Goal: Task Accomplishment & Management: Manage account settings

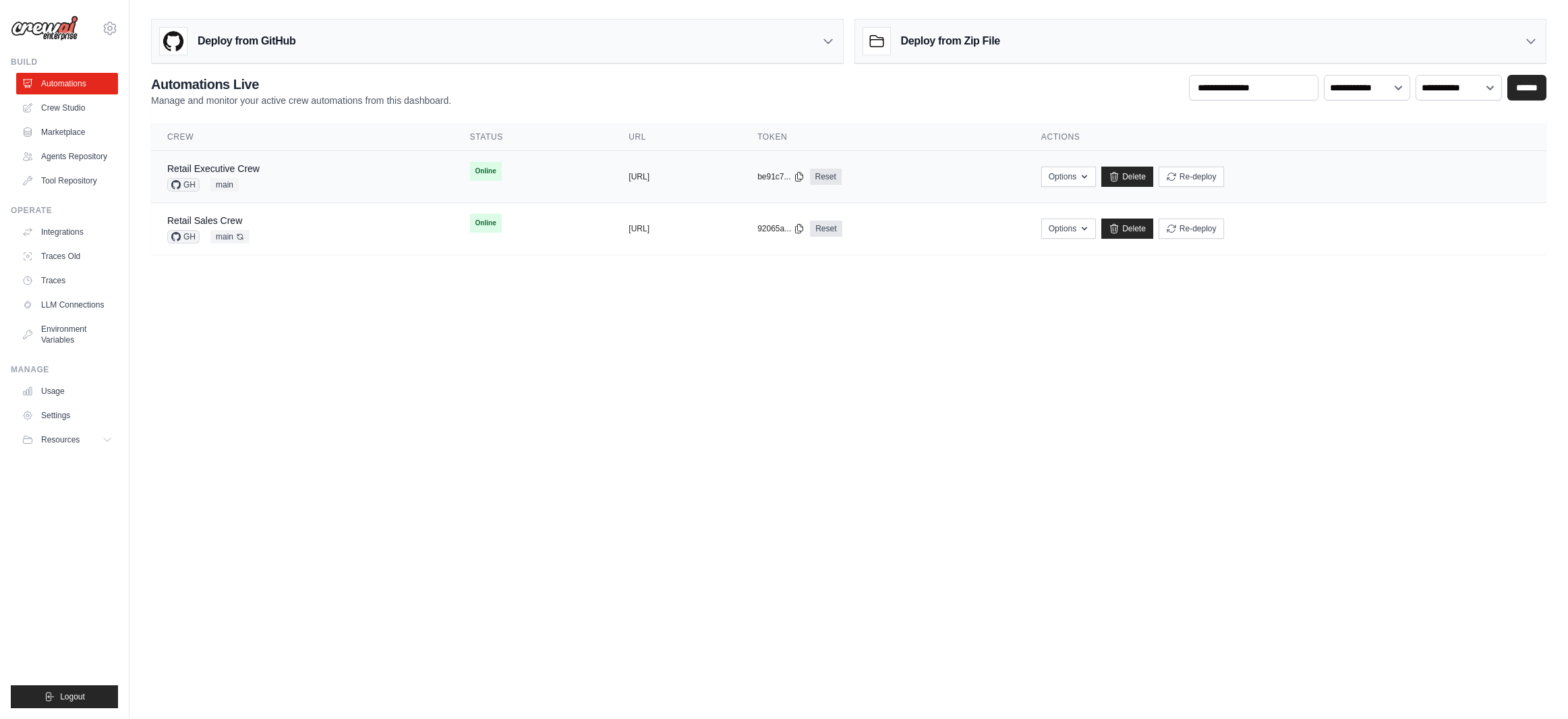
click at [334, 170] on div "Retail Executive Crew GH main" at bounding box center [303, 177] width 270 height 29
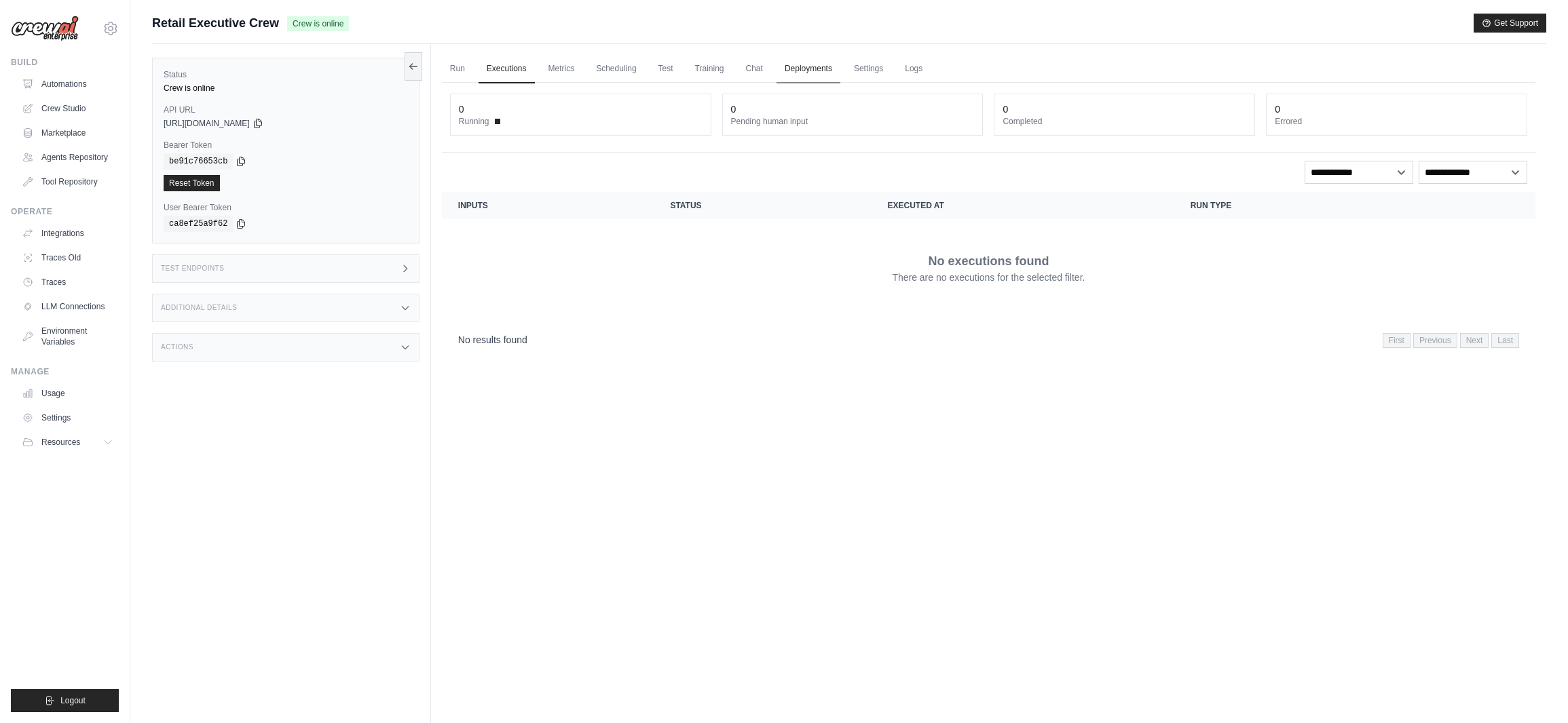
click at [794, 65] on link "Deployments" at bounding box center [808, 69] width 64 height 29
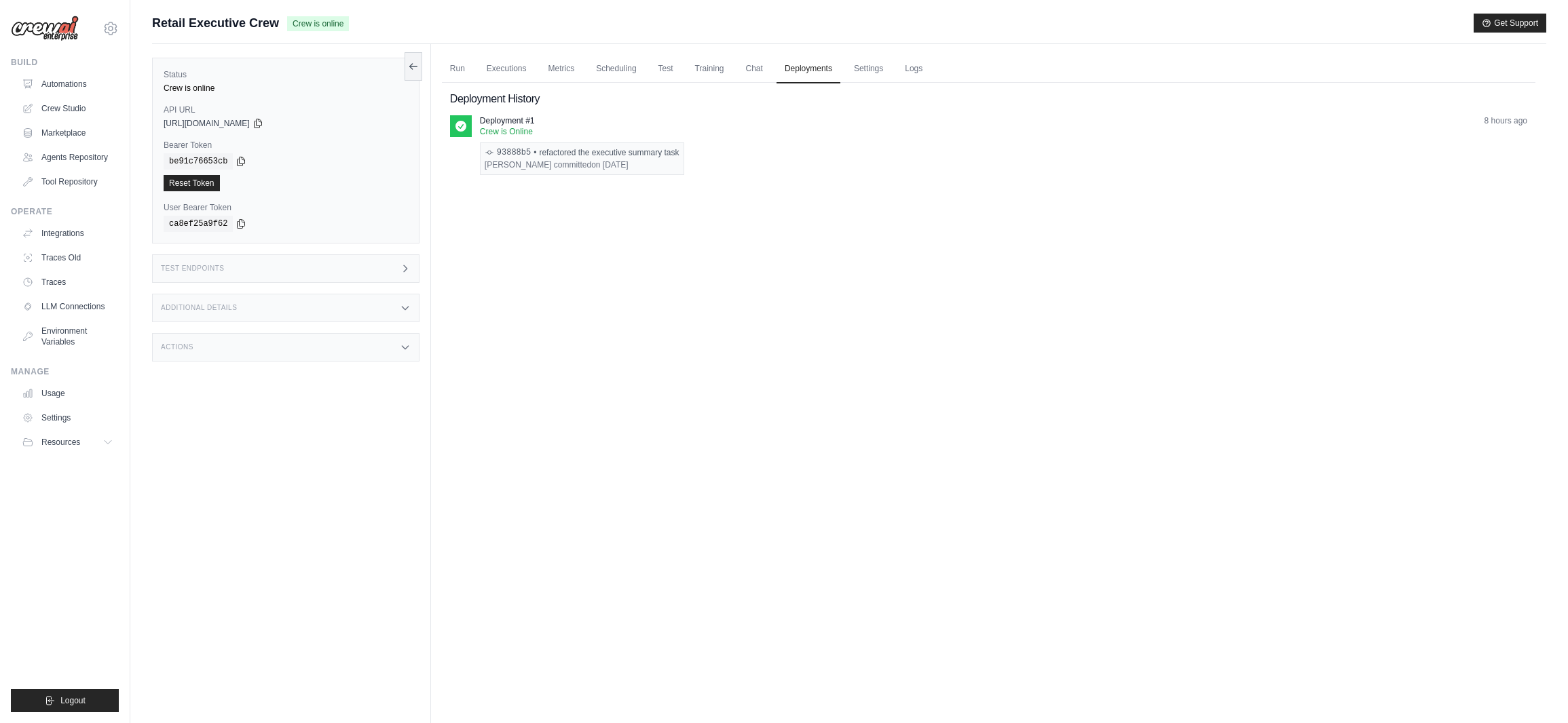
click at [854, 65] on link "Settings" at bounding box center [868, 69] width 45 height 29
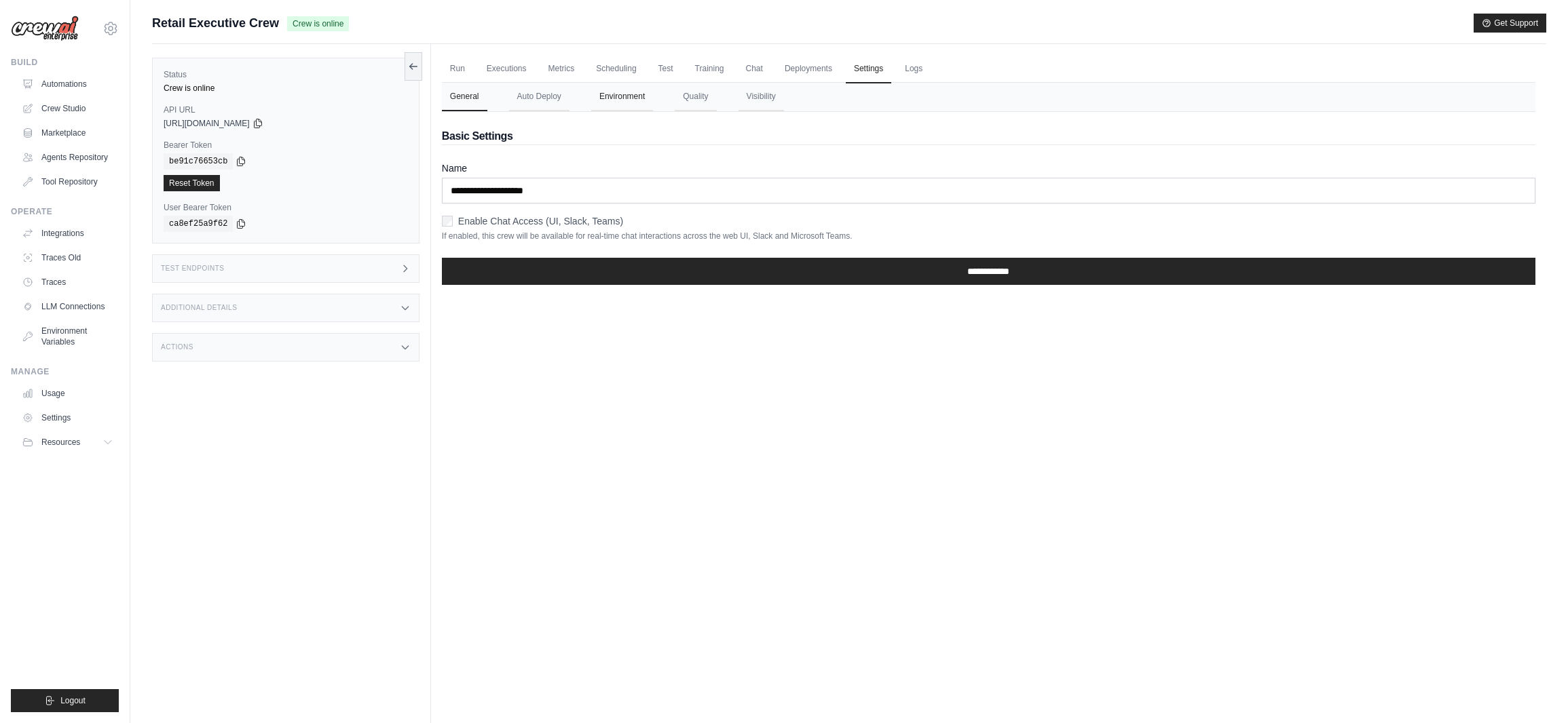
click at [641, 99] on button "Environment" at bounding box center [622, 97] width 62 height 29
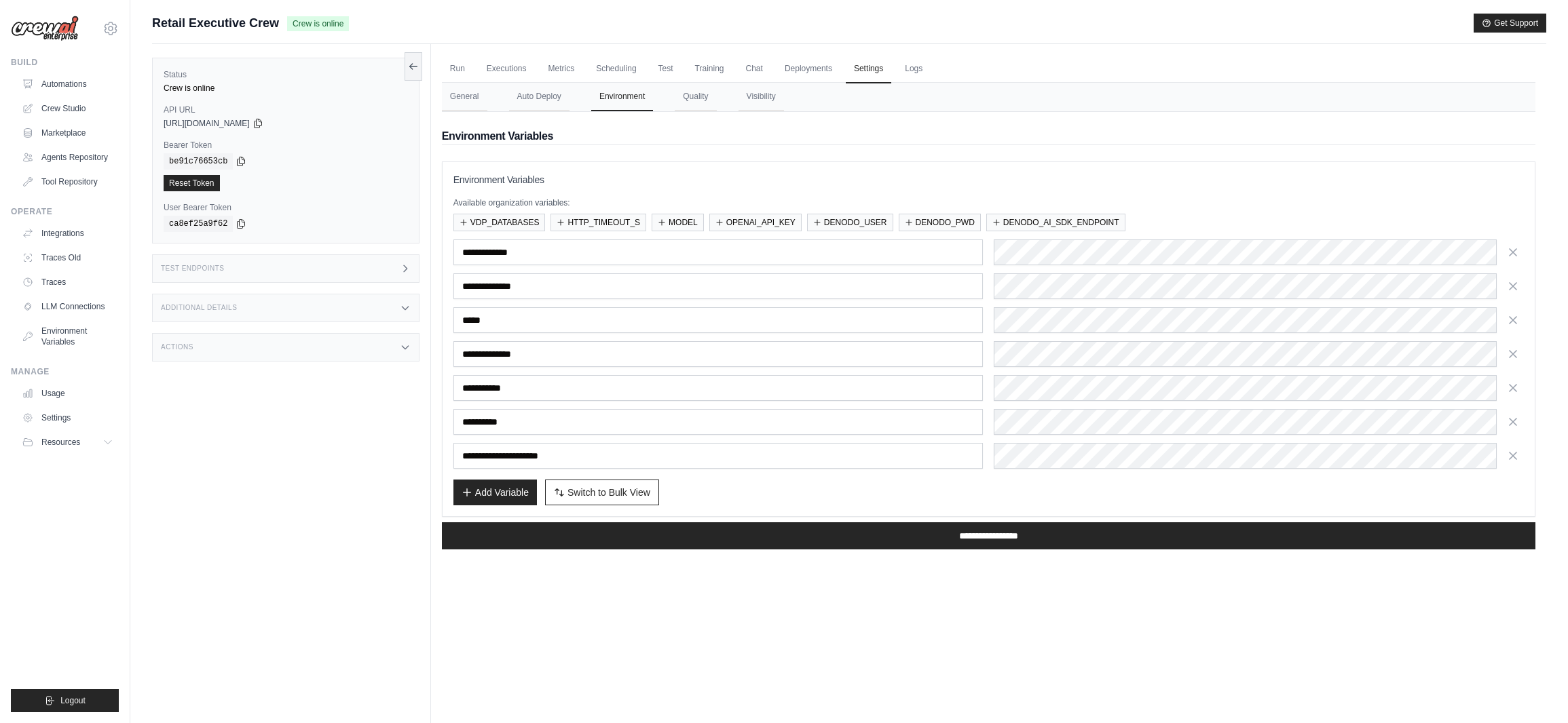
click at [1075, 180] on h3 "Environment Variables" at bounding box center [989, 180] width 1071 height 14
click at [948, 256] on div "**********" at bounding box center [989, 253] width 1071 height 26
click at [976, 393] on div "**********" at bounding box center [989, 388] width 1071 height 26
drag, startPoint x: 1011, startPoint y: 436, endPoint x: 981, endPoint y: 420, distance: 34.0
click at [968, 499] on div "Add Variable Switch to Bulk View Switch to Table View" at bounding box center [989, 493] width 1071 height 26
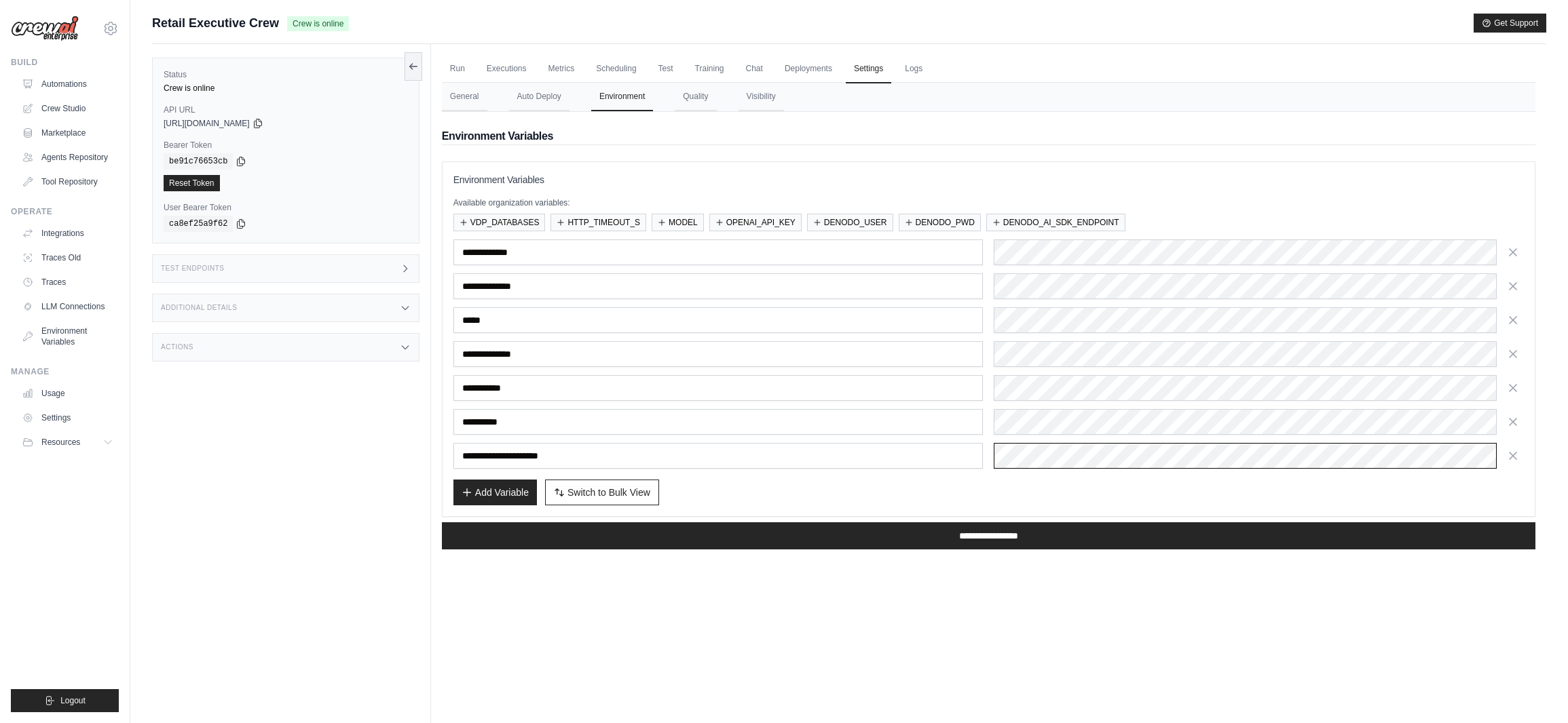
click at [916, 457] on div "**********" at bounding box center [989, 456] width 1071 height 26
click at [1061, 486] on div "Add Variable Switch to Bulk View Switch to Table View" at bounding box center [989, 493] width 1071 height 26
click at [1122, 171] on div "Environment Variables Available organization variables: VDP_DATABASES HTTP_TIME…" at bounding box center [989, 339] width 1093 height 356
click at [989, 486] on div "Add Variable Switch to Bulk View Switch to Table View" at bounding box center [989, 493] width 1071 height 26
click at [956, 493] on div "Add Variable Switch to Bulk View Switch to Table View" at bounding box center [989, 493] width 1071 height 26
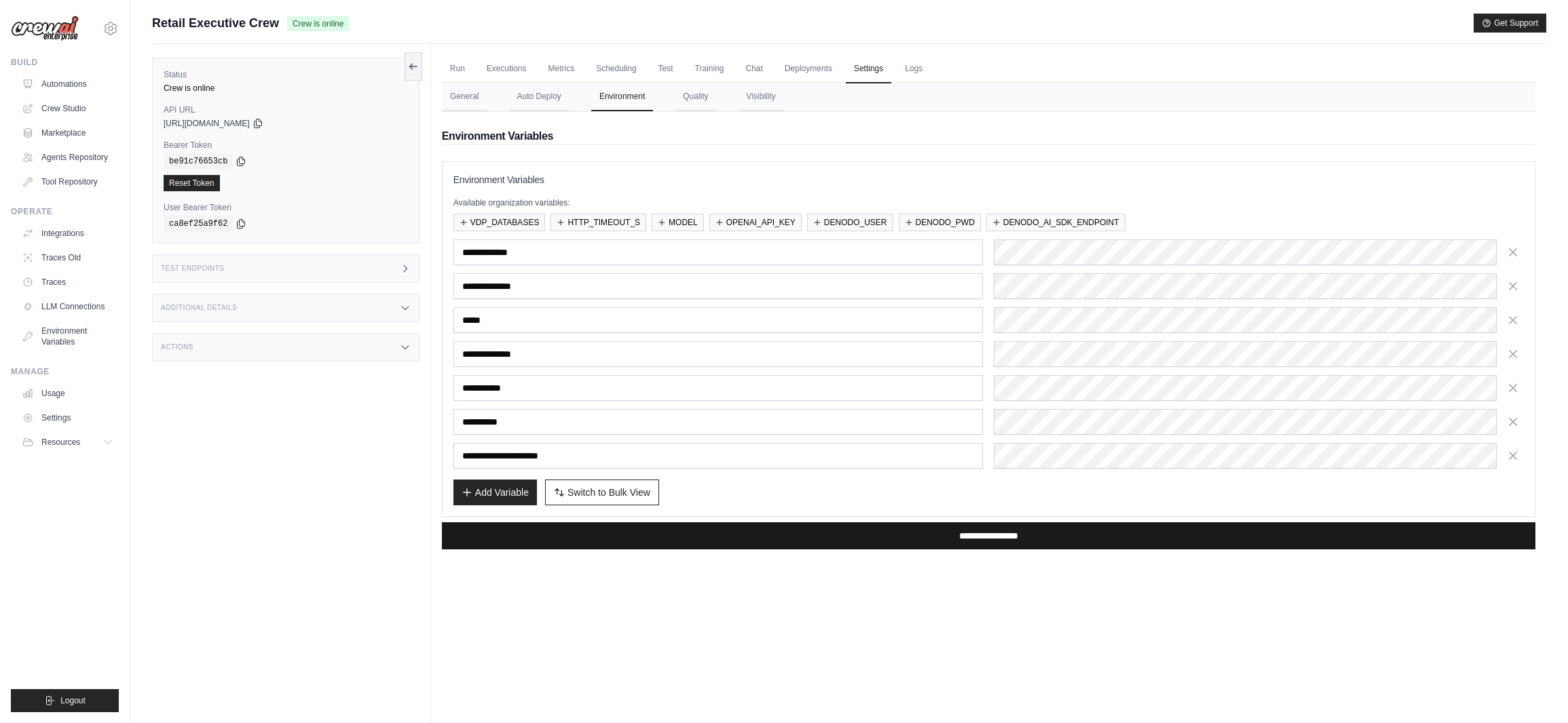
click at [956, 530] on input "**********" at bounding box center [989, 535] width 1093 height 27
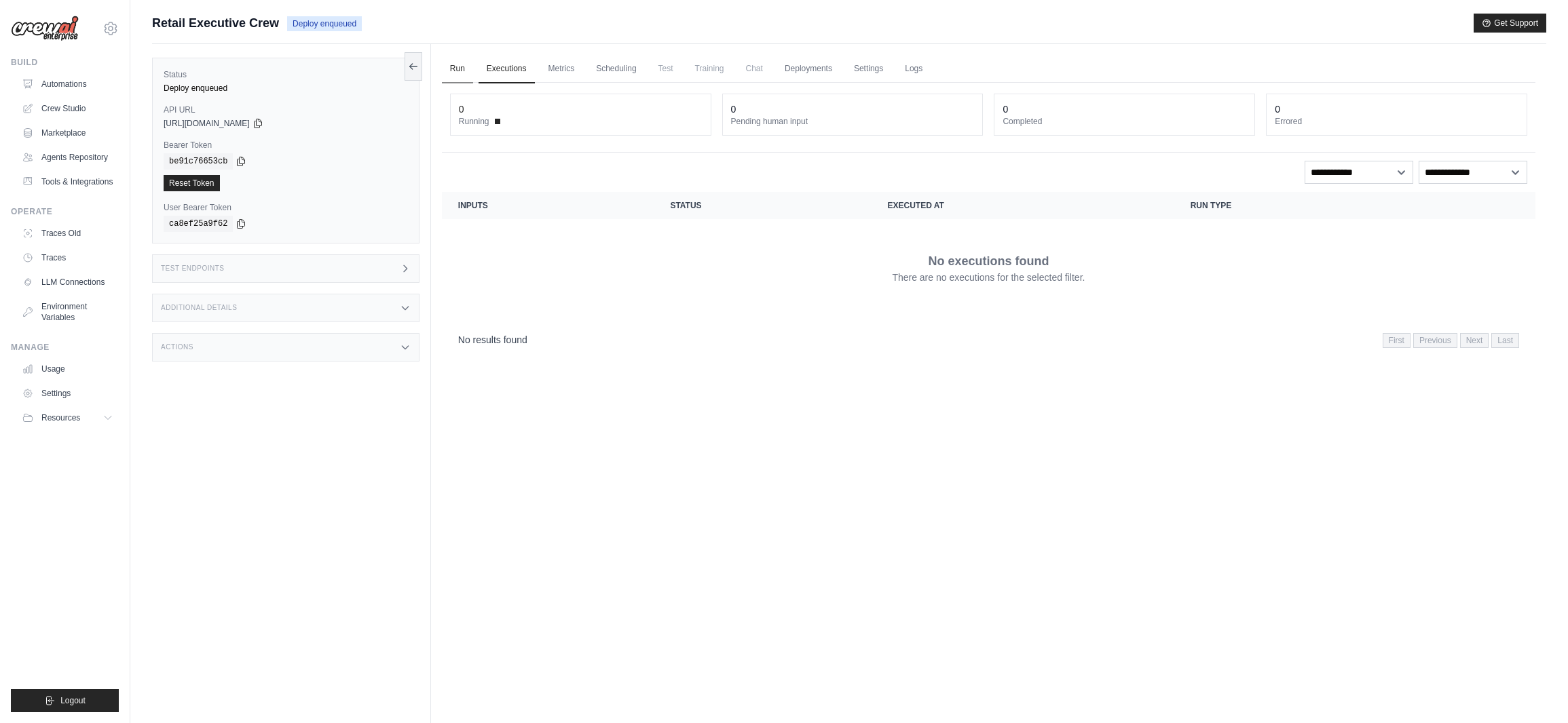
click at [456, 66] on link "Run" at bounding box center [458, 69] width 31 height 29
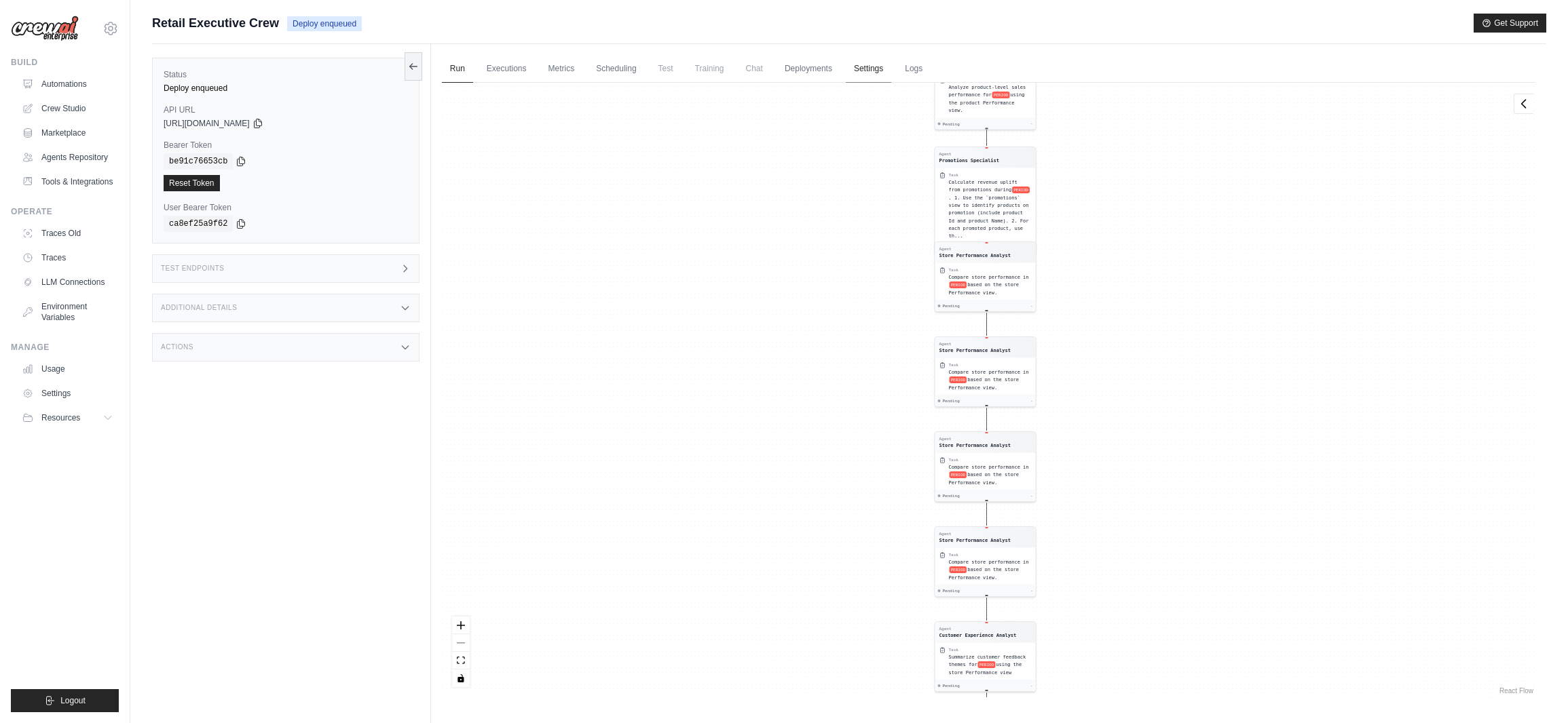
click at [860, 66] on link "Settings" at bounding box center [868, 69] width 45 height 29
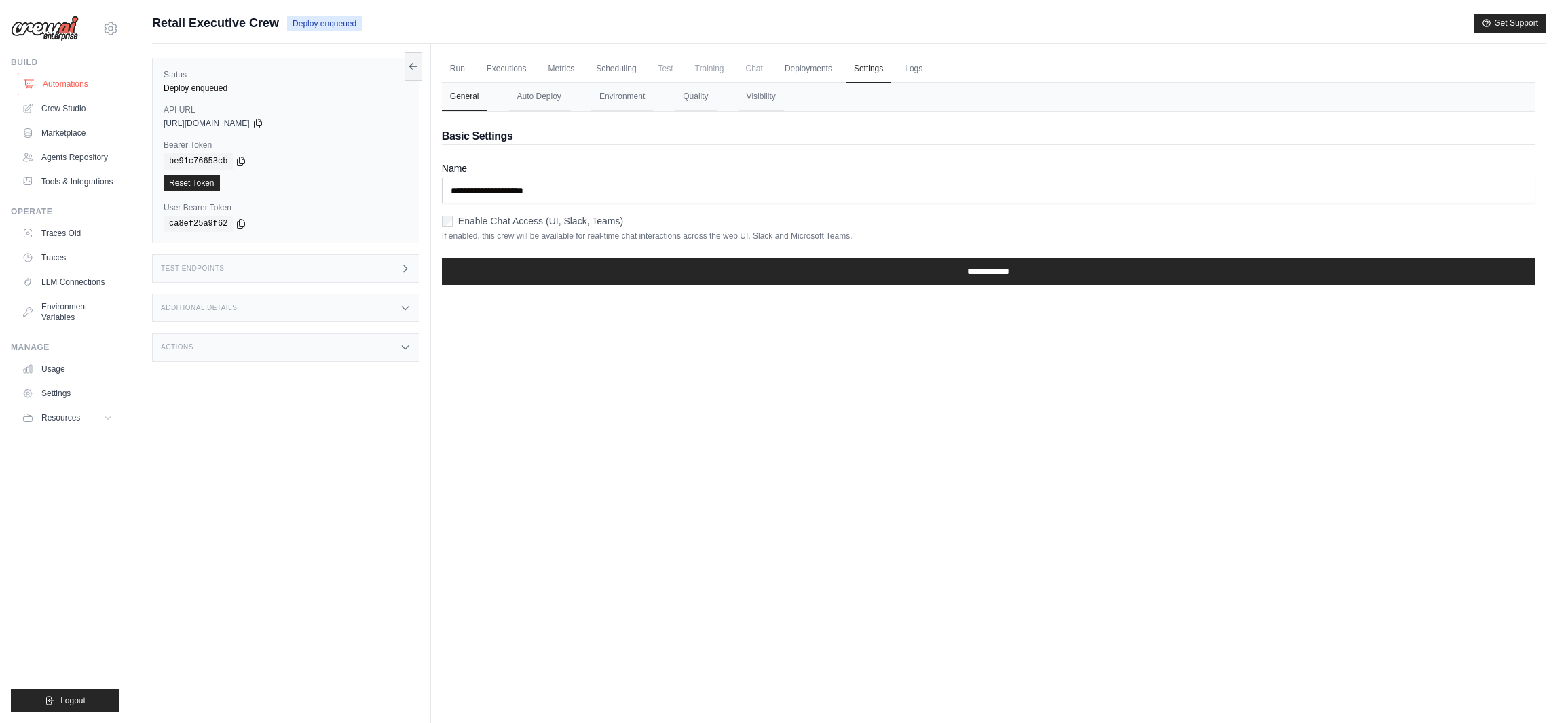
click at [84, 85] on link "Automations" at bounding box center [68, 84] width 102 height 22
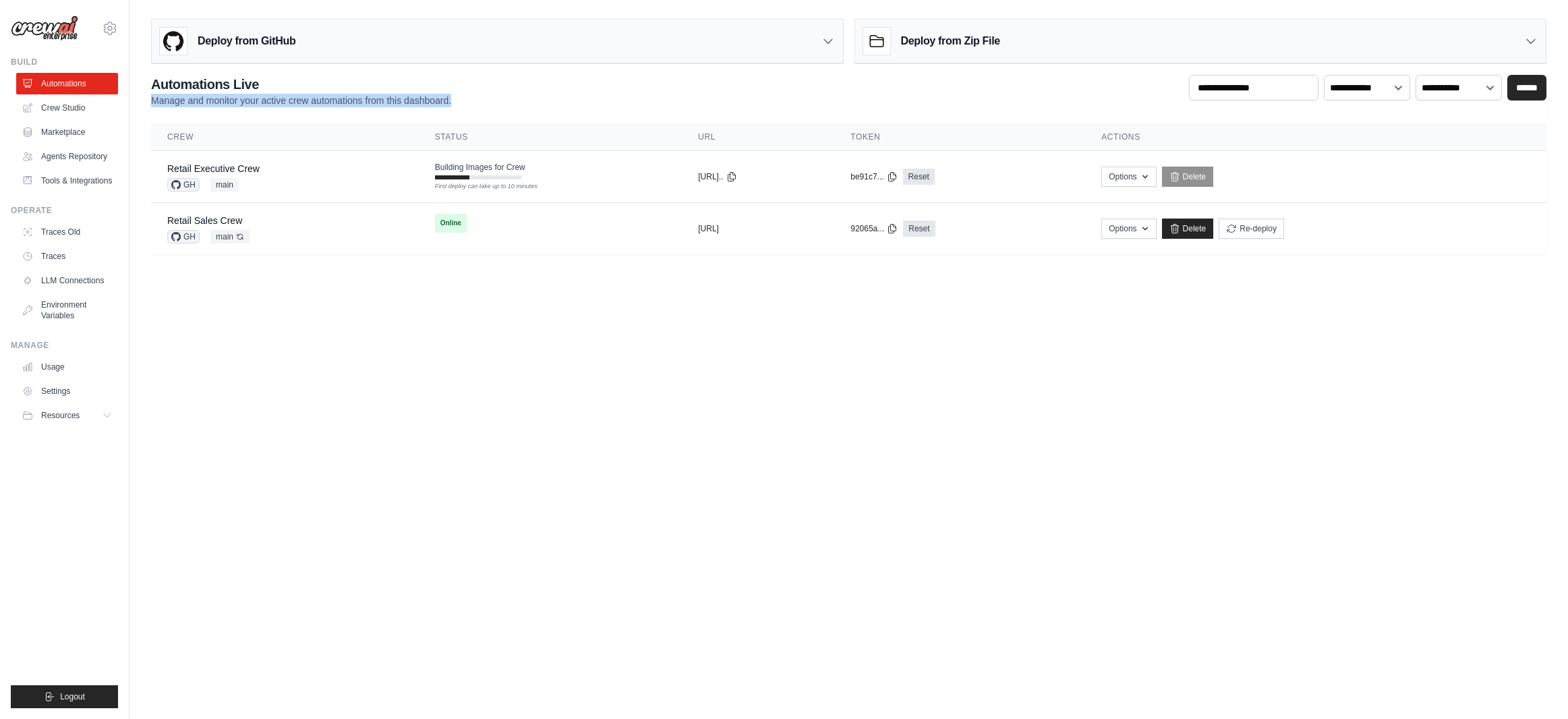
drag, startPoint x: 450, startPoint y: 99, endPoint x: 154, endPoint y: 101, distance: 296.0
click at [154, 101] on div "**********" at bounding box center [849, 90] width 1396 height 32
click at [157, 101] on p "Manage and monitor your active crew automations from this dashboard." at bounding box center [301, 101] width 300 height 14
drag, startPoint x: 159, startPoint y: 101, endPoint x: 482, endPoint y: 101, distance: 323.0
click at [482, 101] on div "**********" at bounding box center [849, 90] width 1396 height 32
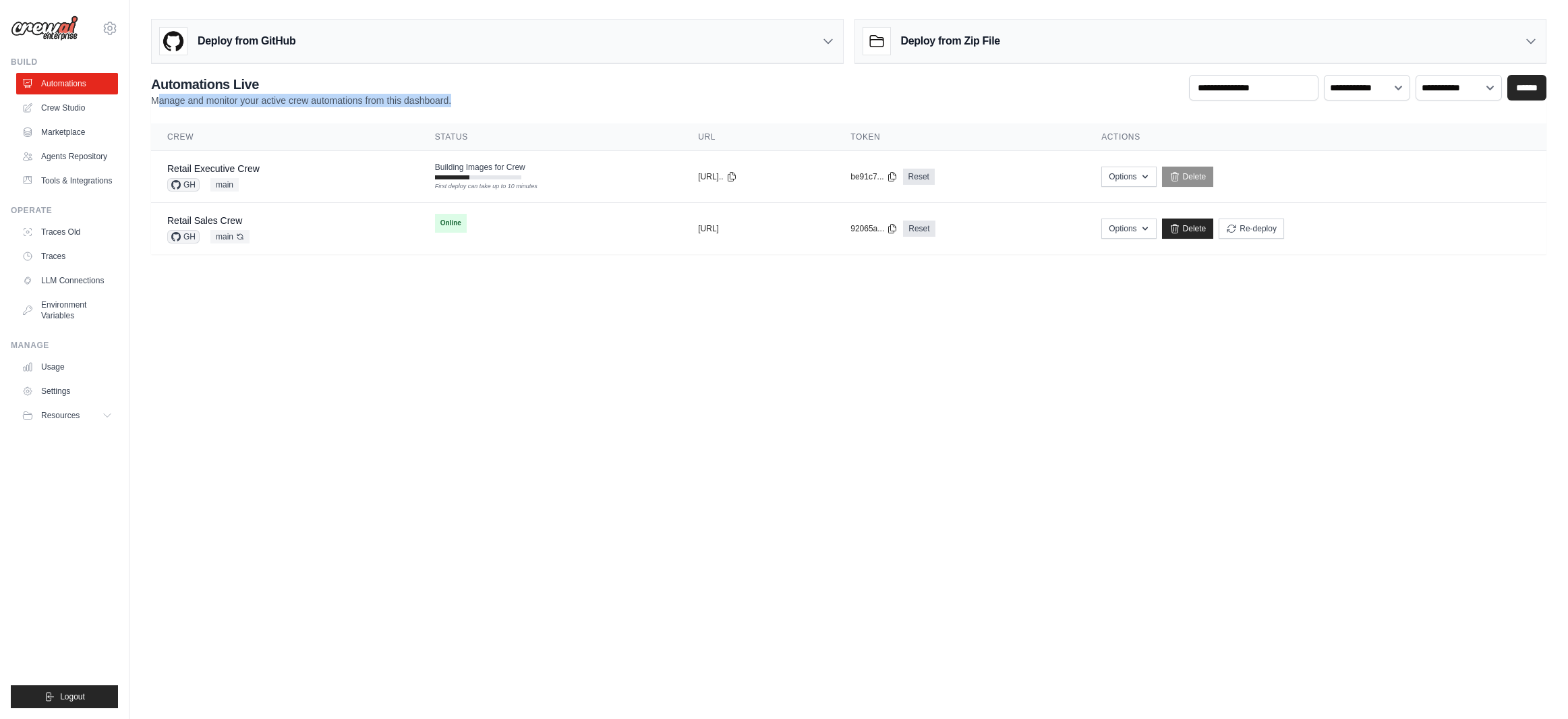
click at [482, 101] on div "**********" at bounding box center [849, 90] width 1396 height 32
drag, startPoint x: 445, startPoint y: 108, endPoint x: 481, endPoint y: 105, distance: 36.1
click at [481, 105] on div "**********" at bounding box center [849, 90] width 1396 height 32
click at [311, 219] on div "Retail Sales Crew GH main Auto-deploy enabled" at bounding box center [285, 229] width 236 height 29
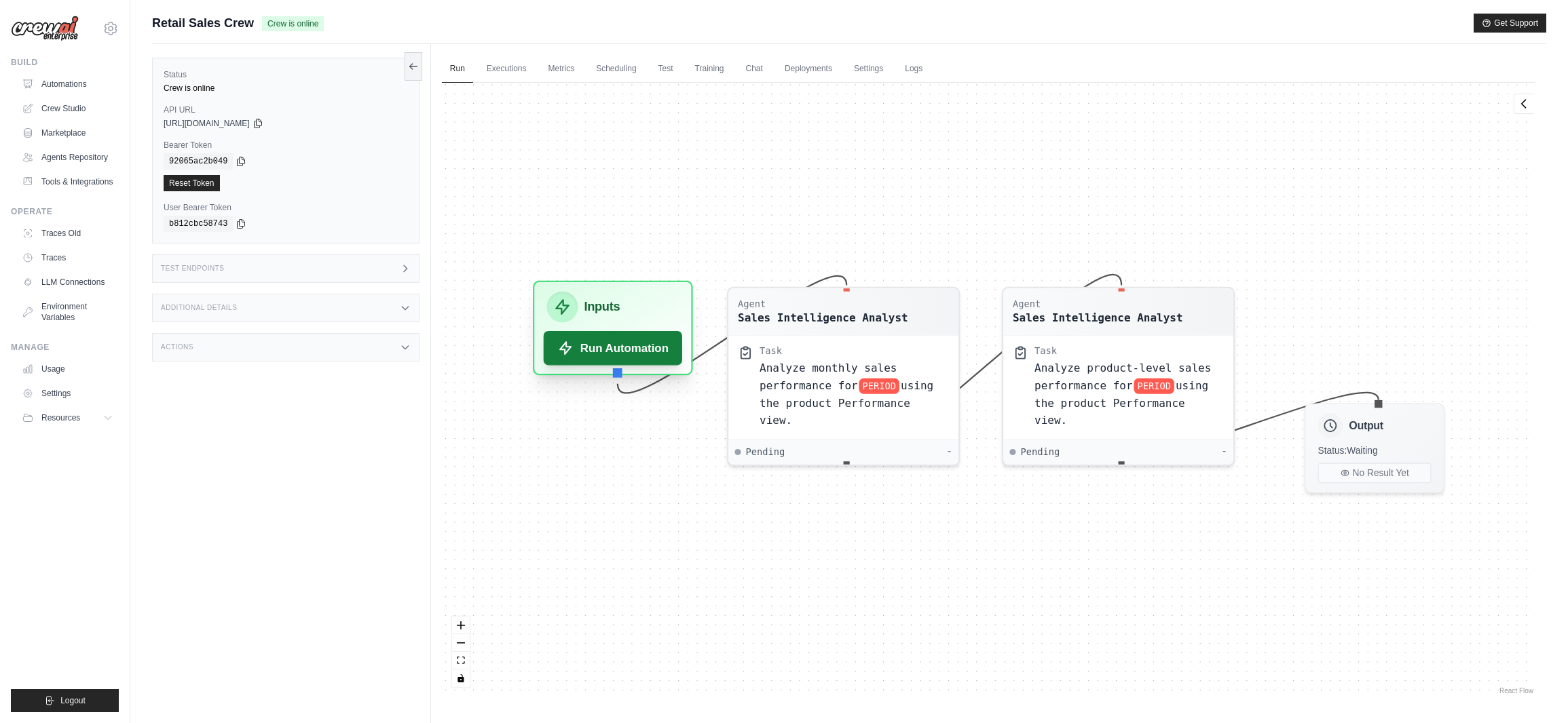
click at [620, 360] on button "Run Automation" at bounding box center [613, 348] width 140 height 34
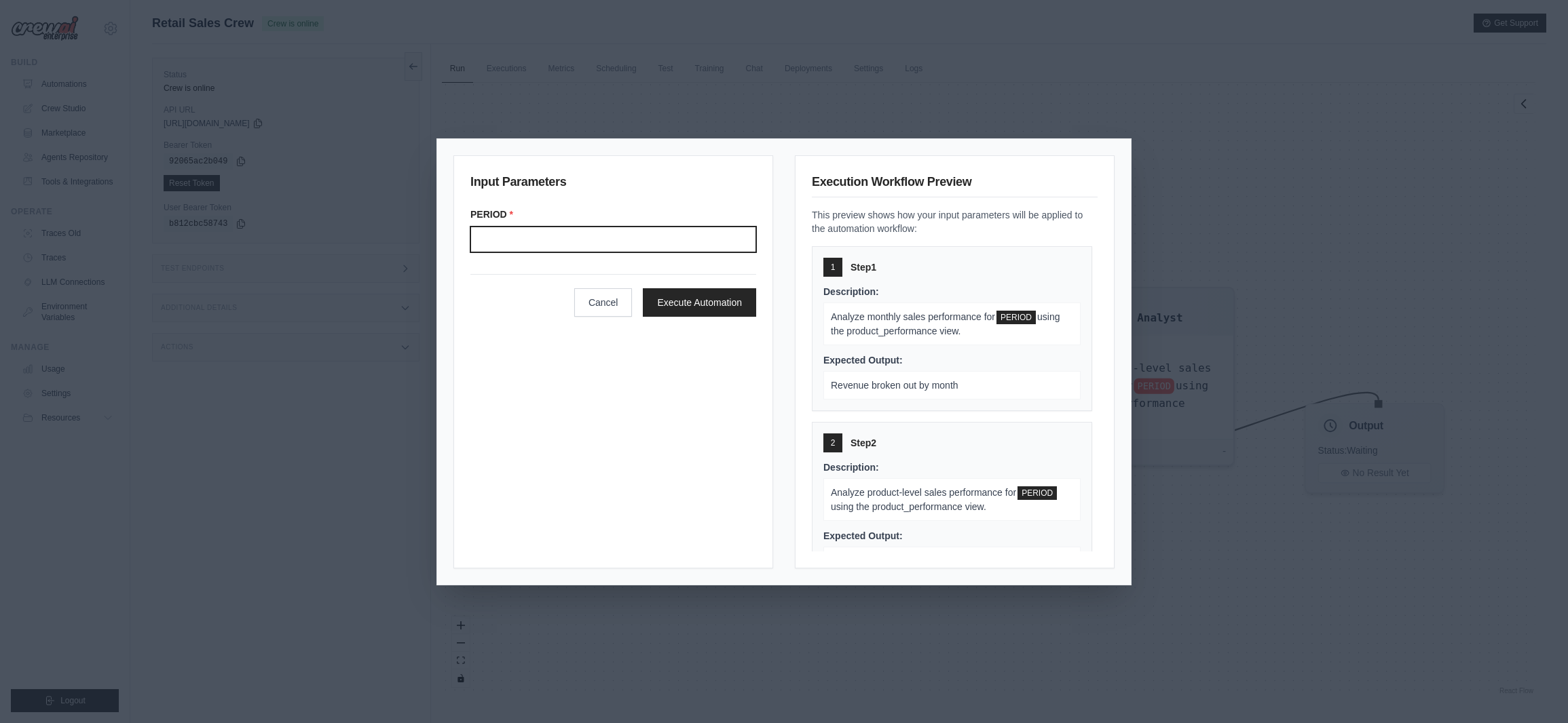
click at [612, 246] on input "Period" at bounding box center [613, 240] width 286 height 26
type input "*******"
click at [696, 304] on button "Execute Automation" at bounding box center [700, 302] width 113 height 29
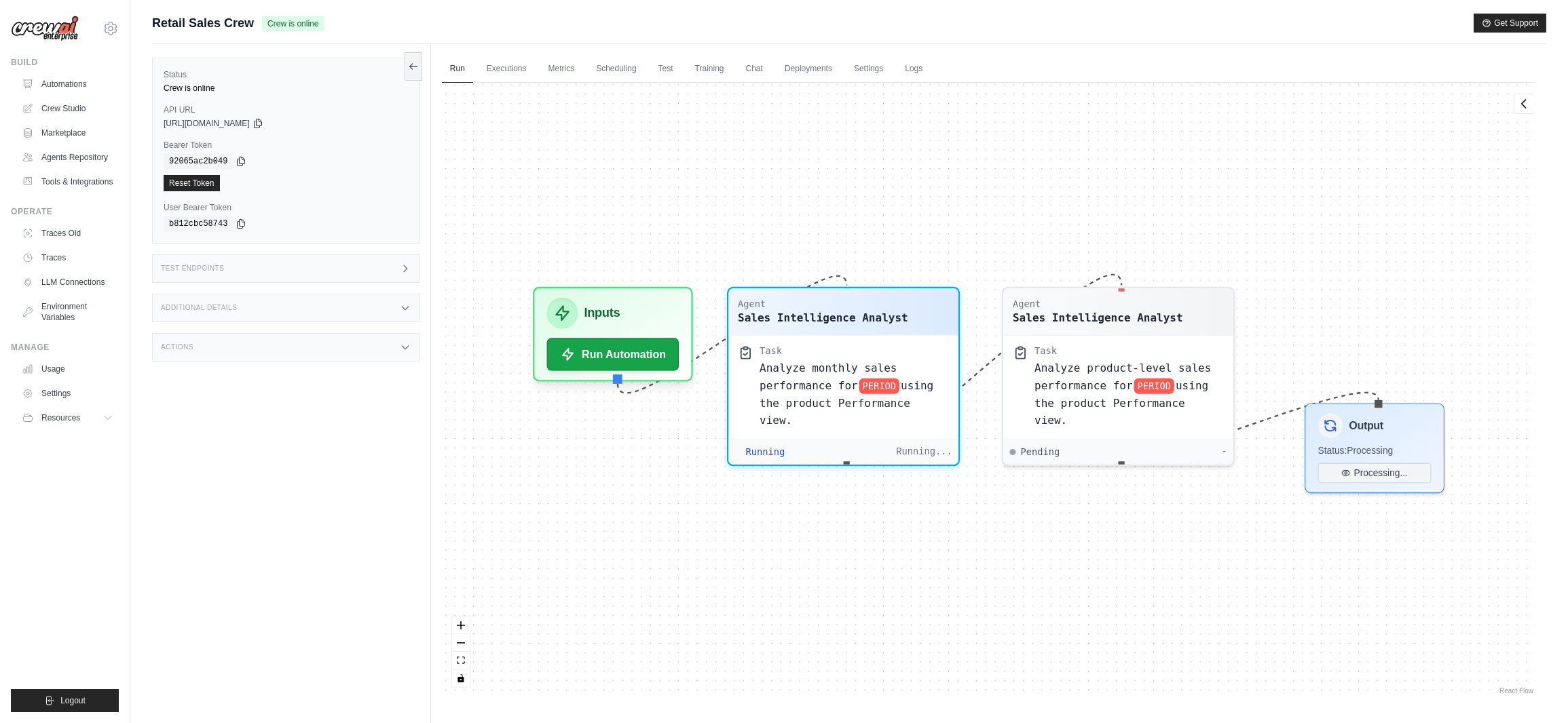
scroll to position [60, 0]
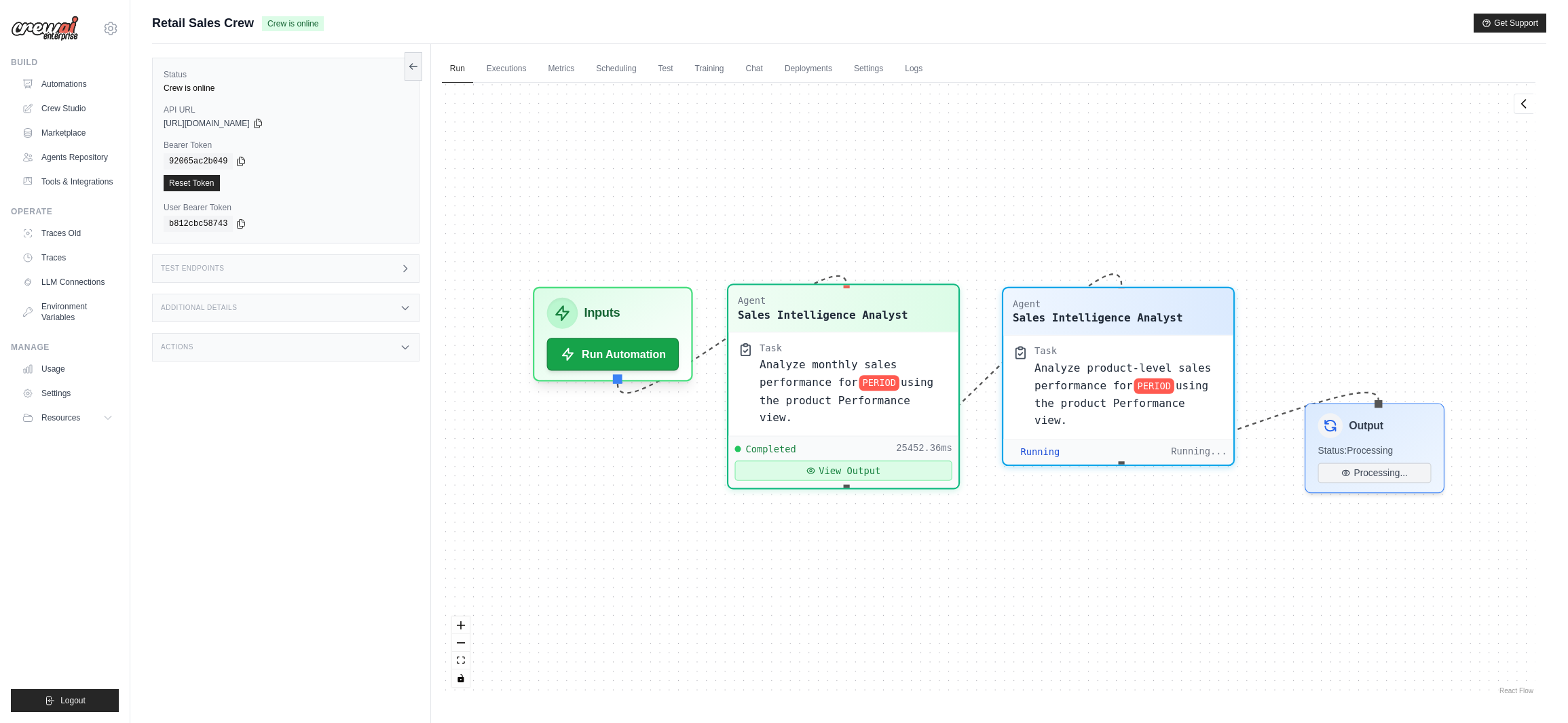
click at [849, 460] on button "View Output" at bounding box center [843, 470] width 217 height 20
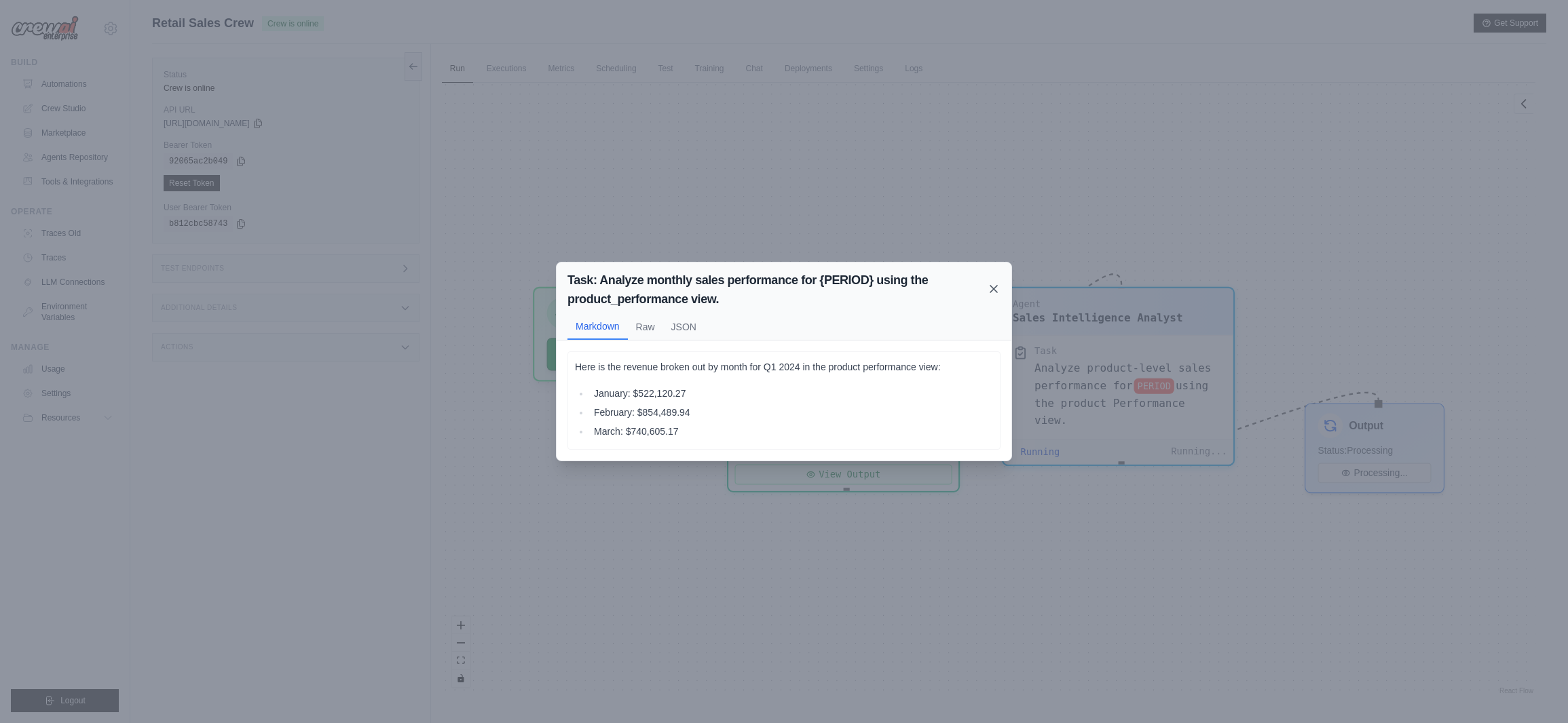
click at [991, 288] on icon at bounding box center [994, 290] width 14 height 14
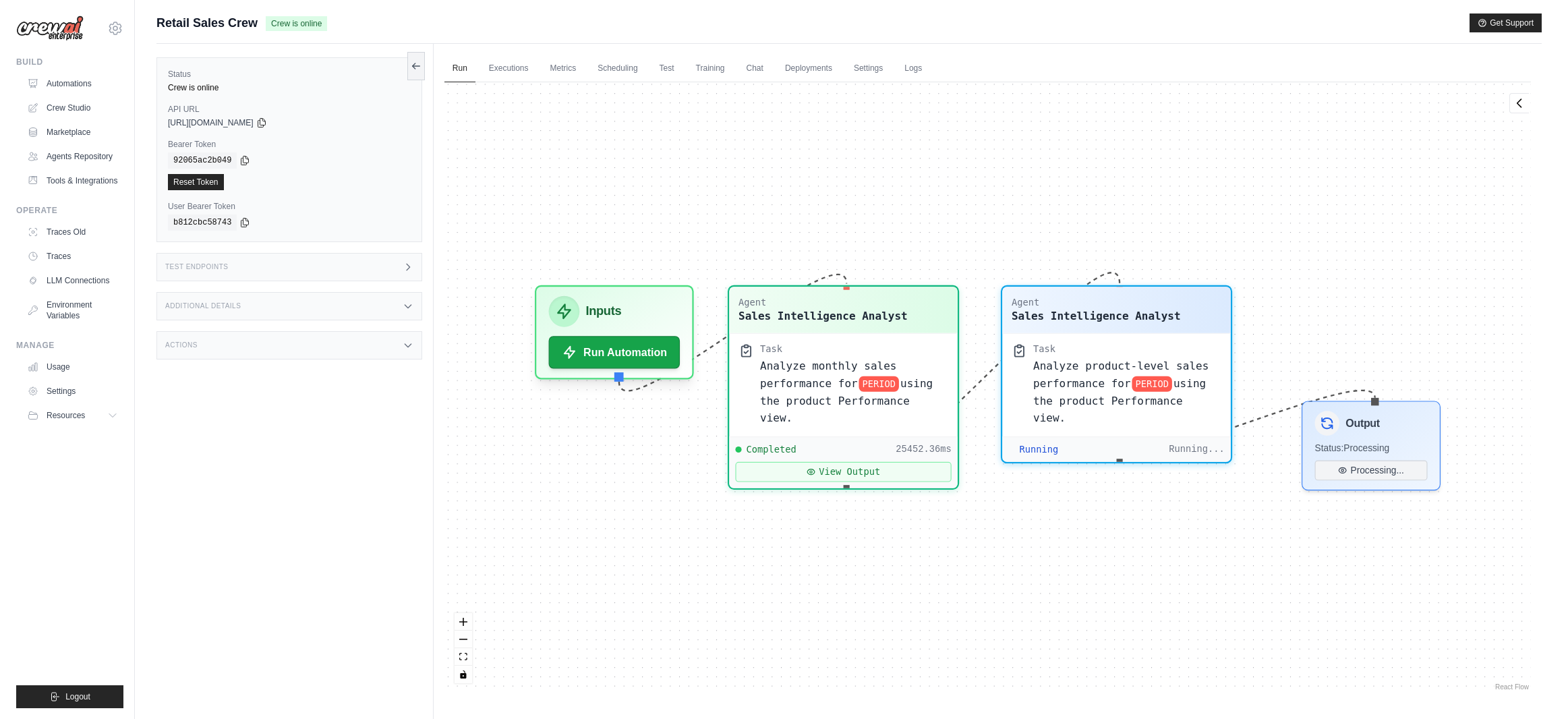
scroll to position [2483, 0]
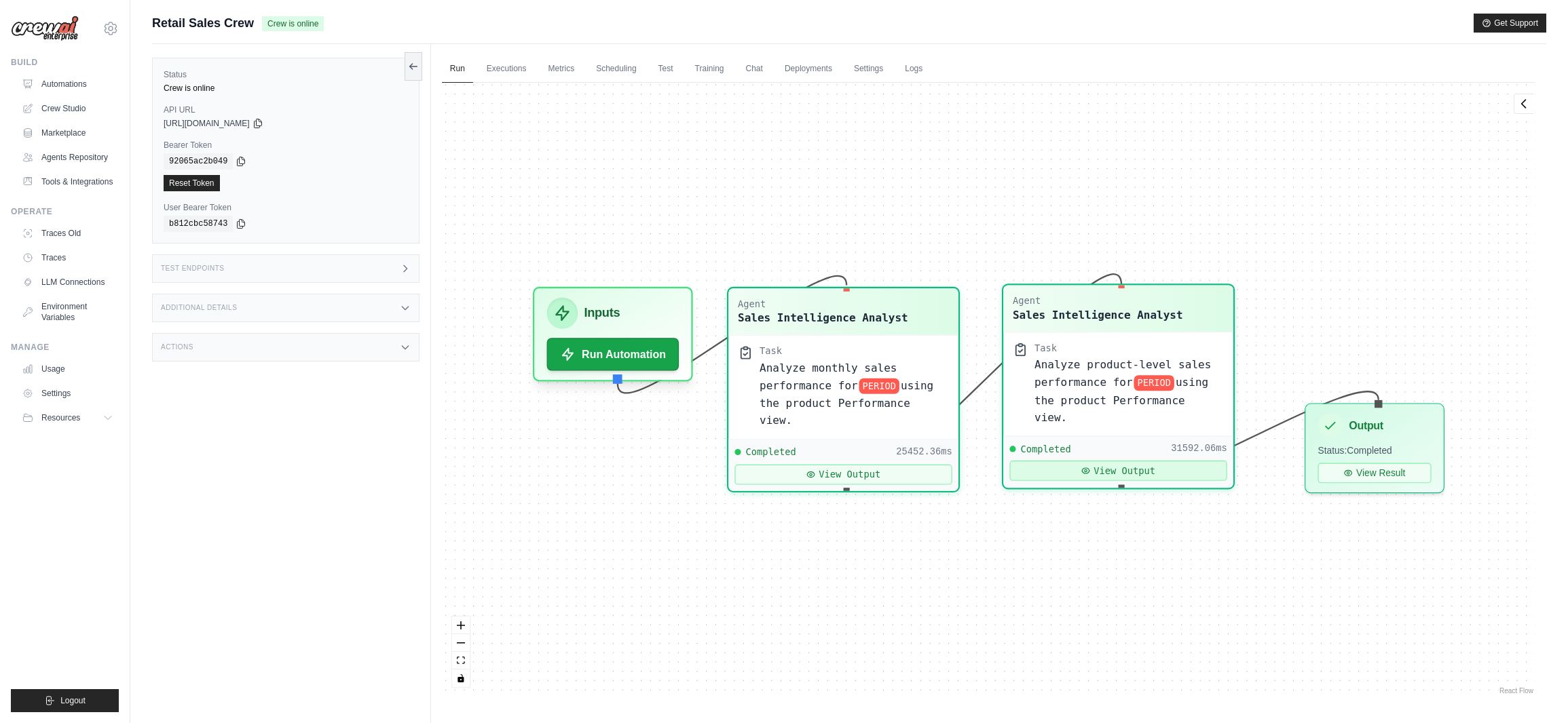
click at [1054, 460] on button "View Output" at bounding box center [1118, 470] width 217 height 20
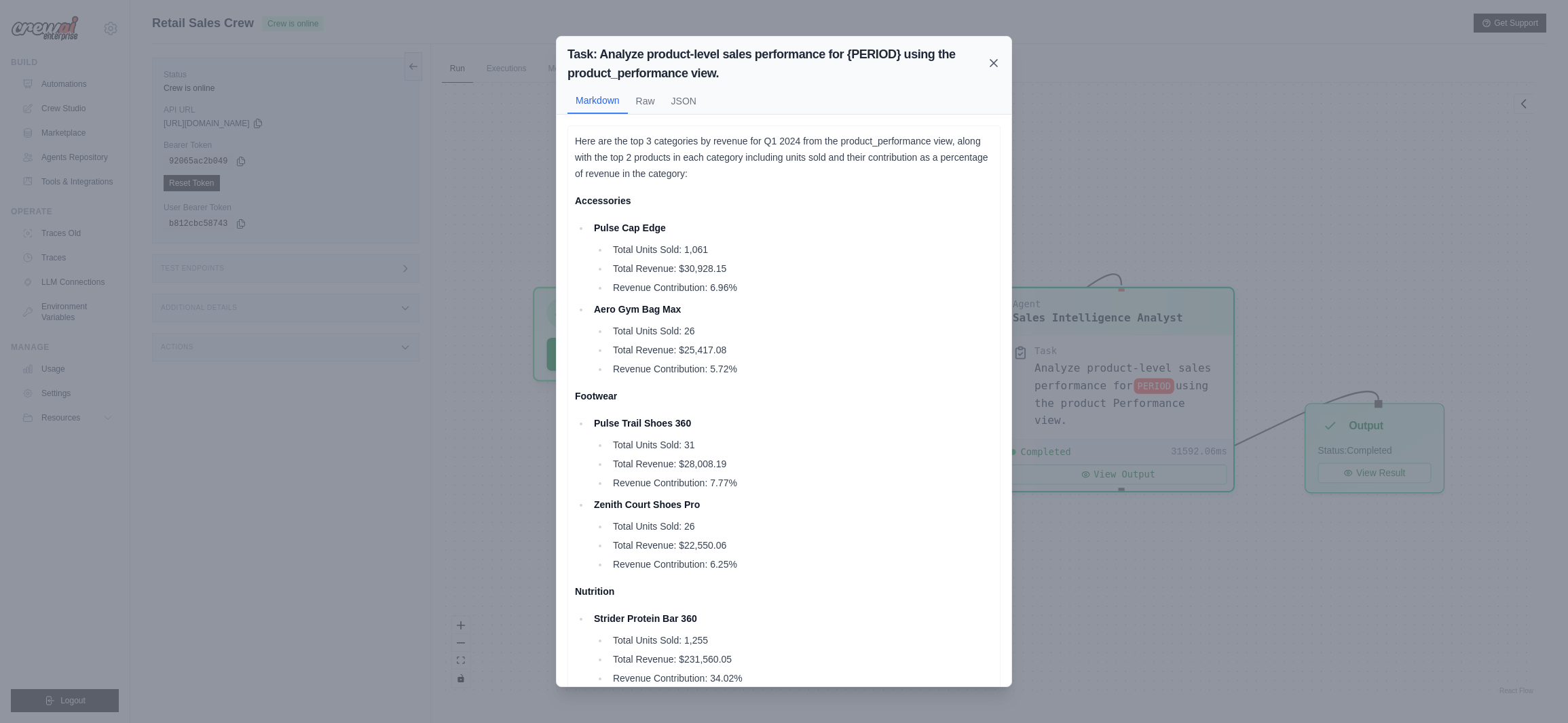
click at [994, 65] on icon at bounding box center [994, 64] width 14 height 14
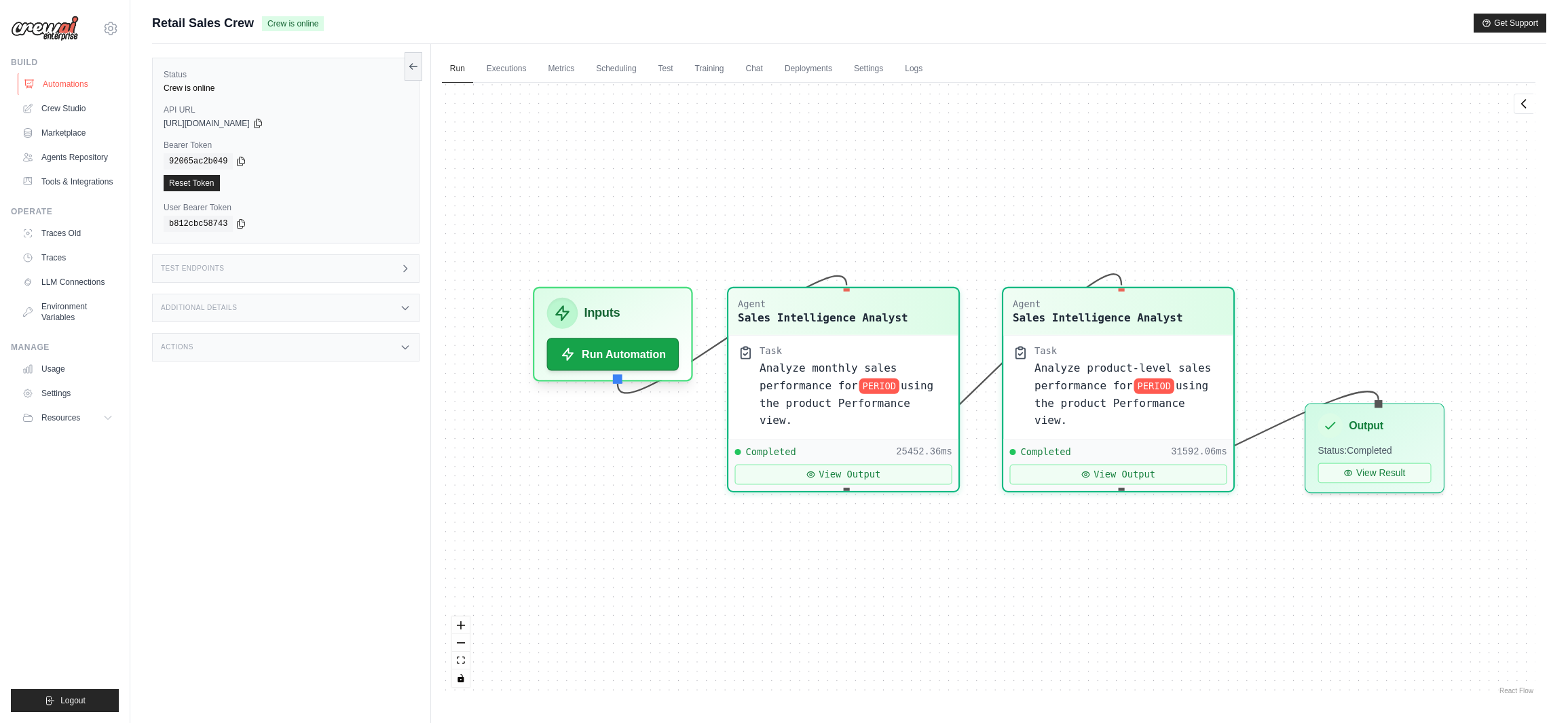
click at [77, 84] on link "Automations" at bounding box center [68, 84] width 102 height 22
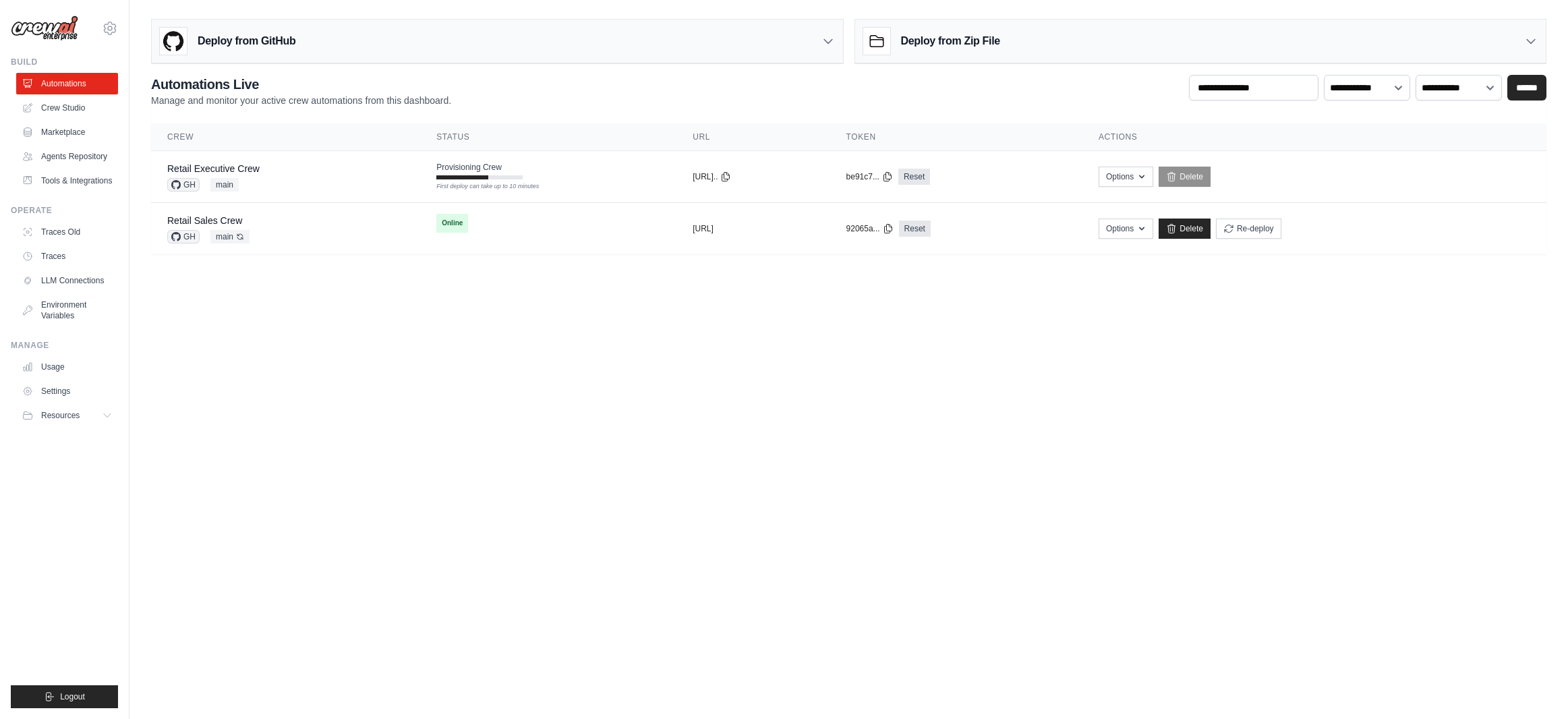
click at [639, 370] on body "arajwani@denodo.com Arif's Personal Organization Denodo Technologies" at bounding box center [784, 359] width 1568 height 719
click at [791, 389] on body "arajwani@denodo.com Arif's Personal Organization Denodo Technologies" at bounding box center [784, 359] width 1568 height 719
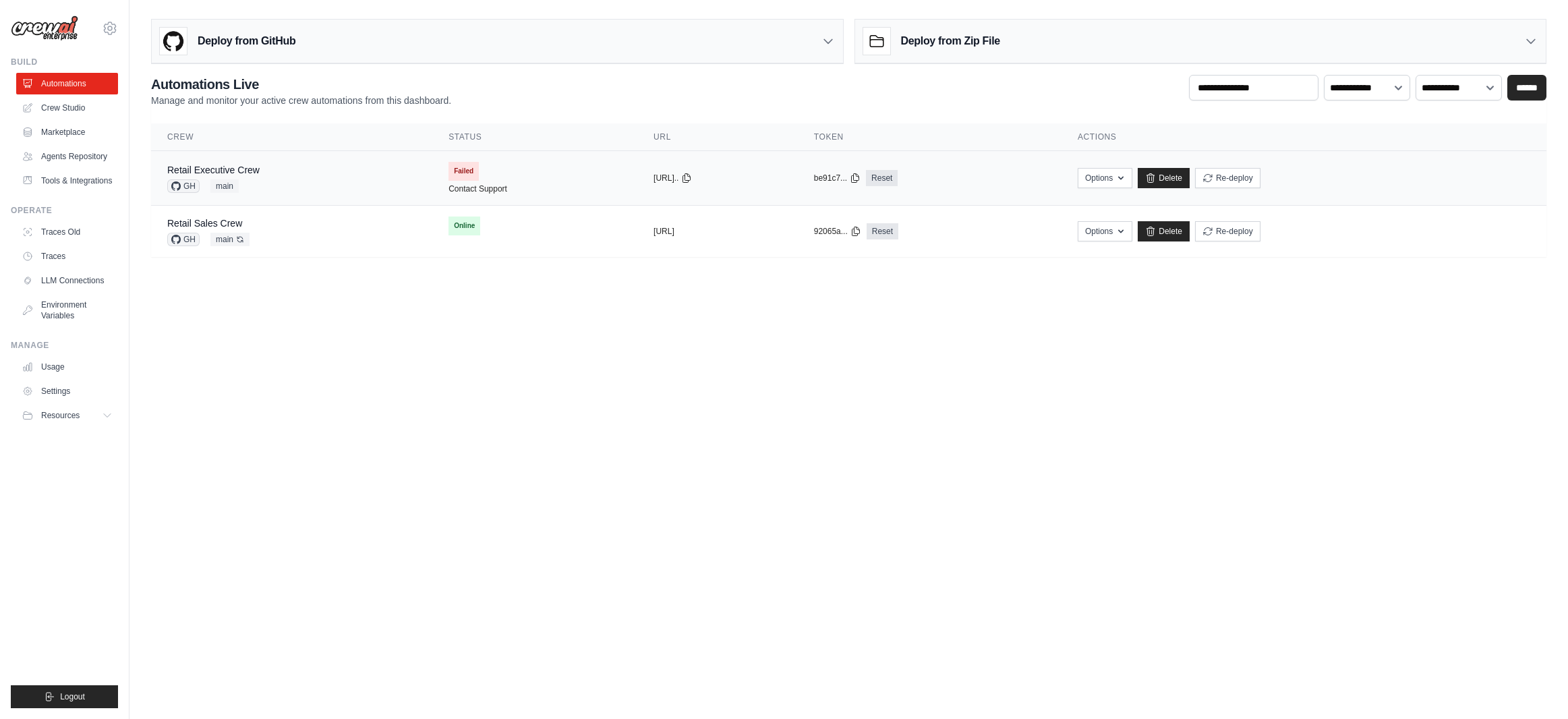
click at [448, 172] on span "Failed" at bounding box center [463, 172] width 30 height 19
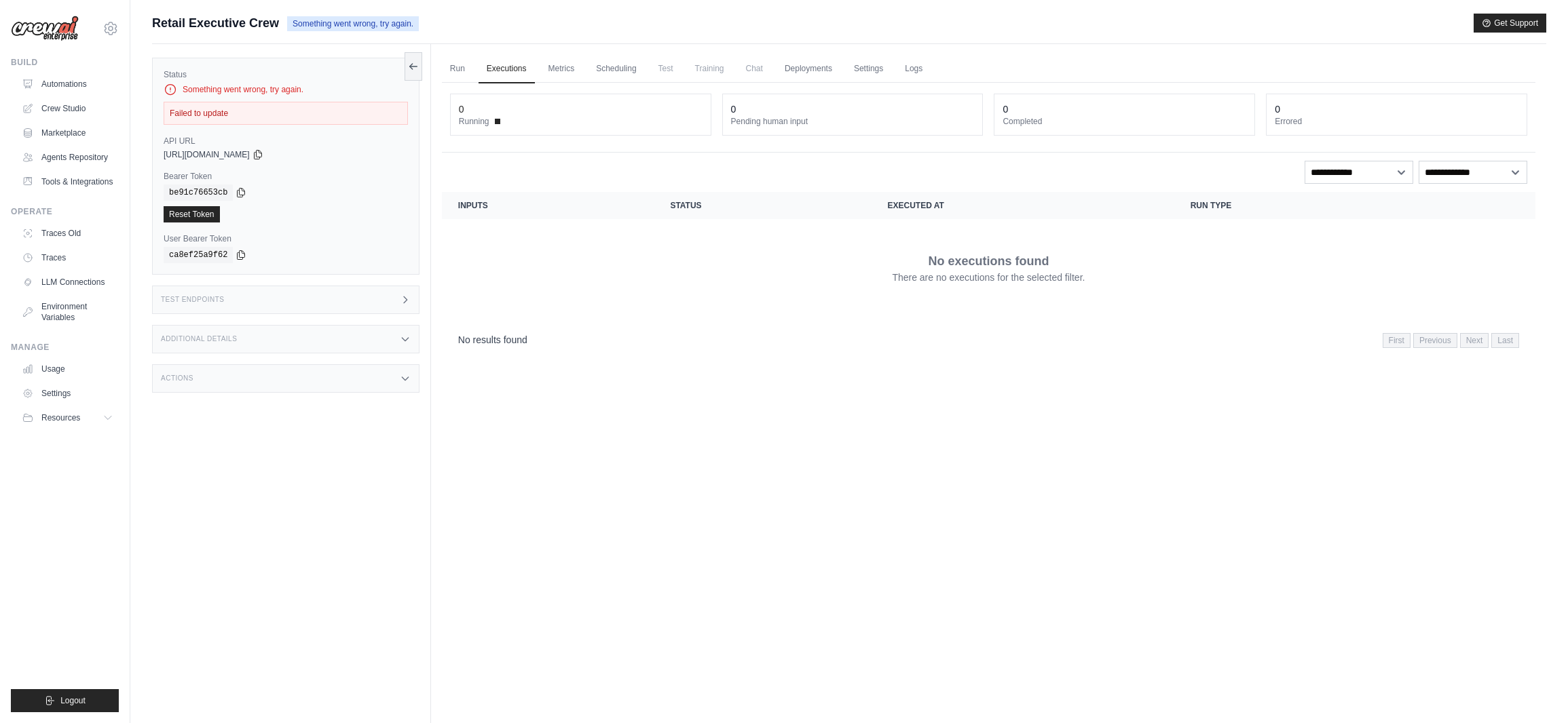
click at [455, 72] on link "Run" at bounding box center [458, 69] width 31 height 29
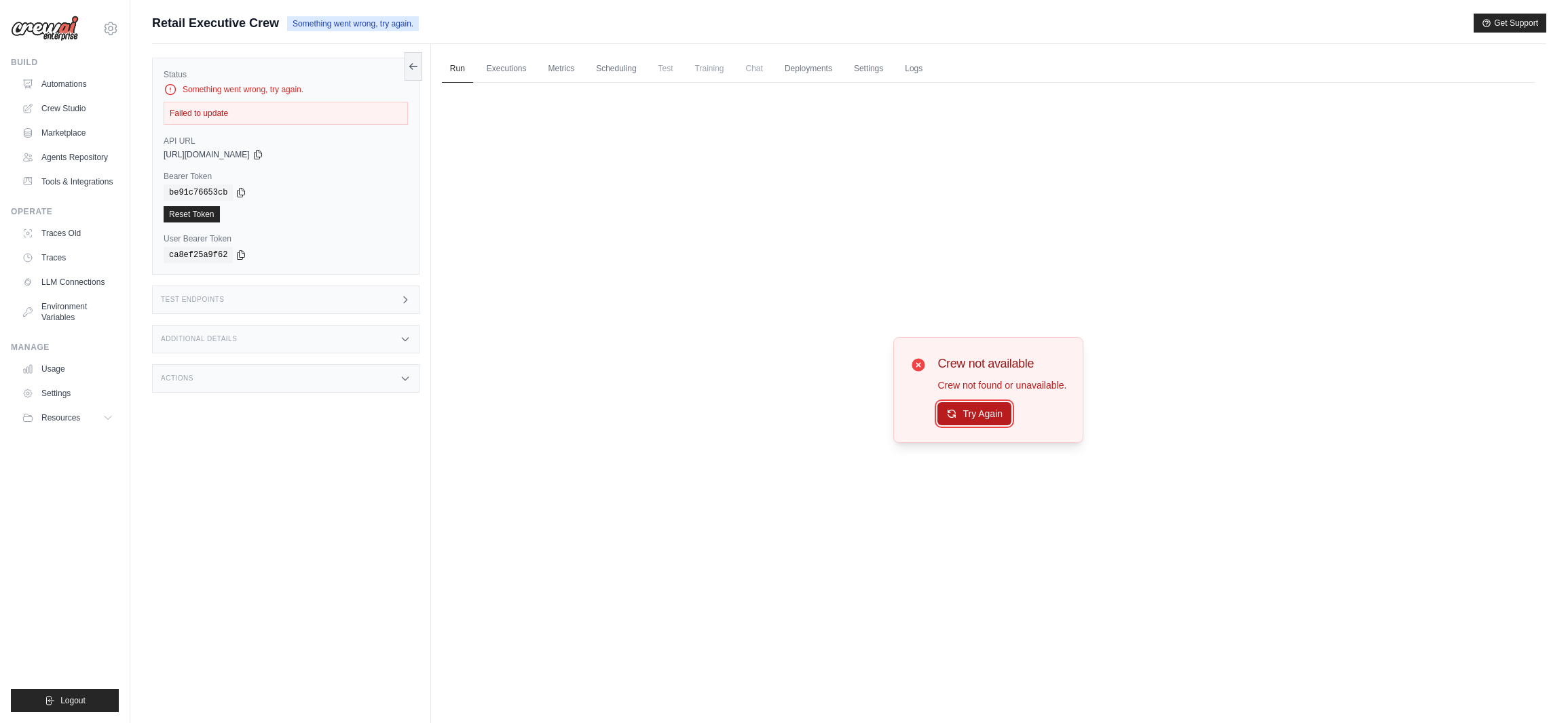
click at [981, 411] on button "Try Again" at bounding box center [975, 413] width 74 height 23
click at [985, 411] on button "Try Again" at bounding box center [975, 413] width 74 height 23
click at [975, 413] on button "Try Again" at bounding box center [975, 413] width 74 height 23
click at [77, 86] on link "Automations" at bounding box center [68, 84] width 102 height 22
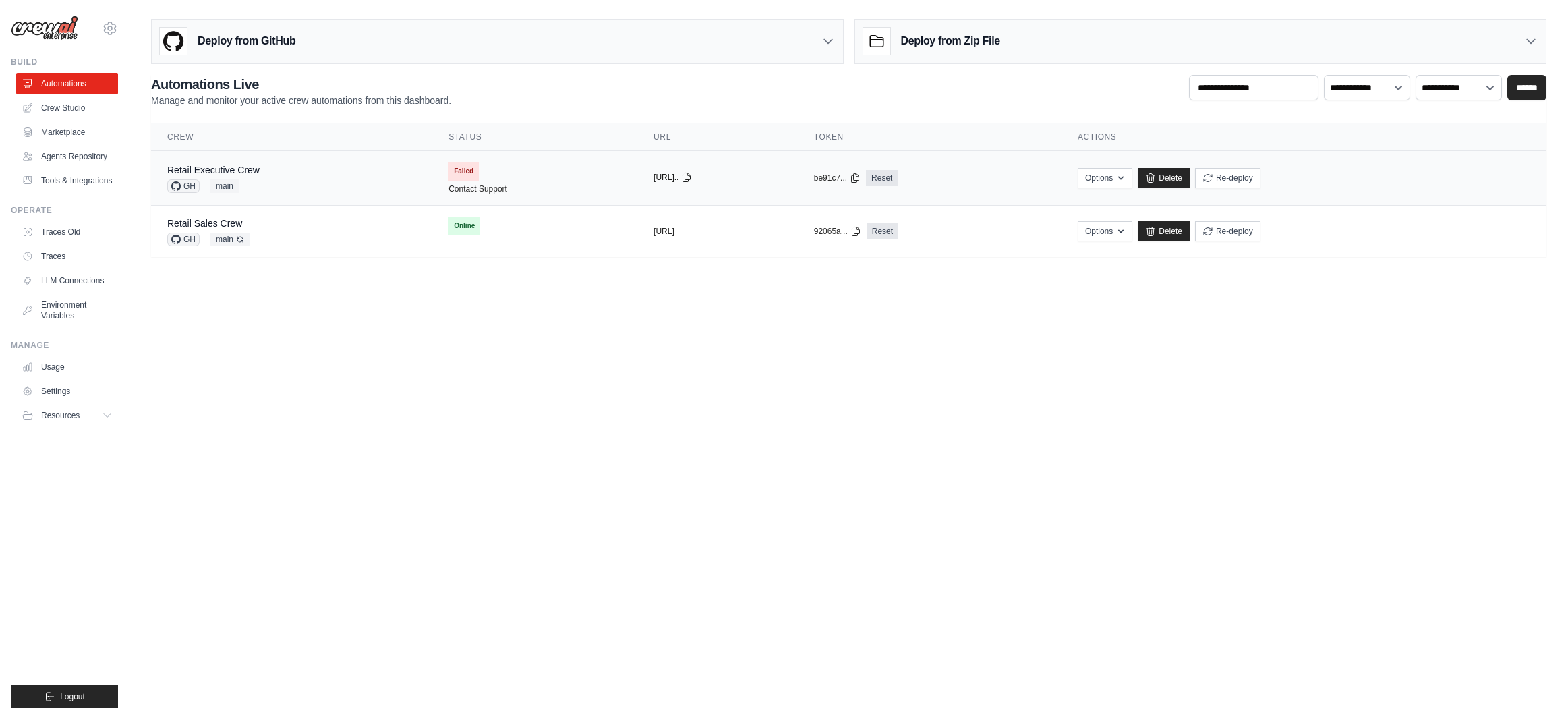
click at [654, 181] on button "[URL].." at bounding box center [673, 177] width 38 height 10
click at [817, 412] on body "arajwani@denodo.com Arif's Personal Organization Denodo Technologies" at bounding box center [784, 359] width 1568 height 719
click at [329, 172] on div "Retail Executive Crew GH main" at bounding box center [291, 178] width 249 height 29
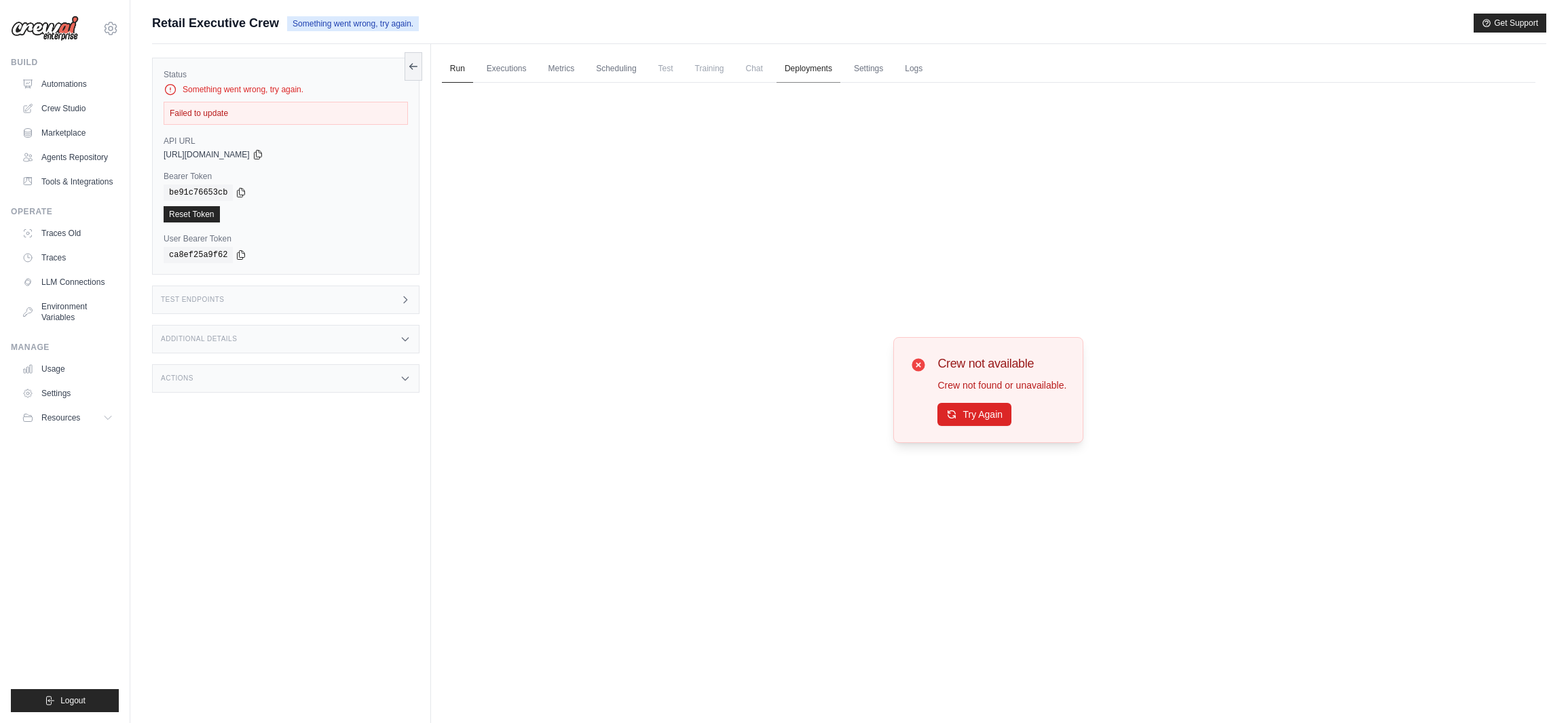
click at [827, 68] on link "Deployments" at bounding box center [808, 69] width 64 height 29
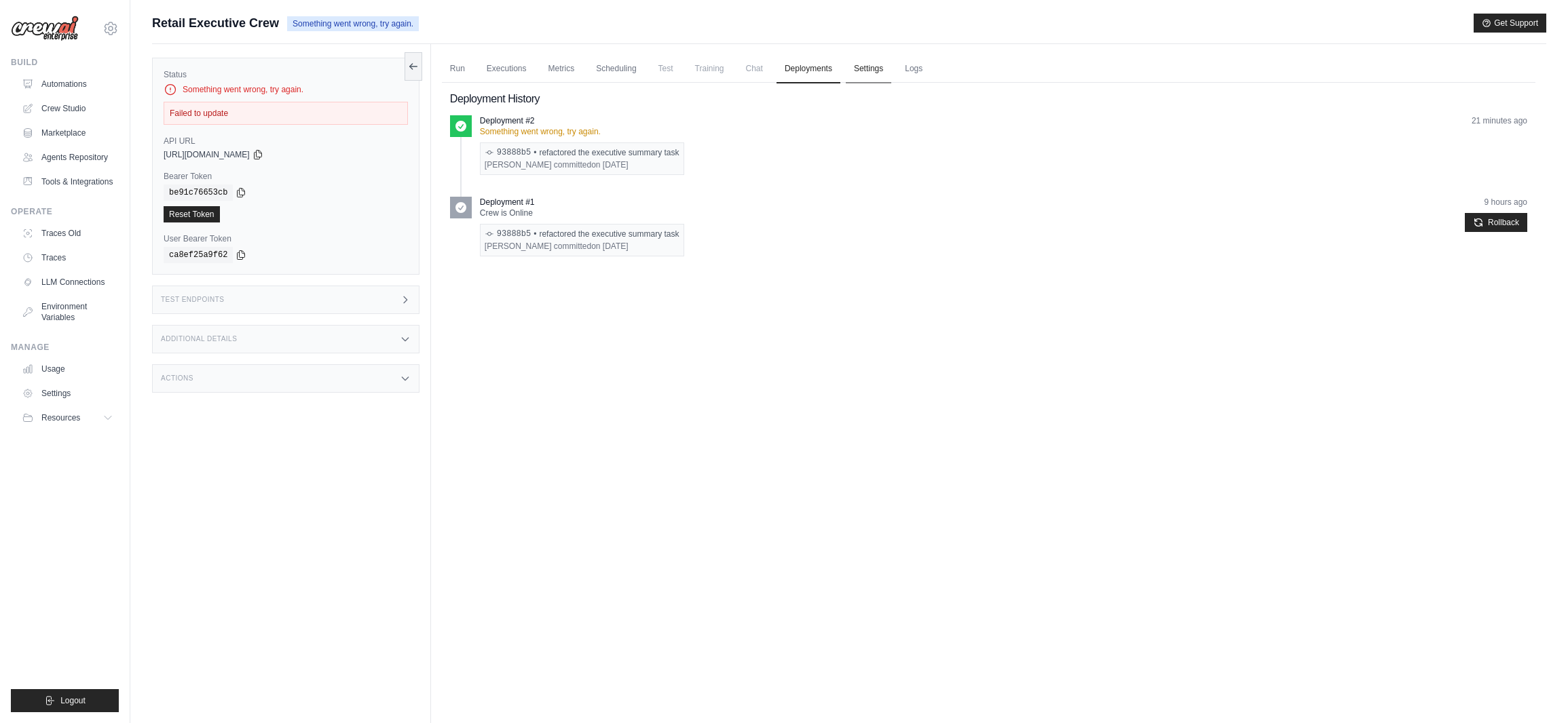
click at [858, 67] on link "Settings" at bounding box center [868, 69] width 45 height 29
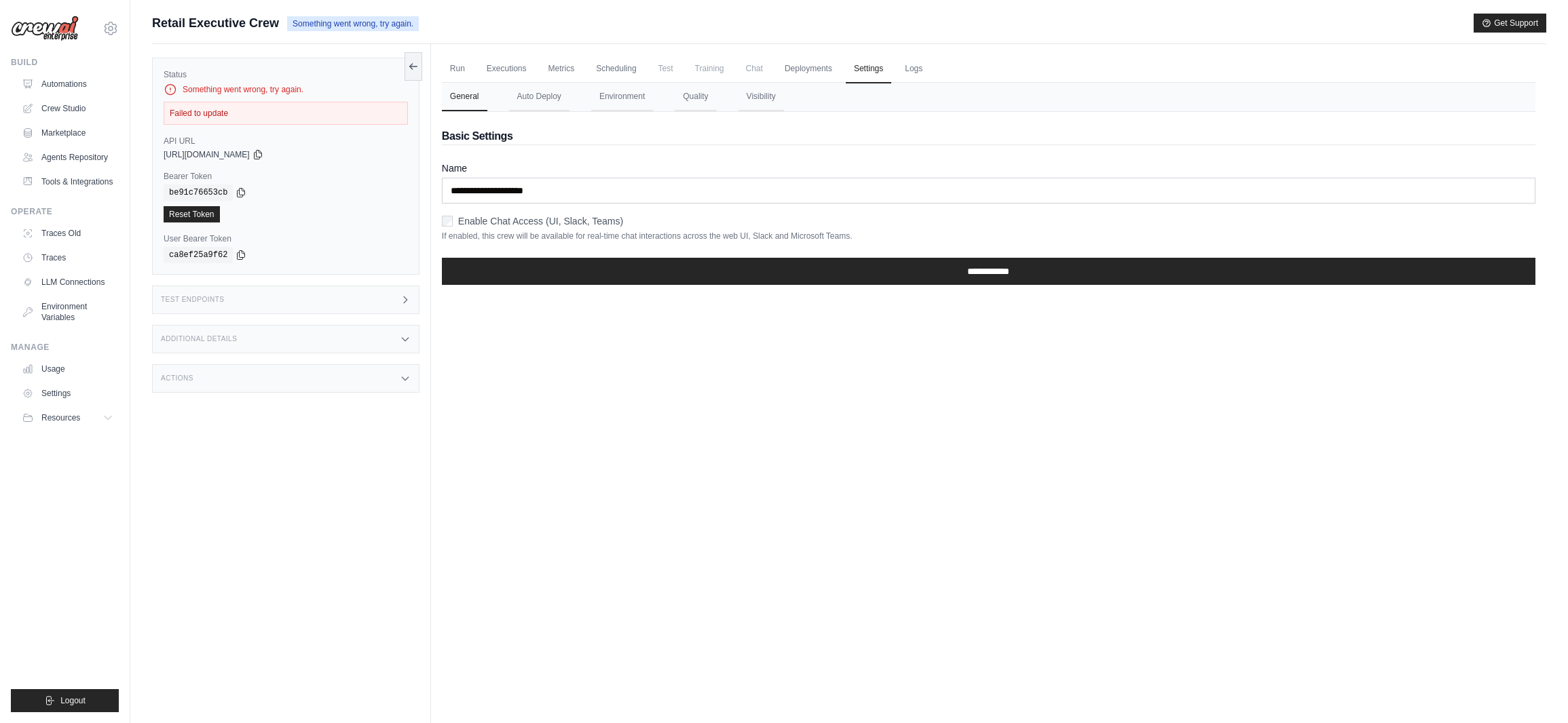
click at [623, 97] on button "Environment" at bounding box center [622, 97] width 62 height 29
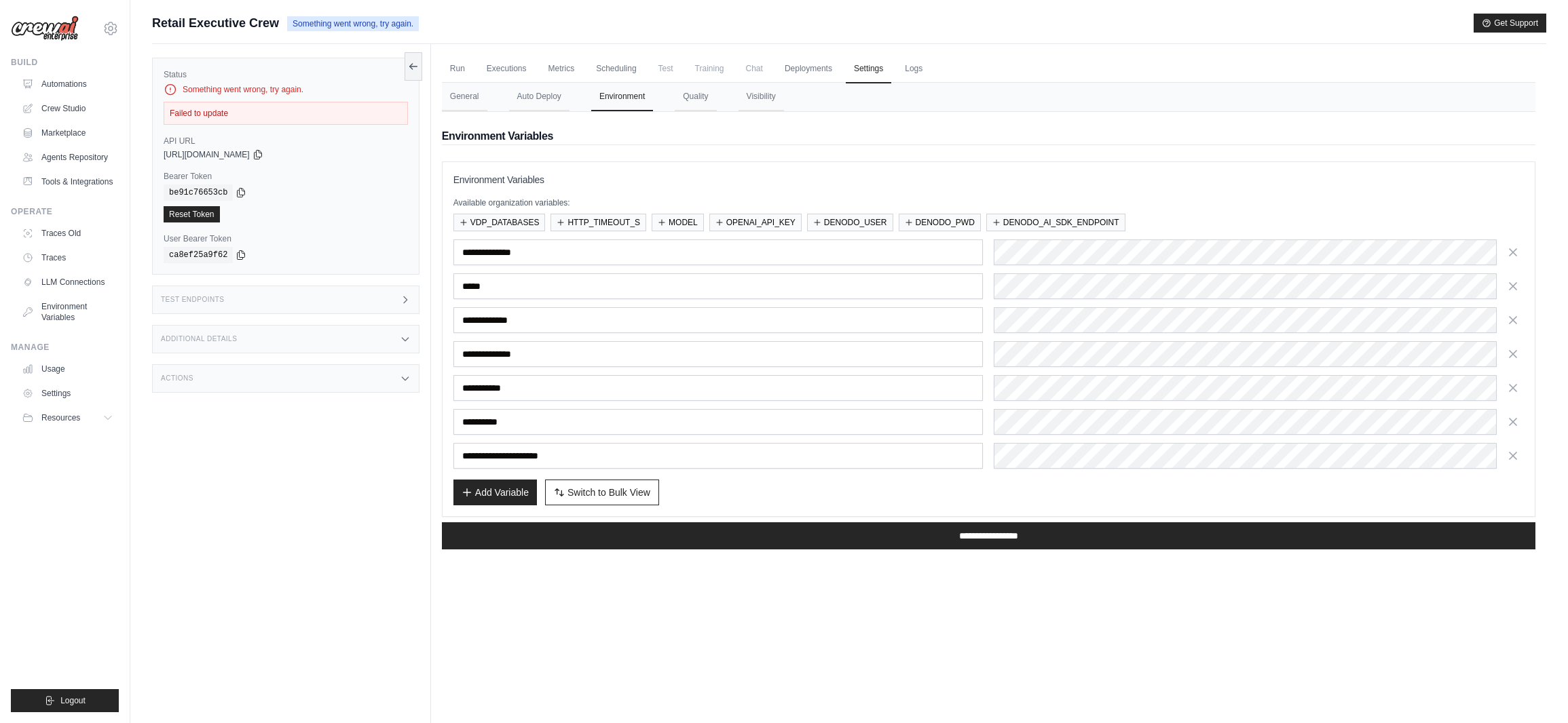
click at [1199, 179] on h3 "Environment Variables" at bounding box center [989, 180] width 1071 height 14
click at [1180, 166] on div "Environment Variables Available organization variables: VDP_DATABASES HTTP_TIME…" at bounding box center [989, 339] width 1093 height 356
click at [1176, 174] on h3 "Environment Variables" at bounding box center [989, 180] width 1071 height 14
click at [1120, 187] on div "Environment Variables Available organization variables: VDP_DATABASES HTTP_TIME…" at bounding box center [989, 338] width 1071 height 332
click at [1108, 179] on h3 "Environment Variables" at bounding box center [989, 180] width 1071 height 14
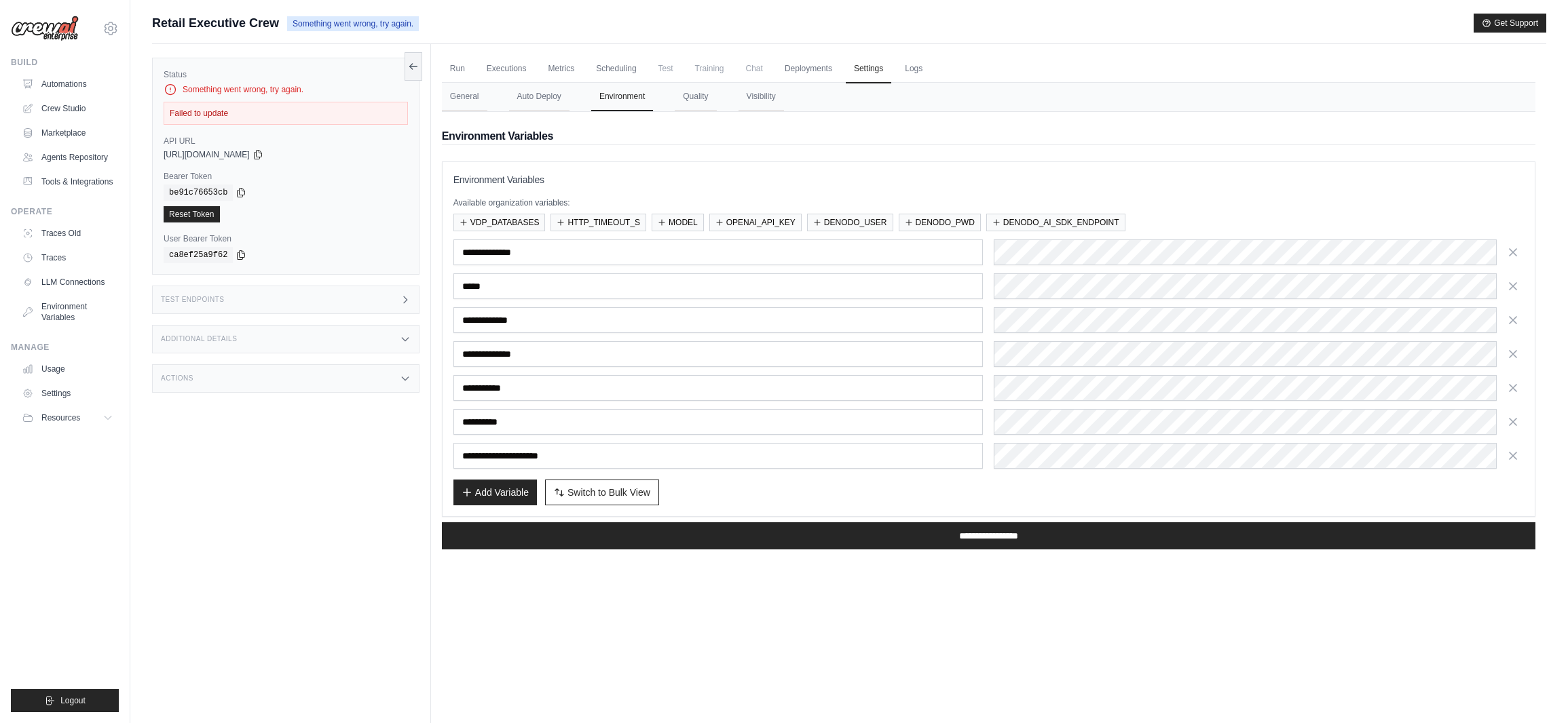
click at [1066, 182] on h3 "Environment Variables" at bounding box center [989, 180] width 1071 height 14
click at [469, 99] on button "General" at bounding box center [465, 97] width 45 height 29
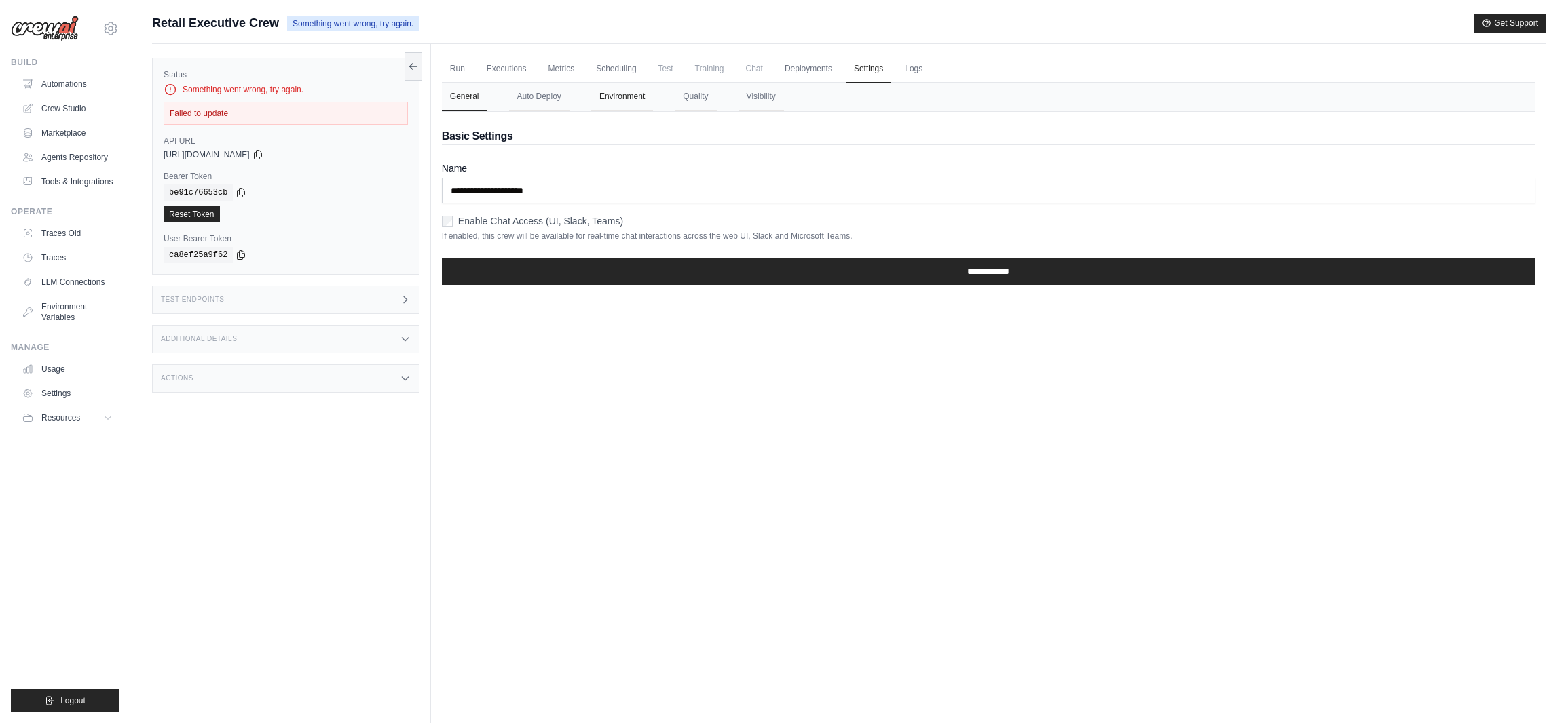
click at [633, 99] on button "Environment" at bounding box center [622, 97] width 62 height 29
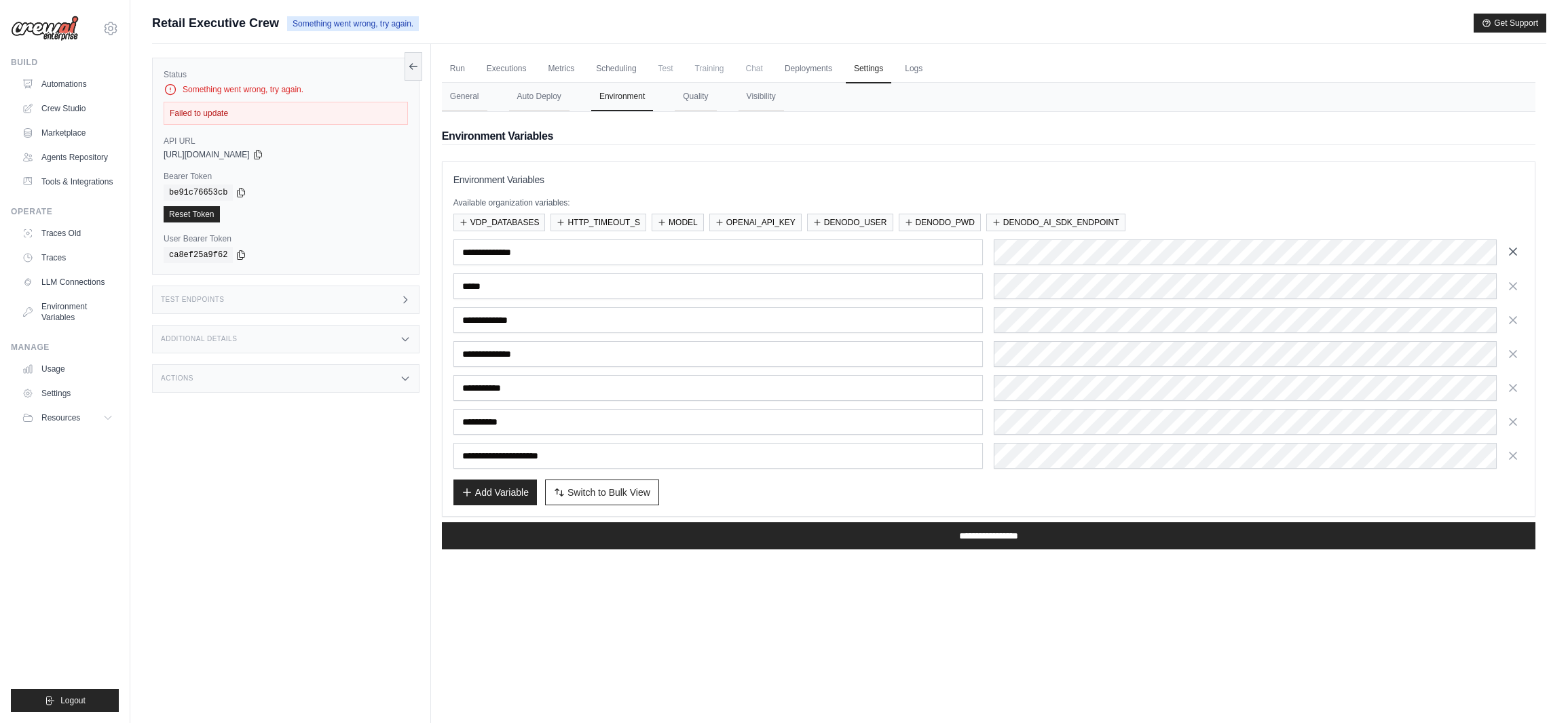
click at [1514, 256] on icon "button" at bounding box center [1514, 252] width 14 height 14
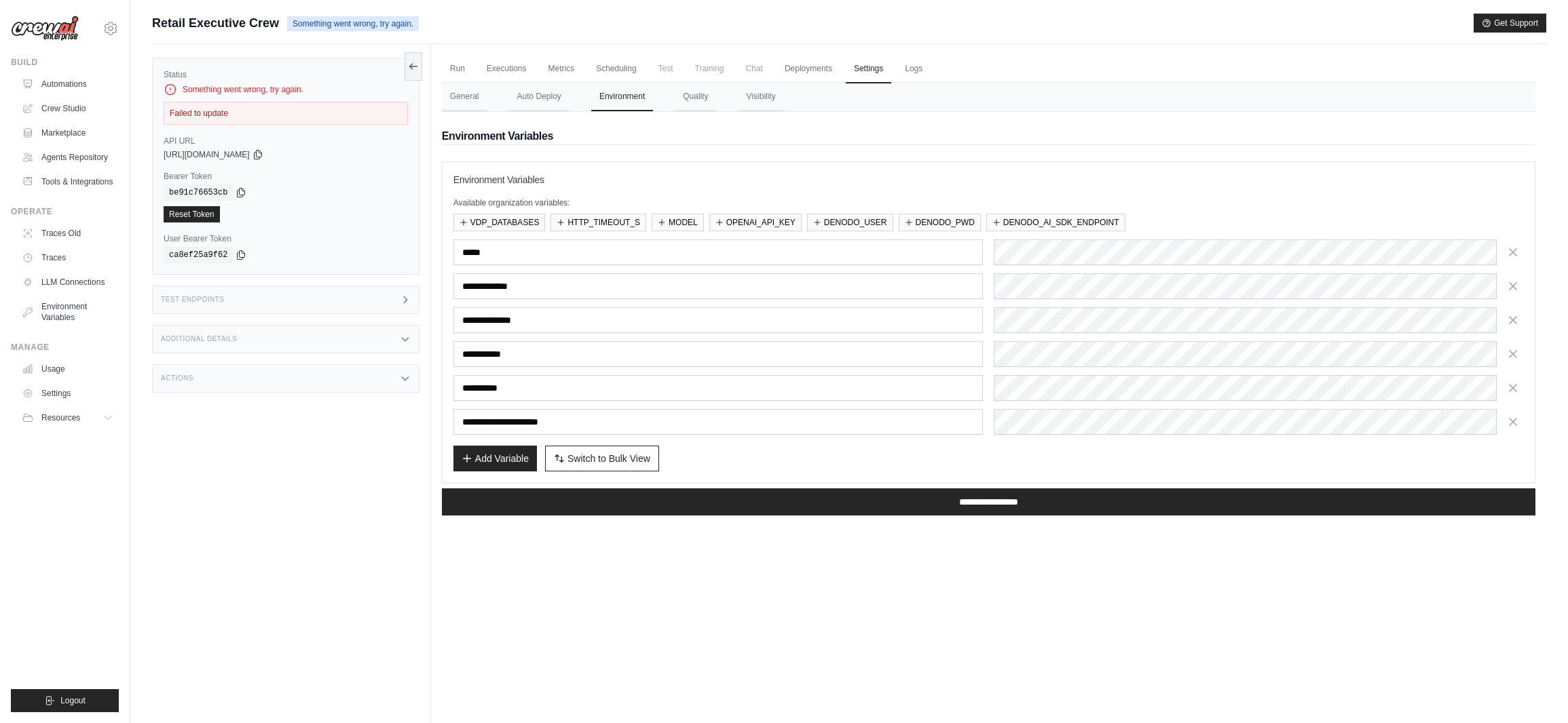
click at [1514, 256] on icon "button" at bounding box center [1514, 253] width 14 height 14
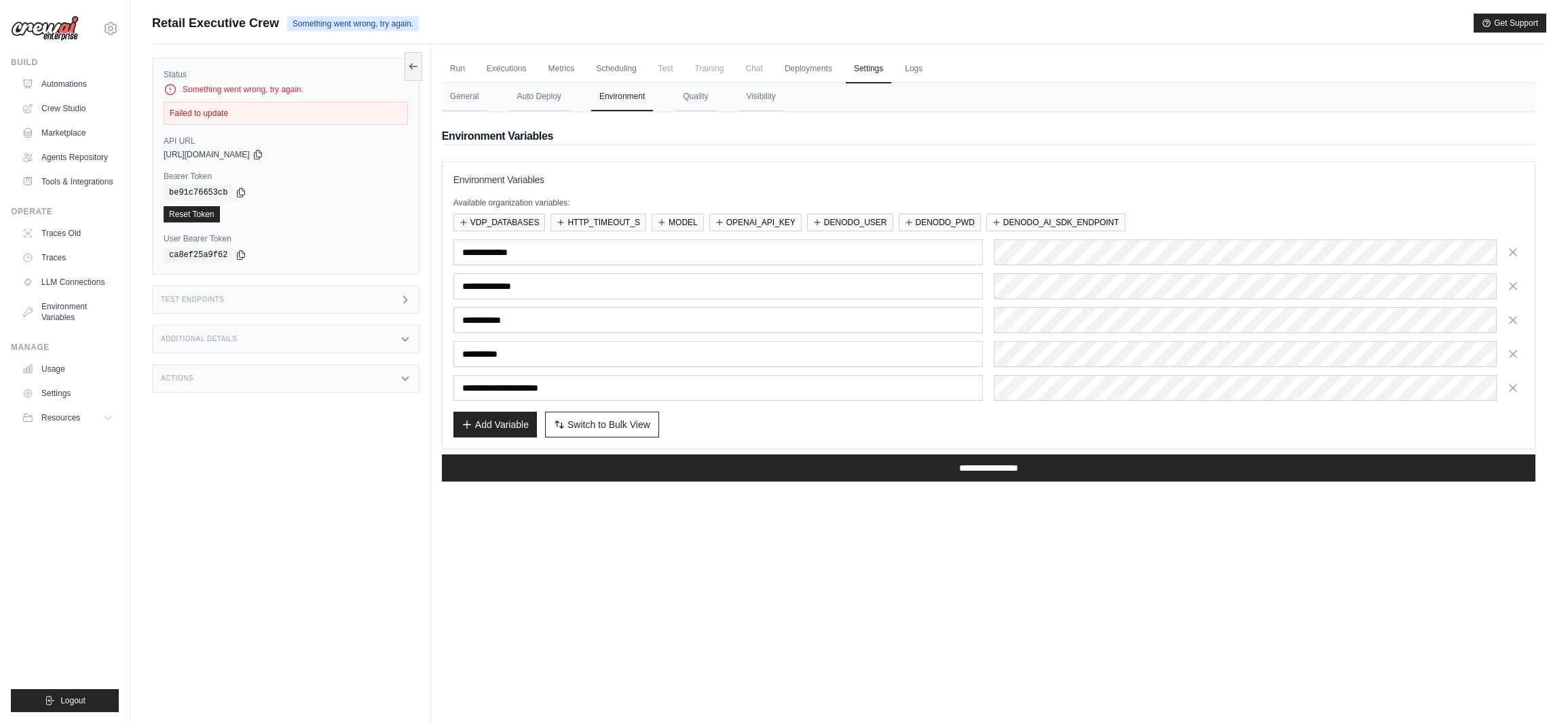
click at [1514, 256] on icon "button" at bounding box center [1514, 253] width 14 height 14
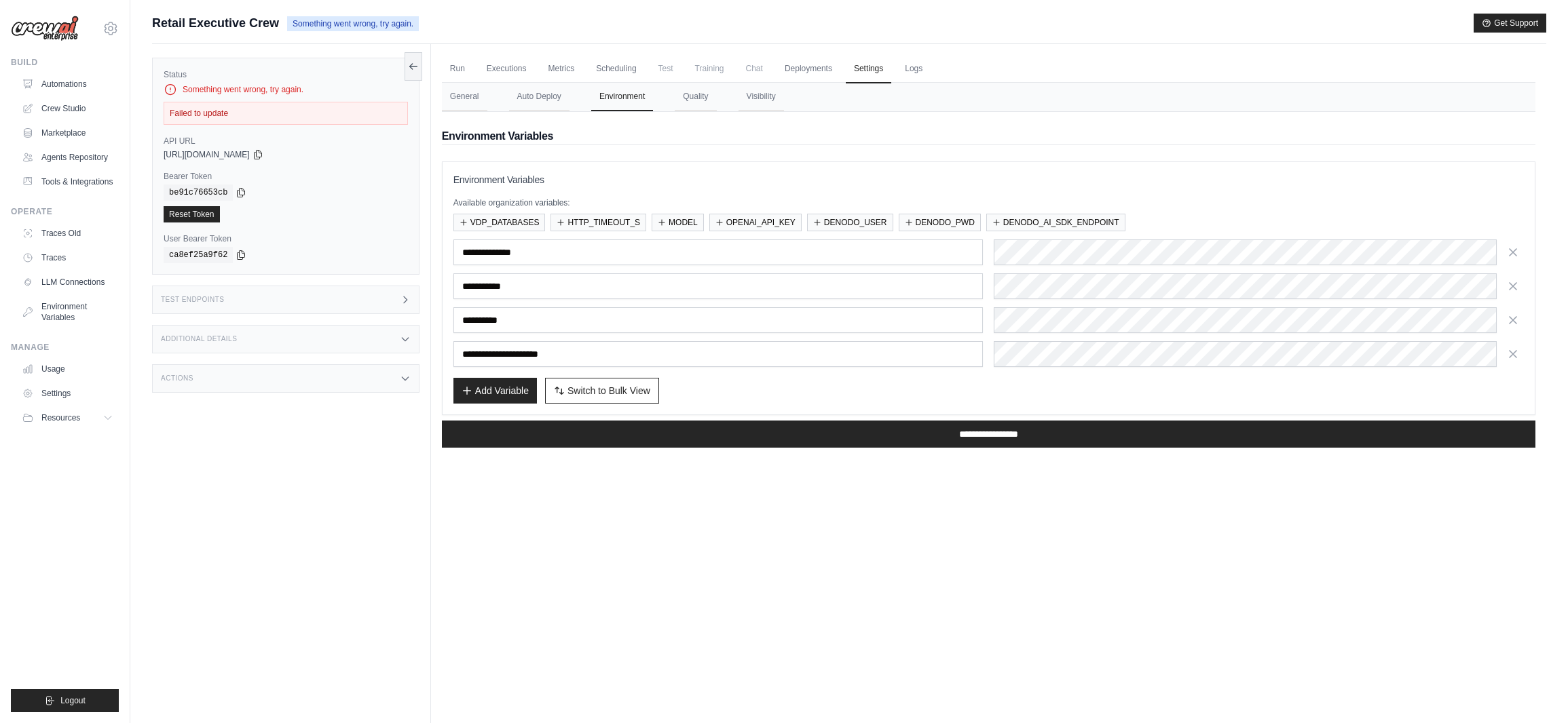
click at [1514, 256] on icon "button" at bounding box center [1514, 253] width 14 height 14
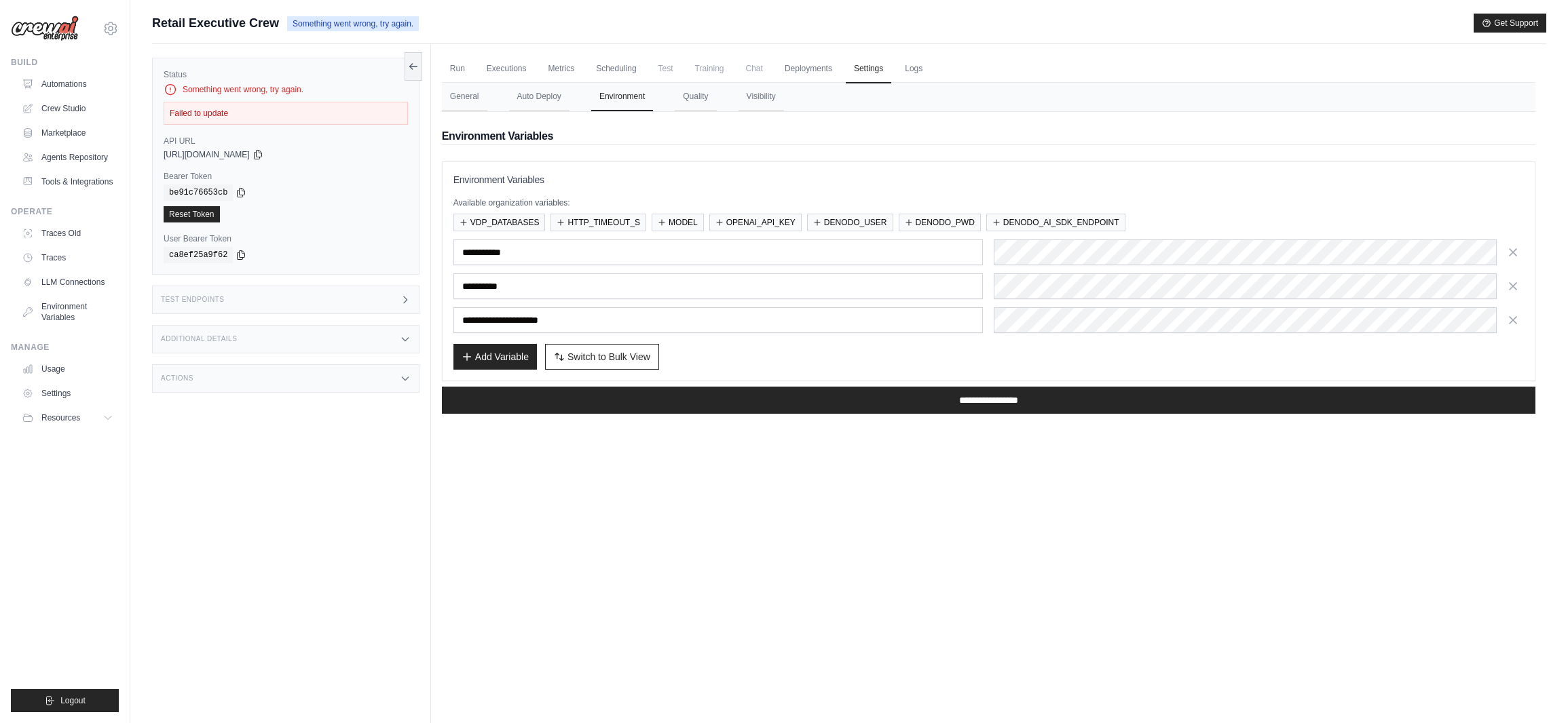
click at [1514, 256] on icon "button" at bounding box center [1514, 253] width 14 height 14
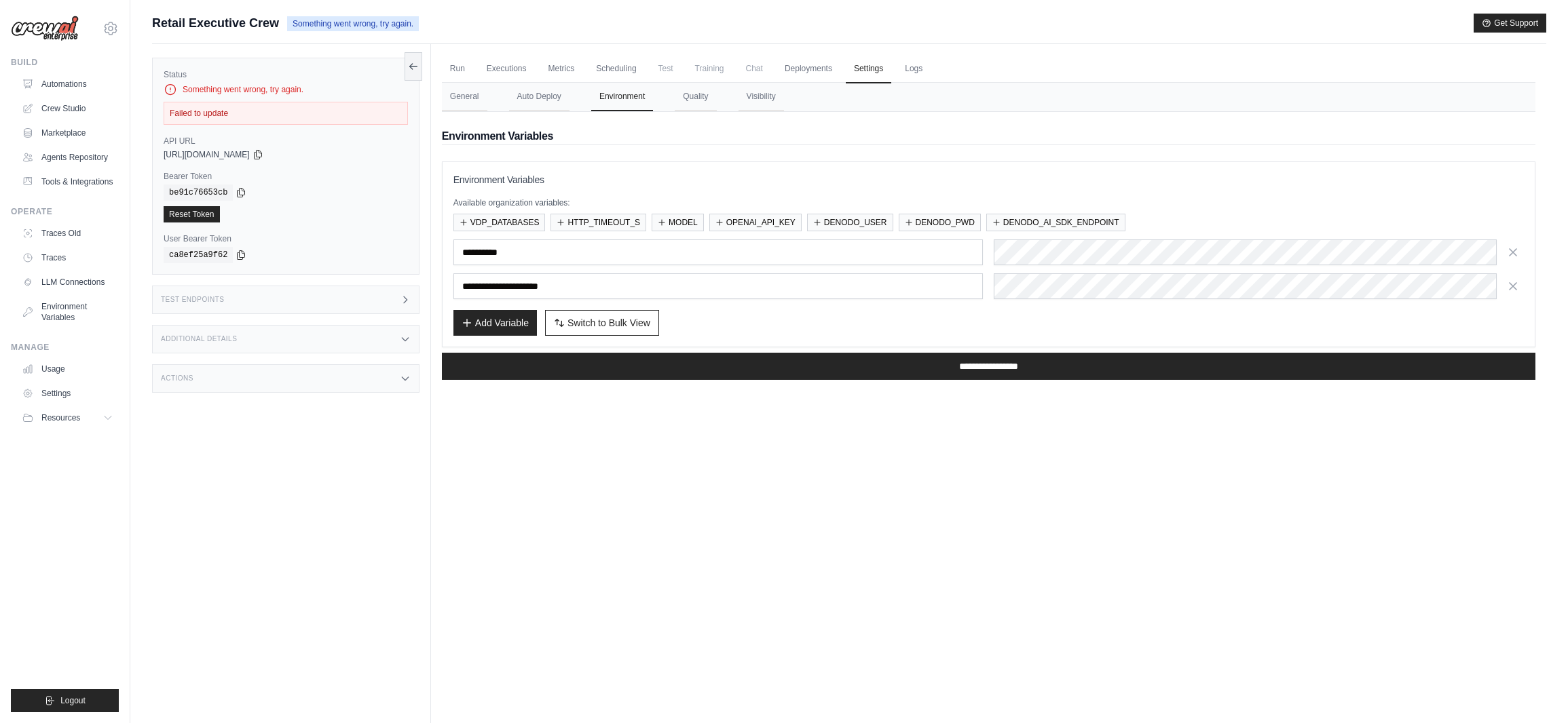
click at [1514, 256] on icon "button" at bounding box center [1514, 253] width 14 height 14
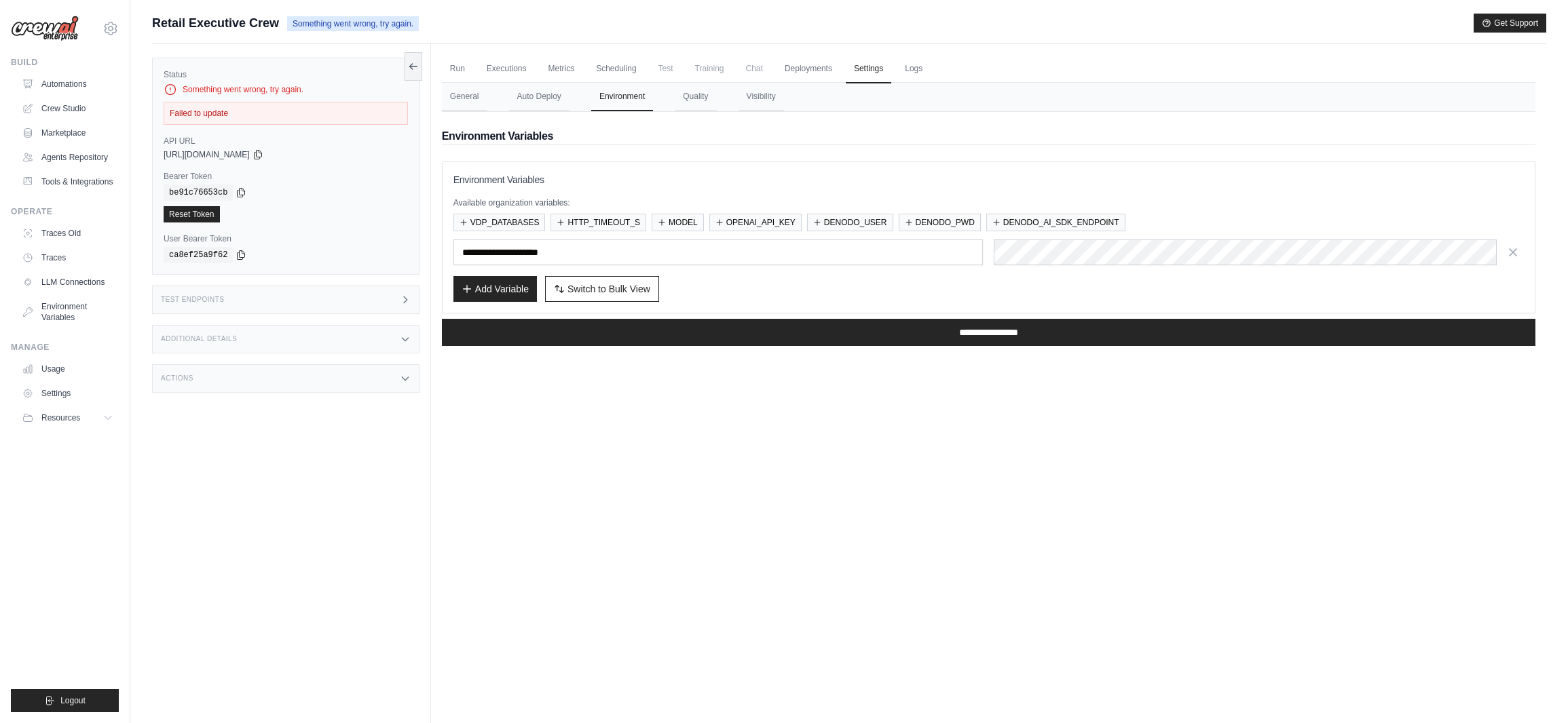
click at [1514, 256] on icon "button" at bounding box center [1514, 253] width 14 height 14
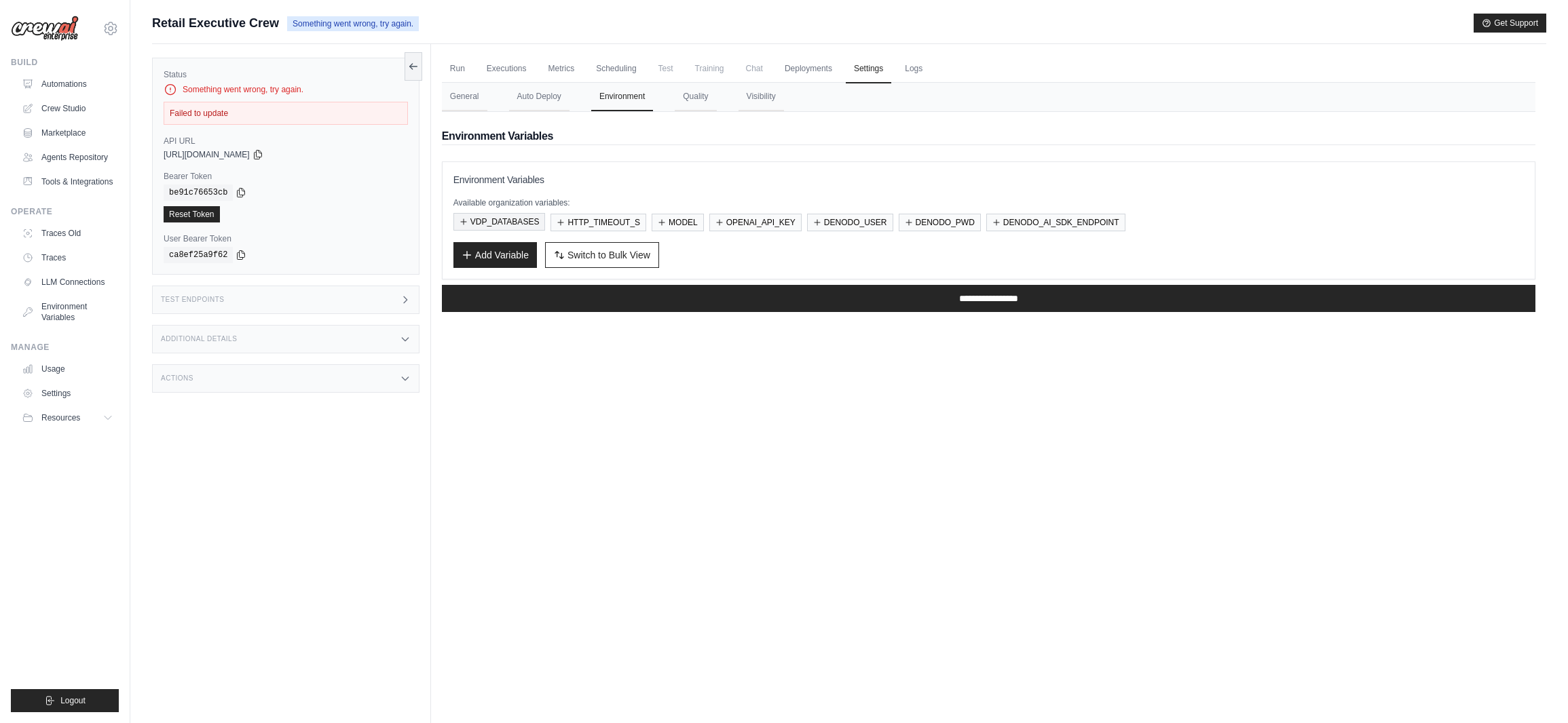
click at [528, 222] on button "VDP_DATABASES" at bounding box center [500, 222] width 92 height 17
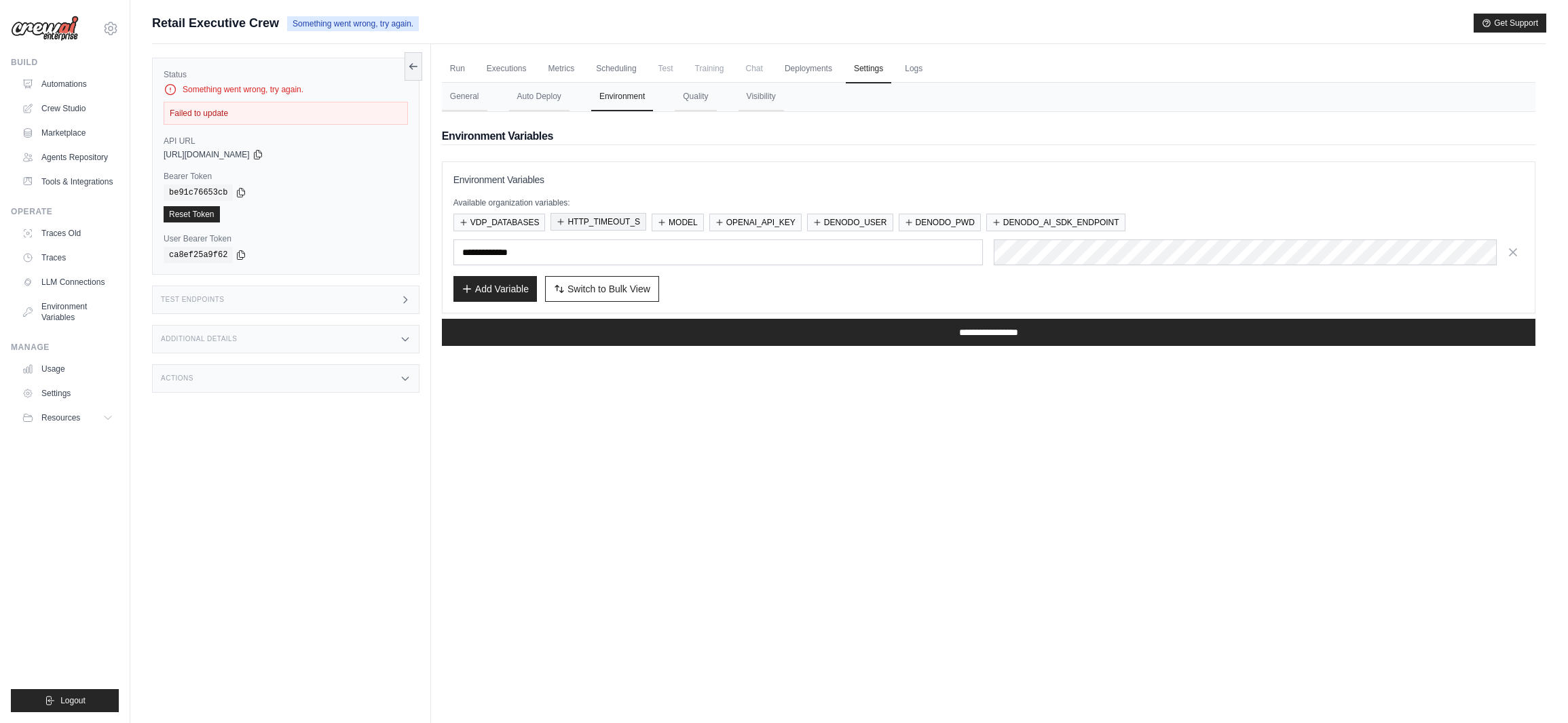
click at [583, 224] on button "HTTP_TIMEOUT_S" at bounding box center [599, 222] width 96 height 17
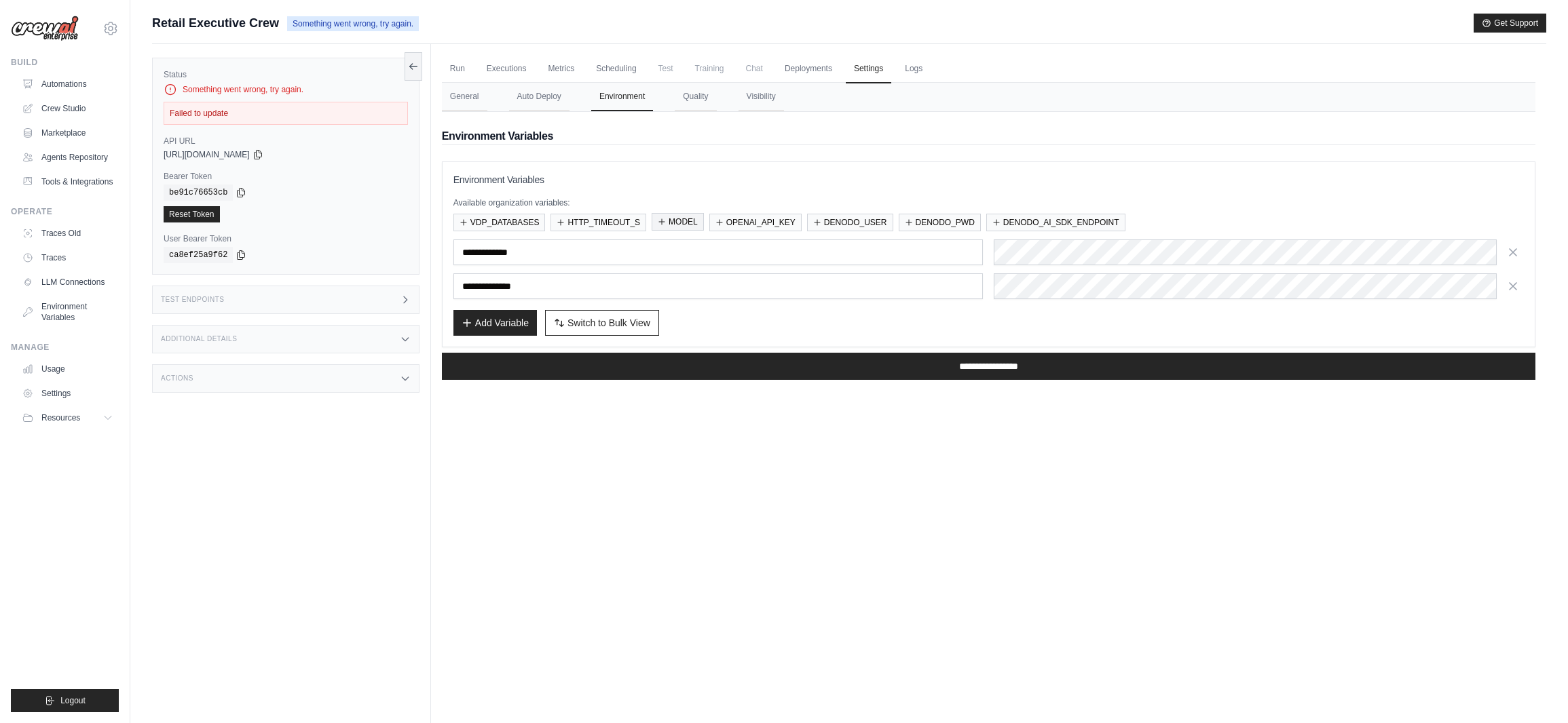
click at [691, 225] on button "MODEL" at bounding box center [678, 222] width 52 height 17
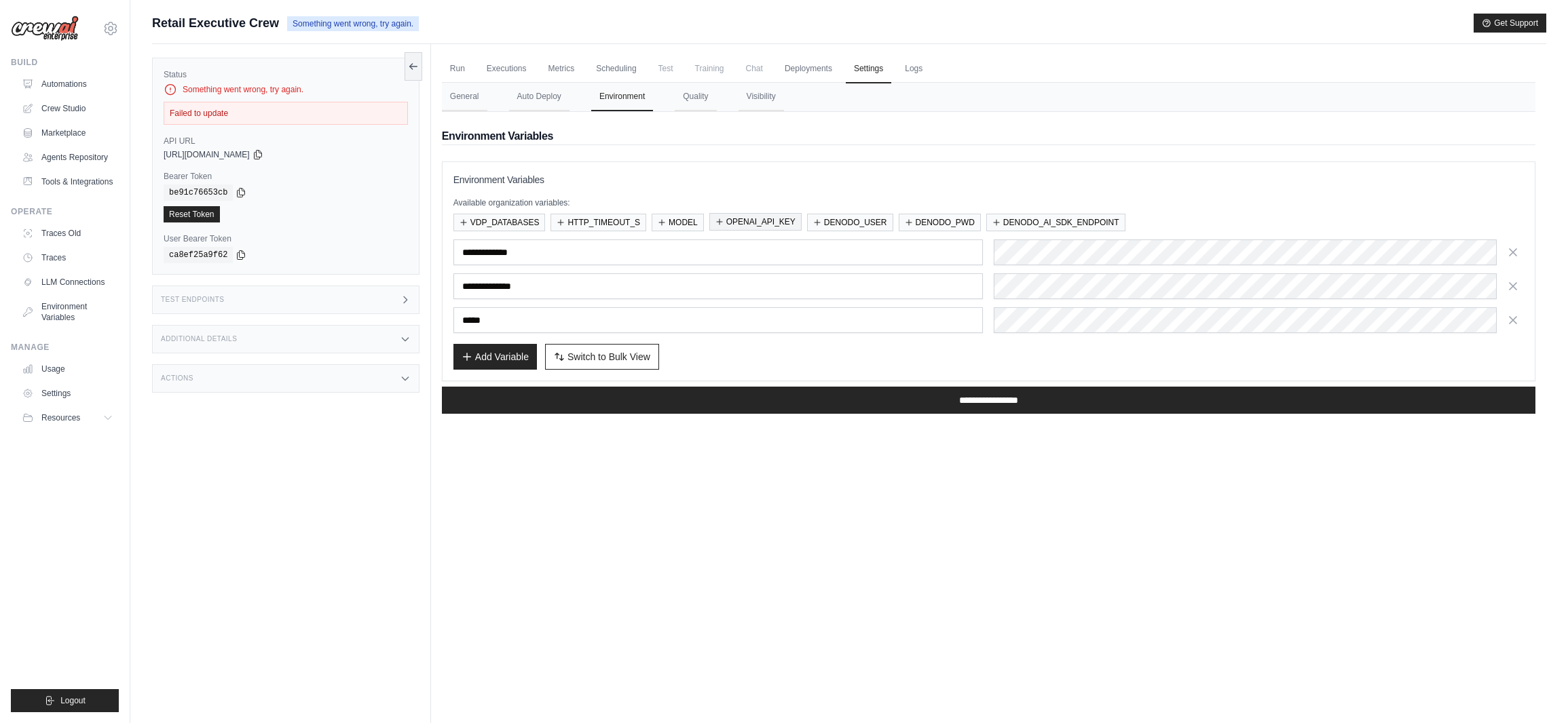
click at [763, 218] on button "OPENAI_API_KEY" at bounding box center [756, 222] width 92 height 17
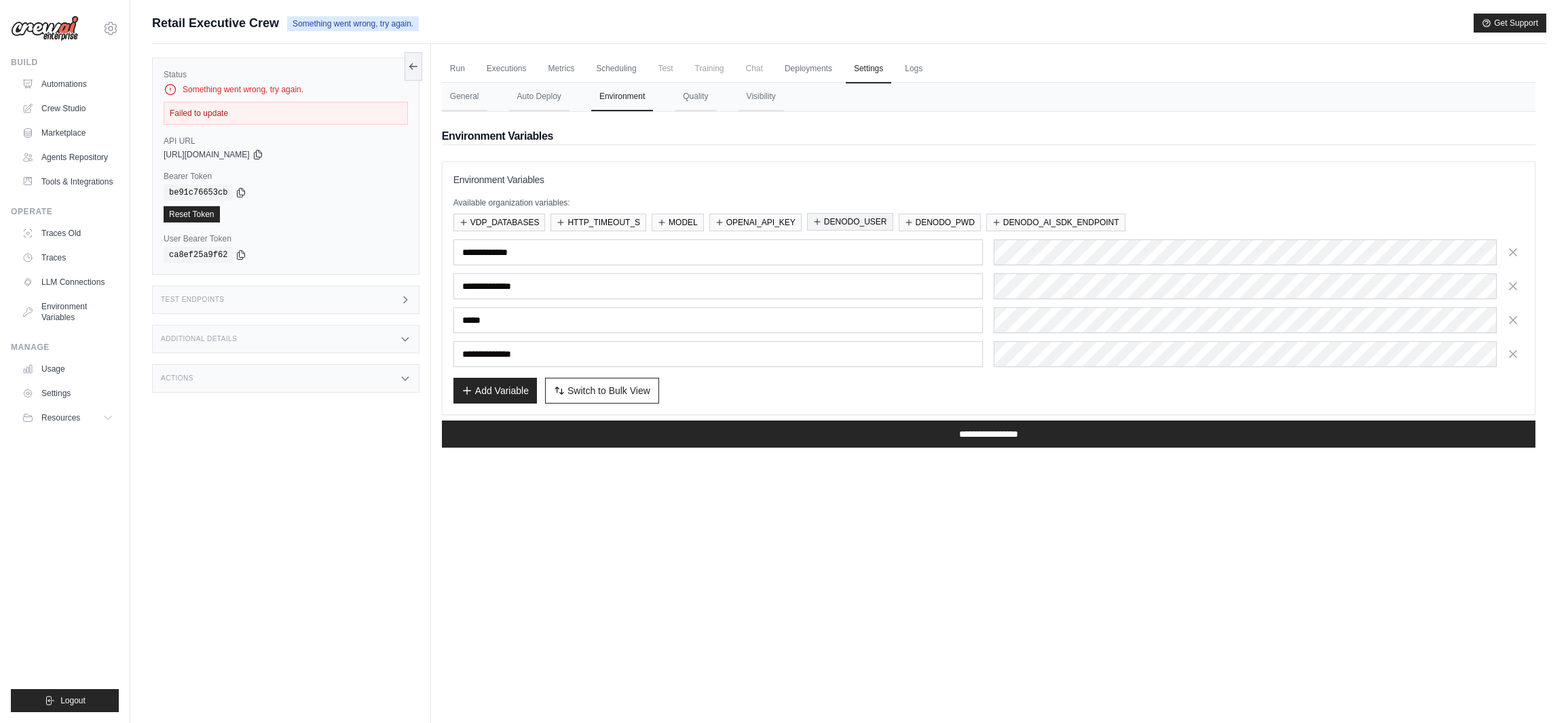
click at [854, 221] on button "DENODO_USER" at bounding box center [850, 222] width 86 height 17
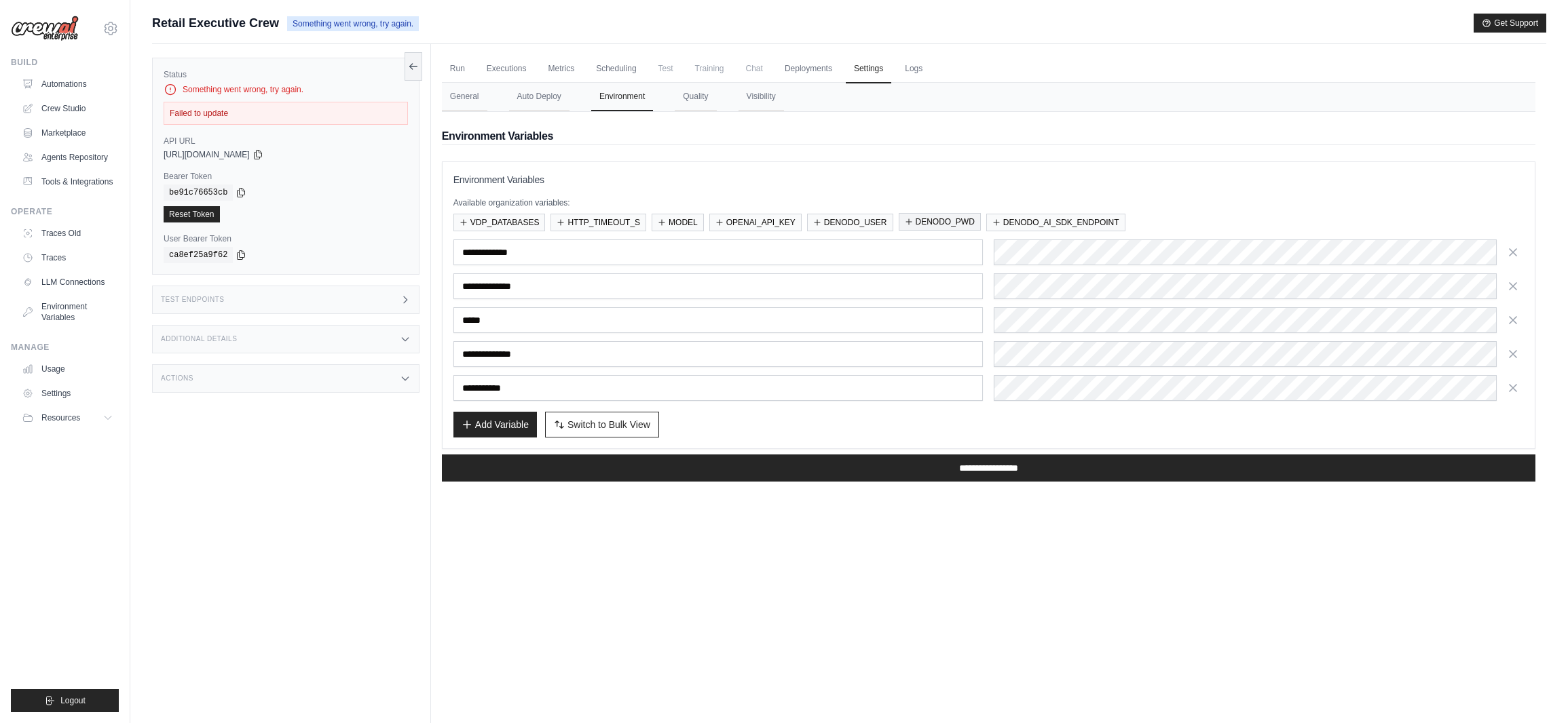
click at [926, 216] on button "DENODO_PWD" at bounding box center [940, 222] width 82 height 17
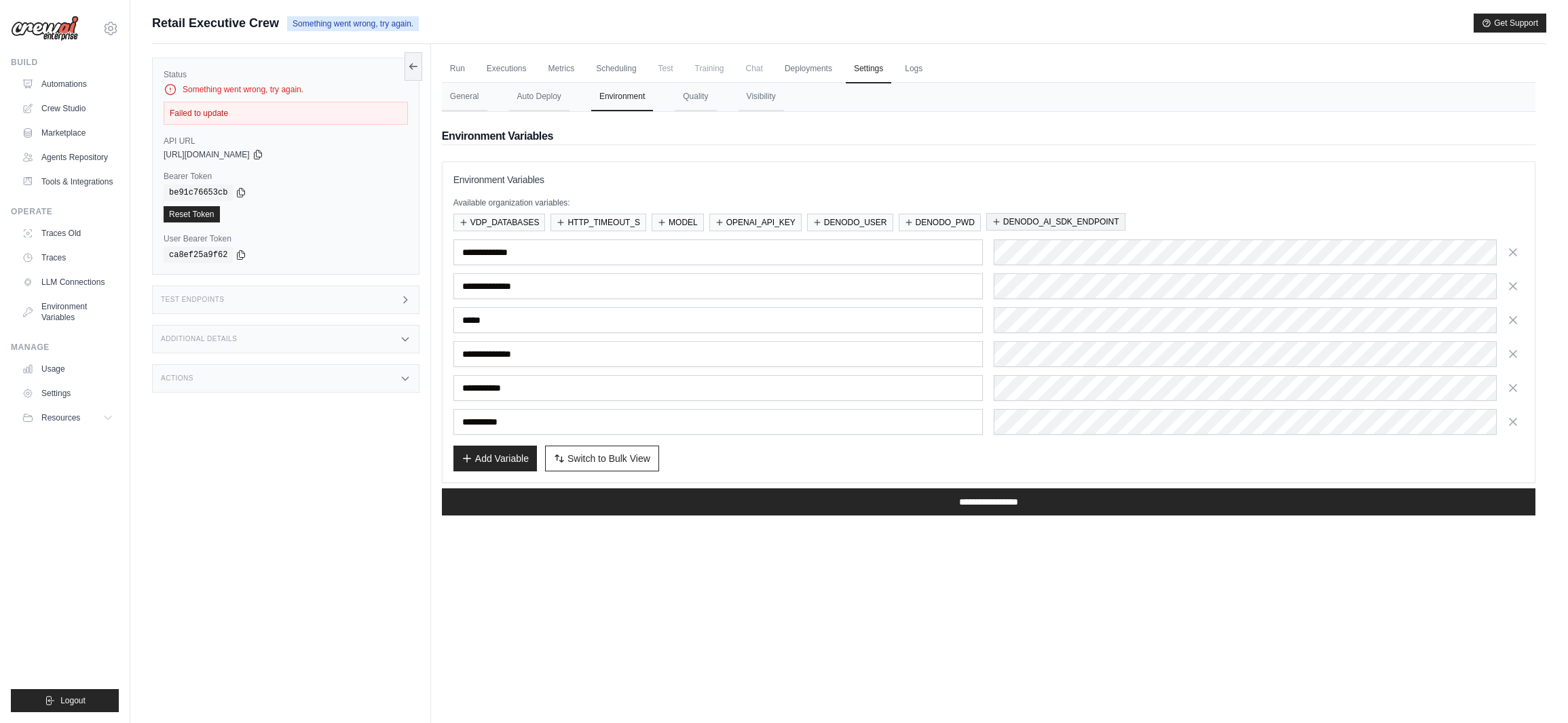
click at [1049, 221] on button "DENODO_AI_SDK_ENDPOINT" at bounding box center [1057, 222] width 140 height 17
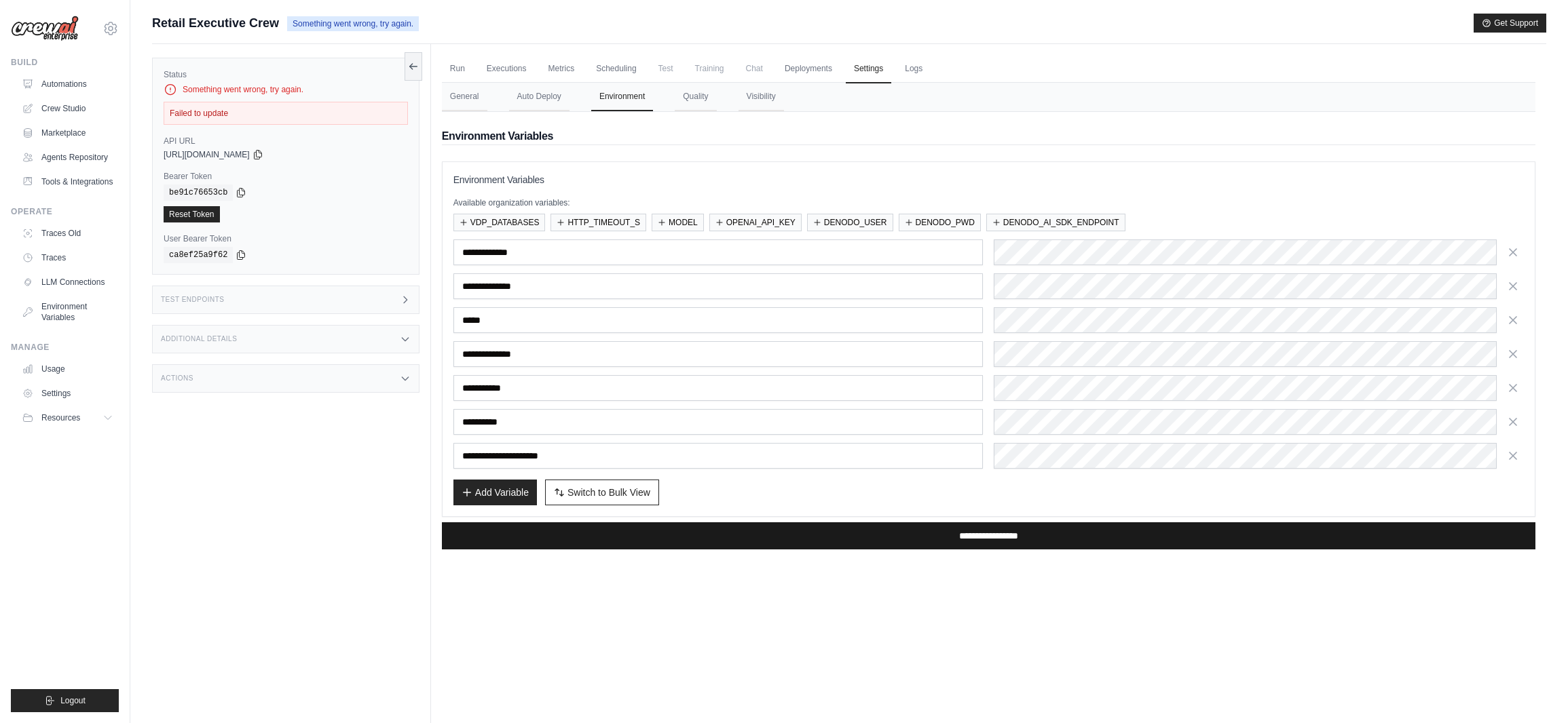
click at [985, 536] on input "**********" at bounding box center [989, 535] width 1093 height 27
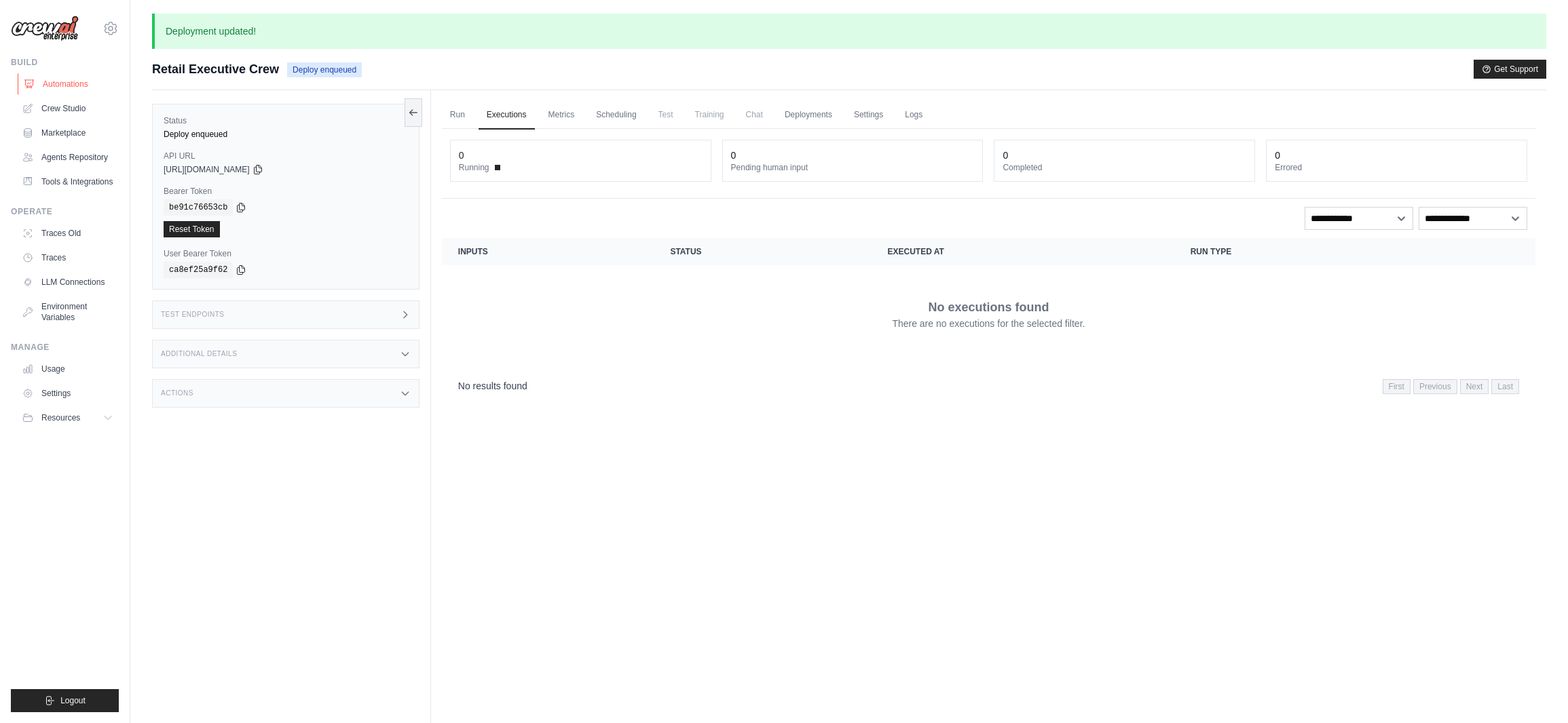
click at [87, 85] on link "Automations" at bounding box center [68, 84] width 102 height 22
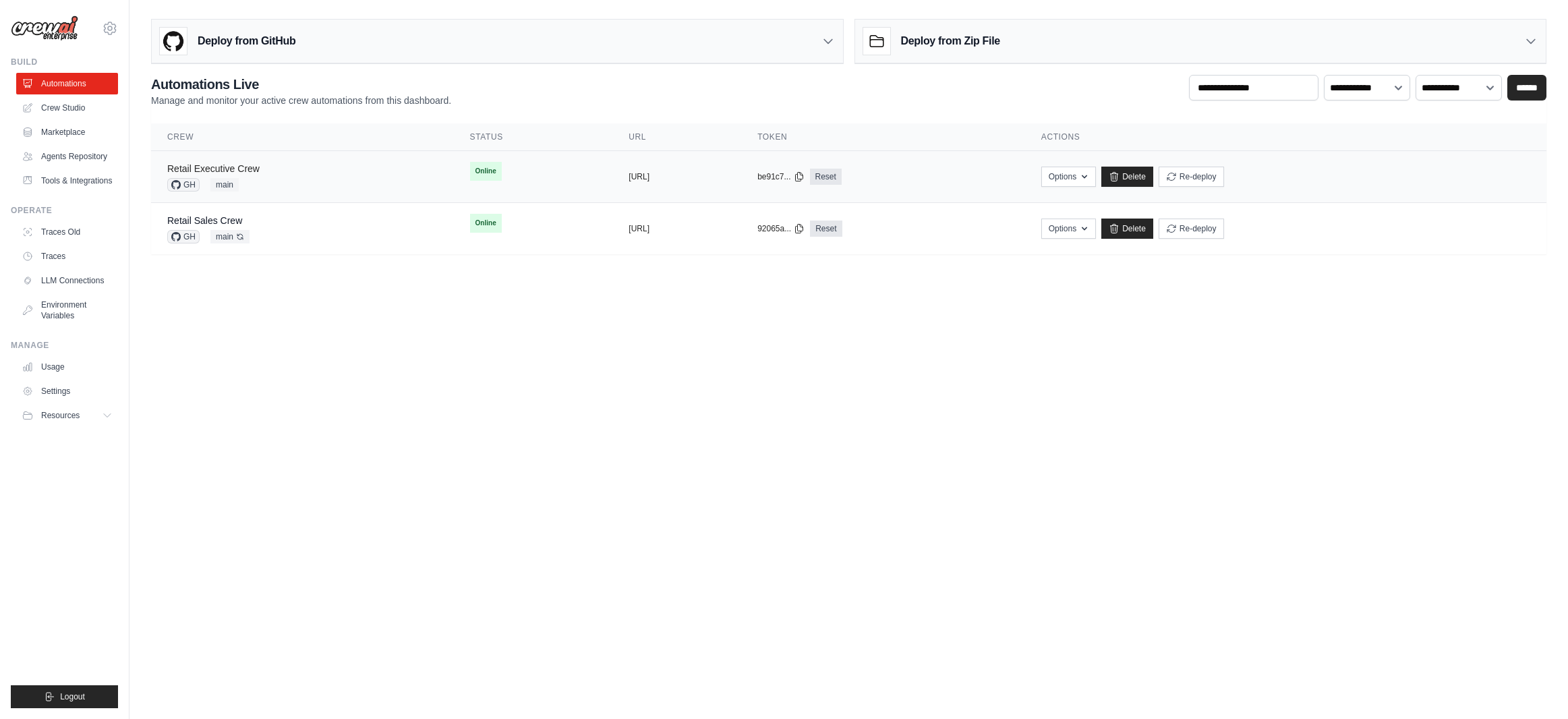
click at [251, 173] on link "Retail Executive Crew" at bounding box center [213, 168] width 93 height 10
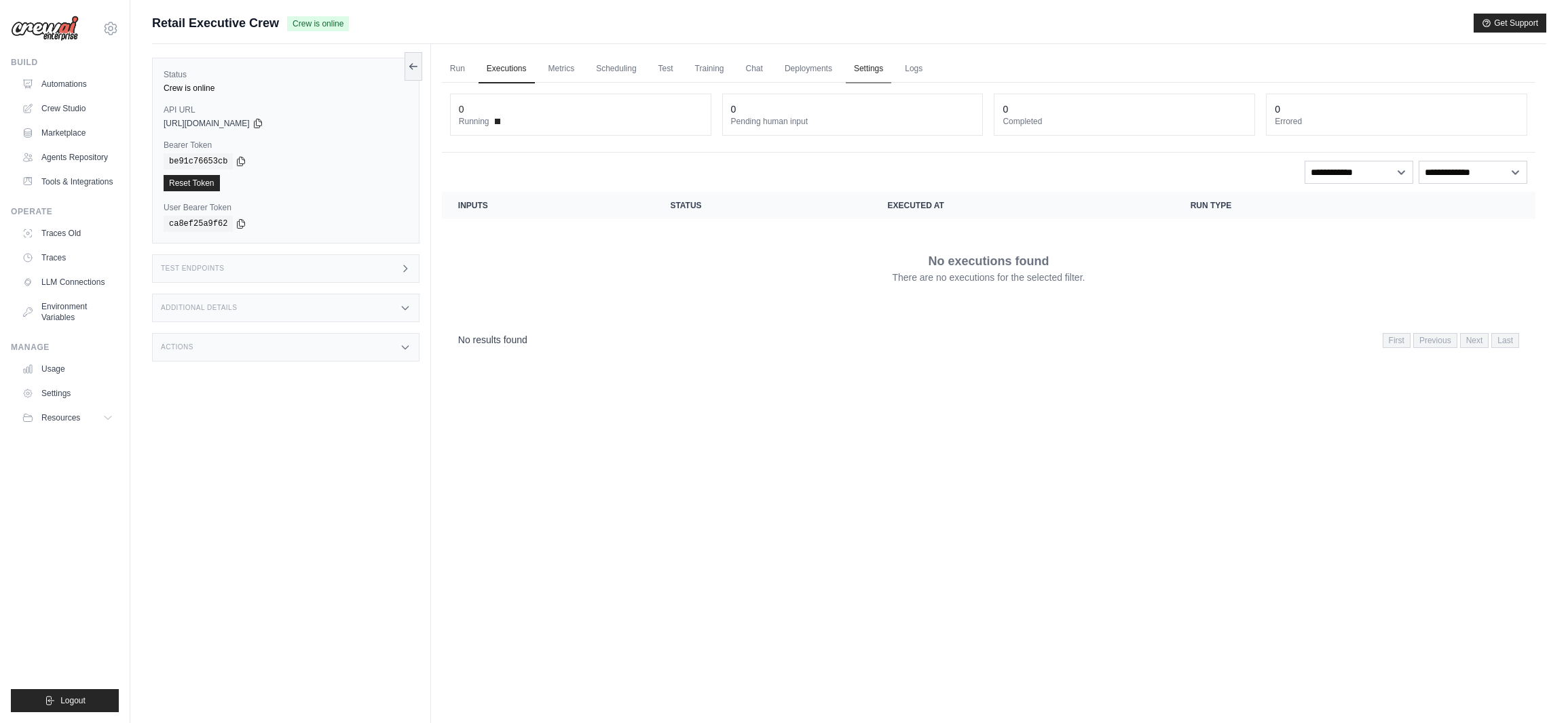
click at [879, 66] on link "Settings" at bounding box center [868, 69] width 45 height 29
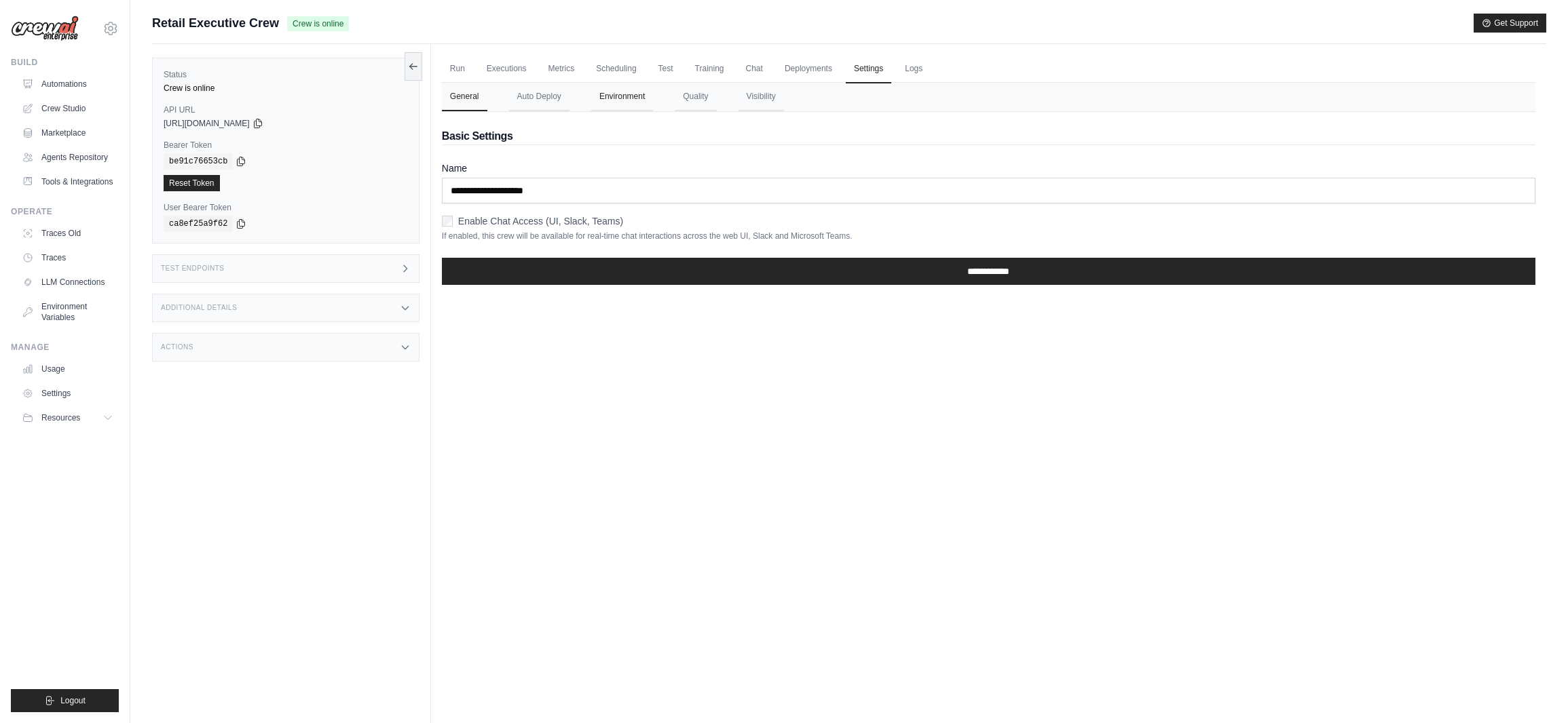
click at [620, 97] on button "Environment" at bounding box center [622, 97] width 62 height 29
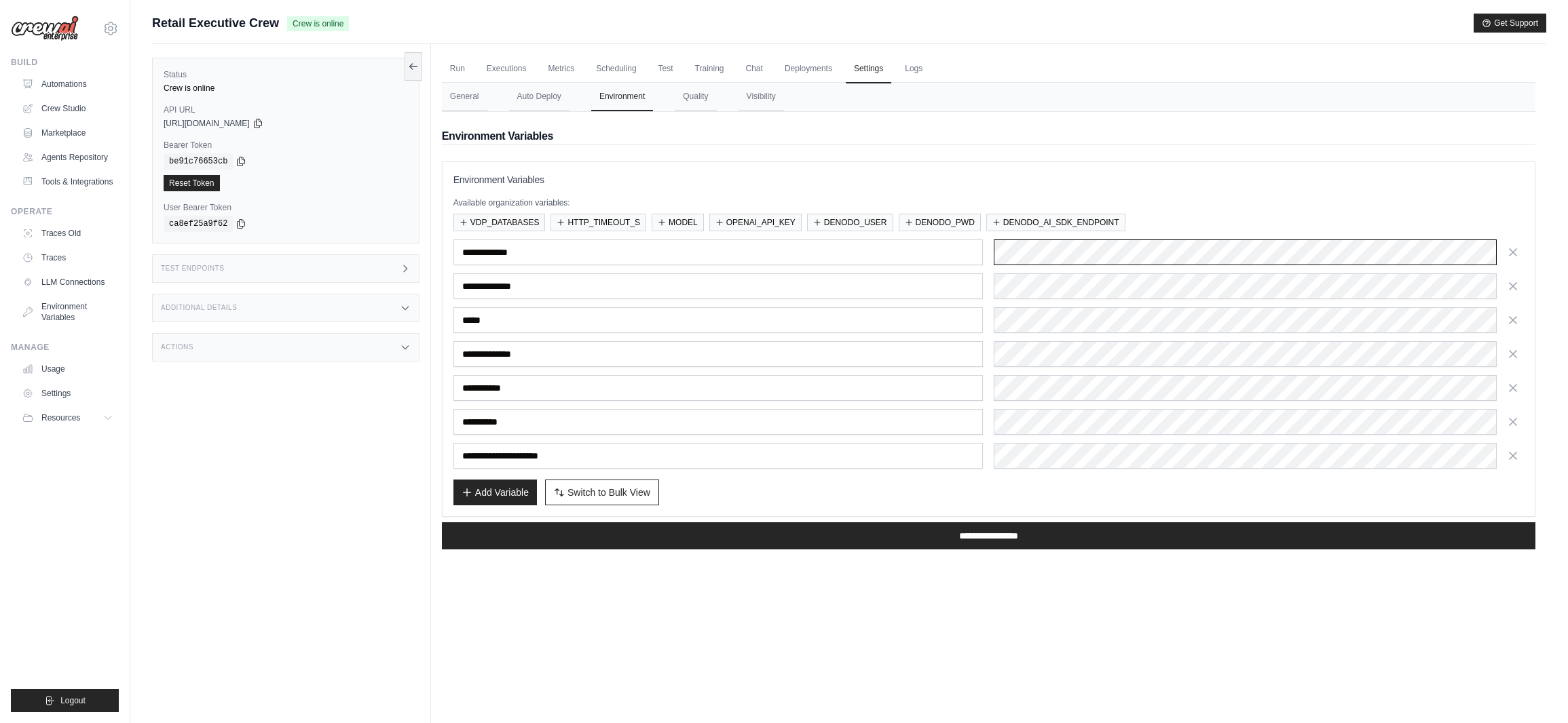
click at [938, 247] on div "**********" at bounding box center [989, 253] width 1071 height 26
click at [1170, 189] on div "Environment Variables Available organization variables: VDP_DATABASES HTTP_TIME…" at bounding box center [989, 338] width 1071 height 332
click at [897, 382] on div "**********" at bounding box center [989, 388] width 1071 height 26
click at [969, 625] on div "Run Executions Metrics Scheduling Test Training Chat Deployments Settings Logs …" at bounding box center [989, 406] width 1115 height 723
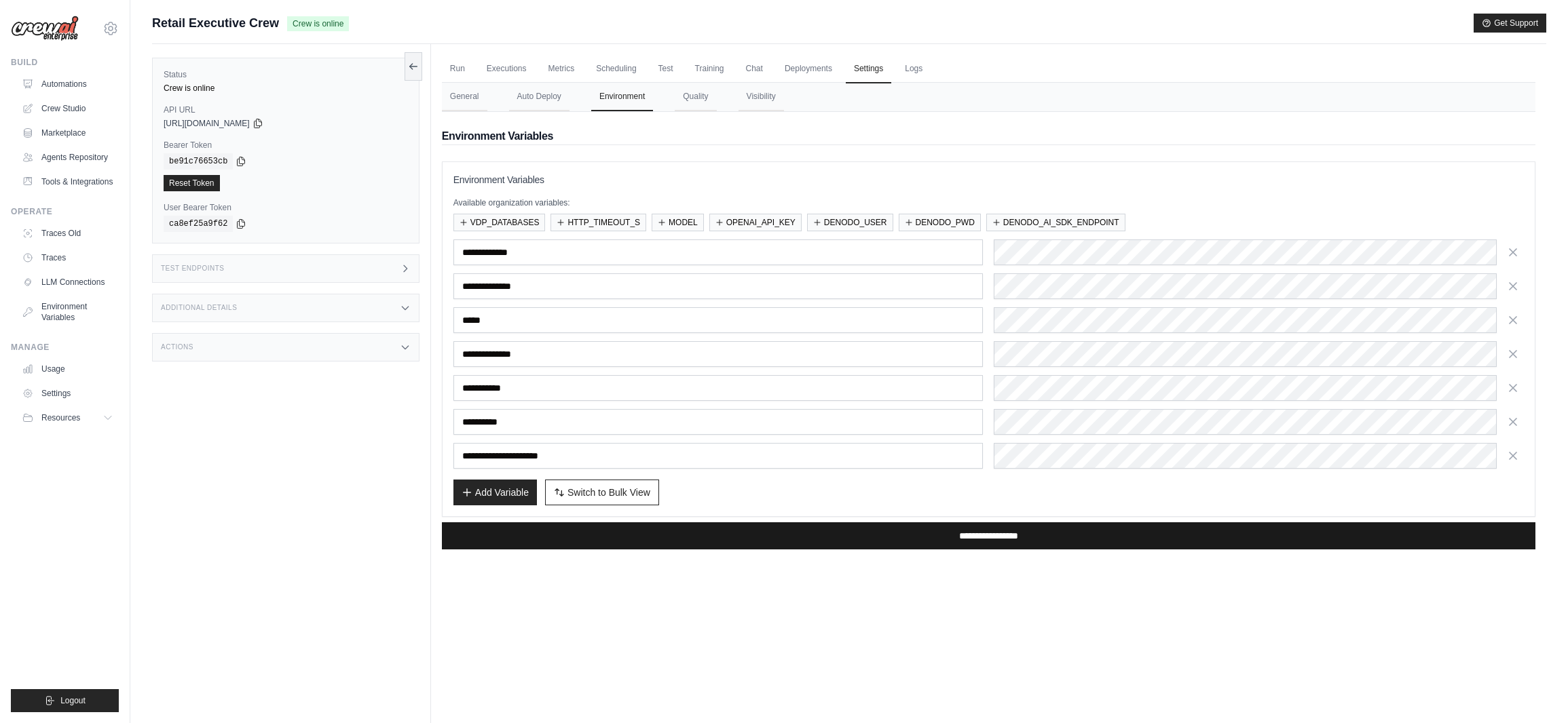
click at [983, 531] on input "**********" at bounding box center [989, 535] width 1093 height 27
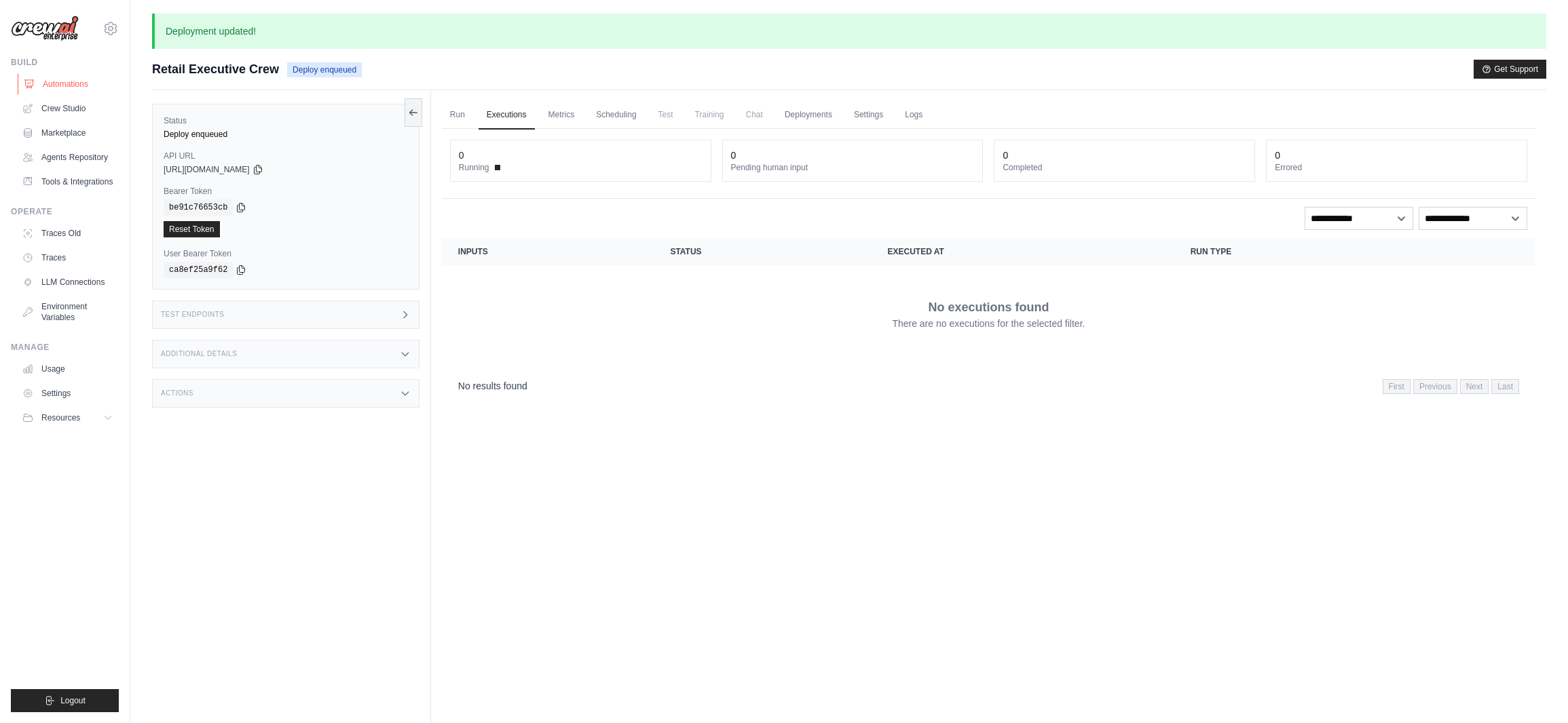
click at [63, 83] on link "Automations" at bounding box center [68, 84] width 102 height 22
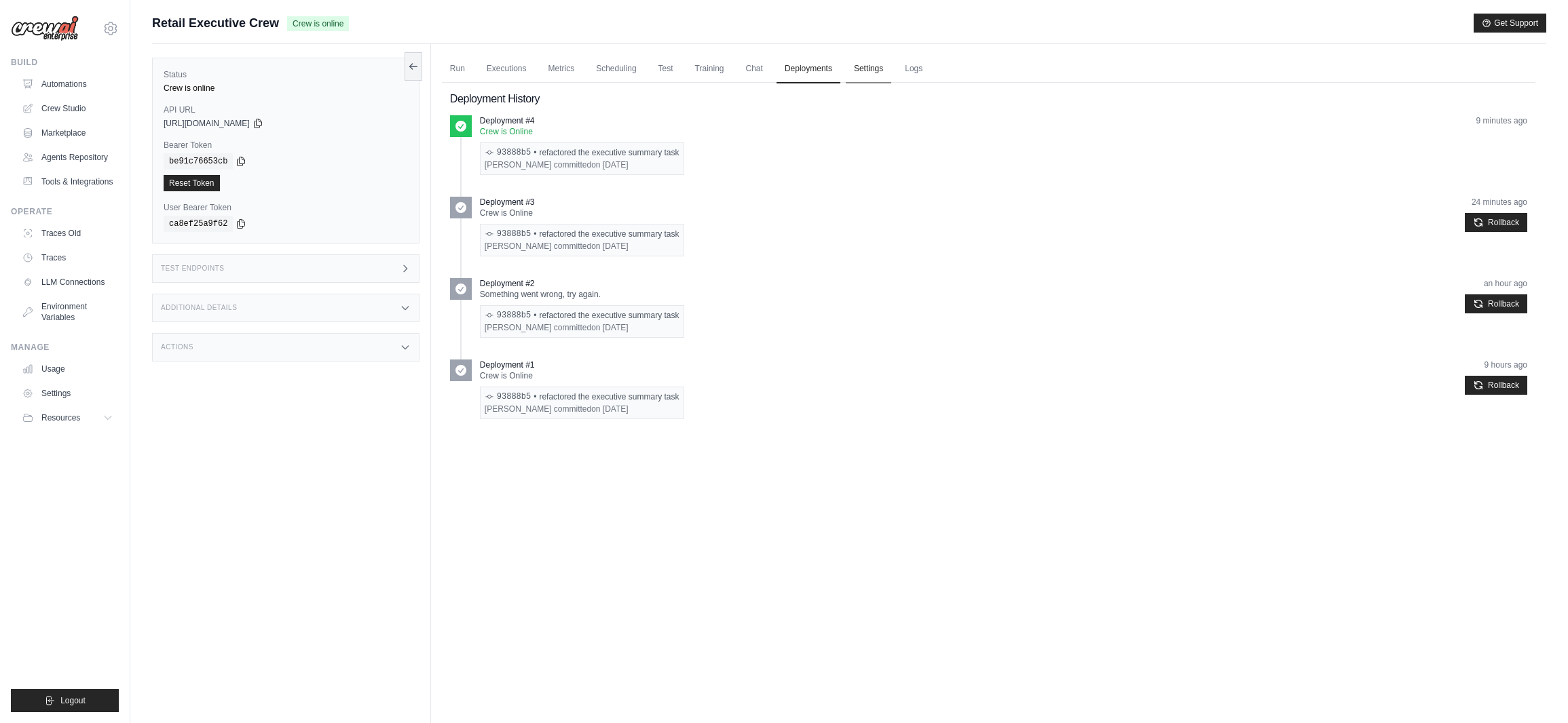
click at [873, 72] on link "Settings" at bounding box center [868, 69] width 45 height 29
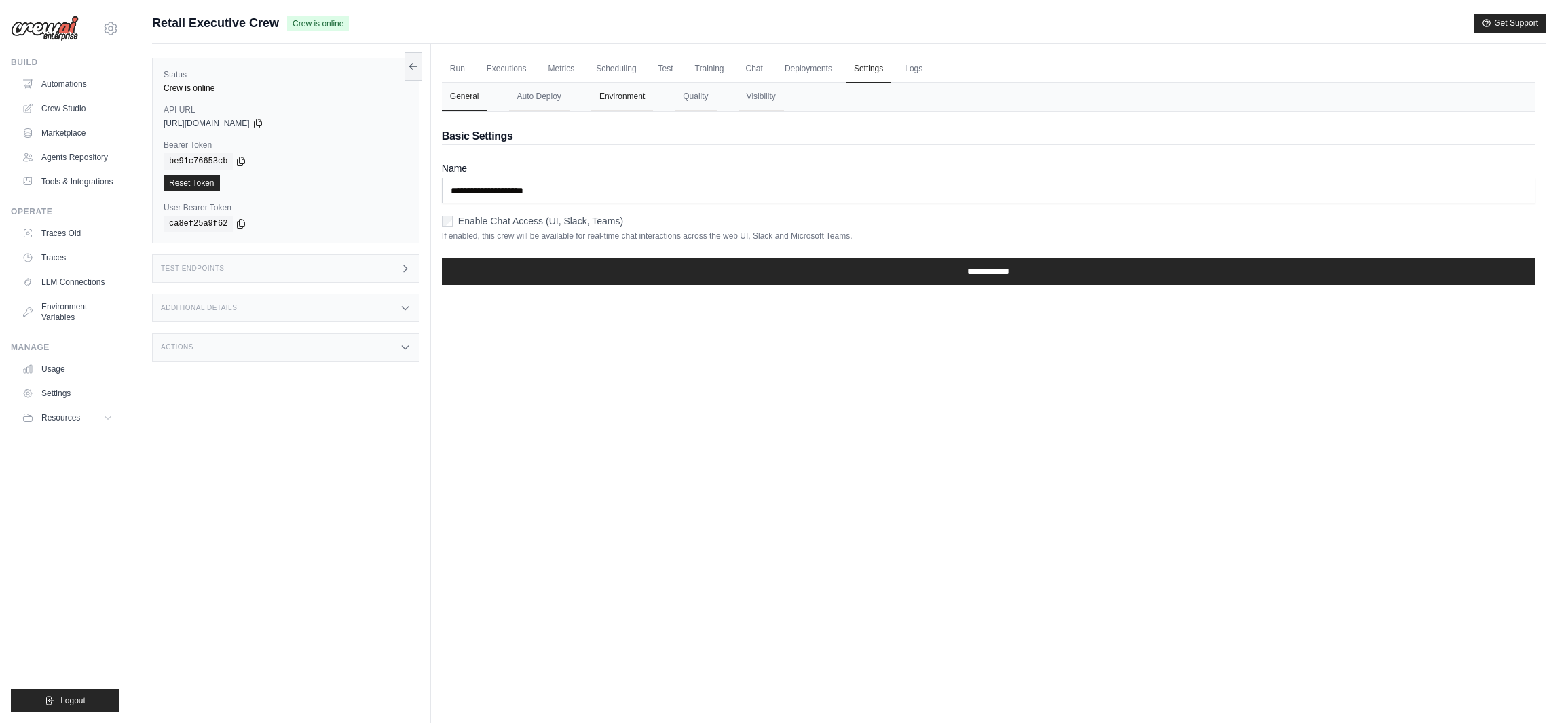
click at [626, 96] on button "Environment" at bounding box center [622, 97] width 62 height 29
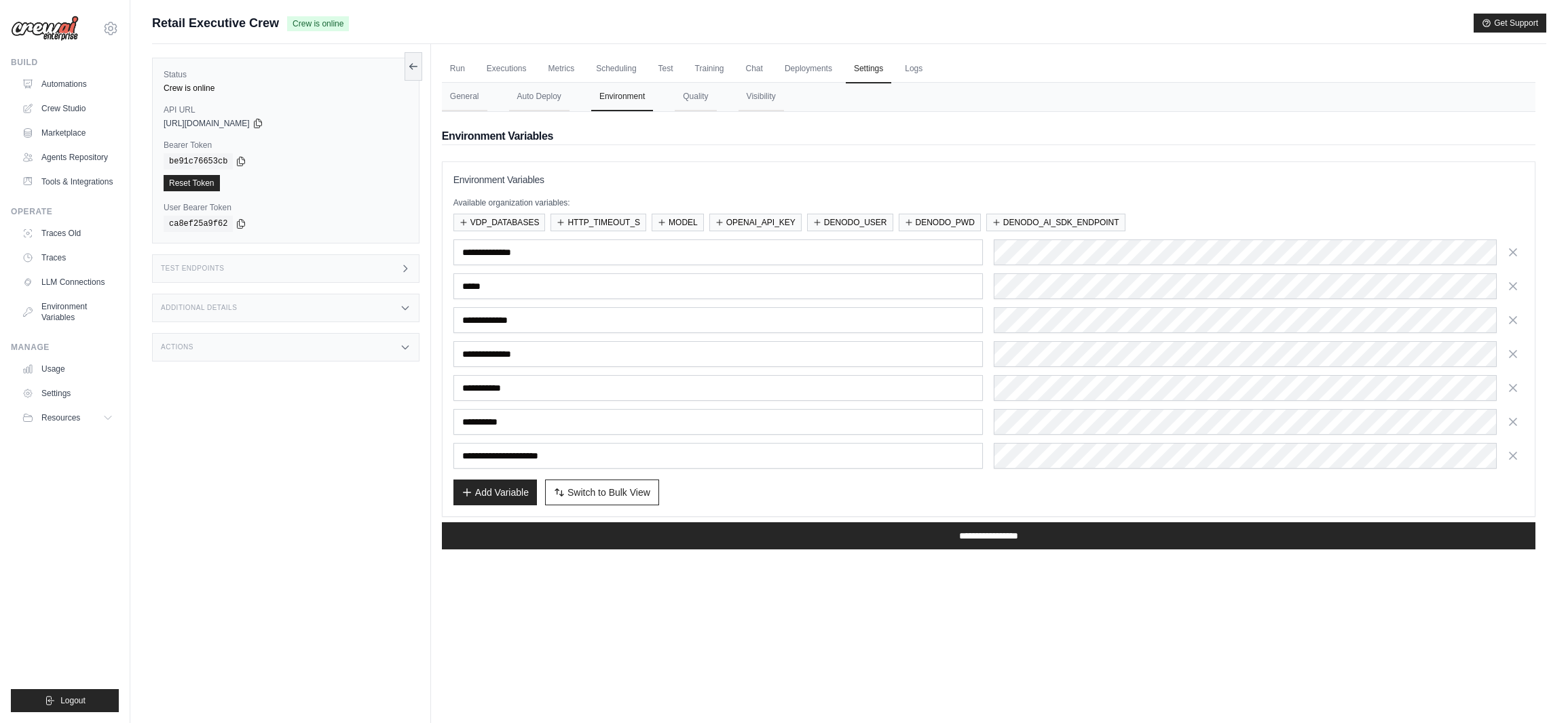
click at [1131, 176] on h3 "Environment Variables" at bounding box center [989, 180] width 1071 height 14
click at [988, 126] on div "Environment Variables Environment Variables Available organization variables: V…" at bounding box center [989, 336] width 1093 height 448
click at [1036, 133] on h2 "Environment Variables" at bounding box center [989, 136] width 1093 height 17
click at [974, 418] on div "**********" at bounding box center [989, 422] width 1071 height 26
click at [1063, 485] on div "Add Variable Switch to Bulk View Switch to Table View" at bounding box center [989, 493] width 1071 height 26
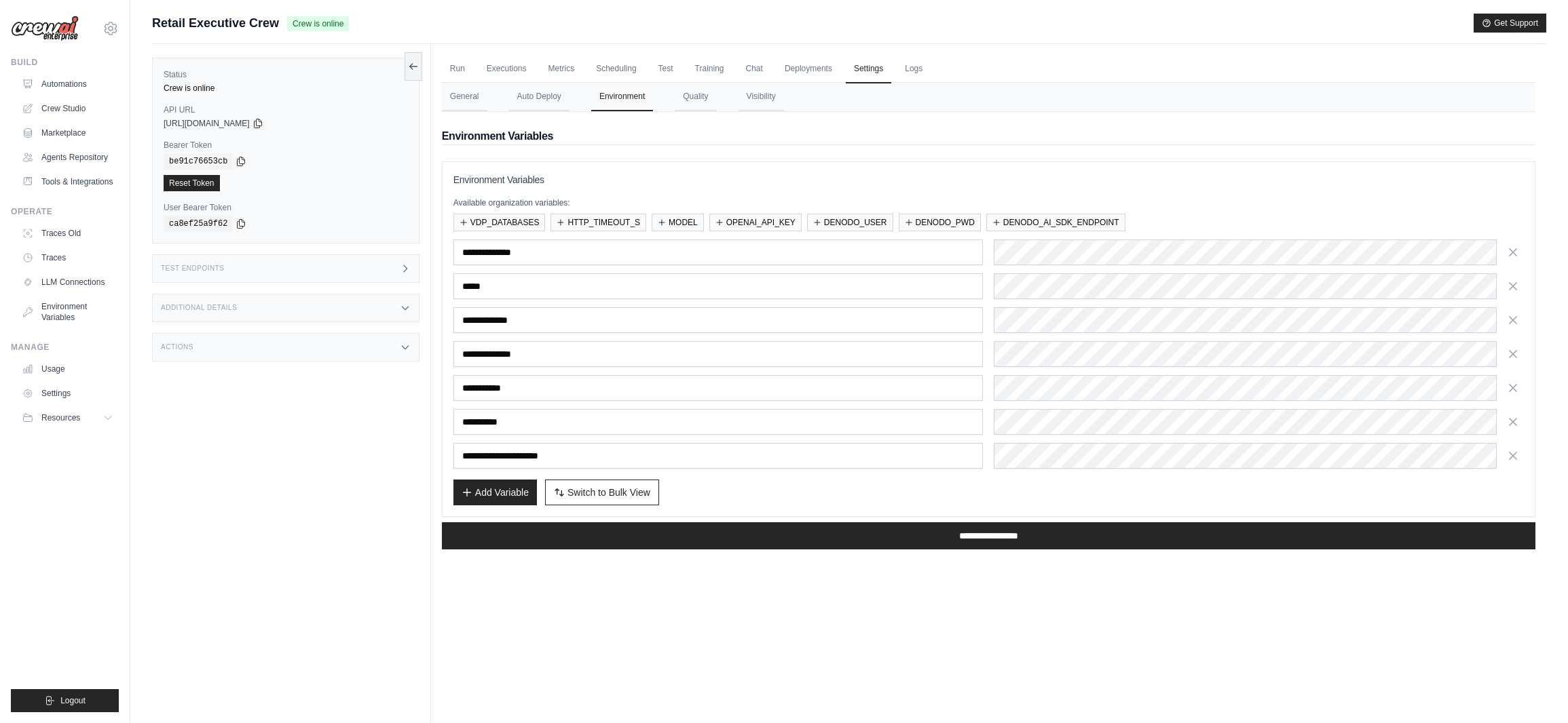
click at [907, 497] on div "Add Variable Switch to Bulk View Switch to Table View" at bounding box center [989, 493] width 1071 height 26
click at [920, 499] on div "Add Variable Switch to Bulk View Switch to Table View" at bounding box center [989, 493] width 1071 height 26
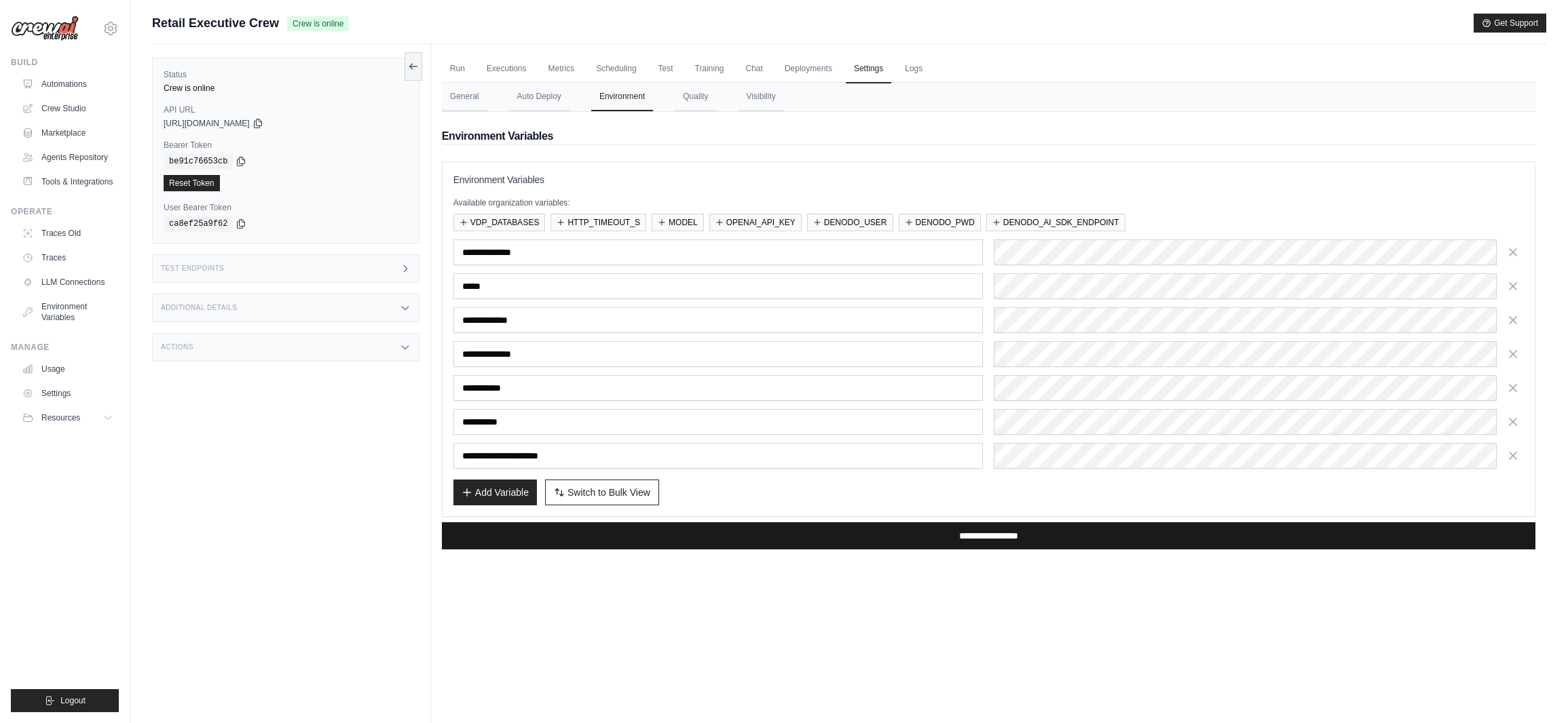
click at [978, 536] on input "**********" at bounding box center [989, 535] width 1093 height 27
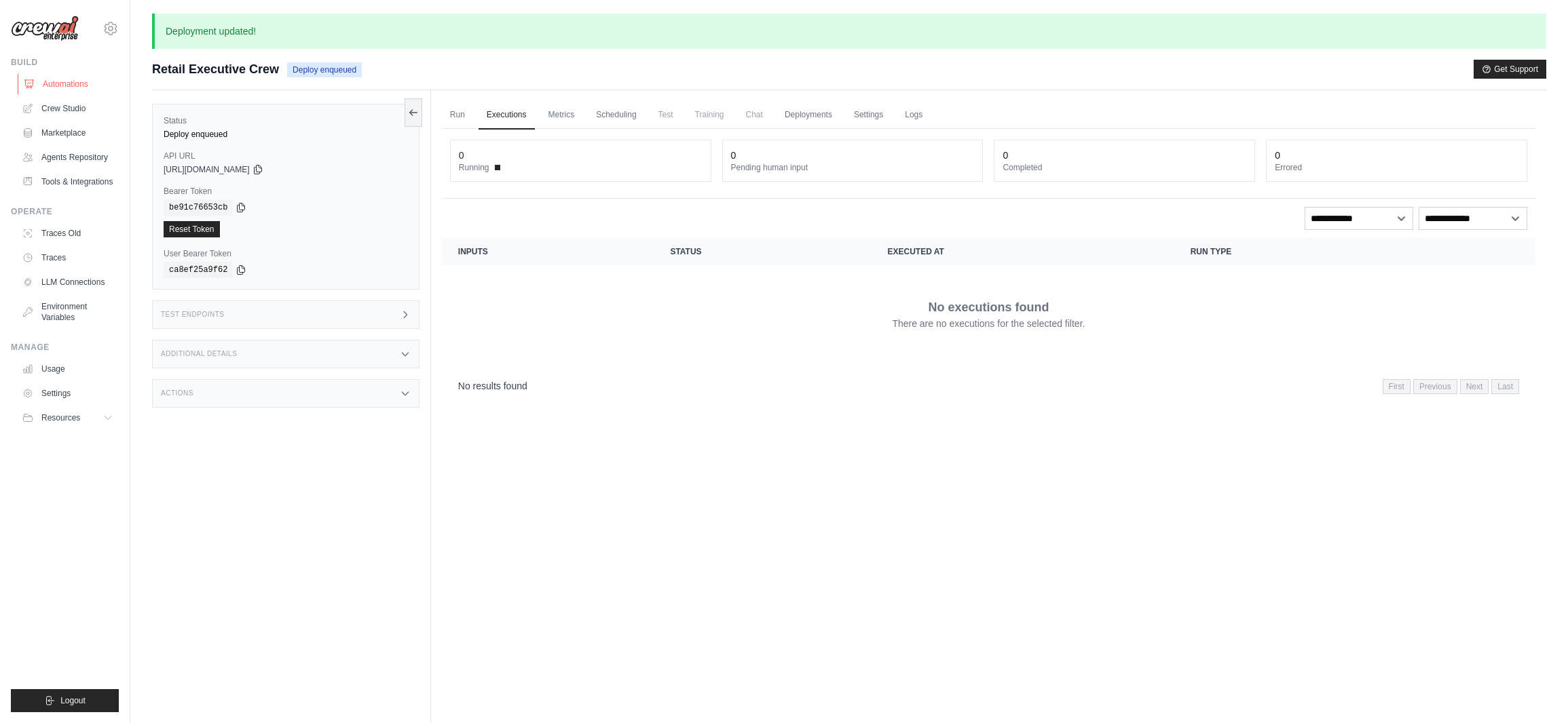
click at [81, 83] on link "Automations" at bounding box center [68, 84] width 102 height 22
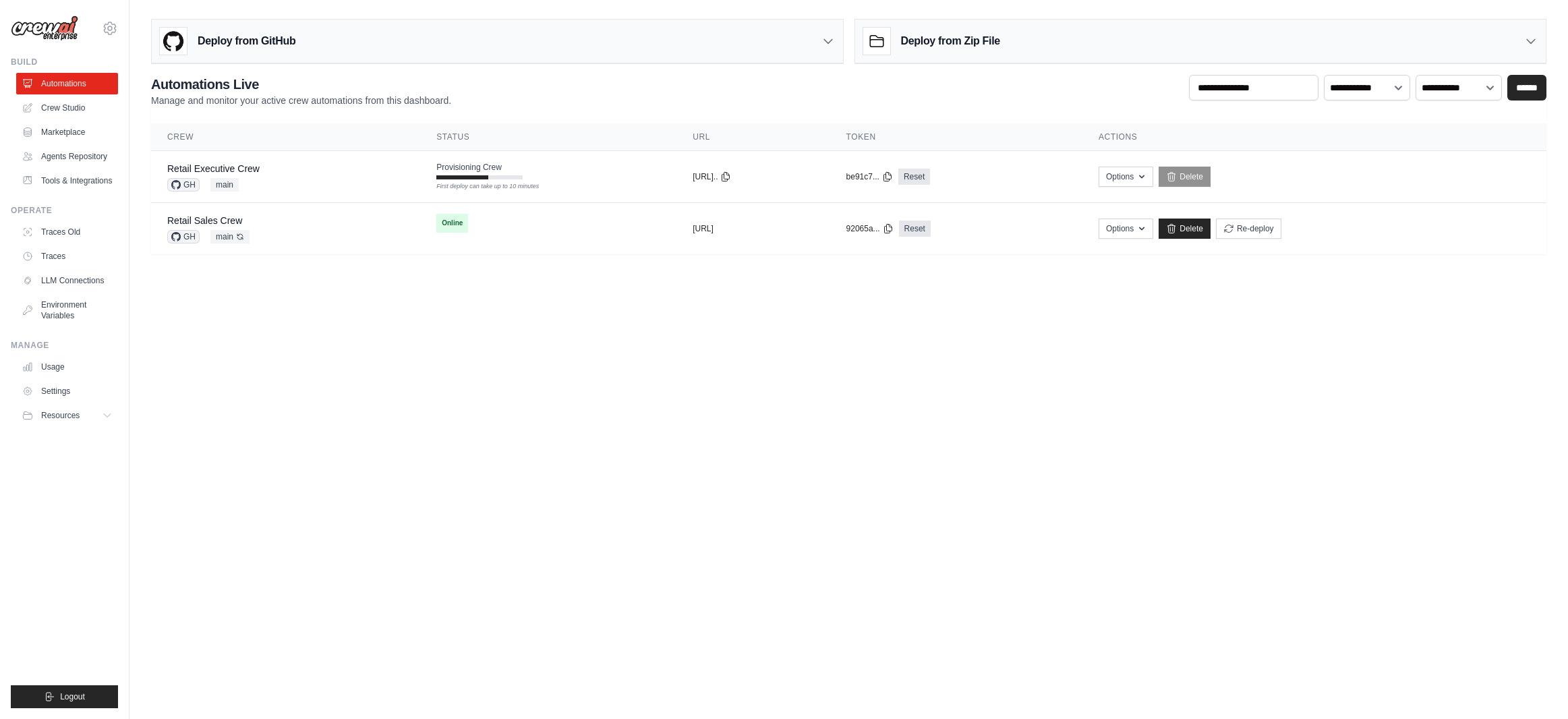
drag, startPoint x: 1281, startPoint y: 452, endPoint x: 1318, endPoint y: 353, distance: 105.7
click at [1284, 448] on body "[EMAIL_ADDRESS][DOMAIN_NAME] [PERSON_NAME]'s Personal Organization Denodo Techn…" at bounding box center [784, 359] width 1568 height 719
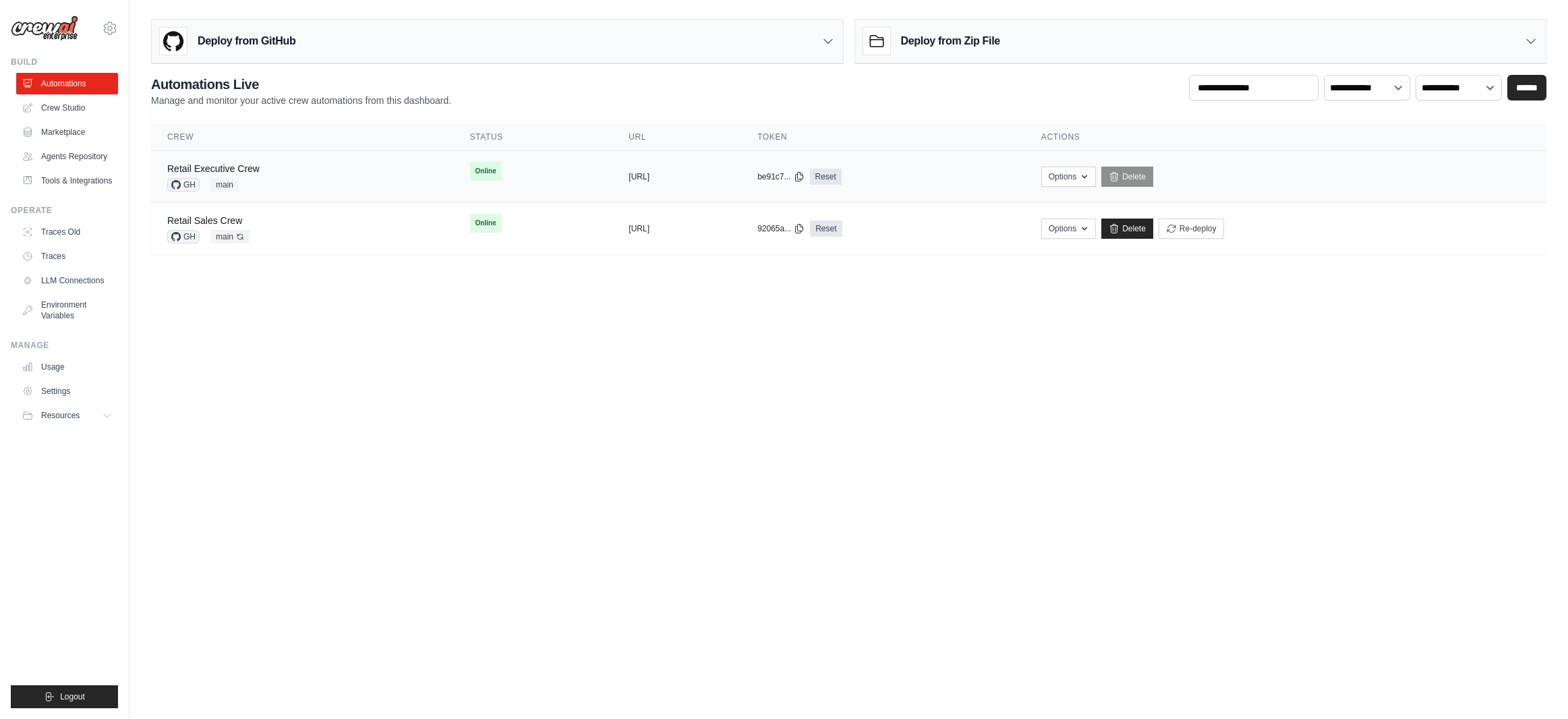
click at [326, 178] on div "Retail Executive Crew GH main" at bounding box center [303, 177] width 270 height 29
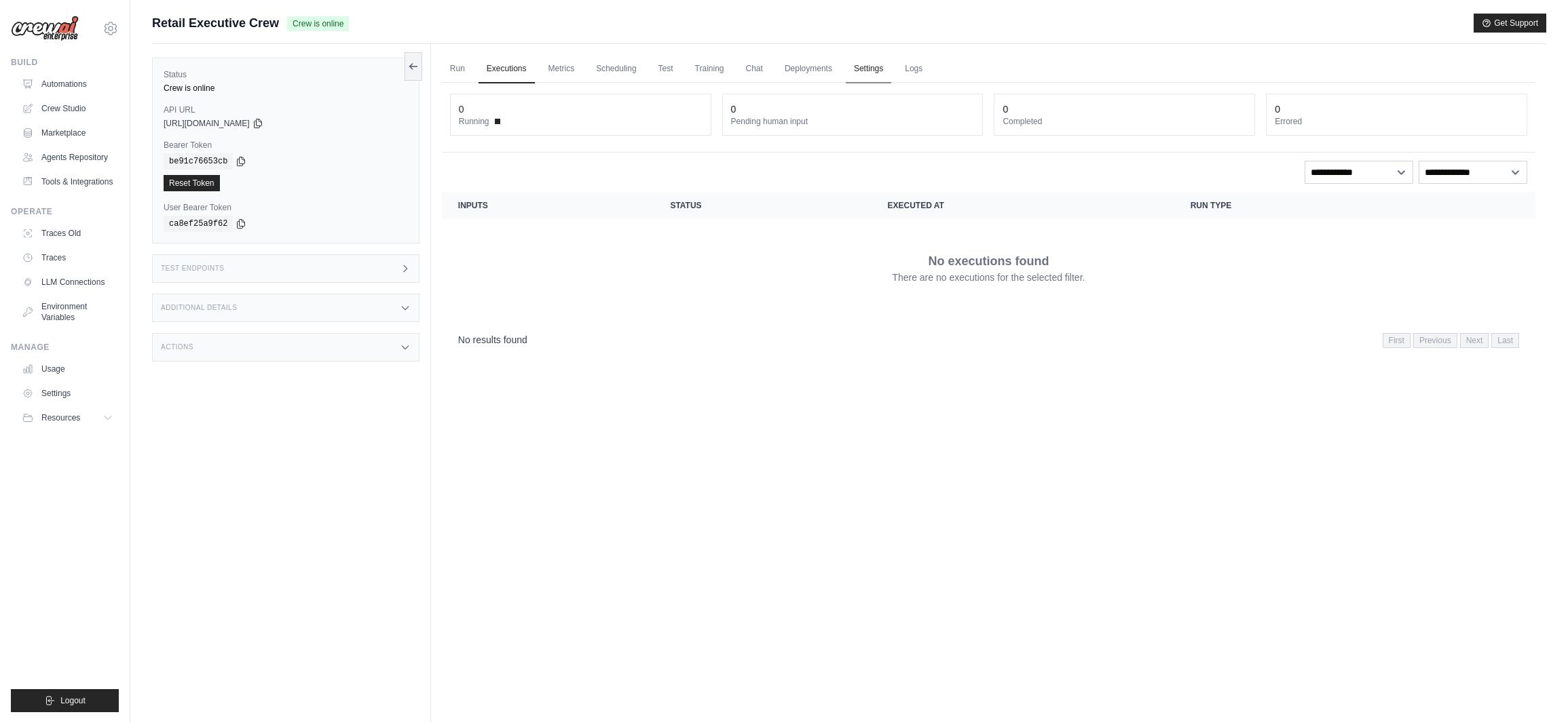
drag, startPoint x: 0, startPoint y: 0, endPoint x: 872, endPoint y: 68, distance: 874.6
click at [872, 68] on link "Settings" at bounding box center [868, 69] width 45 height 29
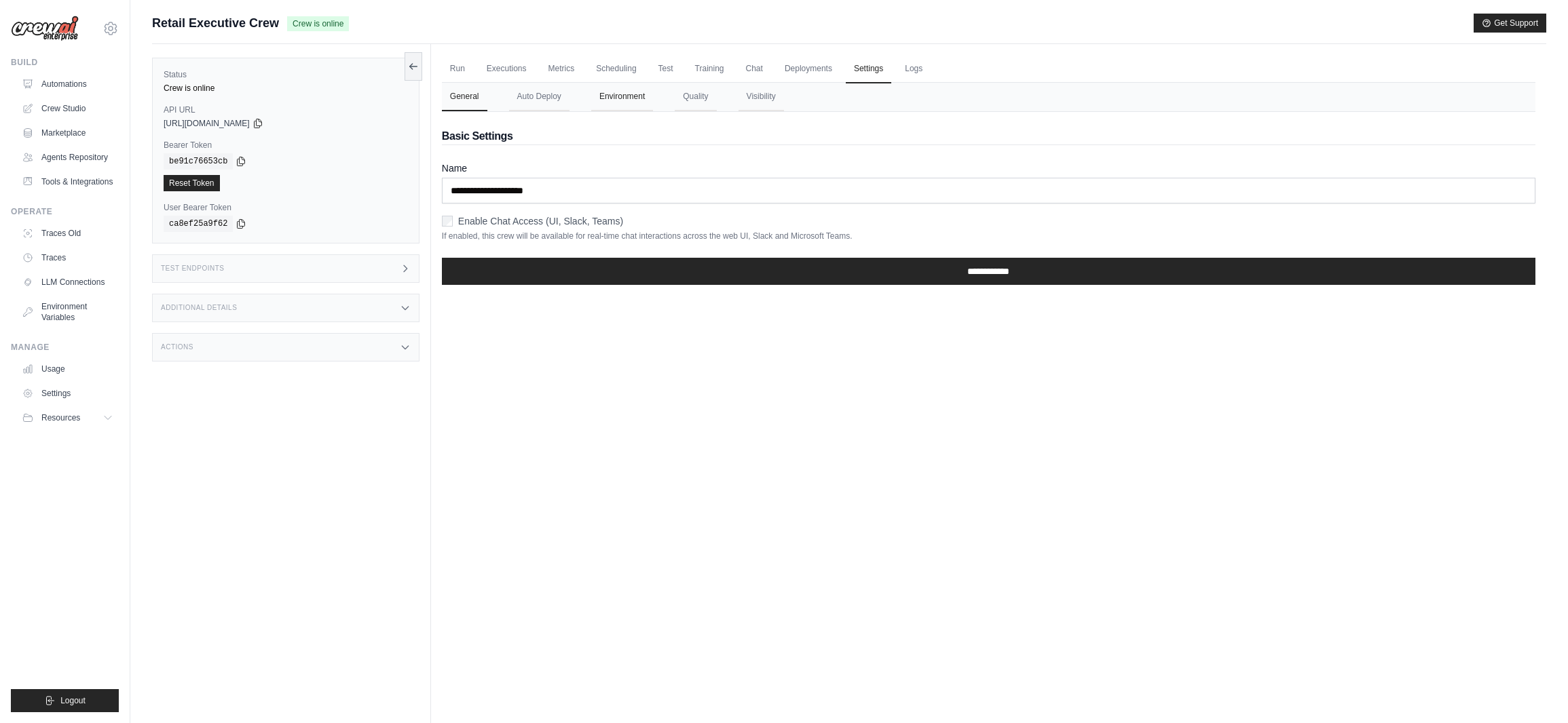
click at [622, 98] on button "Environment" at bounding box center [622, 97] width 62 height 29
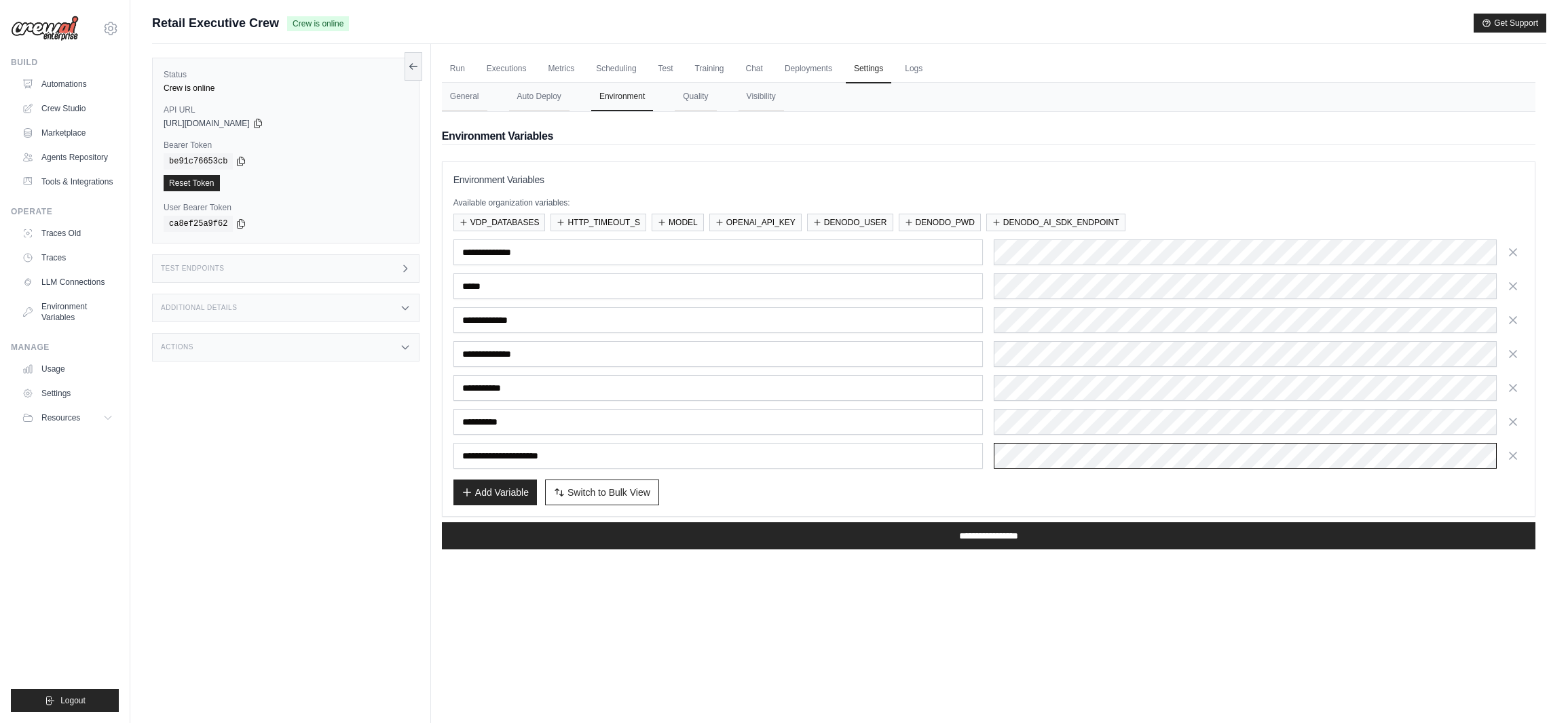
click at [935, 443] on div "**********" at bounding box center [989, 456] width 1071 height 26
click at [932, 494] on div "Add Variable Switch to Bulk View Switch to Table View" at bounding box center [989, 493] width 1071 height 26
click at [994, 491] on div "Add Variable Switch to Bulk View Switch to Table View" at bounding box center [989, 493] width 1071 height 26
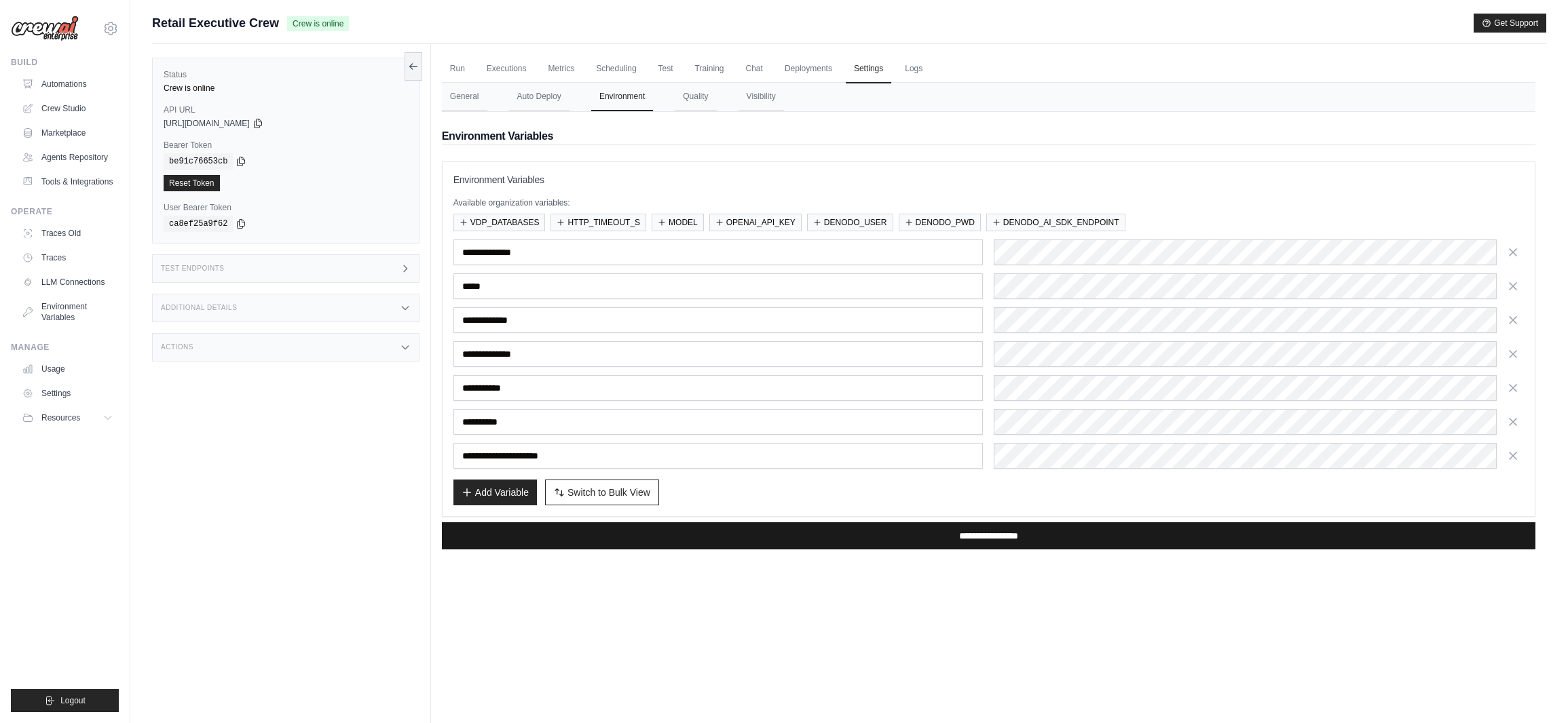
click at [1043, 540] on input "**********" at bounding box center [989, 535] width 1093 height 27
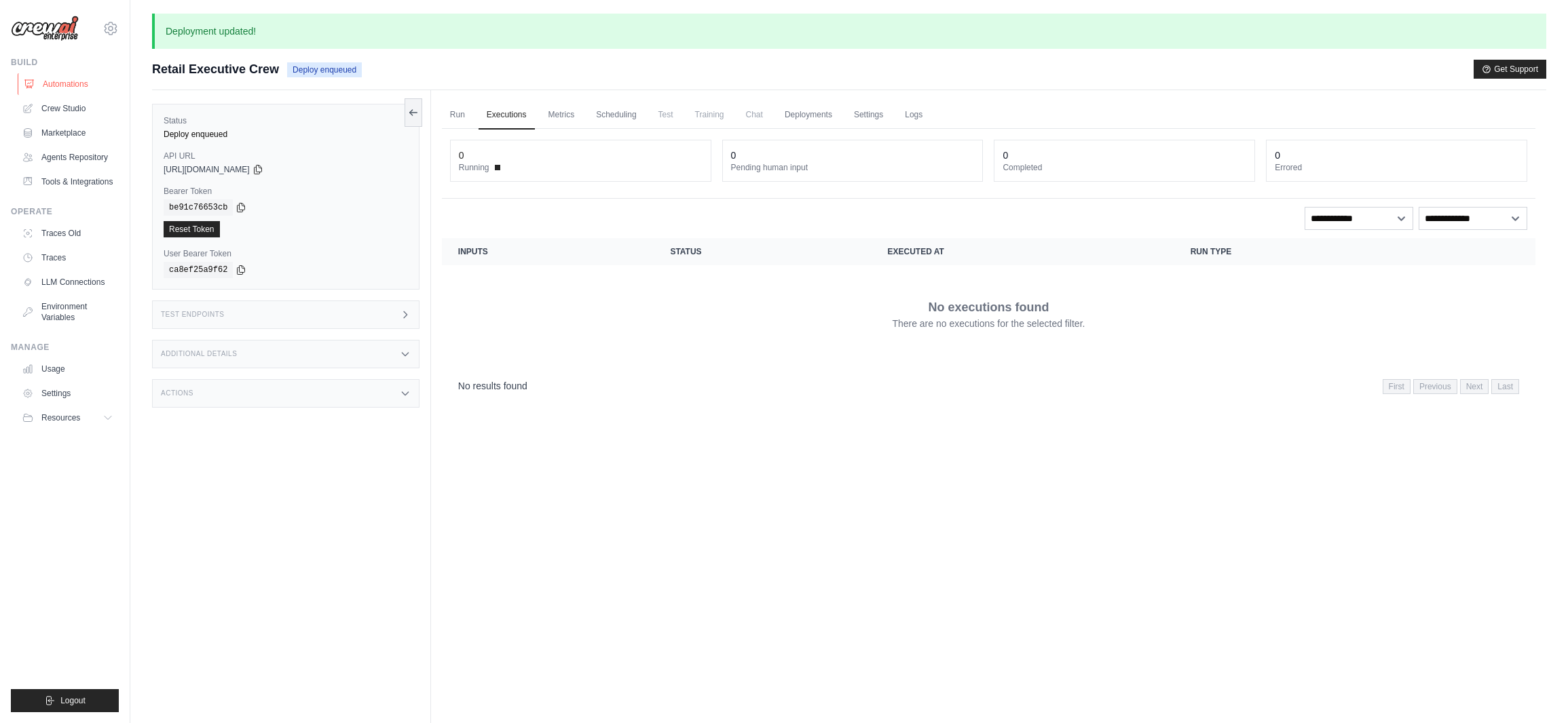
click at [60, 81] on link "Automations" at bounding box center [68, 84] width 102 height 22
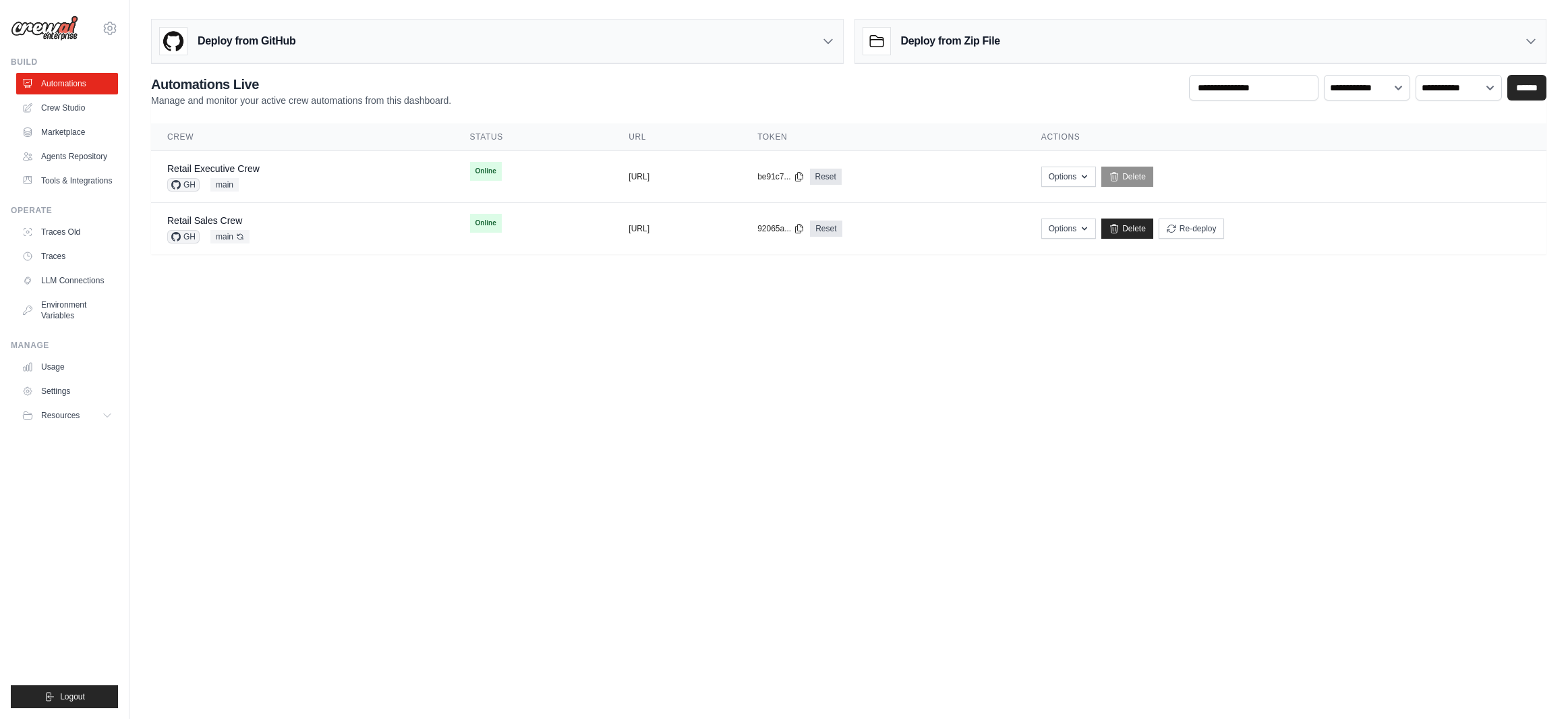
click at [609, 370] on body "arajwani@denodo.com Arif's Personal Organization Denodo Technologies" at bounding box center [784, 359] width 1568 height 719
click at [287, 166] on div "Retail Executive Crew GH main" at bounding box center [303, 177] width 270 height 29
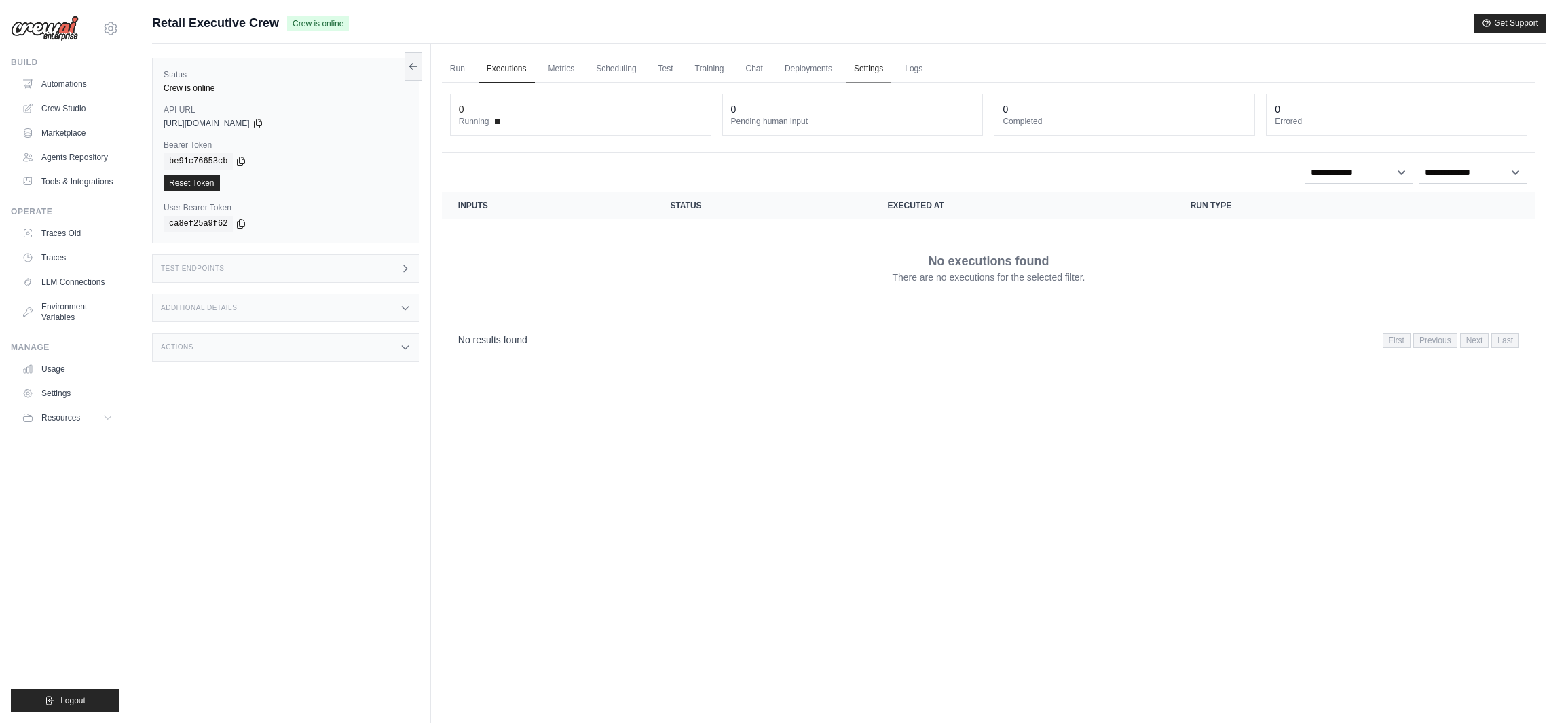
click at [863, 71] on link "Settings" at bounding box center [868, 69] width 45 height 29
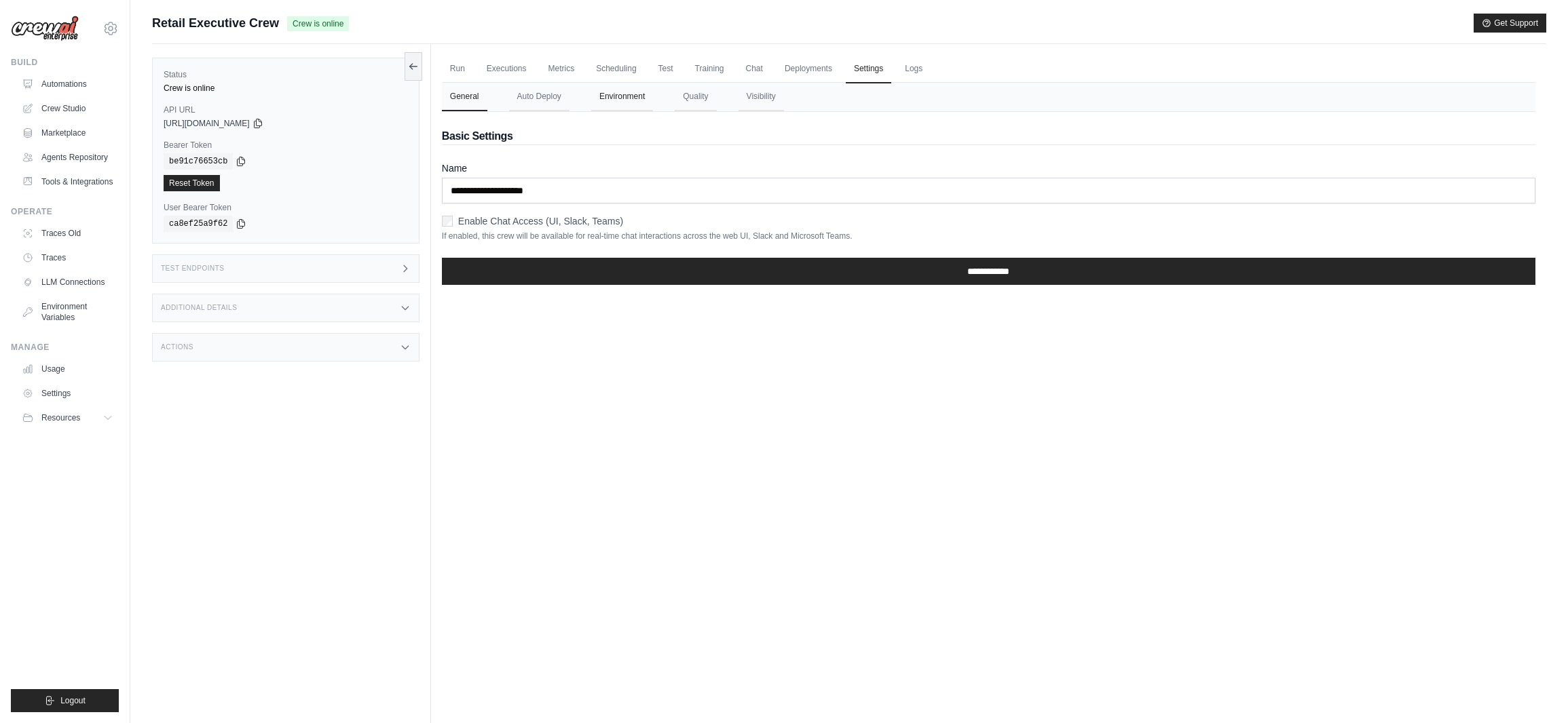
click at [640, 96] on button "Environment" at bounding box center [622, 97] width 62 height 29
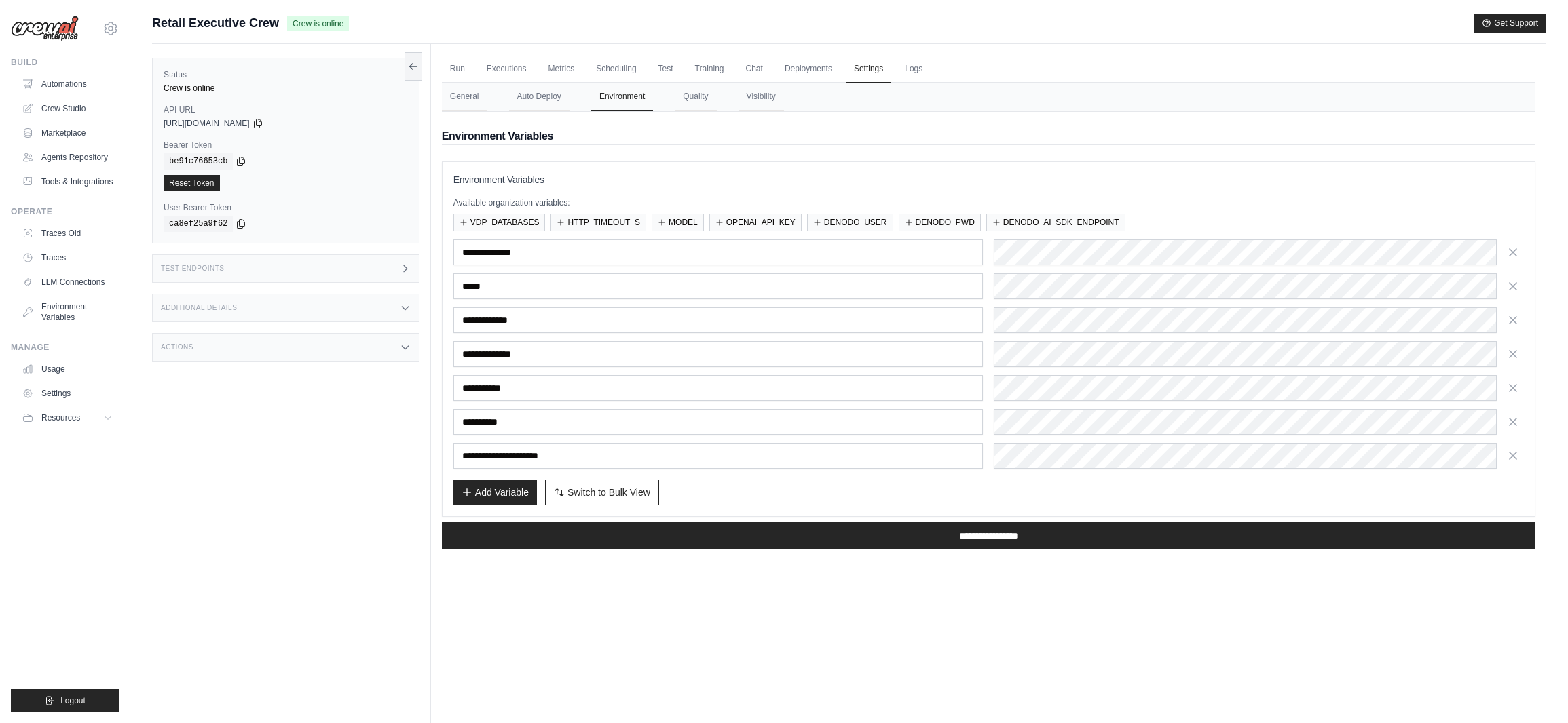
click at [1058, 188] on div "Environment Variables Available organization variables: VDP_DATABASES HTTP_TIME…" at bounding box center [989, 338] width 1071 height 332
click at [1016, 186] on h3 "Environment Variables" at bounding box center [989, 180] width 1071 height 14
click at [993, 173] on div "Environment Variables Available organization variables: VDP_DATABASES HTTP_TIME…" at bounding box center [989, 339] width 1093 height 356
click at [976, 173] on div "Environment Variables Available organization variables: VDP_DATABASES HTTP_TIME…" at bounding box center [989, 339] width 1093 height 356
click at [932, 183] on h3 "Environment Variables" at bounding box center [989, 180] width 1071 height 14
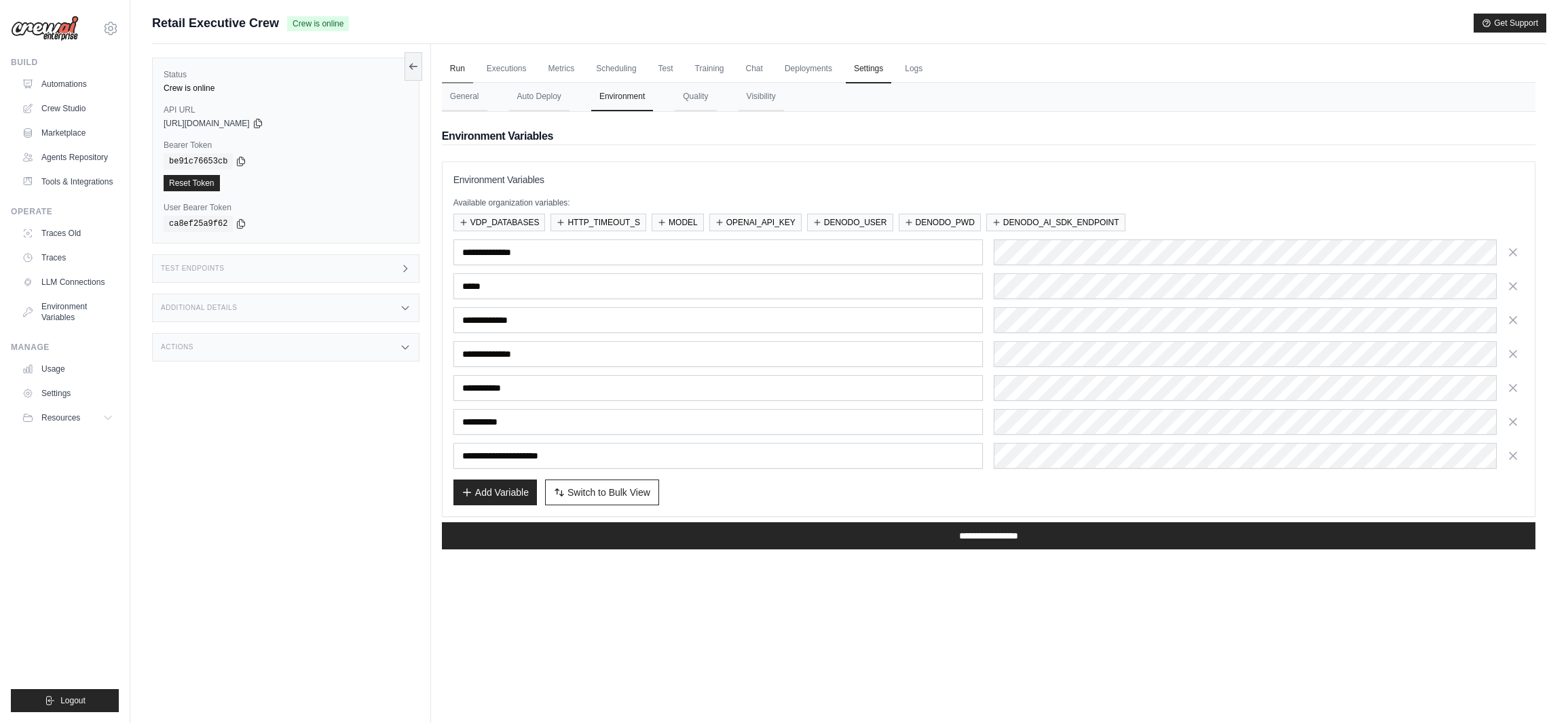
click at [452, 70] on link "Run" at bounding box center [458, 69] width 31 height 29
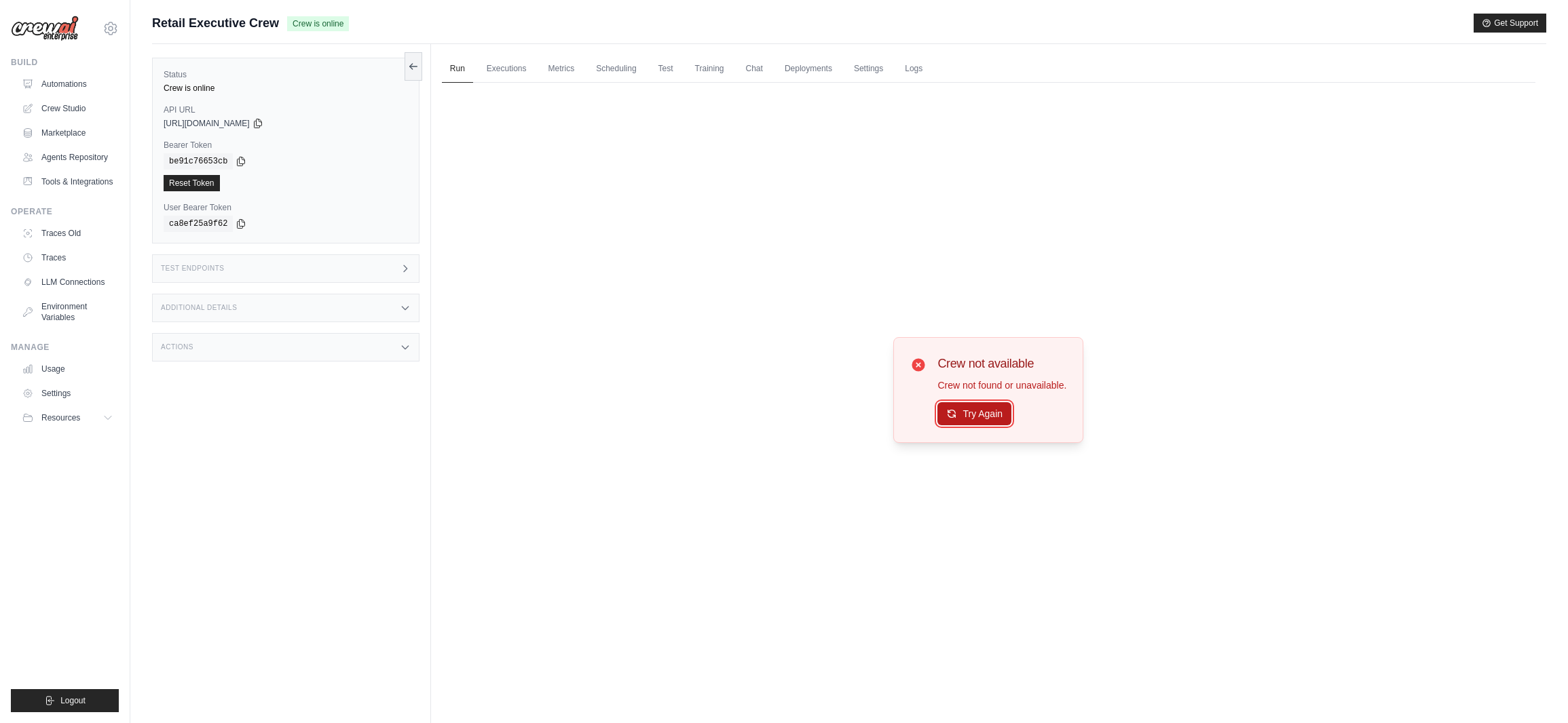
click at [971, 414] on button "Try Again" at bounding box center [975, 413] width 74 height 23
click at [972, 414] on button "Try Again" at bounding box center [975, 413] width 74 height 23
click at [46, 75] on link "Automations" at bounding box center [68, 84] width 102 height 22
click at [977, 412] on button "Try Again" at bounding box center [975, 413] width 74 height 23
click at [996, 422] on button "Try Again" at bounding box center [975, 413] width 74 height 23
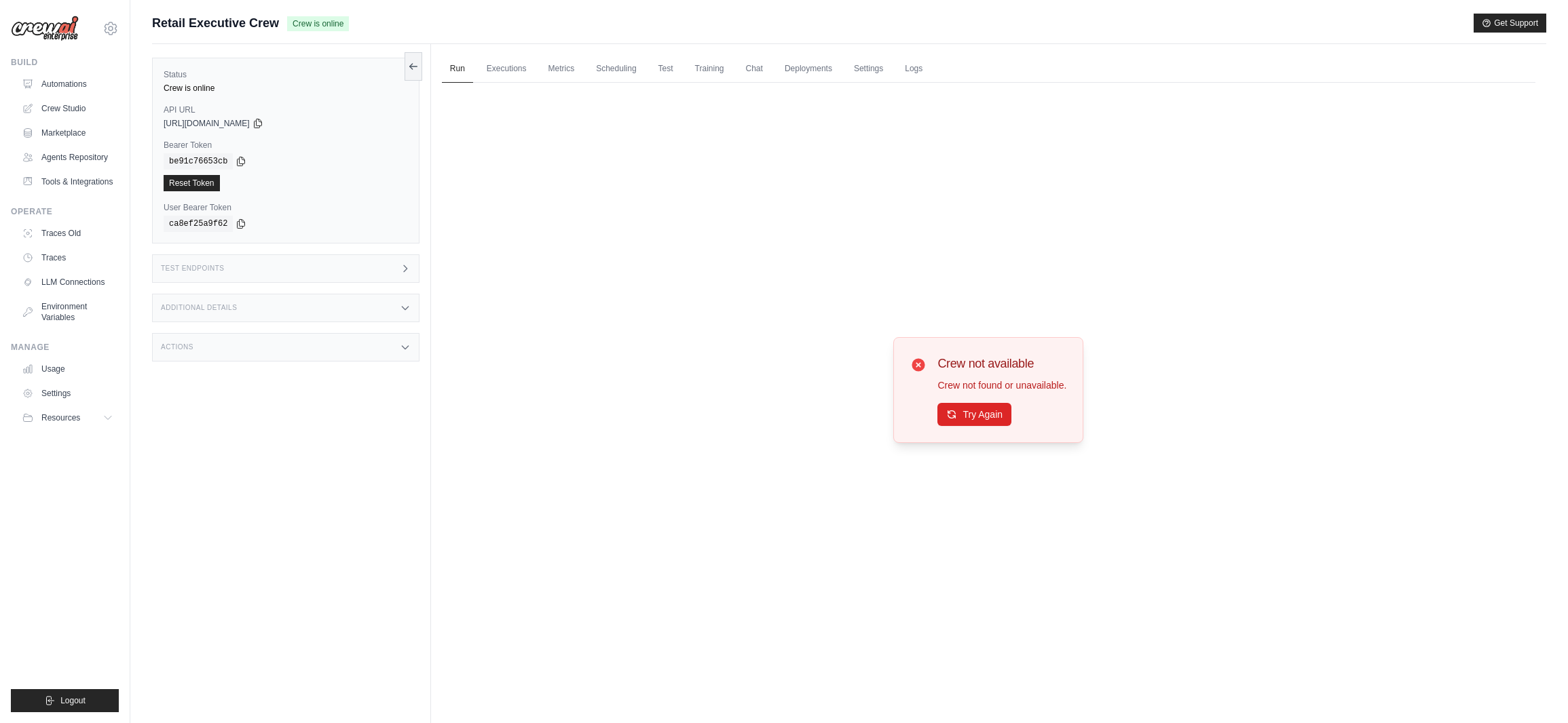
click at [921, 362] on icon at bounding box center [919, 365] width 13 height 13
click at [79, 86] on link "Automations" at bounding box center [68, 84] width 102 height 22
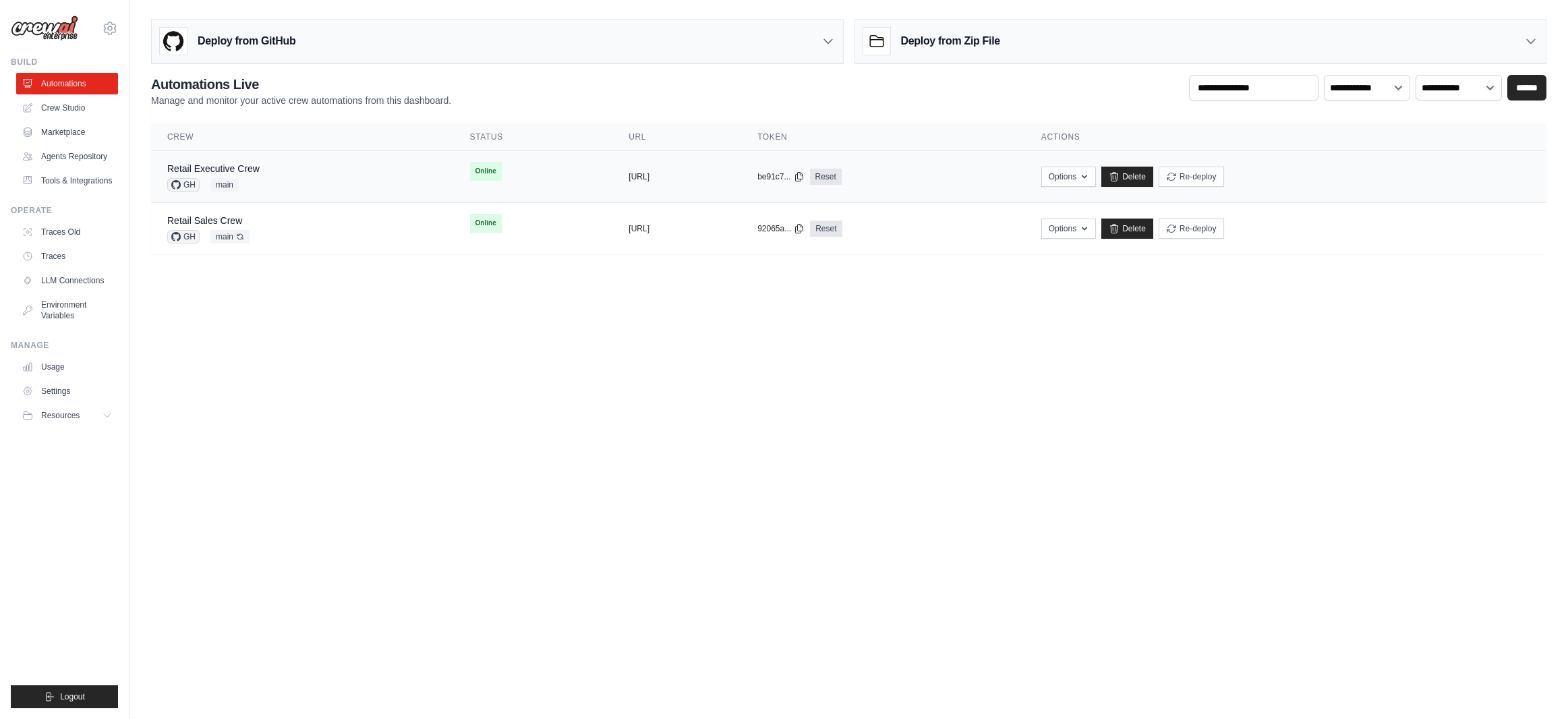
click at [296, 173] on div "Retail Executive Crew GH main" at bounding box center [303, 177] width 270 height 29
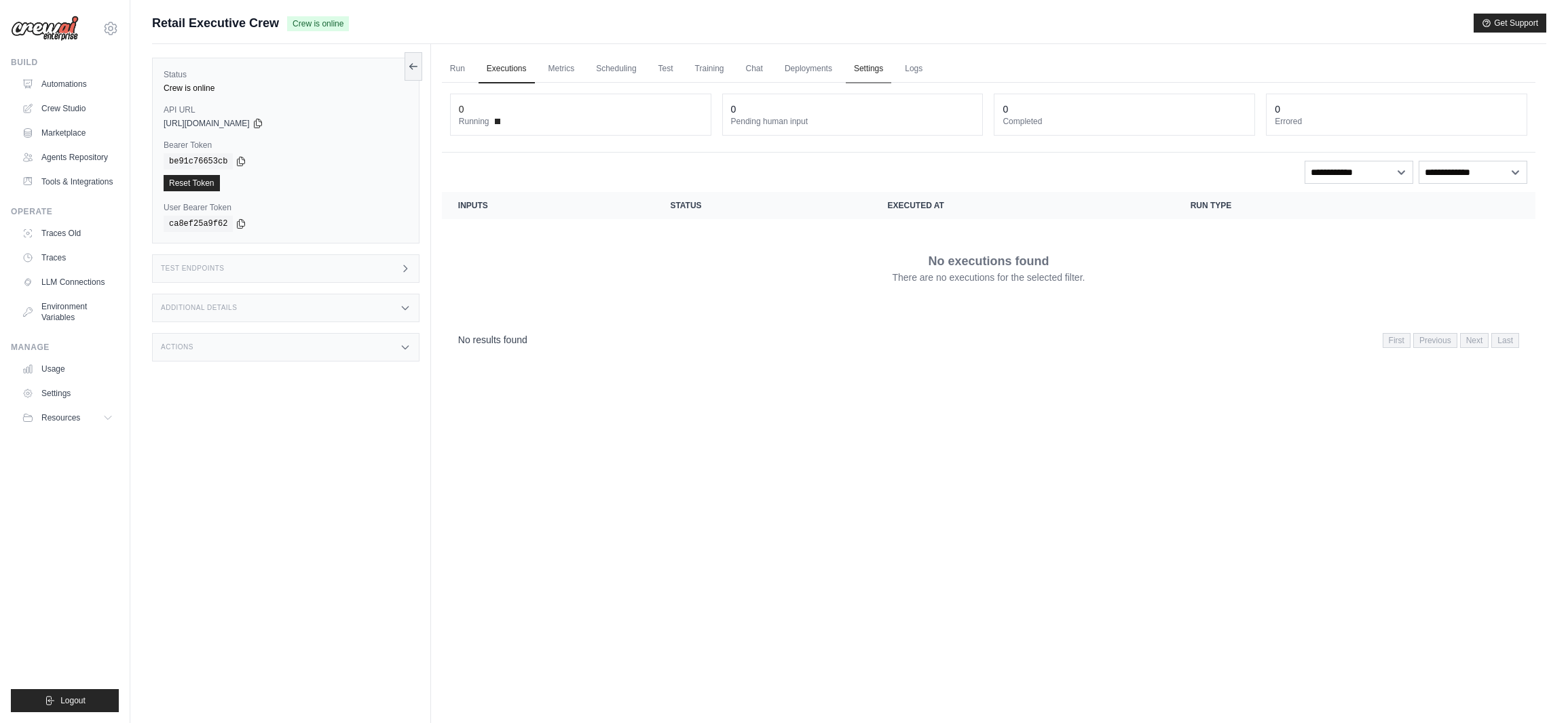
click at [873, 68] on link "Settings" at bounding box center [868, 69] width 45 height 29
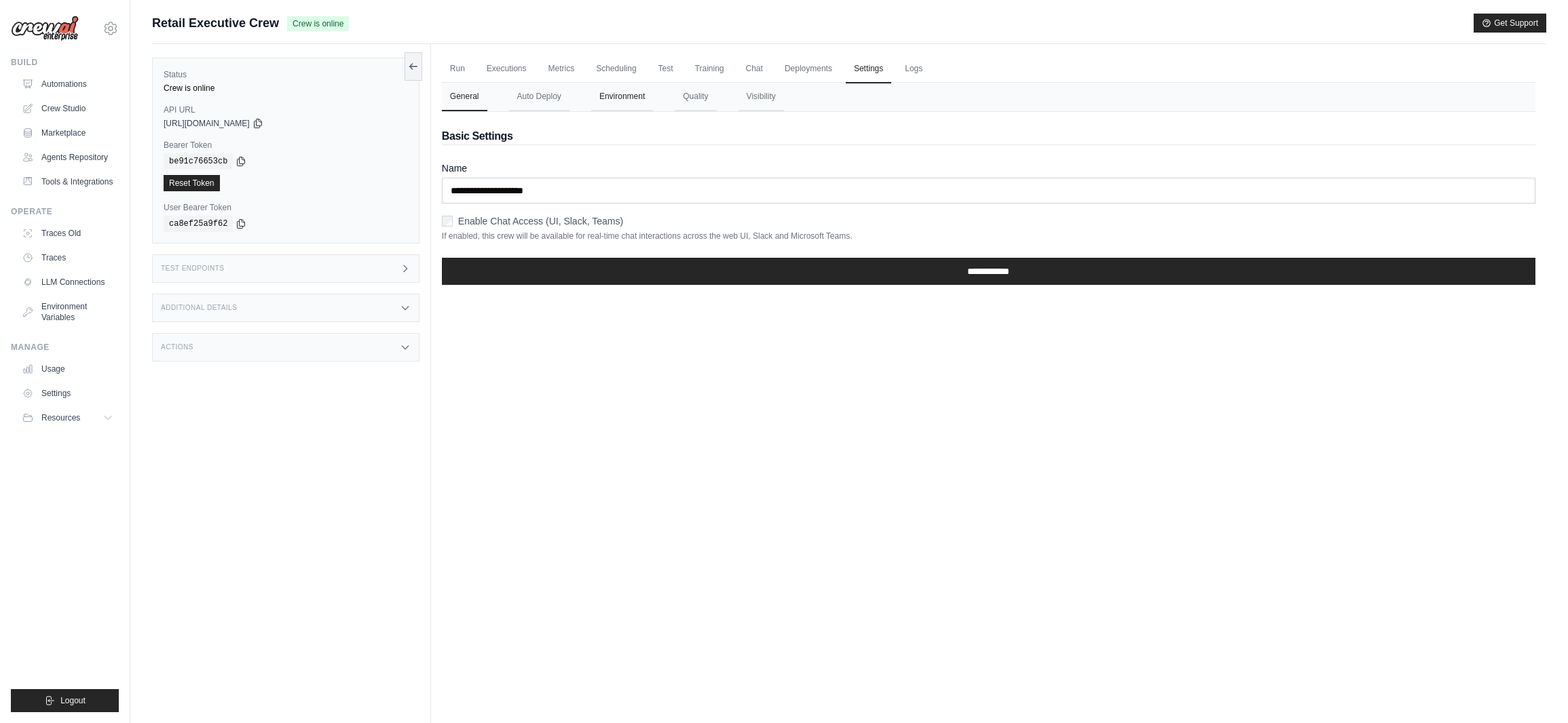
click at [626, 97] on button "Environment" at bounding box center [622, 97] width 62 height 29
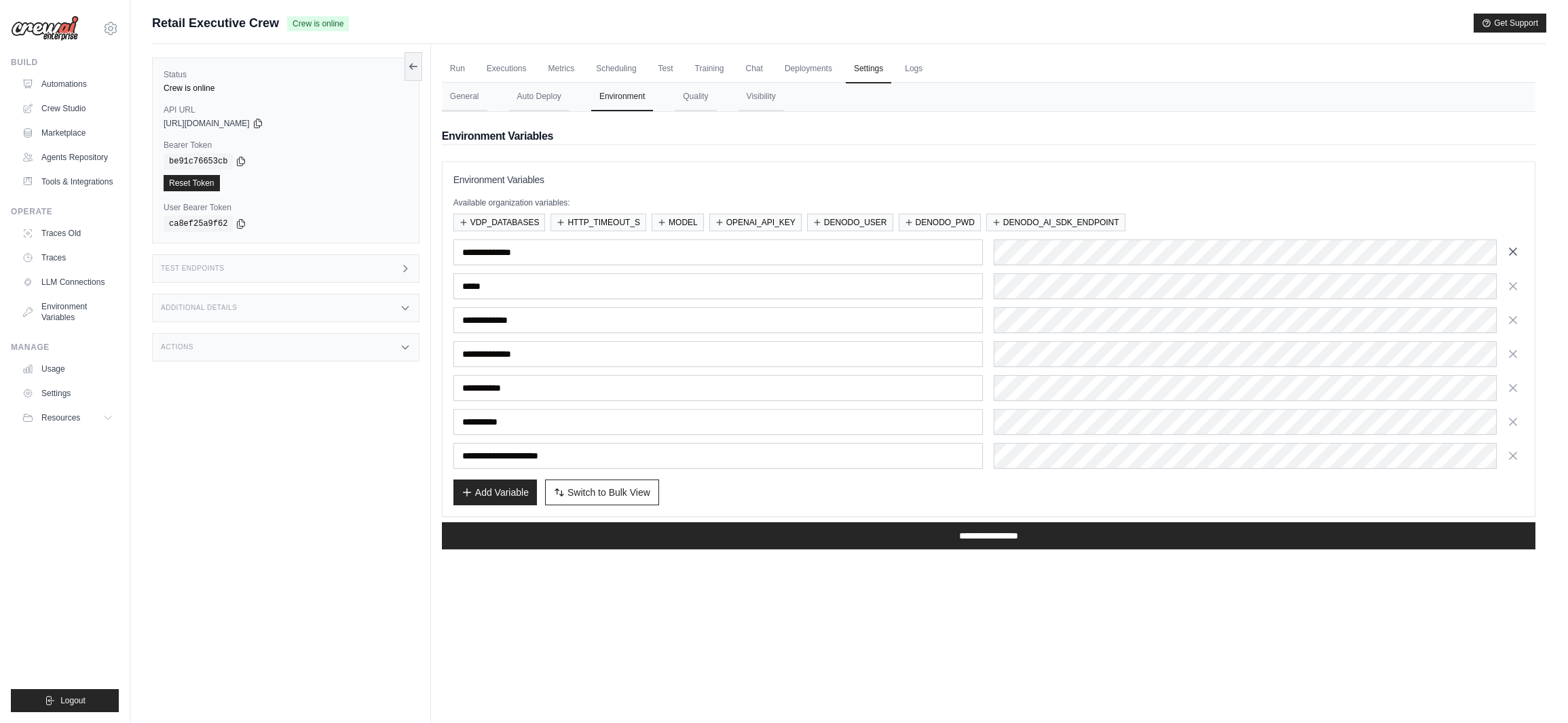
click at [1513, 254] on icon "button" at bounding box center [1514, 252] width 14 height 14
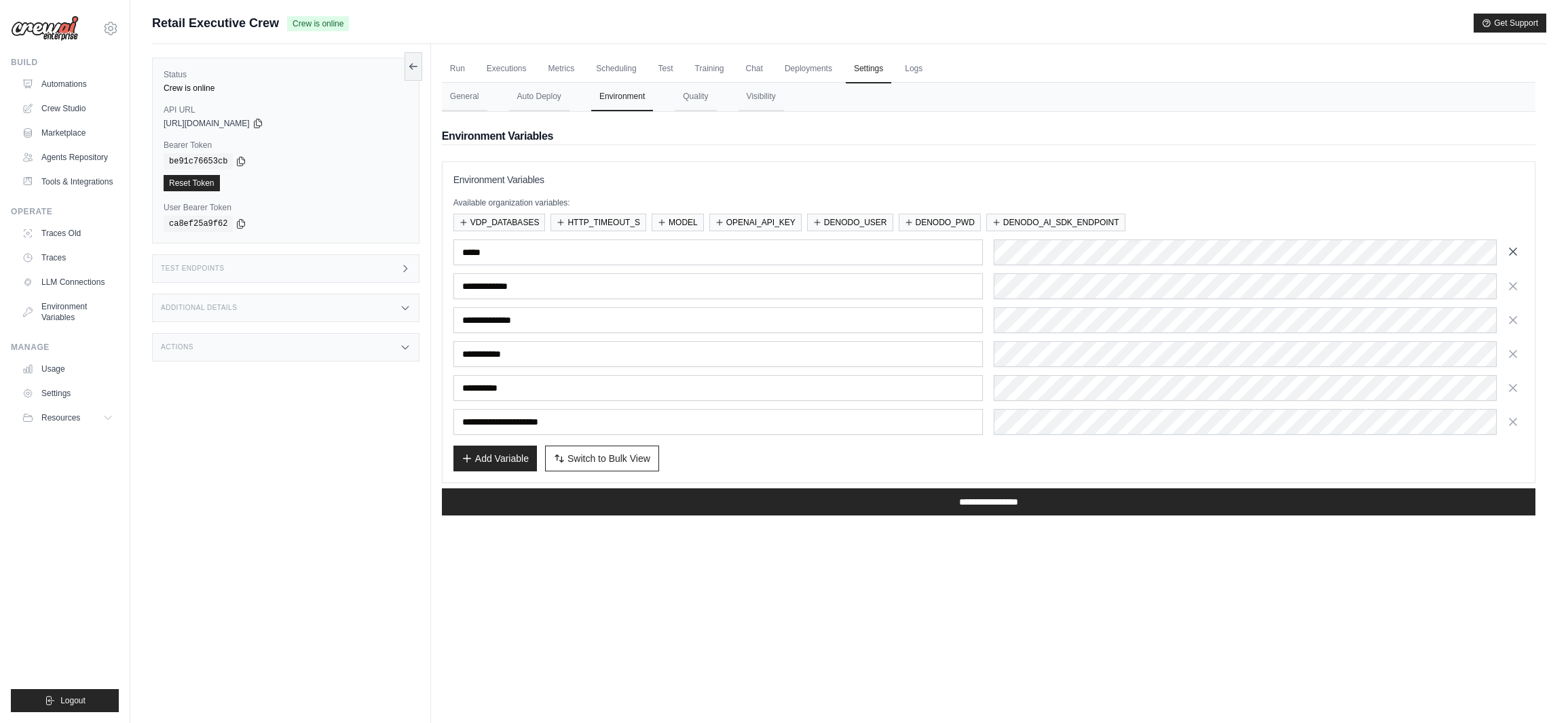
click at [1513, 256] on icon "button" at bounding box center [1514, 252] width 14 height 14
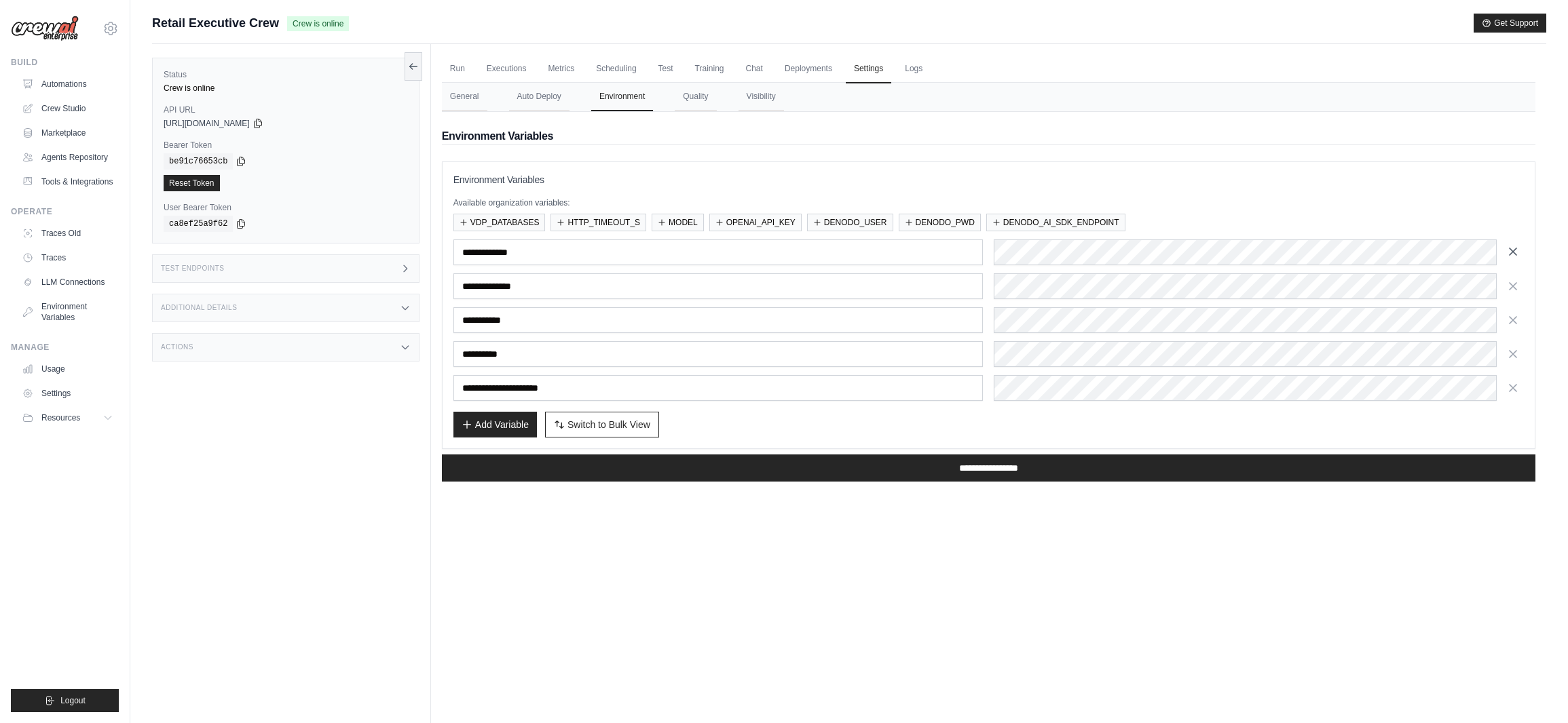
click at [1513, 256] on icon "button" at bounding box center [1514, 252] width 14 height 14
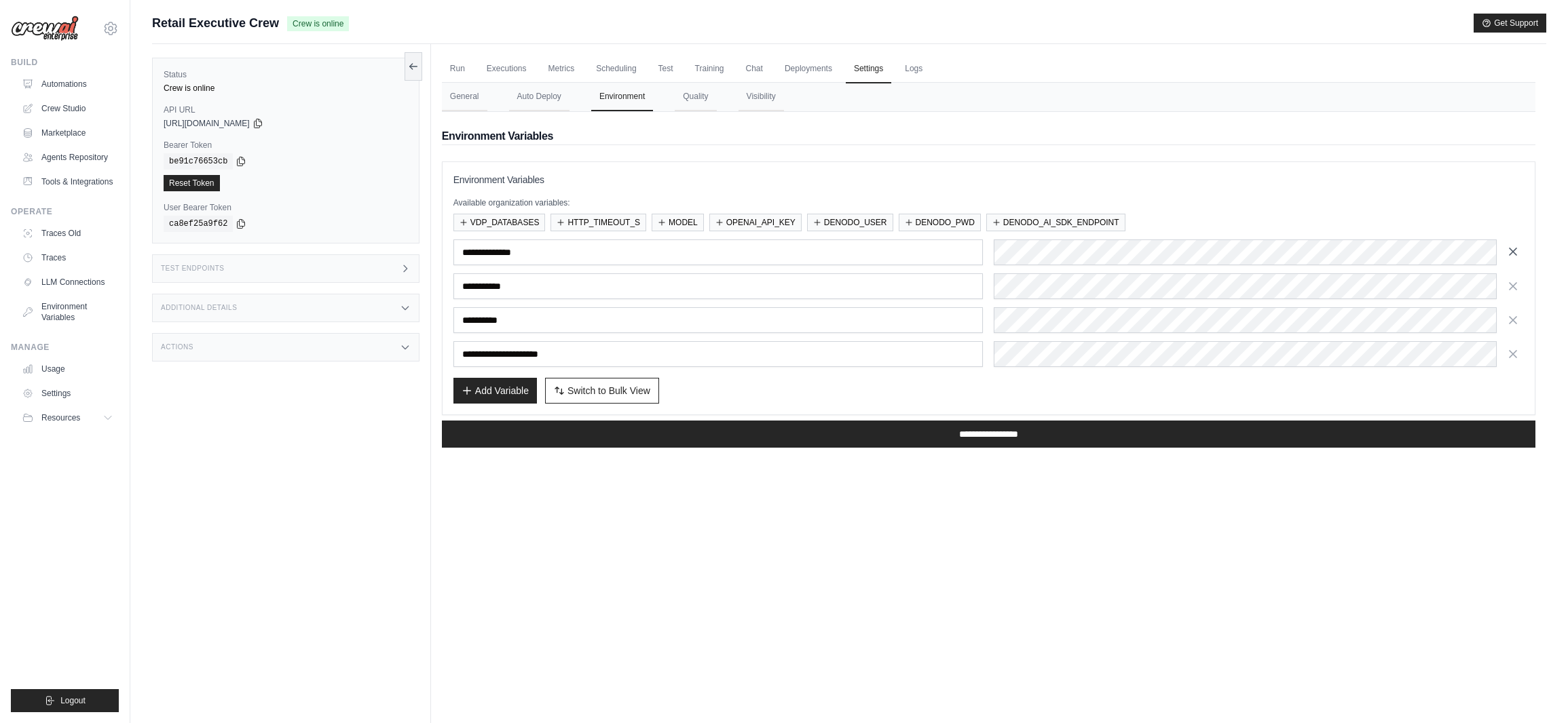
click at [1514, 256] on icon "button" at bounding box center [1514, 252] width 14 height 14
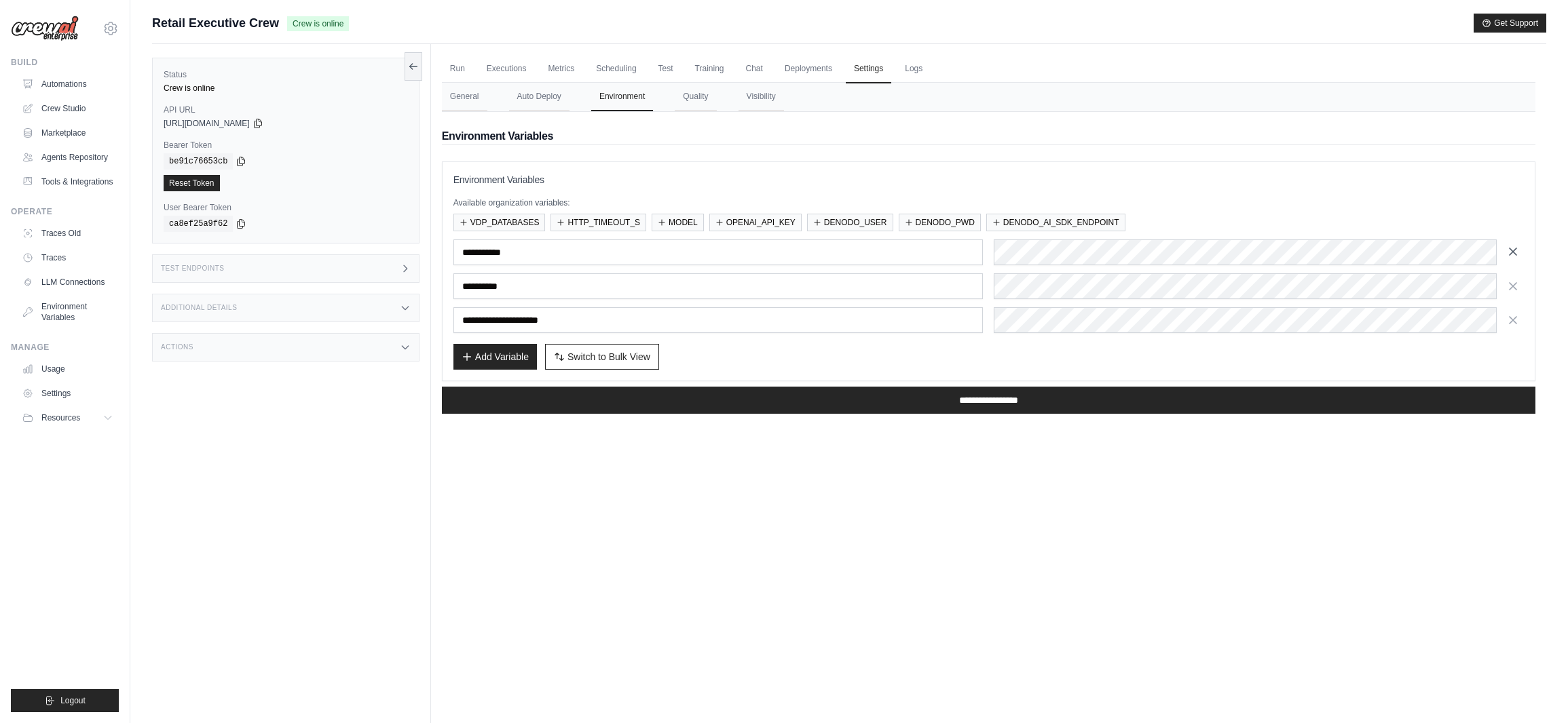
click at [1511, 249] on icon "button" at bounding box center [1513, 252] width 7 height 7
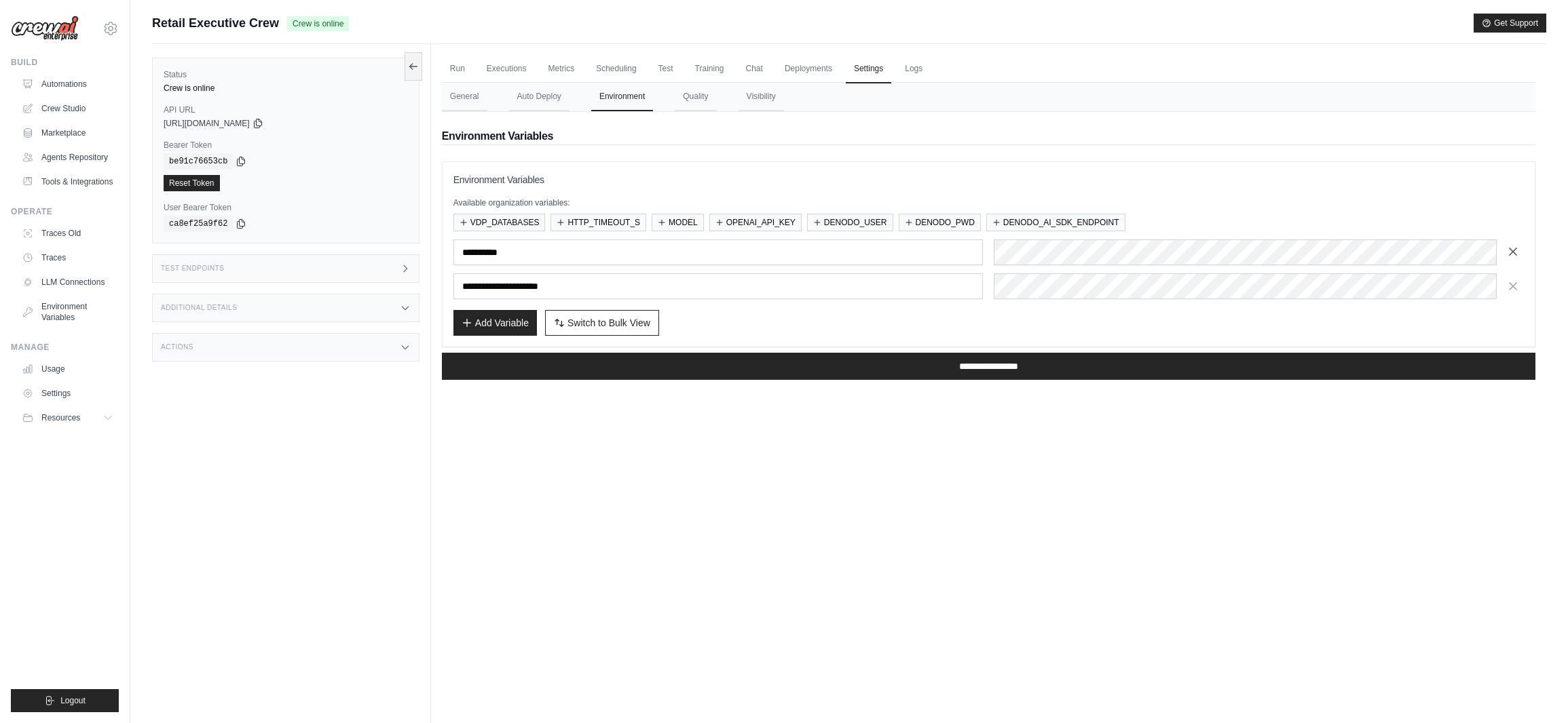
click at [1512, 256] on icon "button" at bounding box center [1514, 252] width 14 height 14
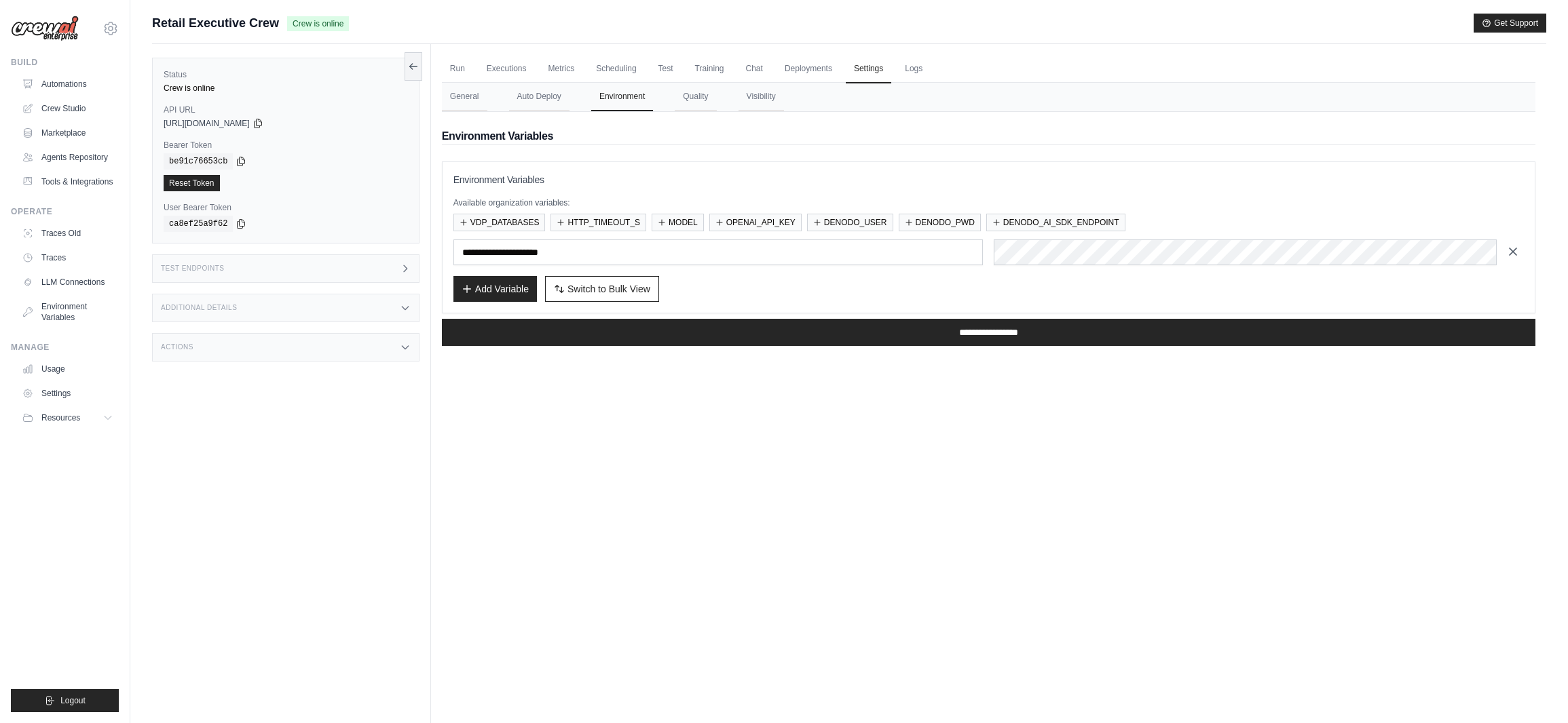
click at [1512, 256] on icon "button" at bounding box center [1514, 252] width 14 height 14
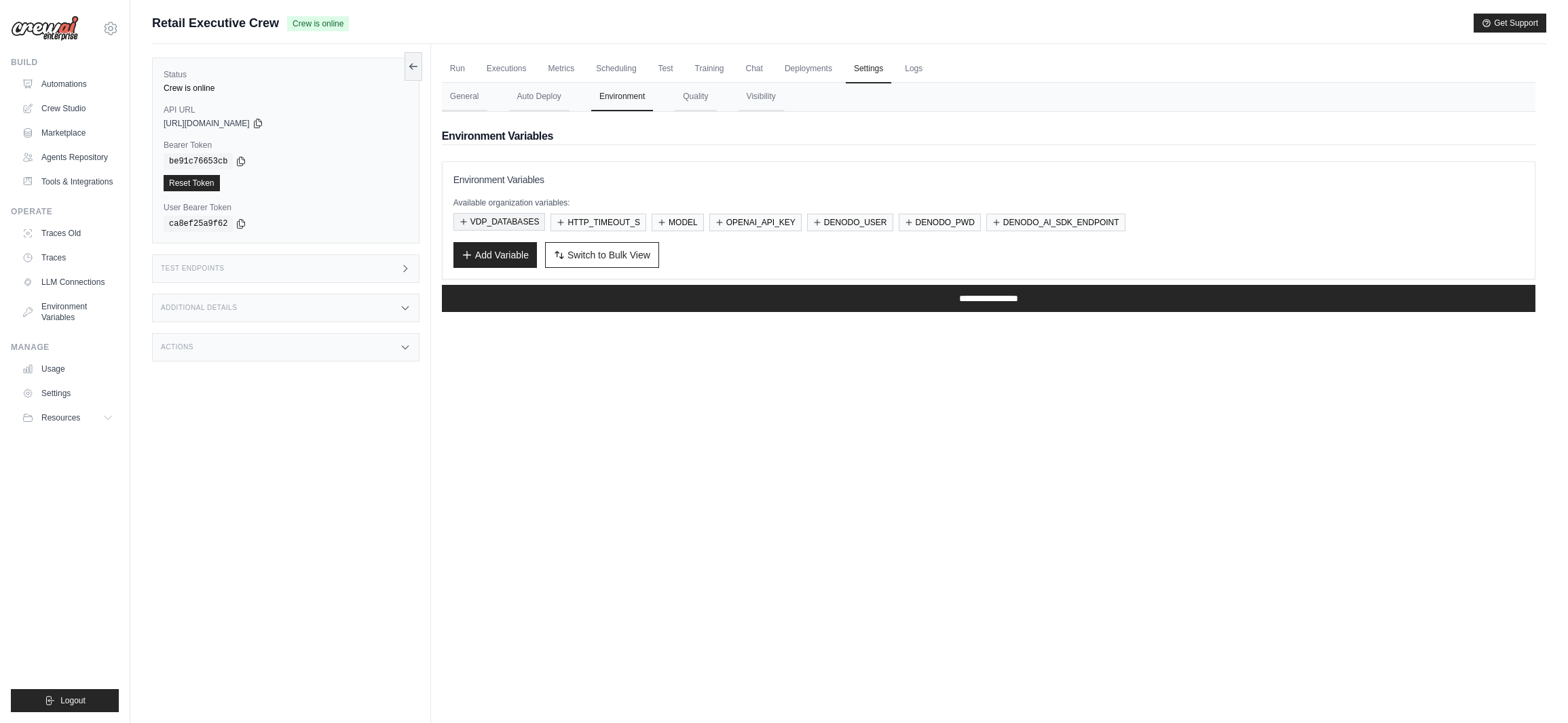
click at [510, 222] on button "VDP_DATABASES" at bounding box center [500, 222] width 92 height 17
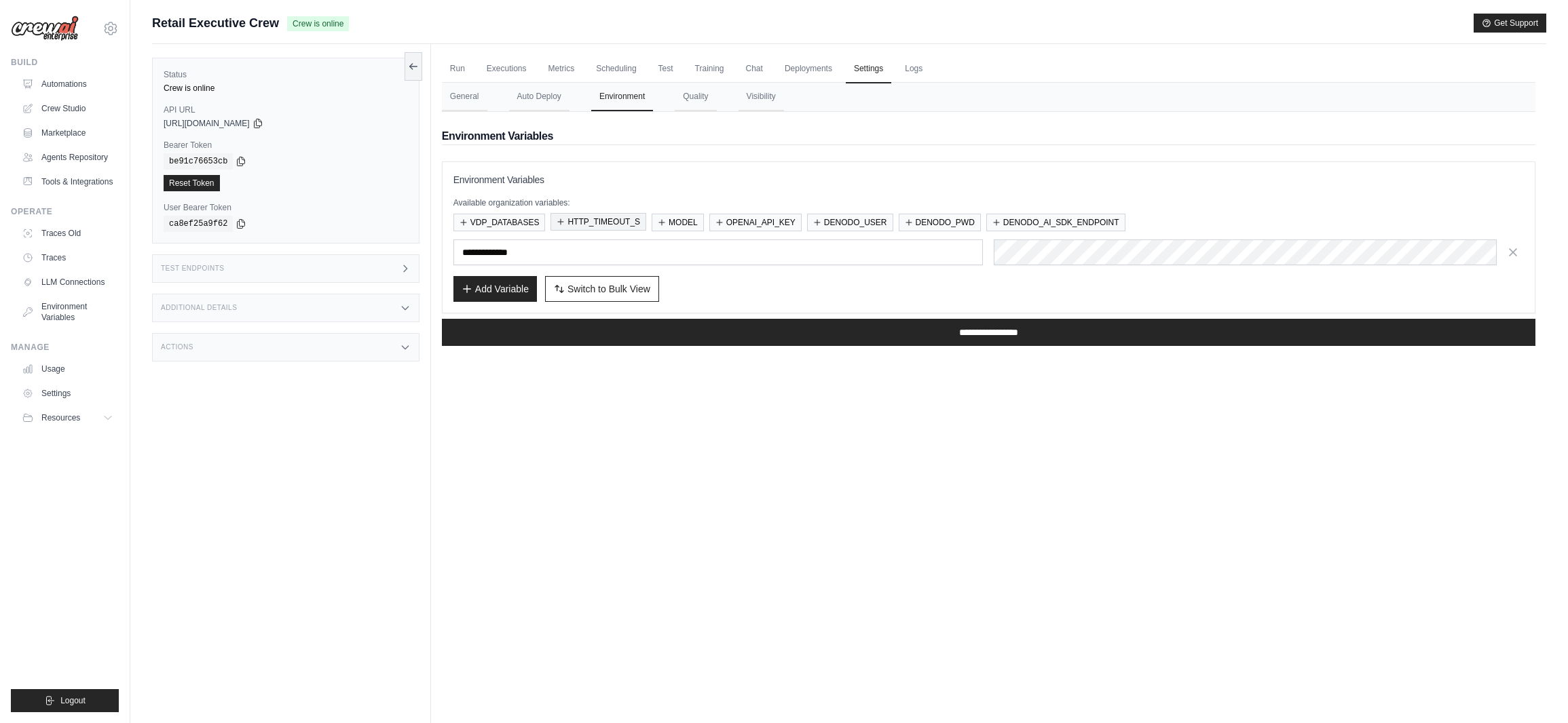
click at [589, 218] on button "HTTP_TIMEOUT_S" at bounding box center [599, 222] width 96 height 17
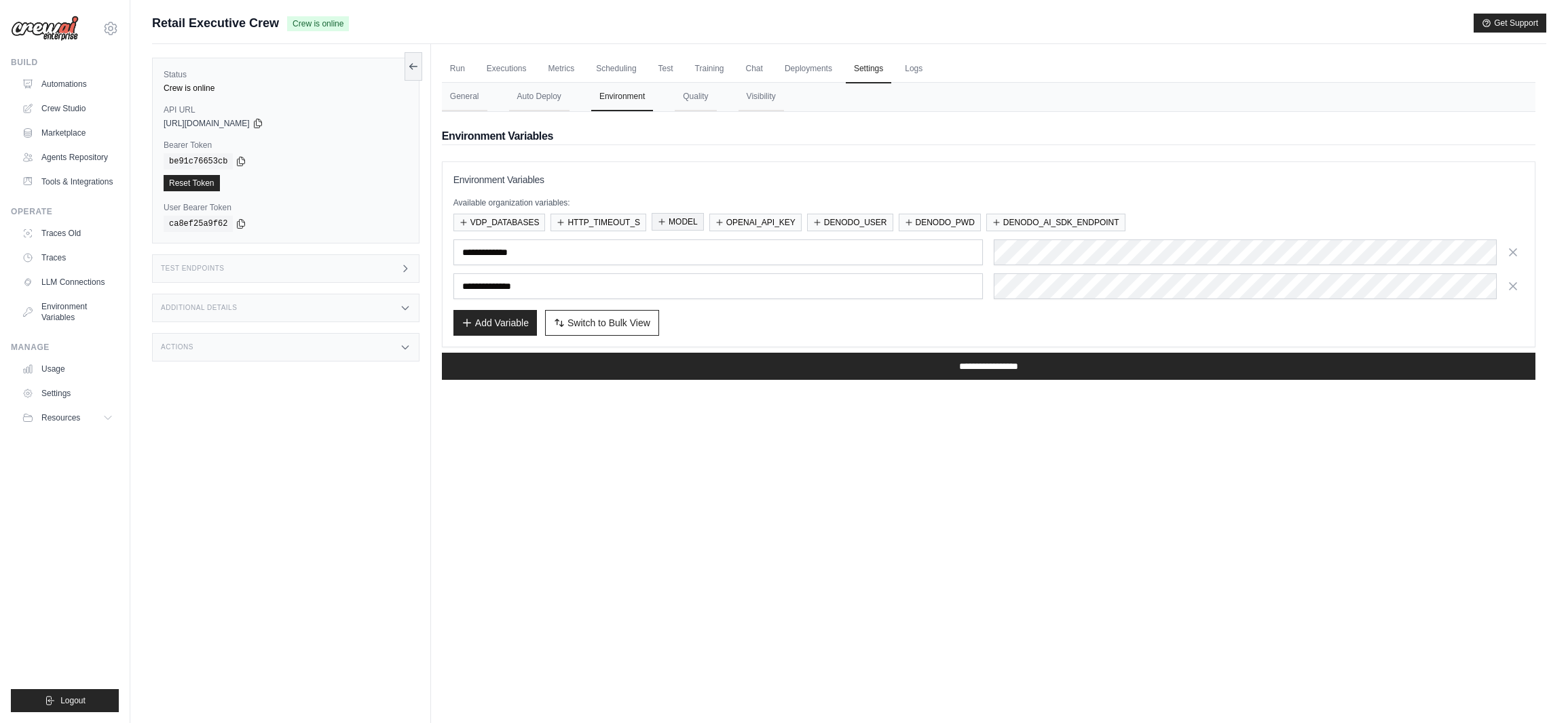
click at [654, 219] on button "MODEL" at bounding box center [678, 222] width 52 height 17
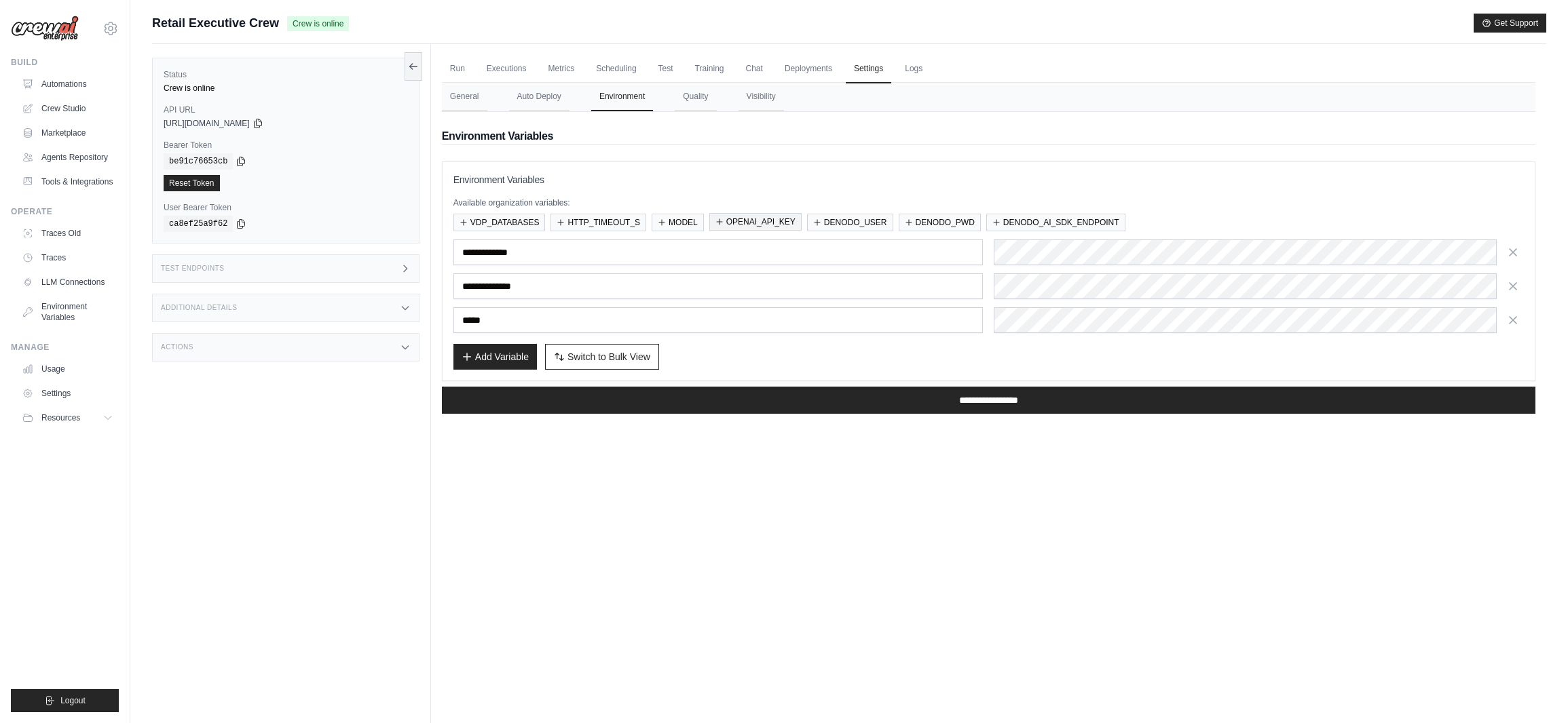
click at [743, 222] on button "OPENAI_API_KEY" at bounding box center [756, 222] width 92 height 17
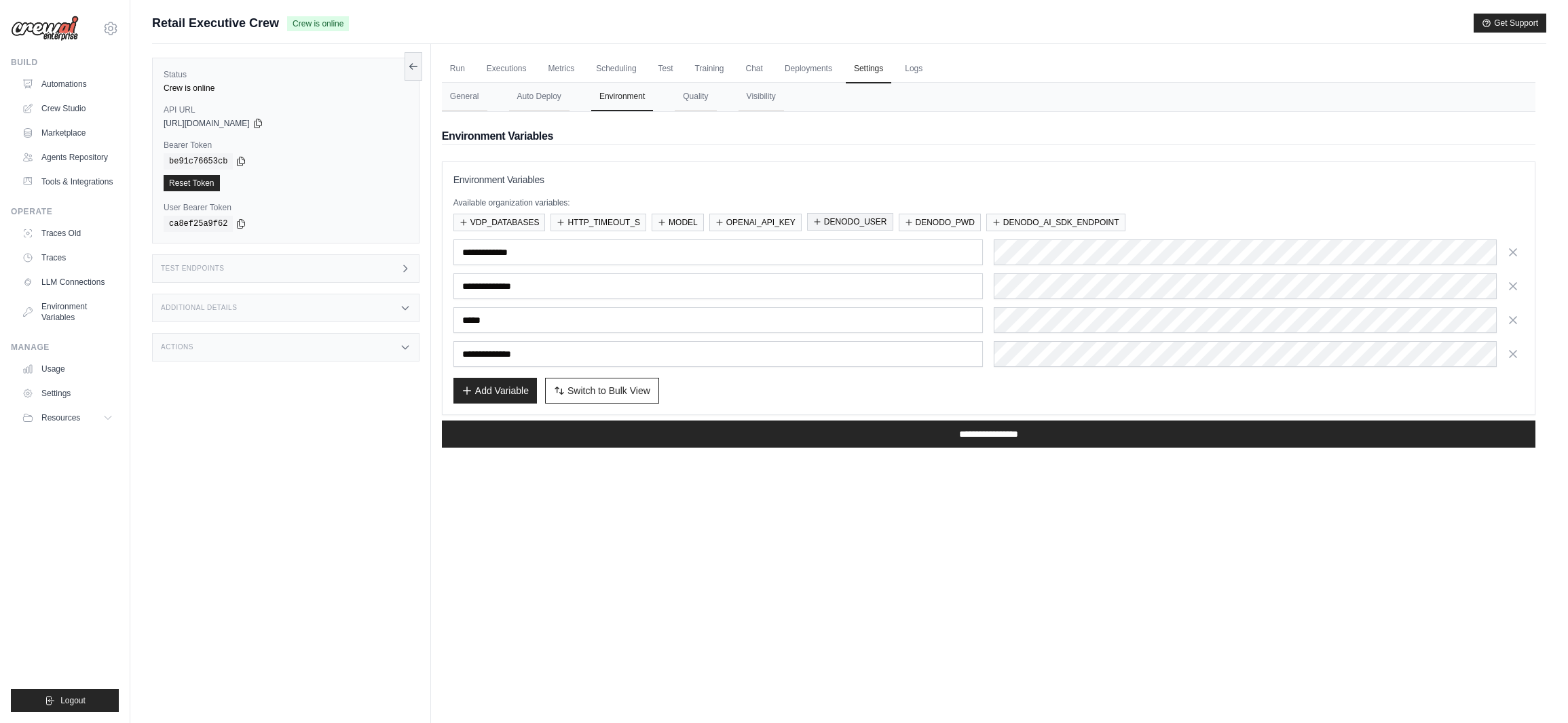
click at [838, 222] on button "DENODO_USER" at bounding box center [850, 222] width 86 height 17
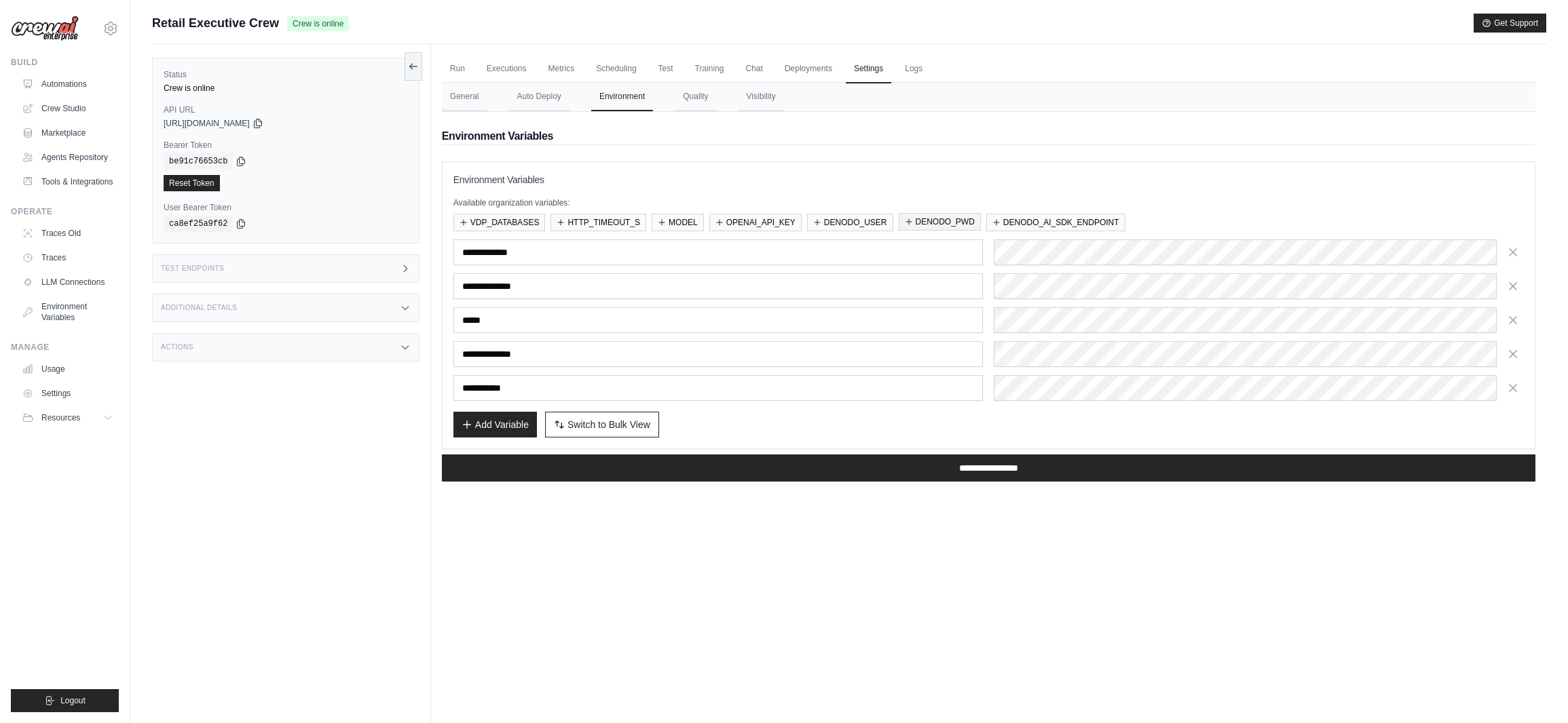
click at [926, 223] on button "DENODO_PWD" at bounding box center [940, 222] width 82 height 17
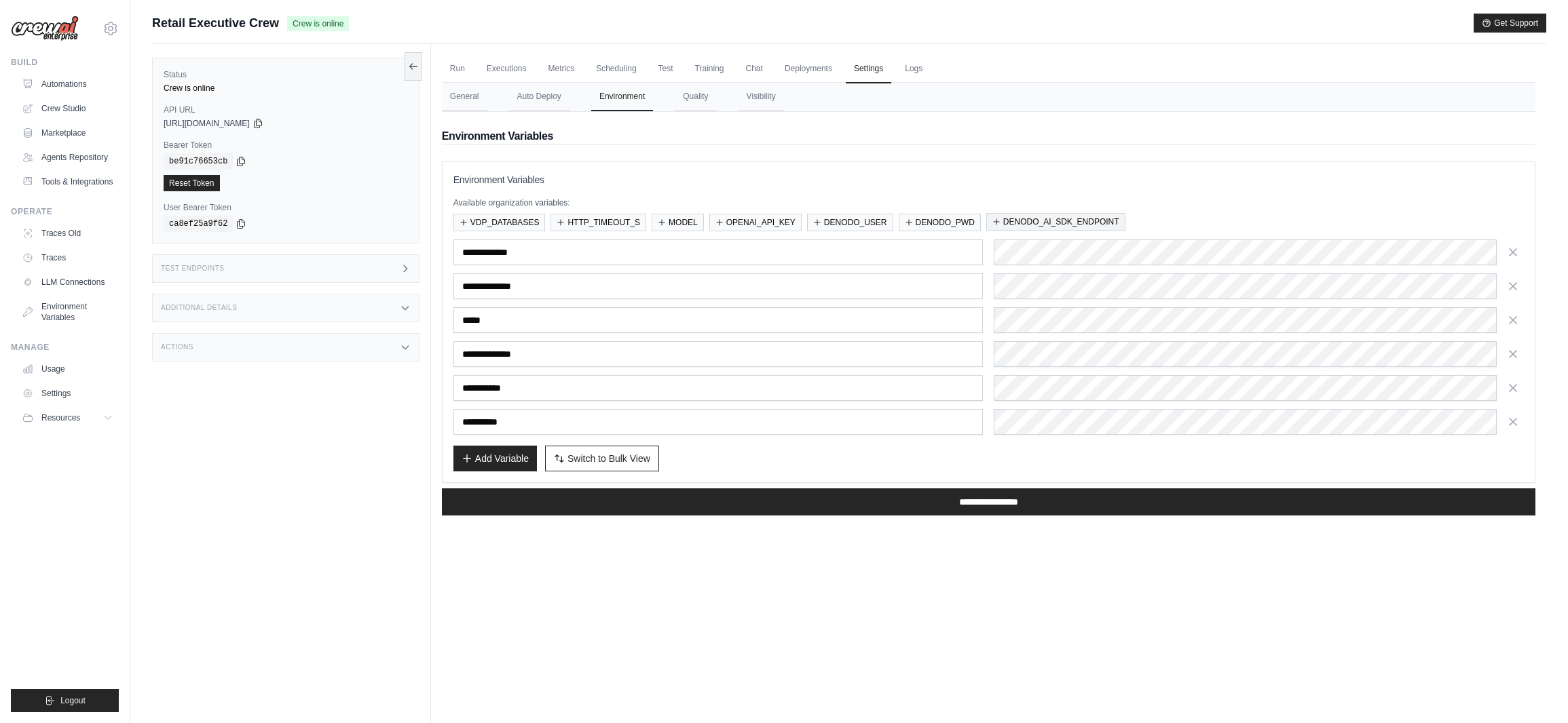
click at [1031, 222] on button "DENODO_AI_SDK_ENDPOINT" at bounding box center [1057, 222] width 140 height 17
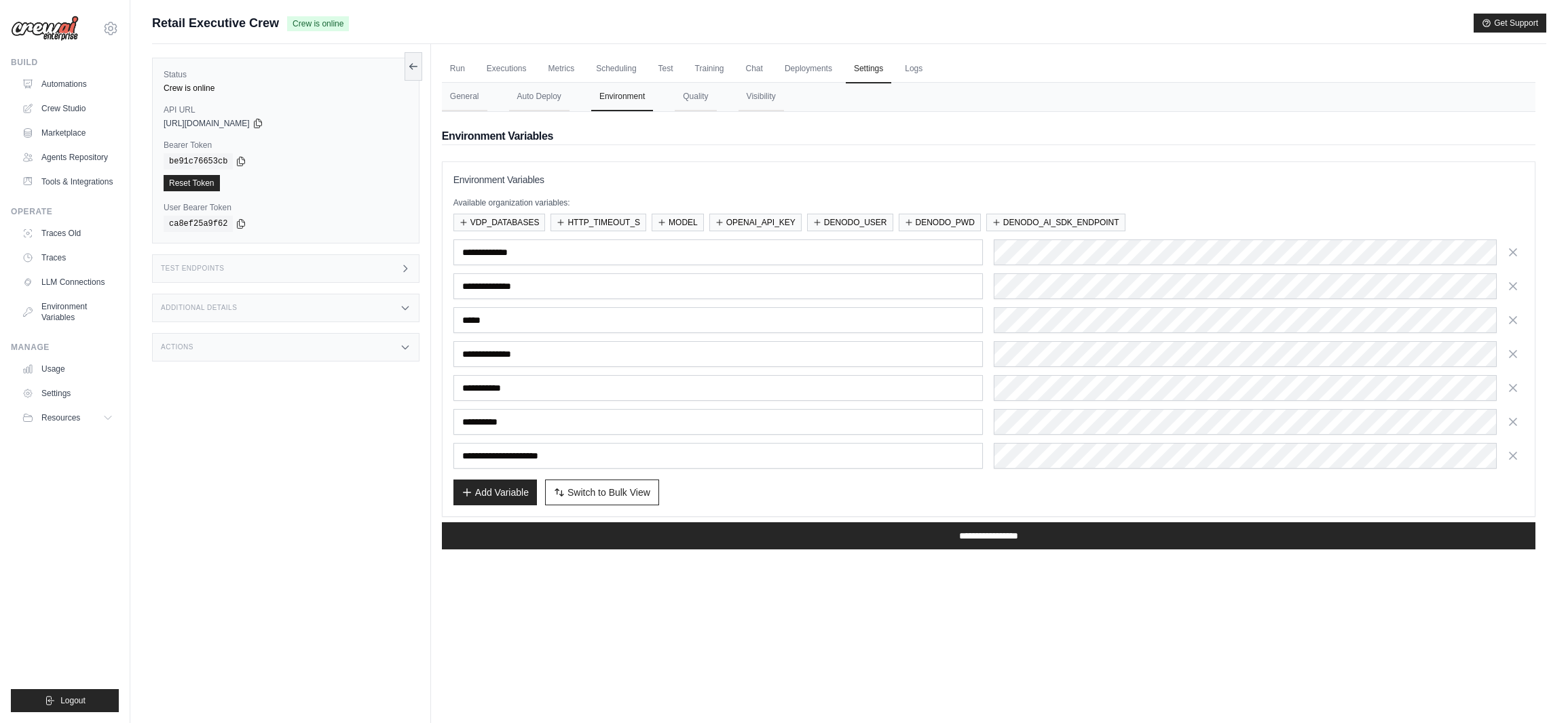
click at [867, 501] on div "Add Variable Switch to Bulk View Switch to Table View" at bounding box center [989, 493] width 1071 height 26
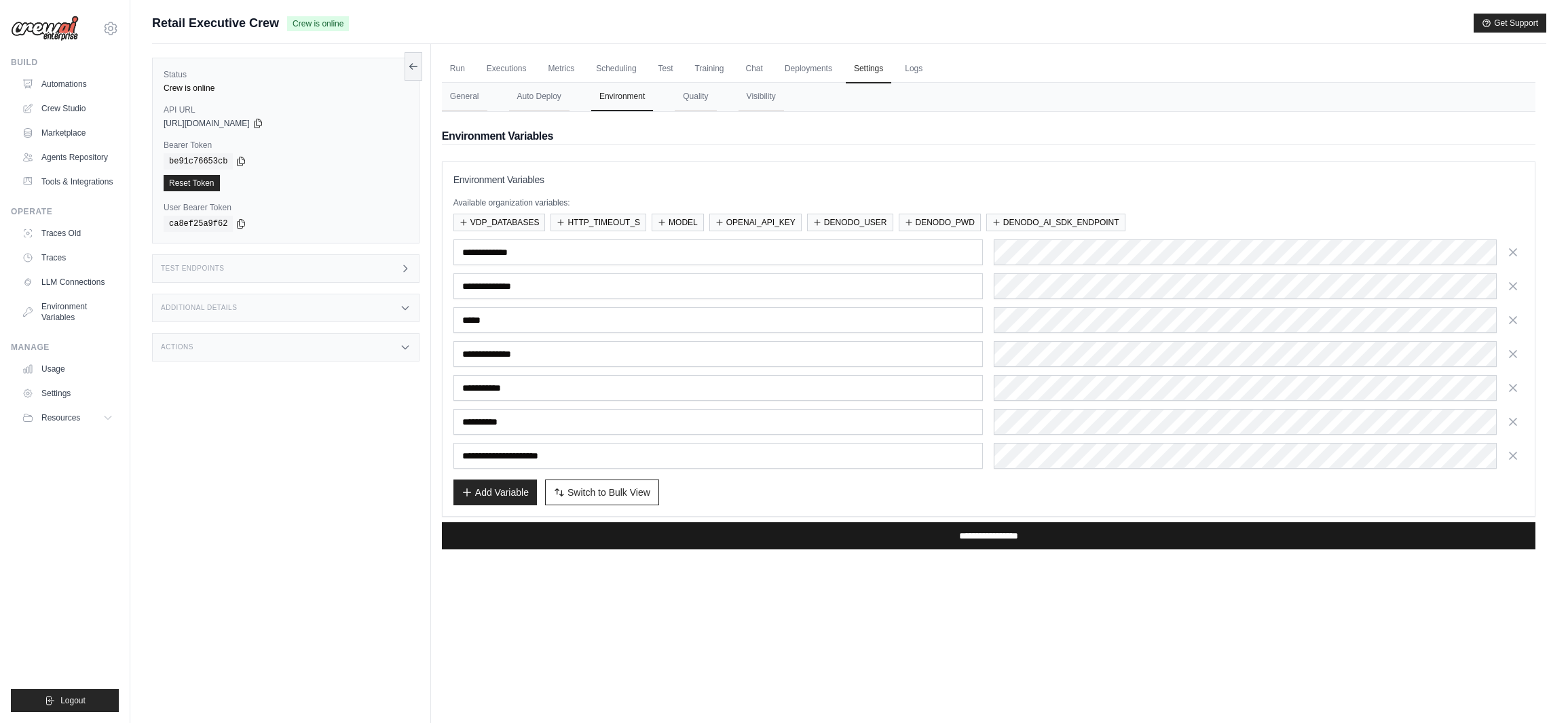
click at [936, 536] on input "**********" at bounding box center [989, 535] width 1093 height 27
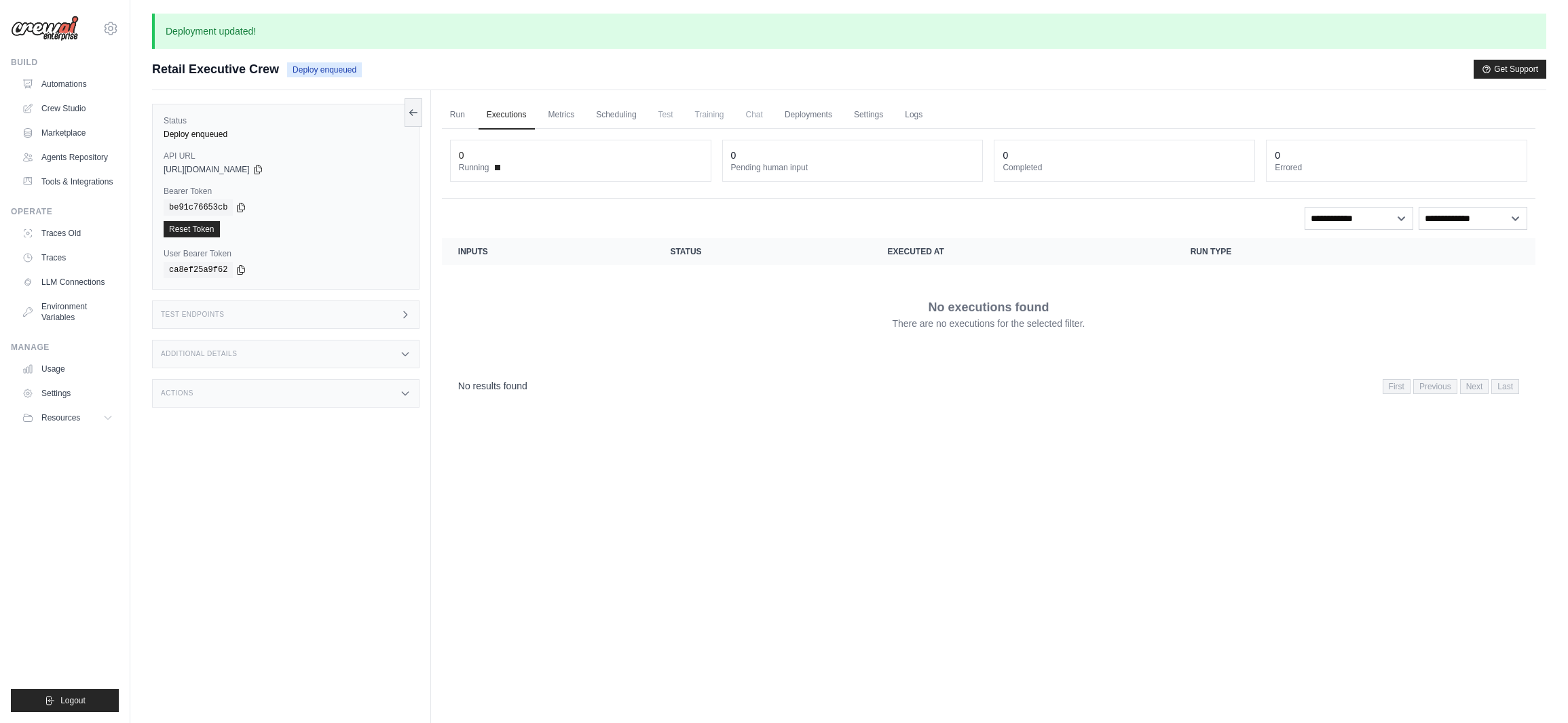
drag, startPoint x: 69, startPoint y: 84, endPoint x: 136, endPoint y: 92, distance: 67.5
click at [69, 84] on link "Automations" at bounding box center [67, 84] width 102 height 22
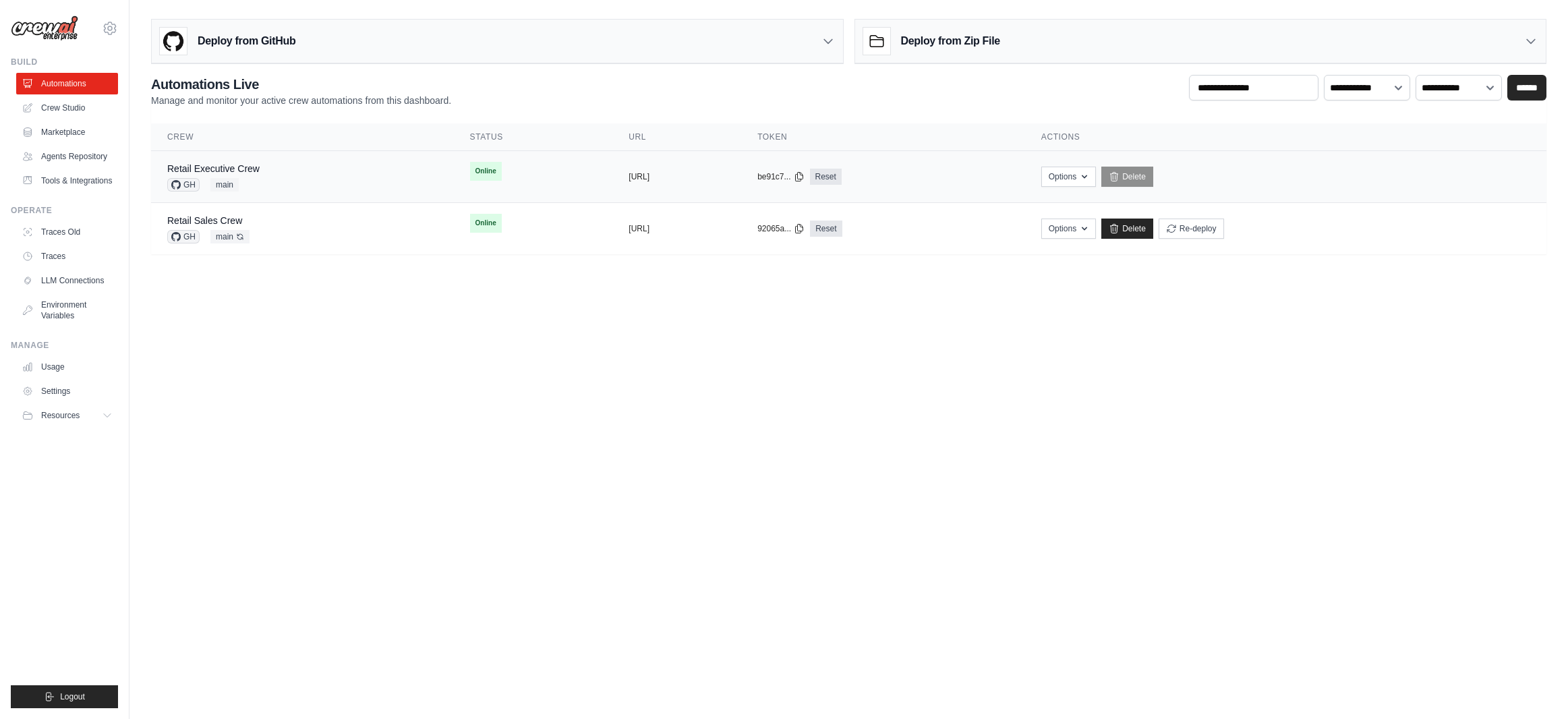
click at [265, 166] on div "Retail Executive Crew GH main" at bounding box center [303, 177] width 270 height 29
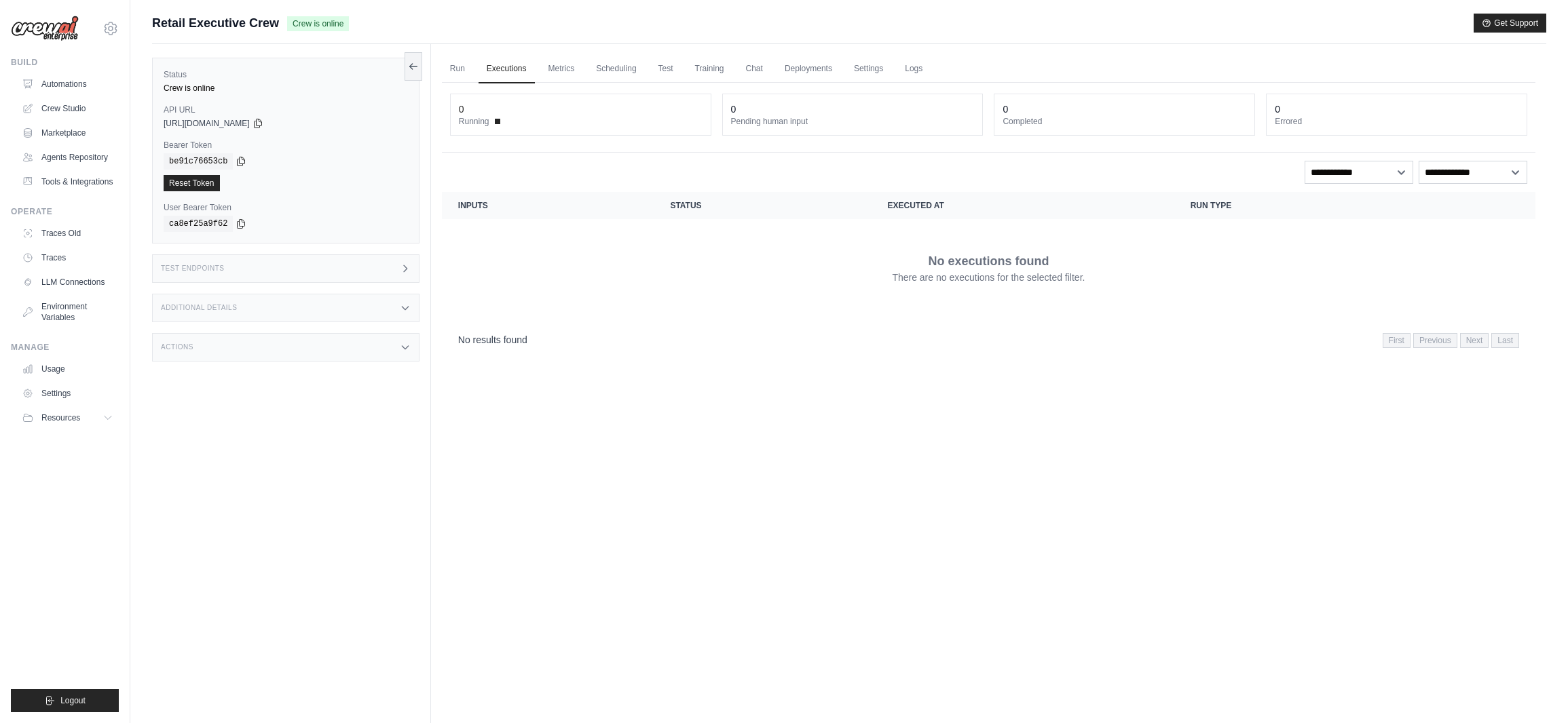
click at [457, 69] on link "Run" at bounding box center [458, 69] width 31 height 29
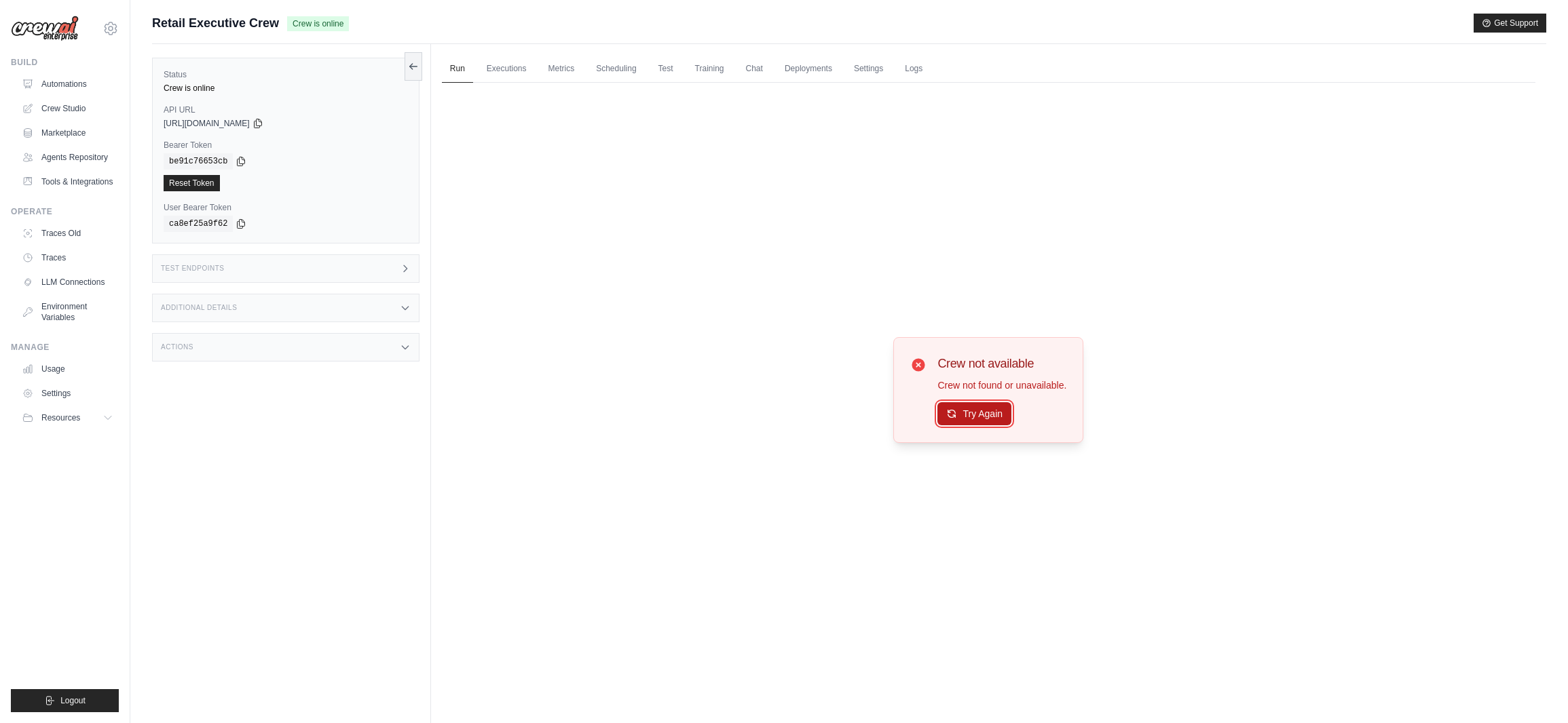
click at [969, 413] on button "Try Again" at bounding box center [975, 413] width 74 height 23
click at [977, 413] on button "Try Again" at bounding box center [975, 413] width 74 height 23
click at [987, 412] on button "Try Again" at bounding box center [975, 413] width 74 height 23
click at [72, 86] on link "Automations" at bounding box center [68, 84] width 102 height 22
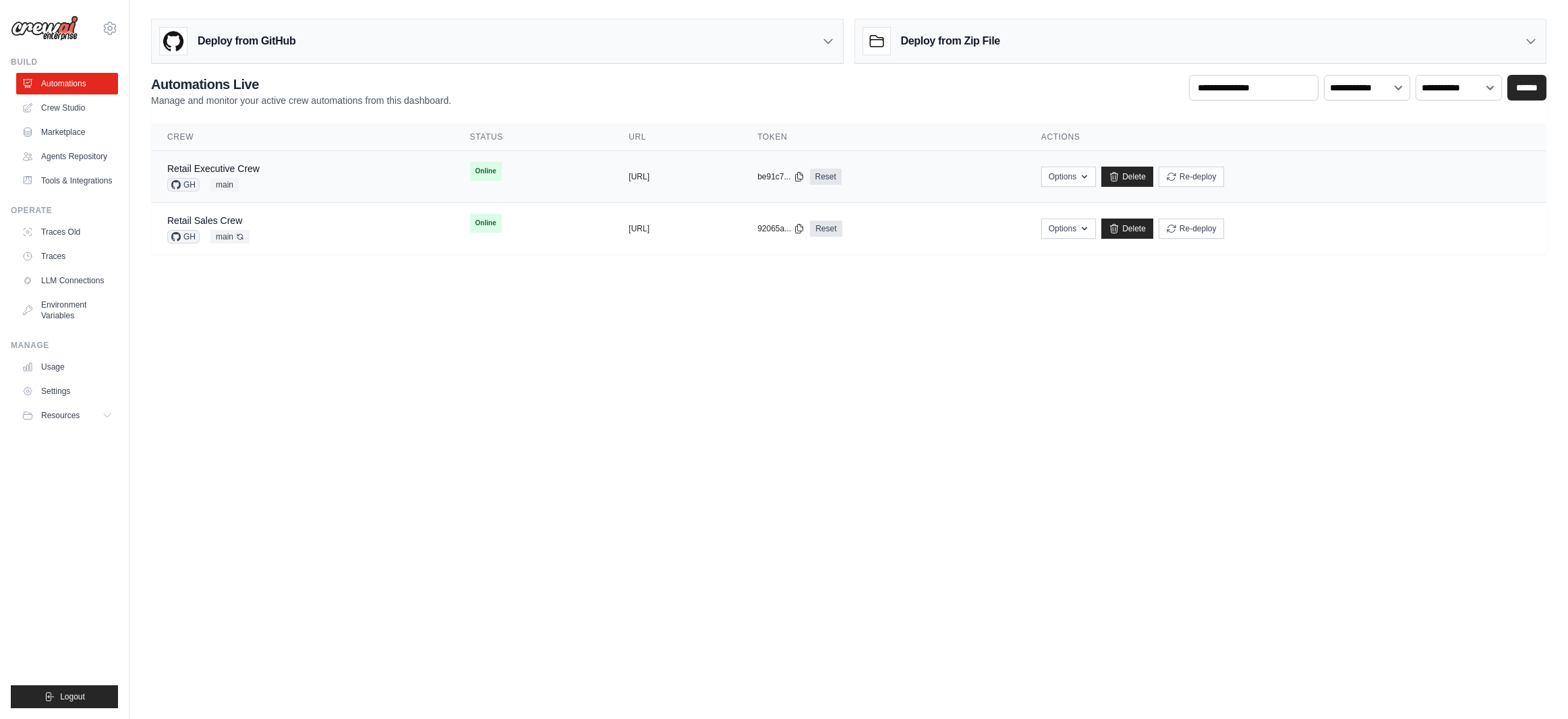
click at [511, 179] on td "Online" at bounding box center [534, 171] width 159 height 41
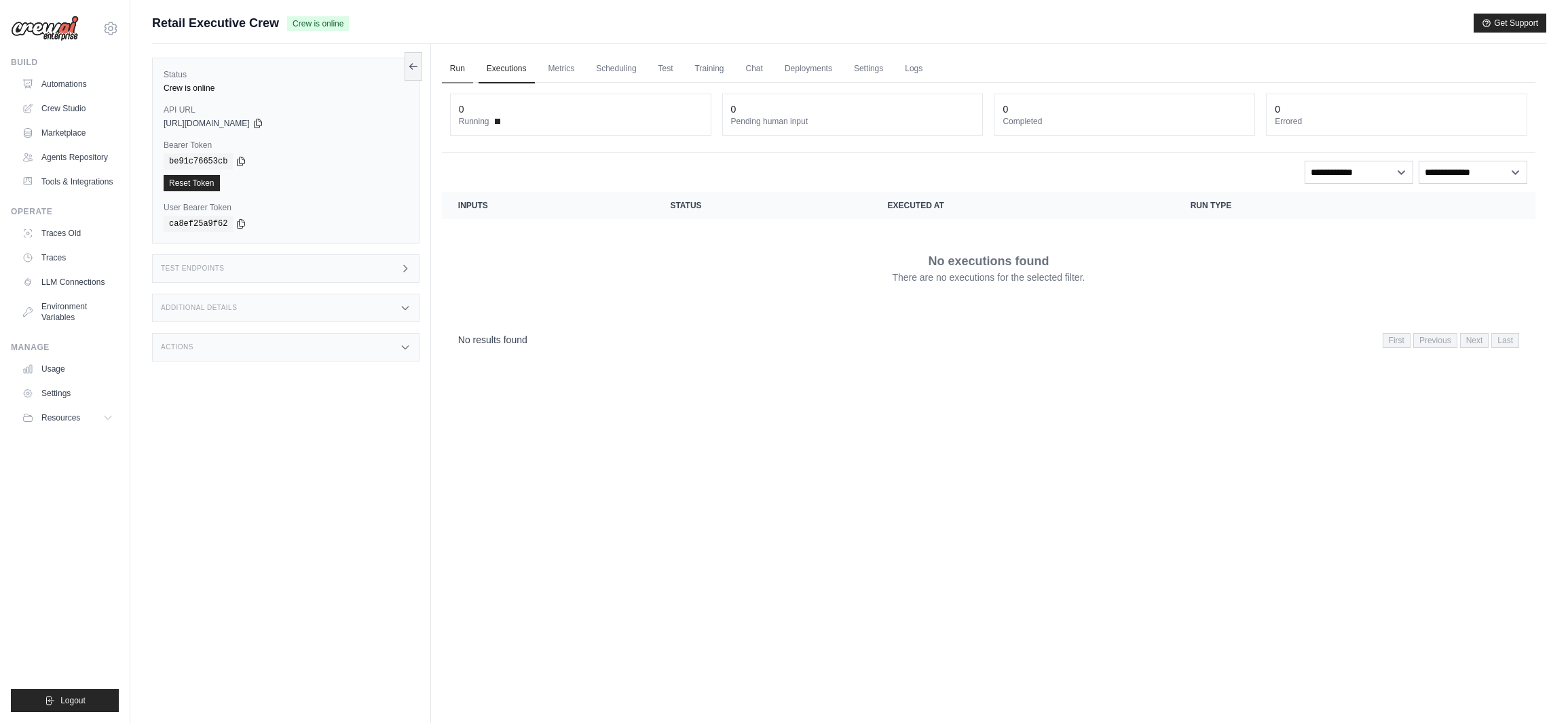
click at [462, 65] on link "Run" at bounding box center [458, 69] width 31 height 29
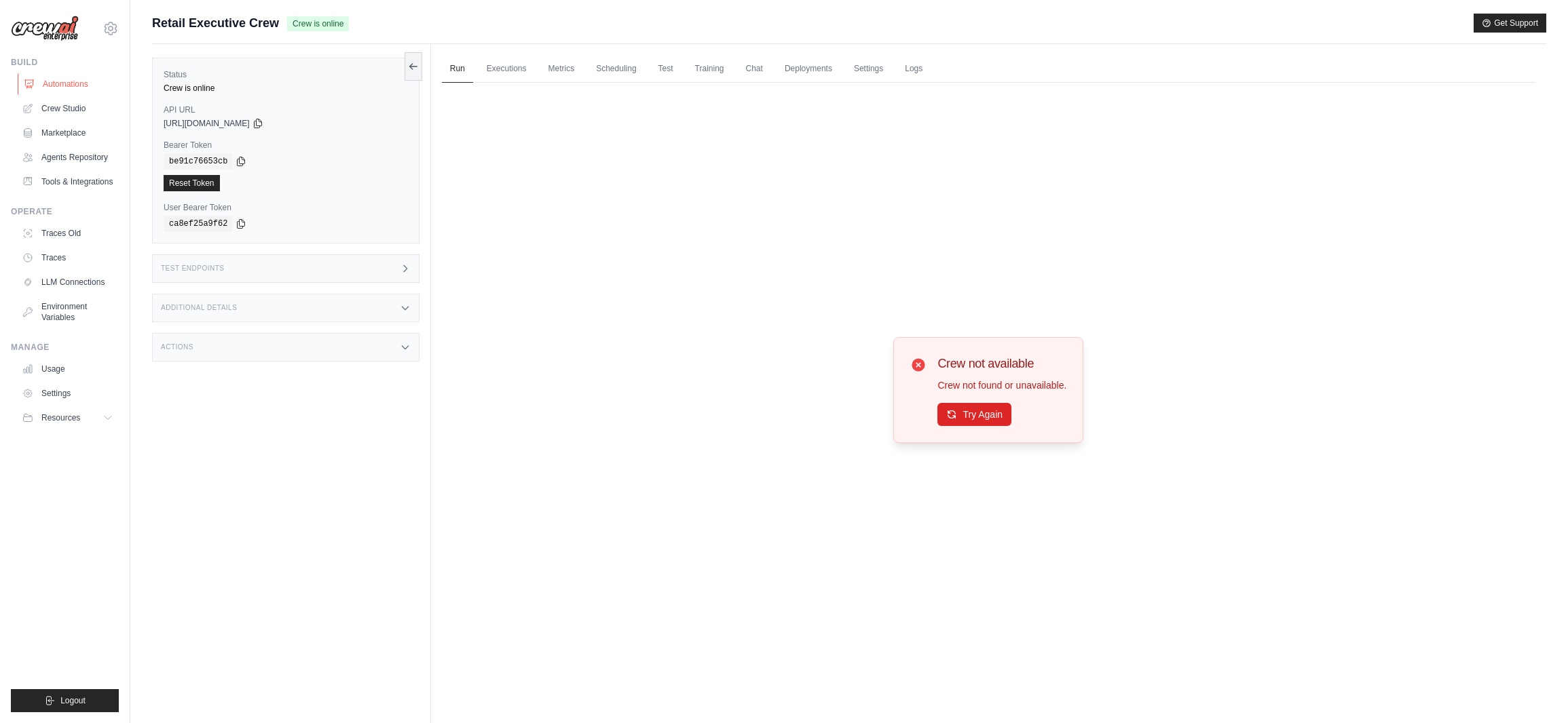
click at [77, 87] on link "Automations" at bounding box center [68, 84] width 102 height 22
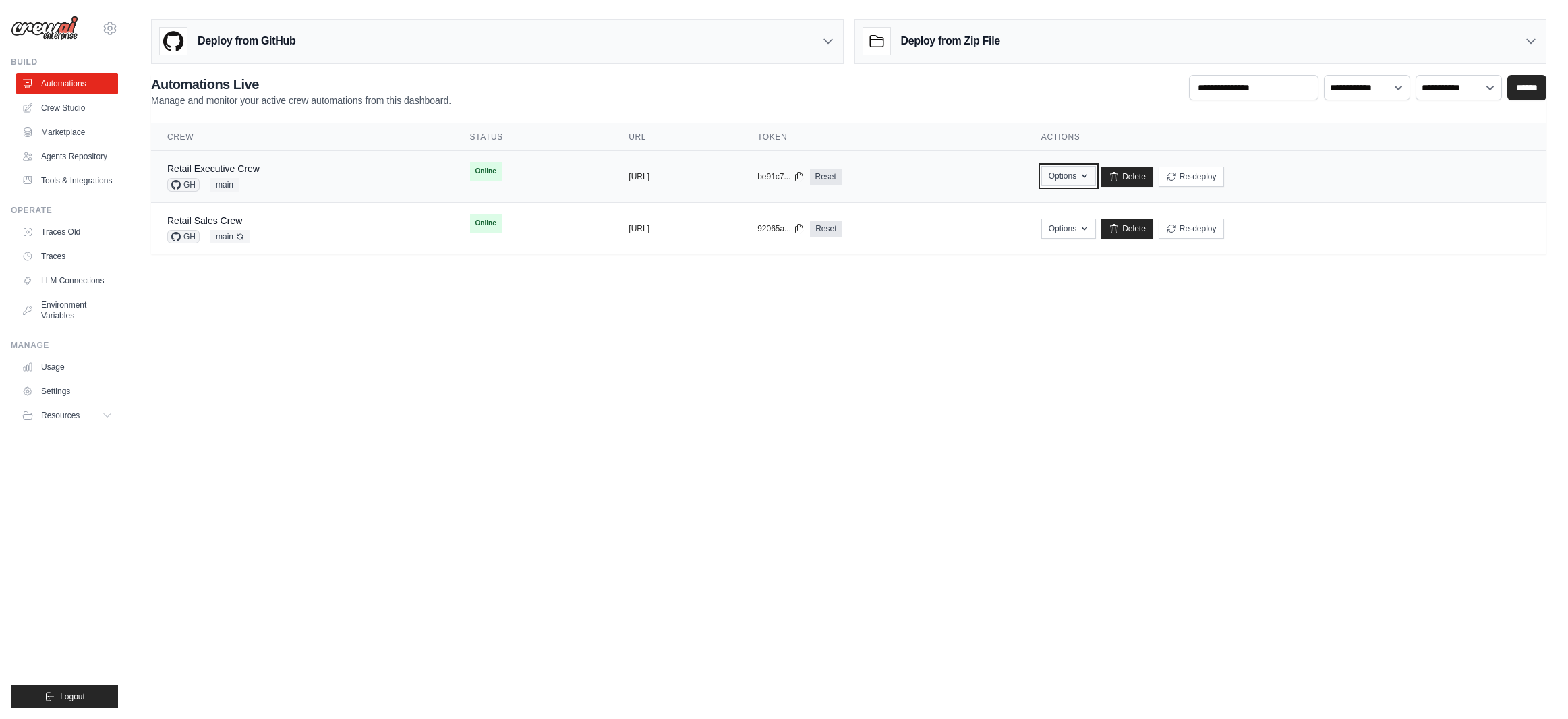
click at [1090, 179] on icon "button" at bounding box center [1084, 176] width 10 height 10
click at [1057, 122] on div "**********" at bounding box center [849, 164] width 1396 height 180
click at [1153, 178] on link "Delete" at bounding box center [1128, 176] width 52 height 20
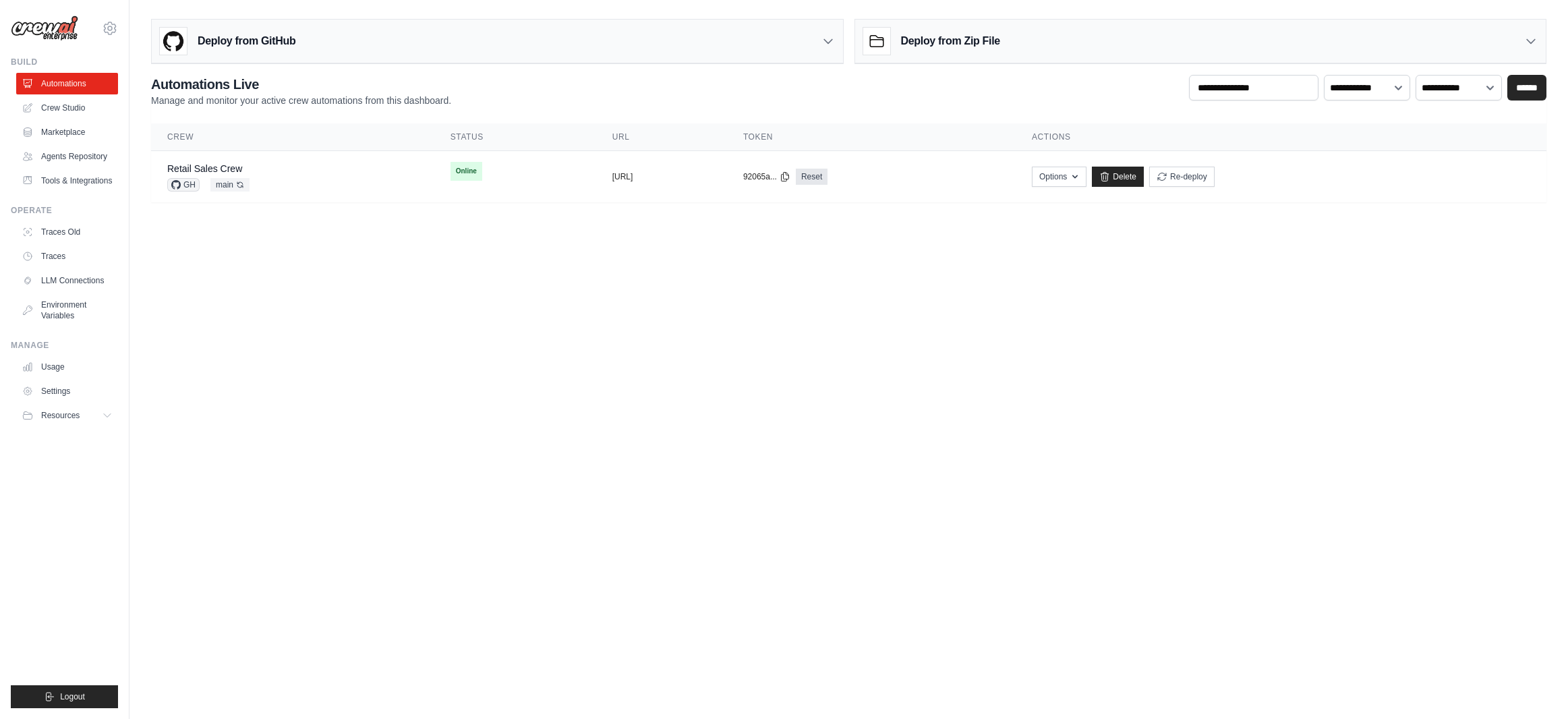
click at [267, 41] on h3 "Deploy from GitHub" at bounding box center [246, 41] width 98 height 16
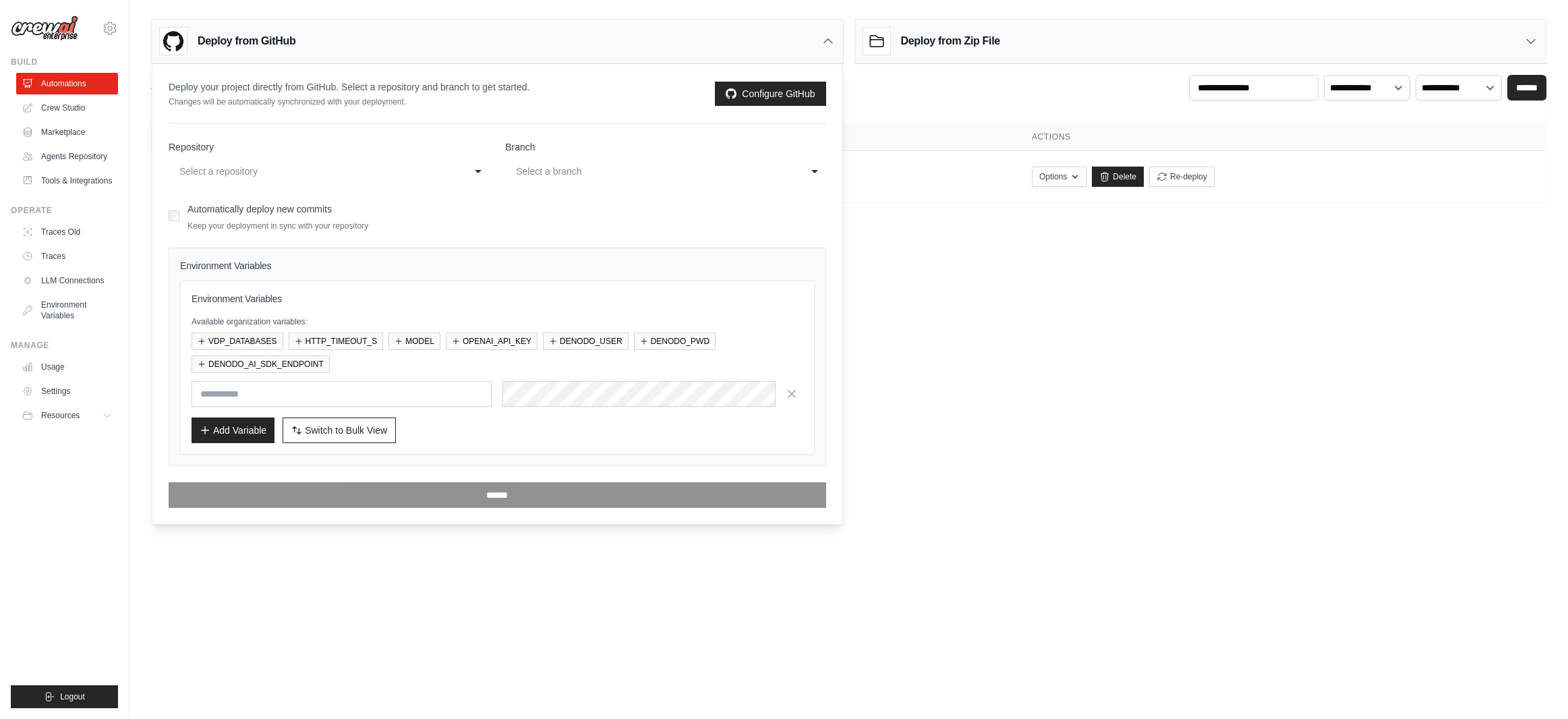
click at [267, 169] on div "Select a repository" at bounding box center [316, 171] width 272 height 16
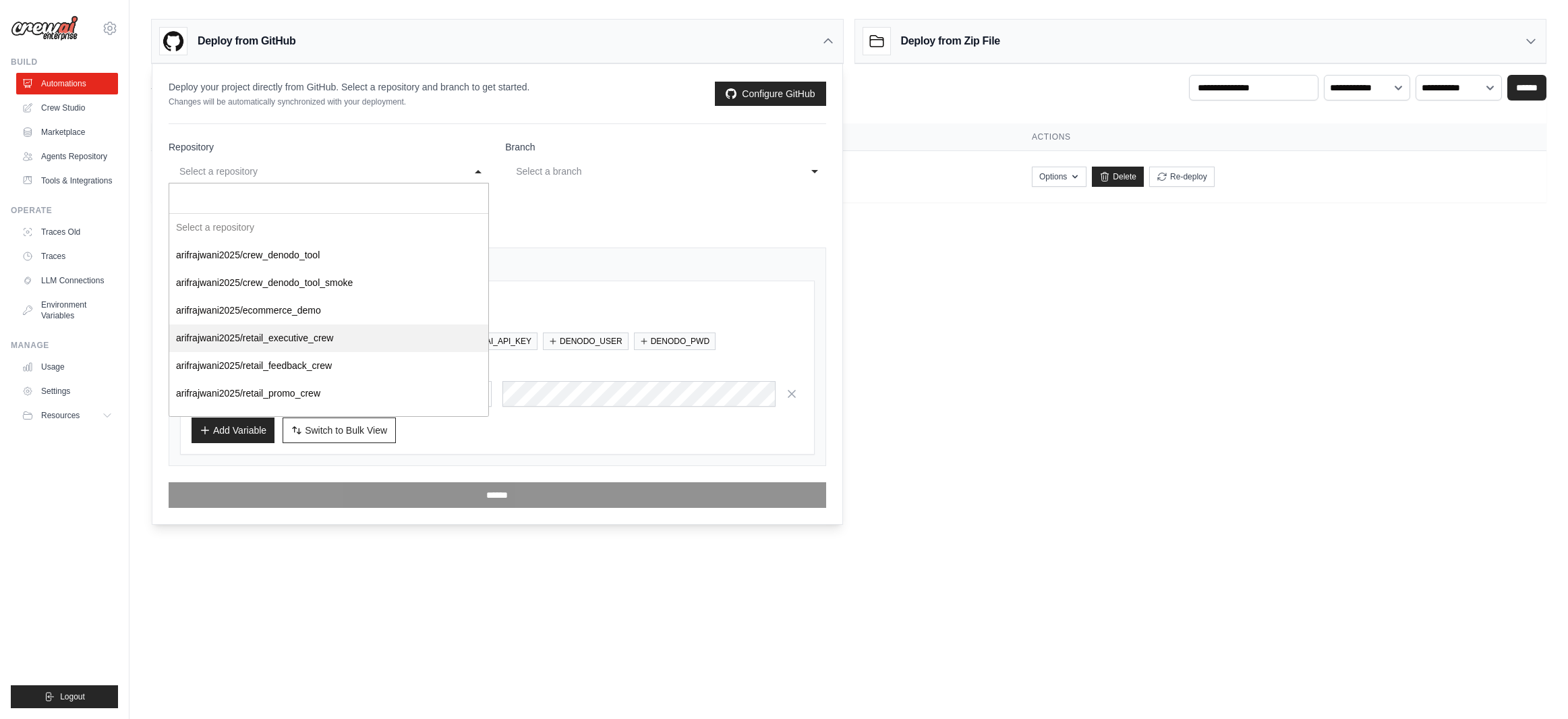
scroll to position [47, 0]
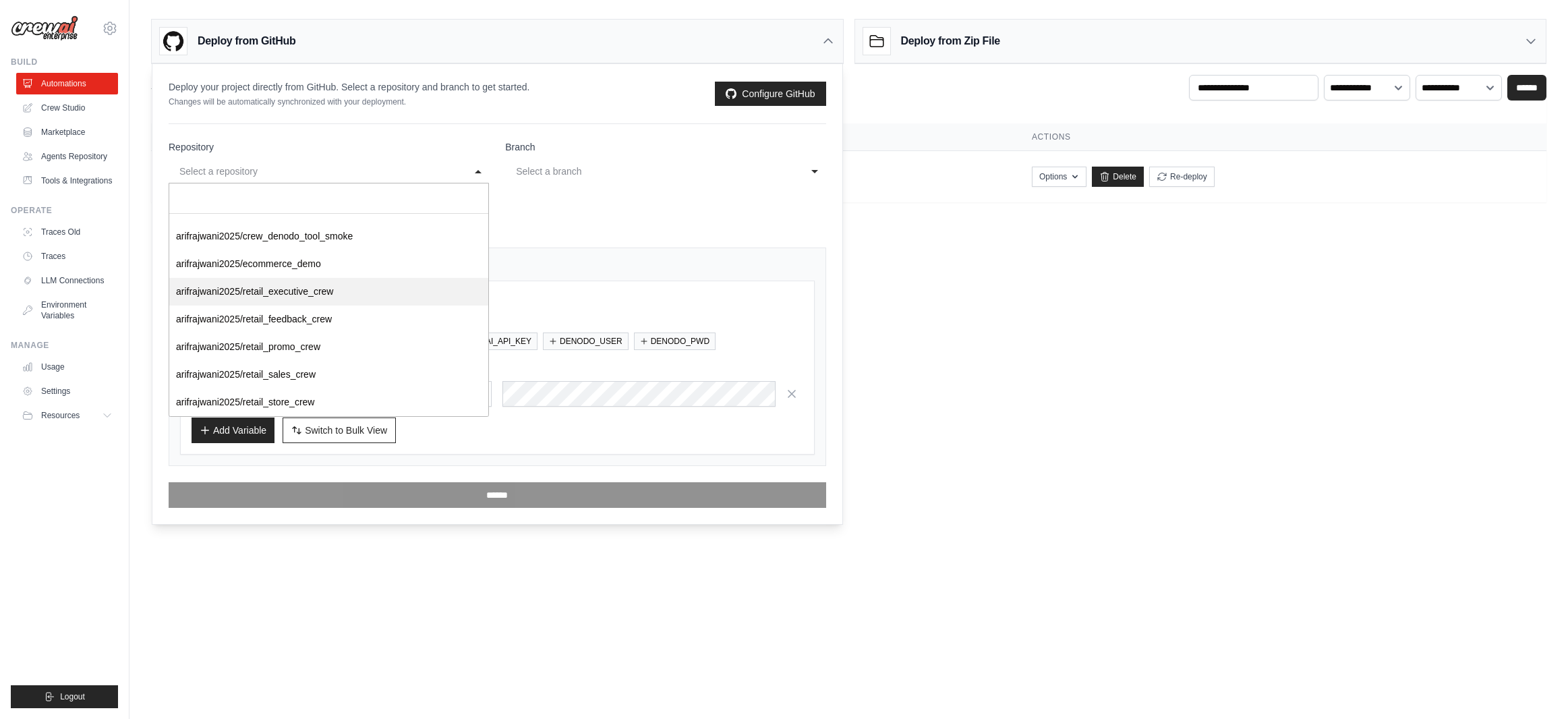
select select "**********"
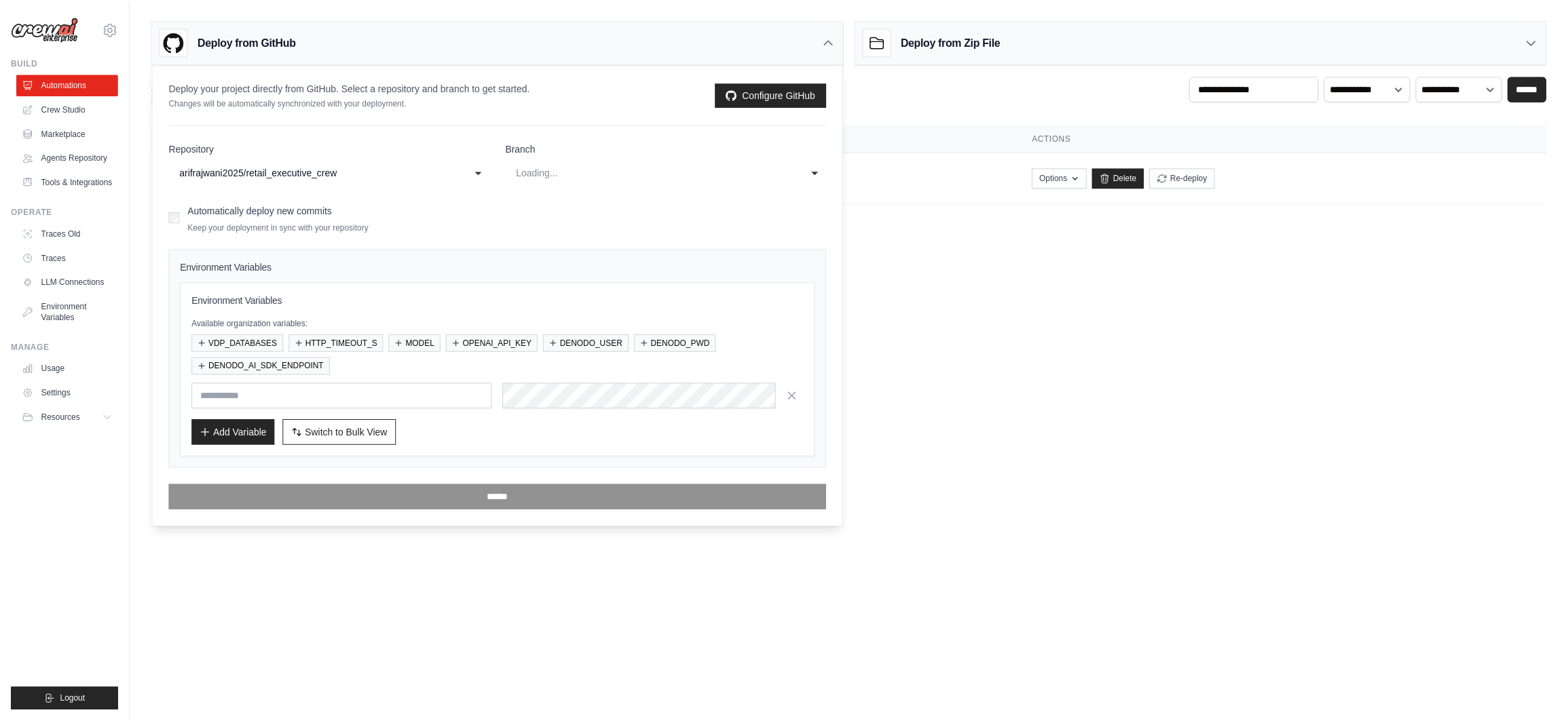
scroll to position [0, 0]
select select "****"
click at [543, 170] on div "main" at bounding box center [656, 172] width 274 height 17
click at [558, 57] on div "Deploy from GitHub" at bounding box center [501, 42] width 696 height 44
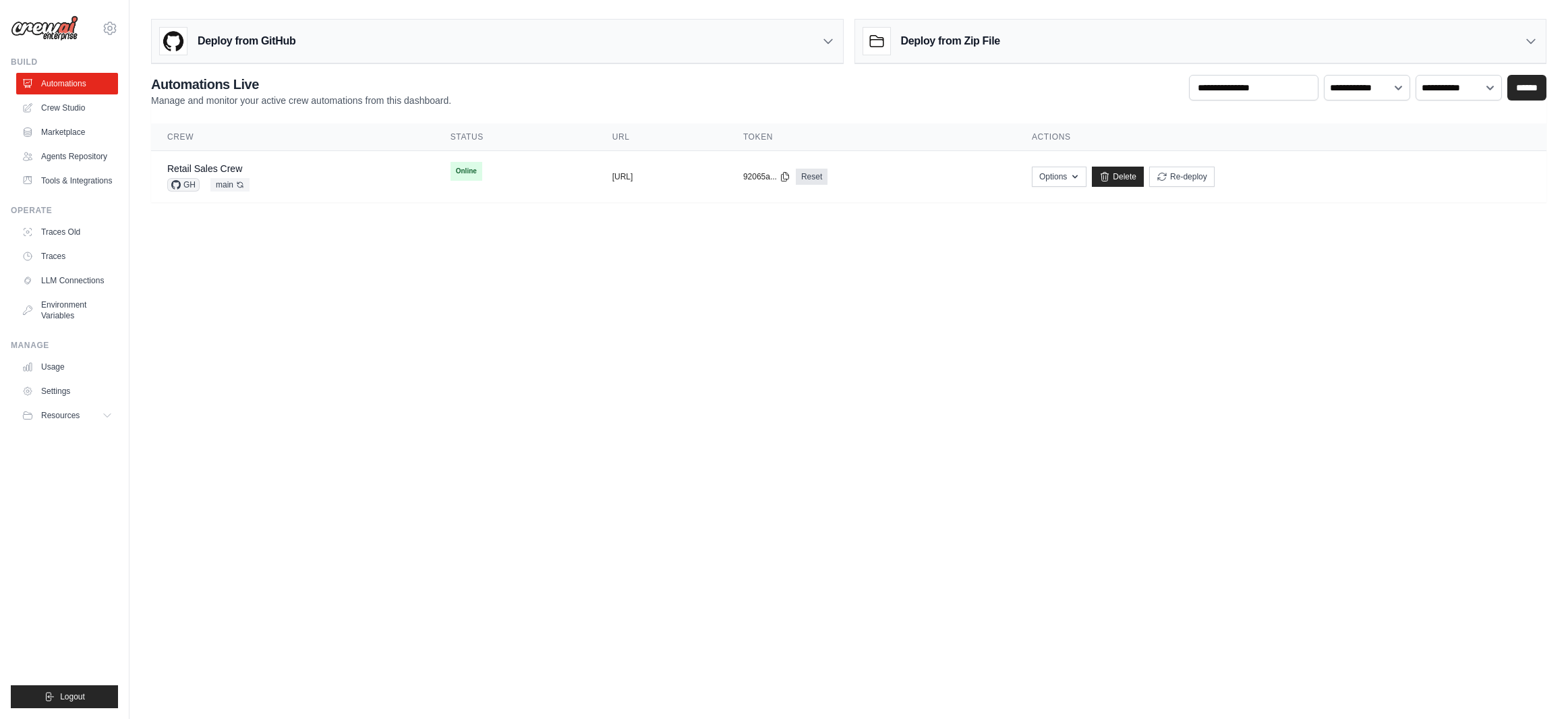
click at [265, 49] on h3 "Deploy from GitHub" at bounding box center [246, 41] width 98 height 16
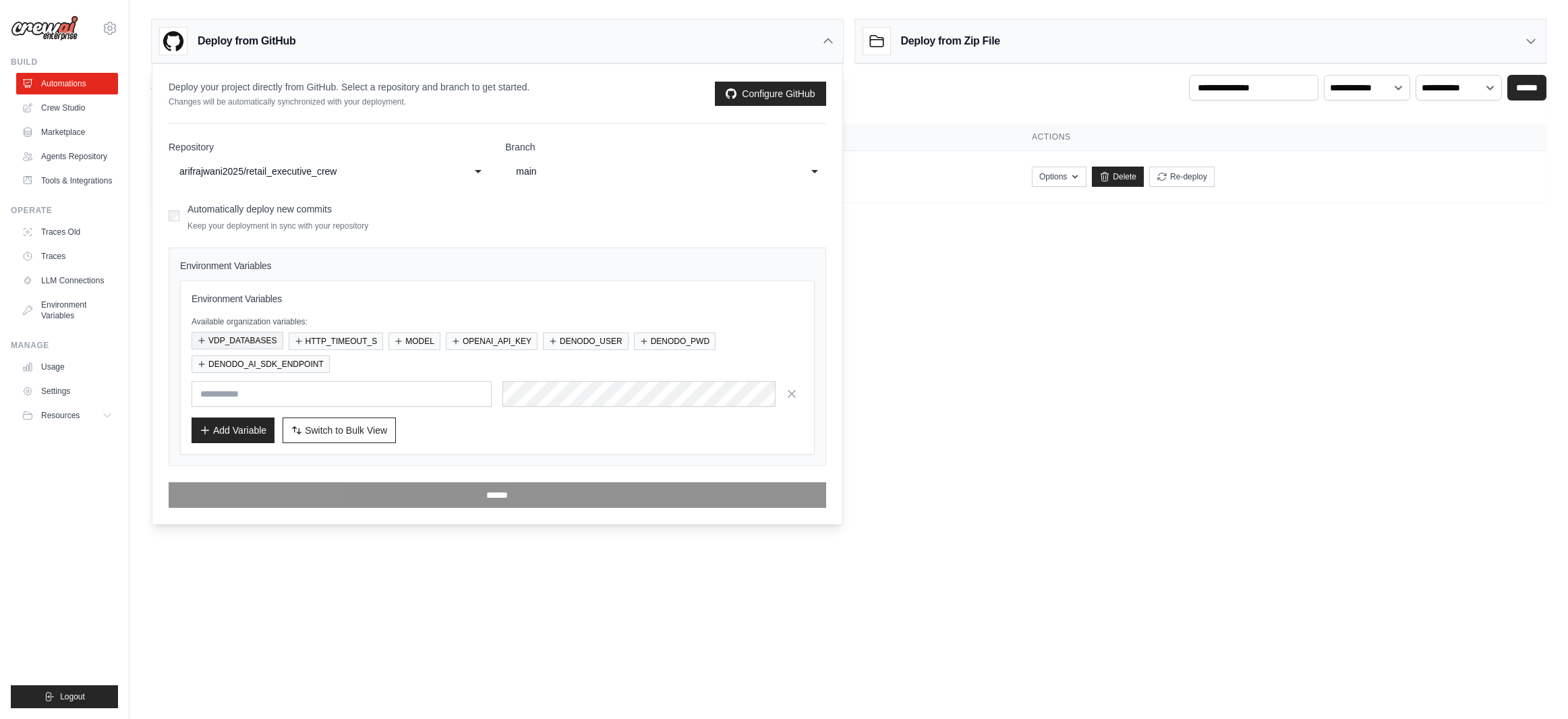
click at [260, 340] on button "VDP_DATABASES" at bounding box center [237, 341] width 92 height 17
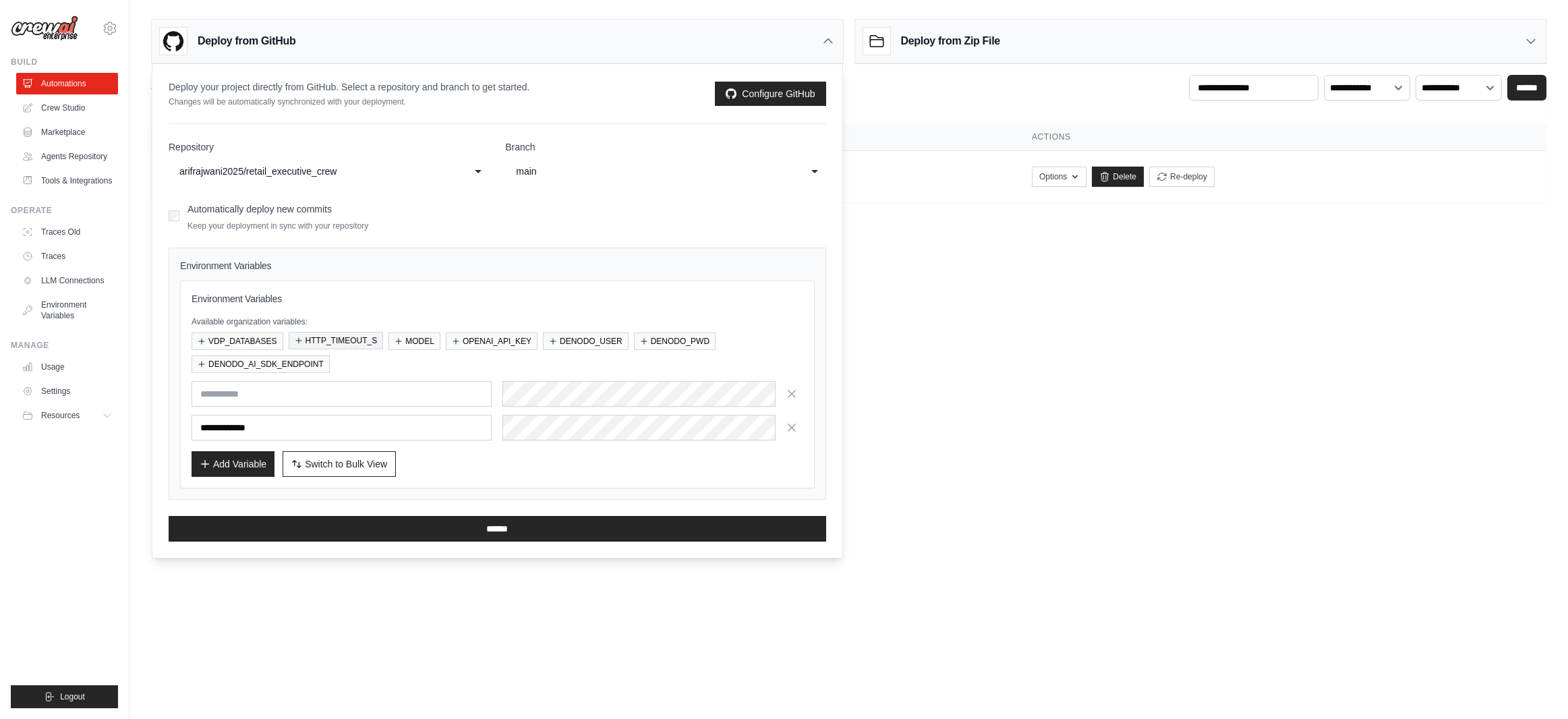
click at [330, 339] on button "HTTP_TIMEOUT_S" at bounding box center [336, 341] width 95 height 17
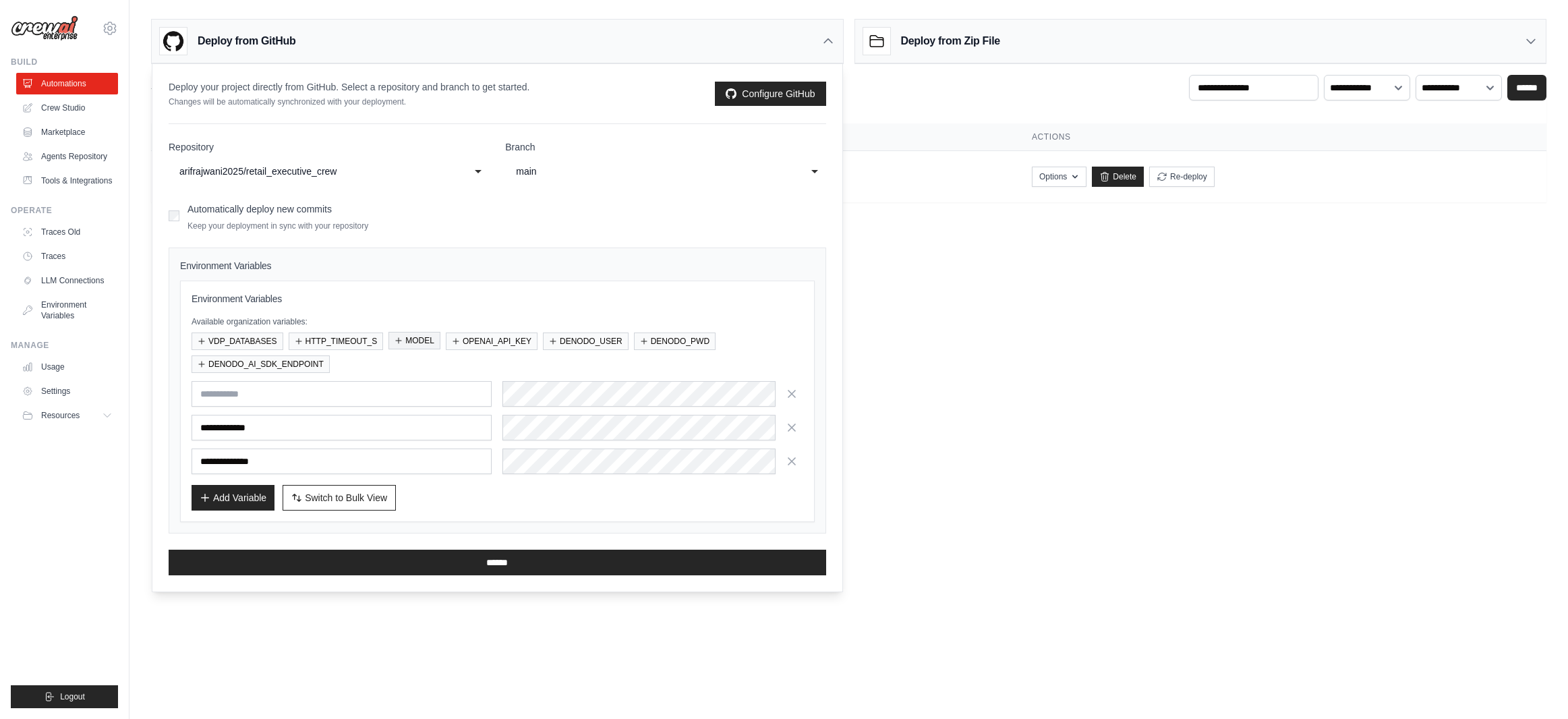
click at [418, 341] on button "MODEL" at bounding box center [414, 341] width 52 height 17
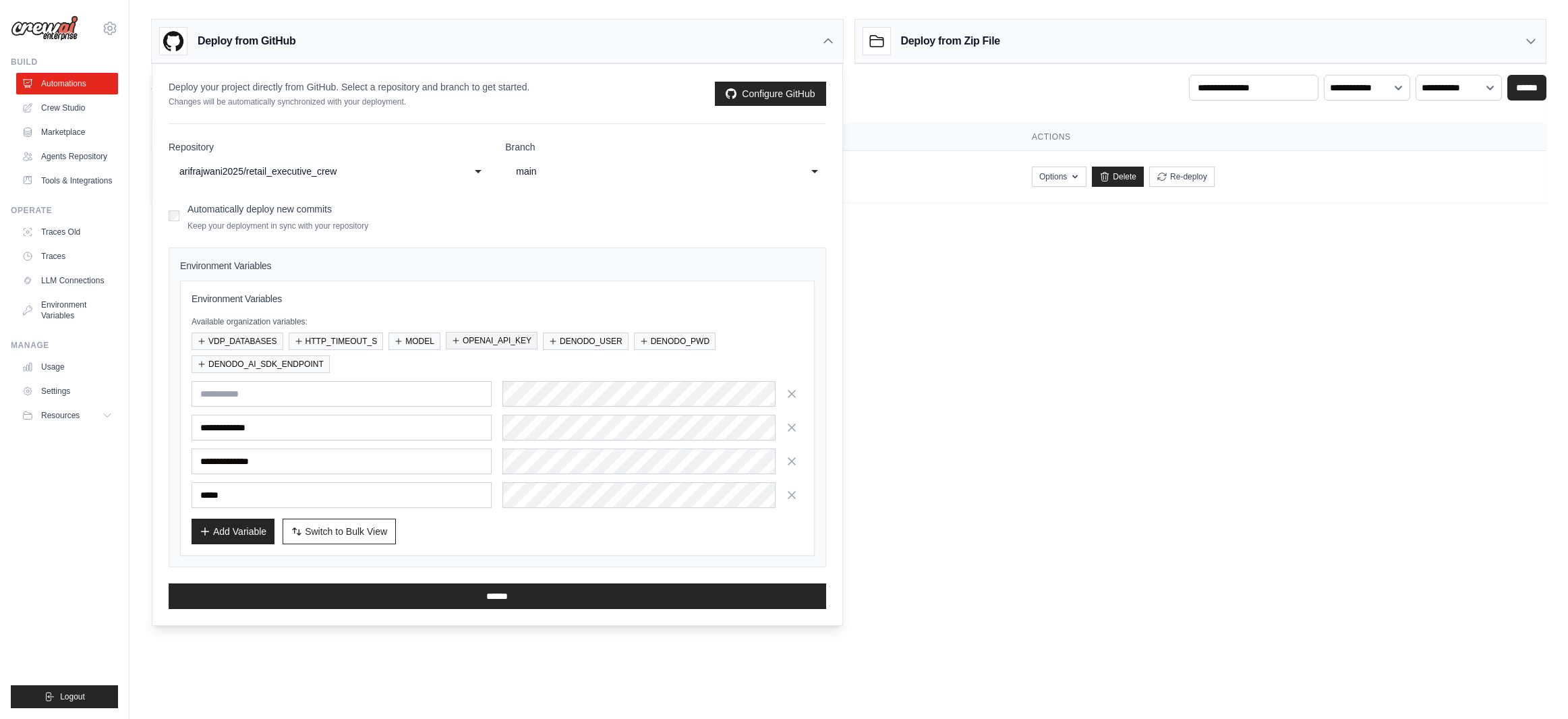
click at [470, 340] on button "OPENAI_API_KEY" at bounding box center [491, 341] width 92 height 17
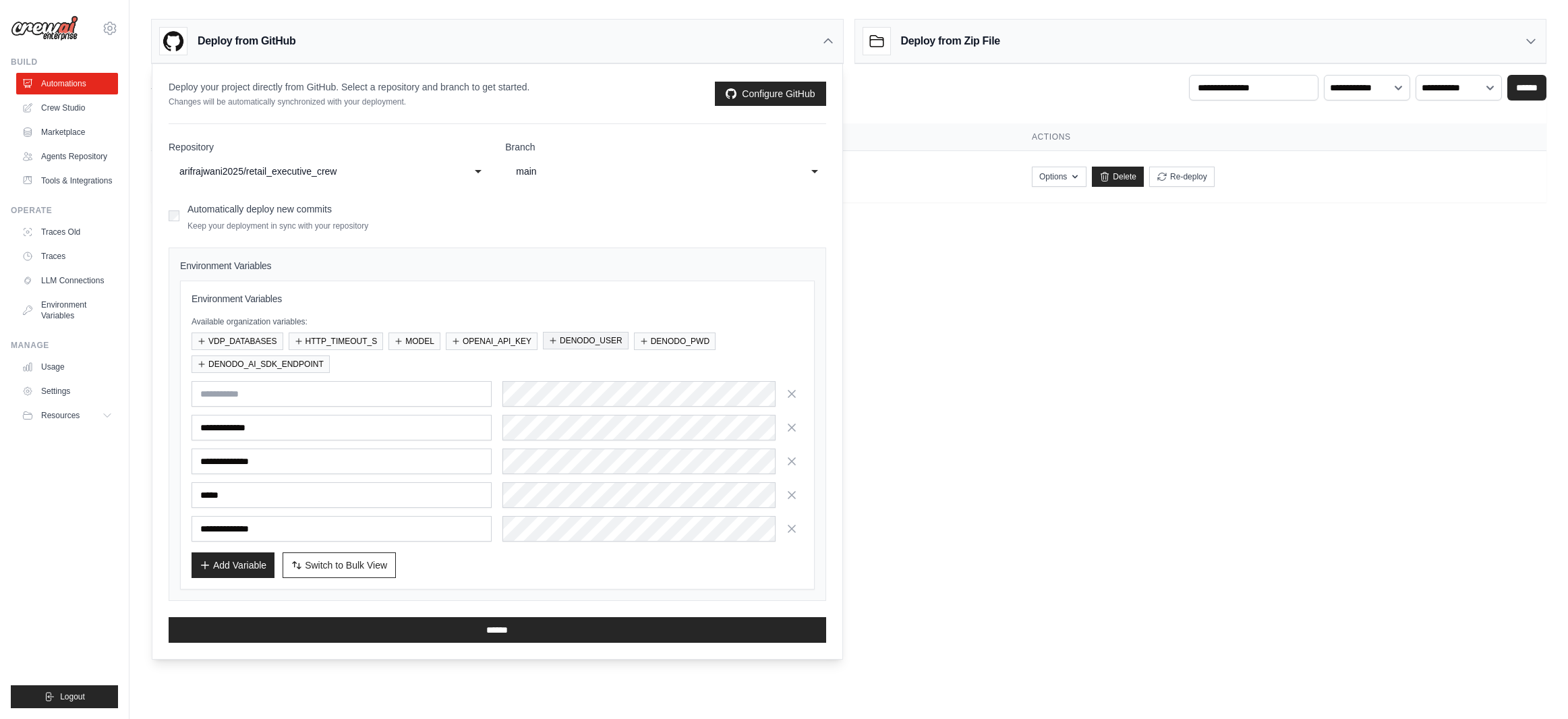
click at [573, 340] on button "DENODO_USER" at bounding box center [585, 341] width 86 height 17
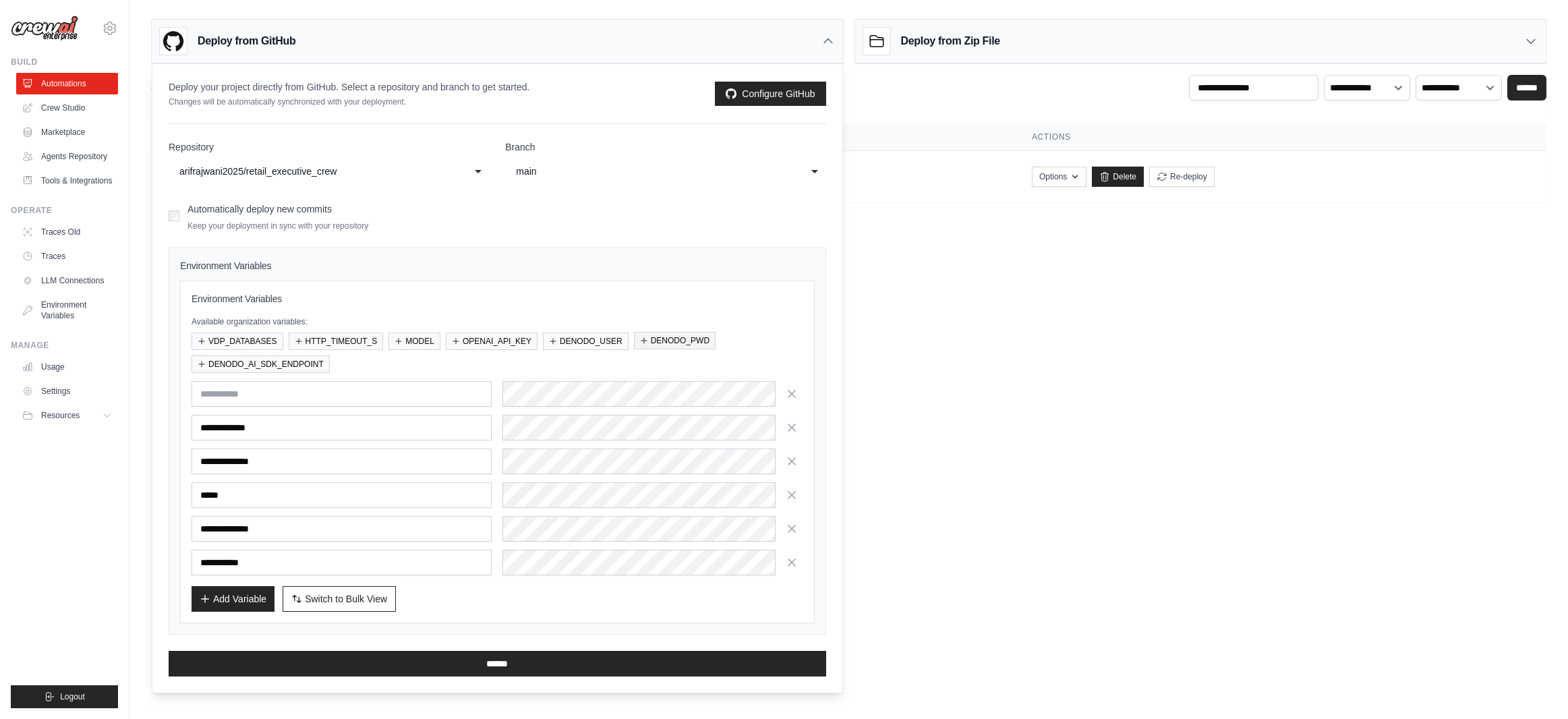
click at [670, 341] on button "DENODO_PWD" at bounding box center [674, 341] width 81 height 17
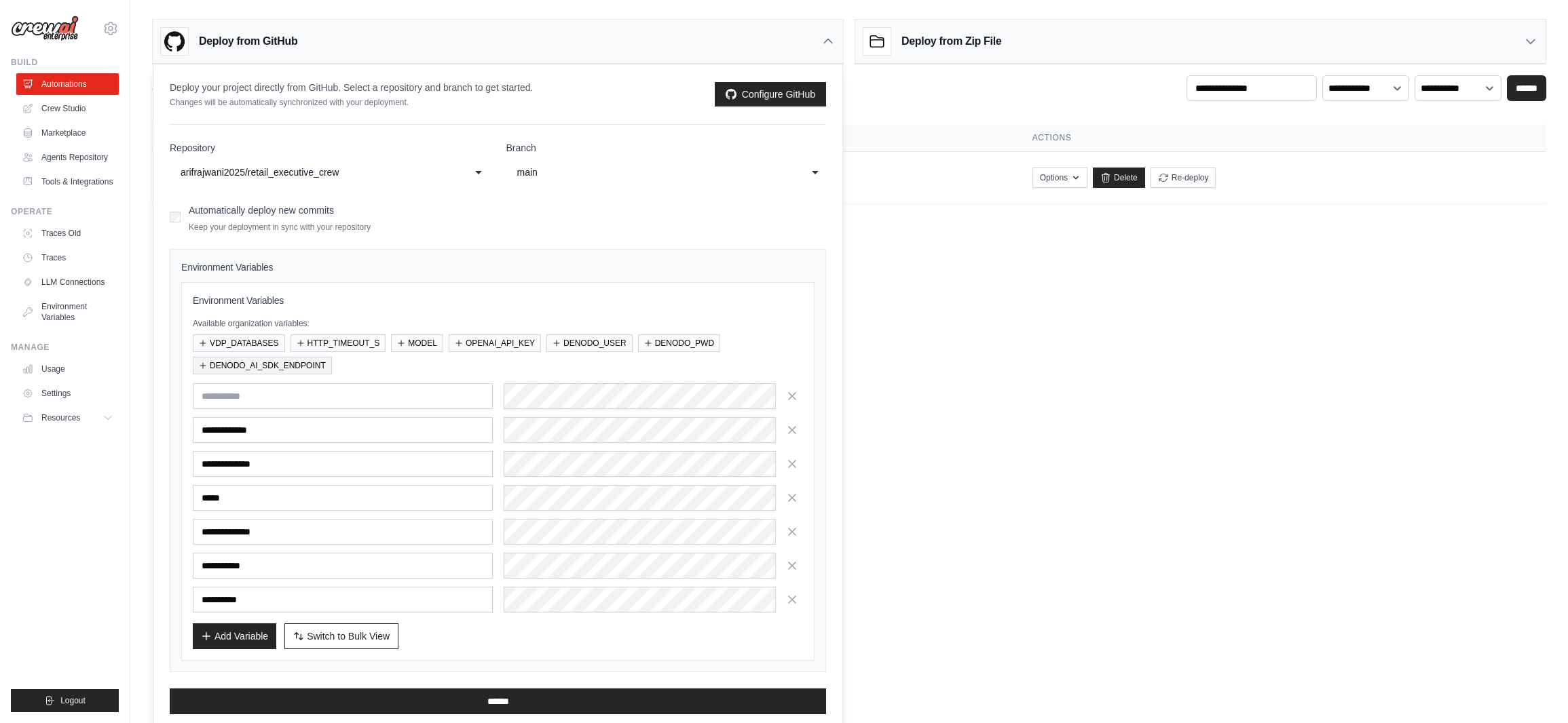
click at [290, 362] on button "DENODO_AI_SDK_ENDPOINT" at bounding box center [263, 365] width 140 height 17
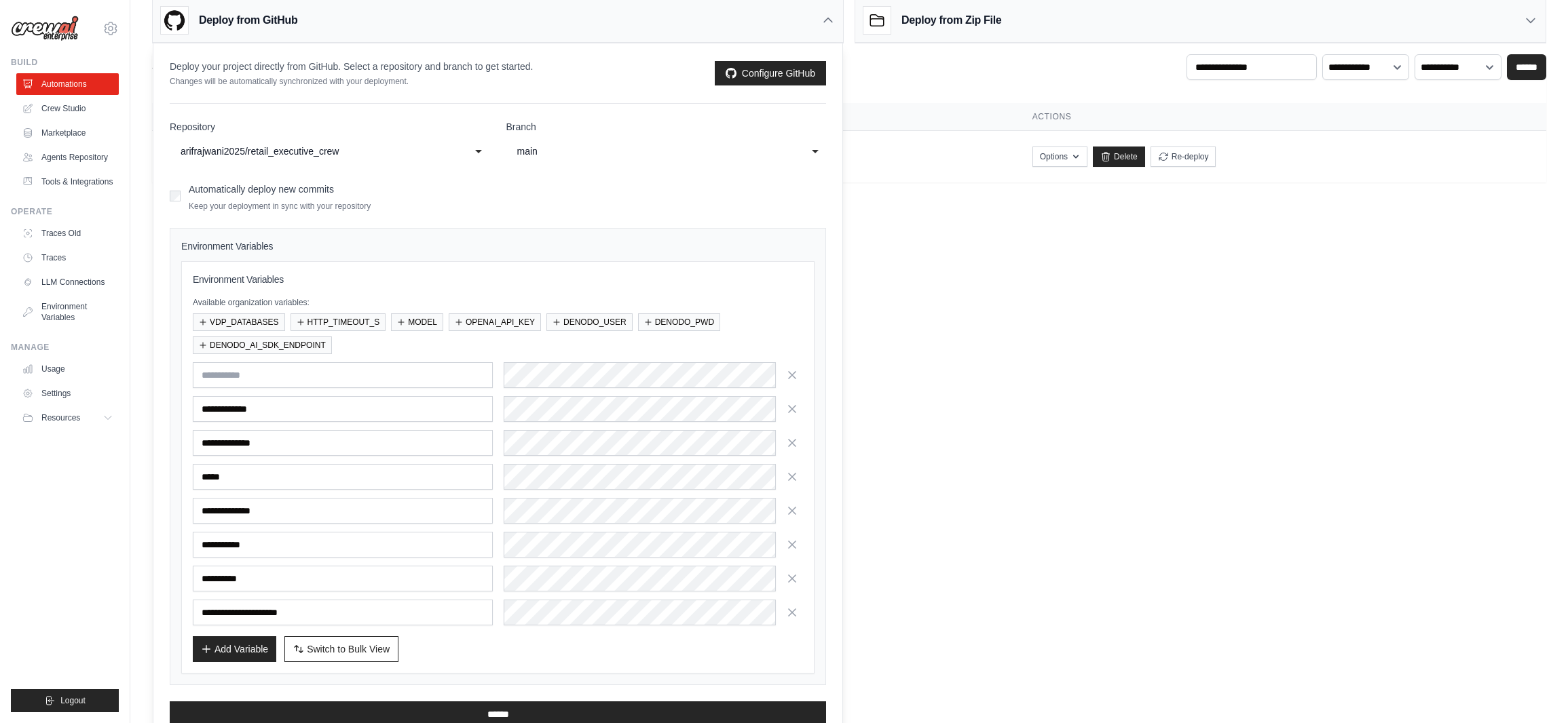
scroll to position [42, 0]
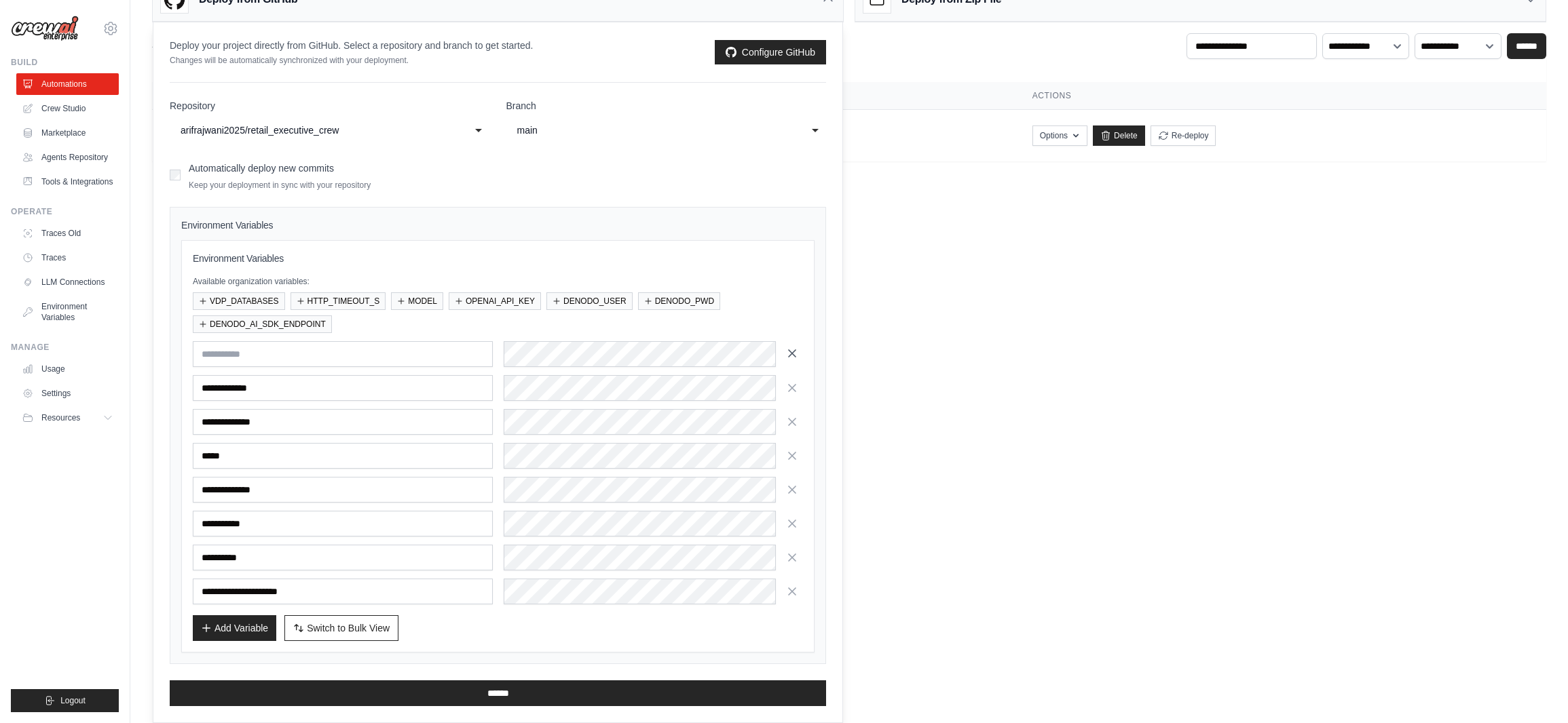
click at [790, 353] on icon "button" at bounding box center [792, 354] width 14 height 14
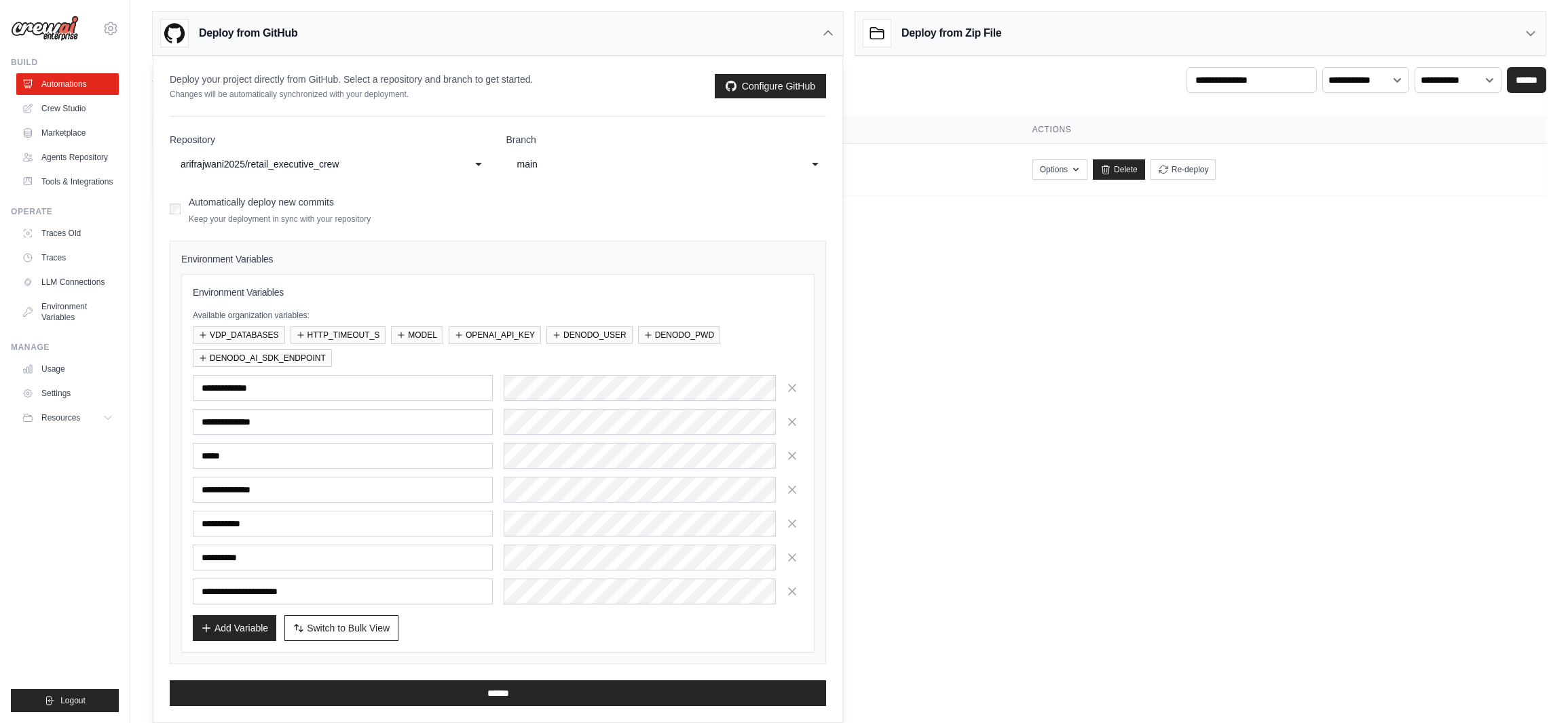
scroll to position [8, 0]
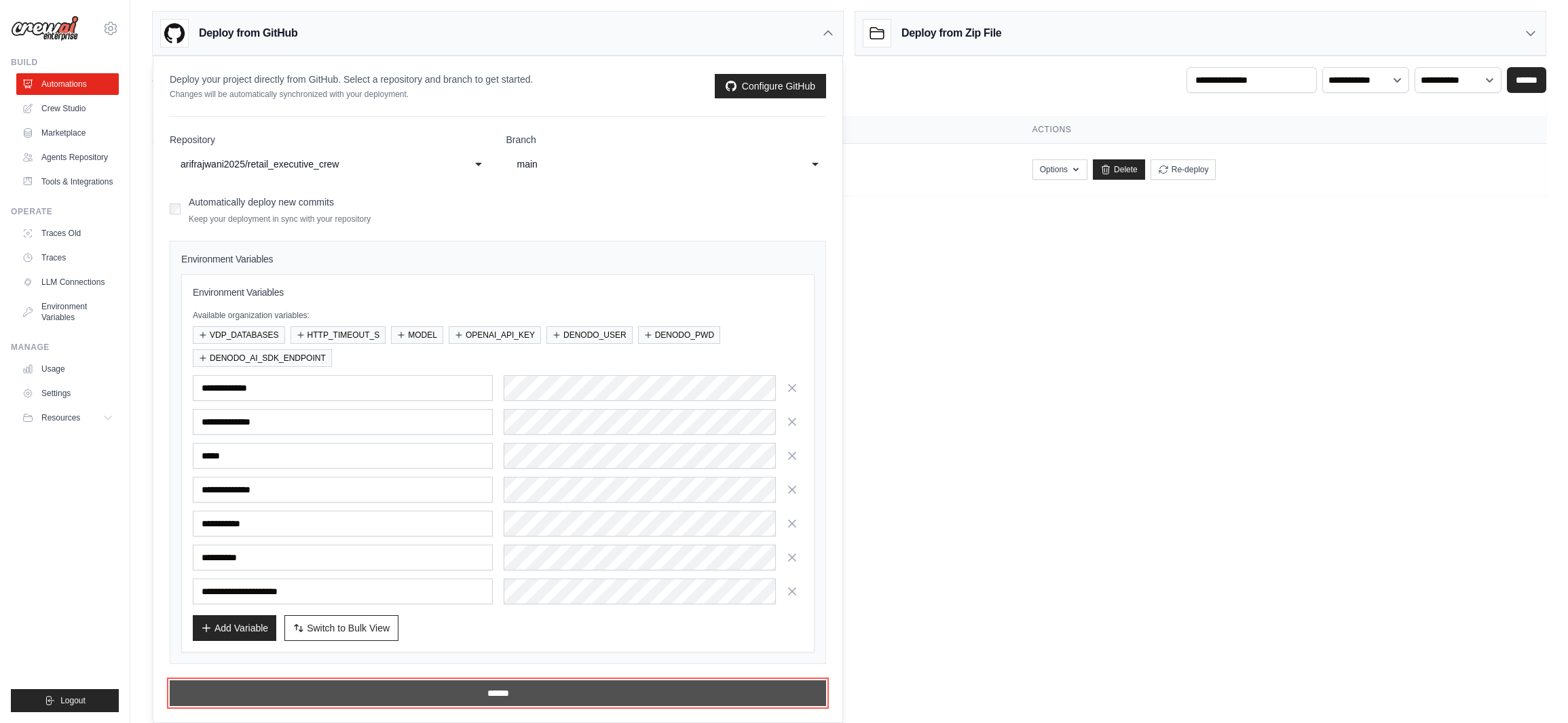
click at [528, 697] on input "******" at bounding box center [498, 693] width 656 height 26
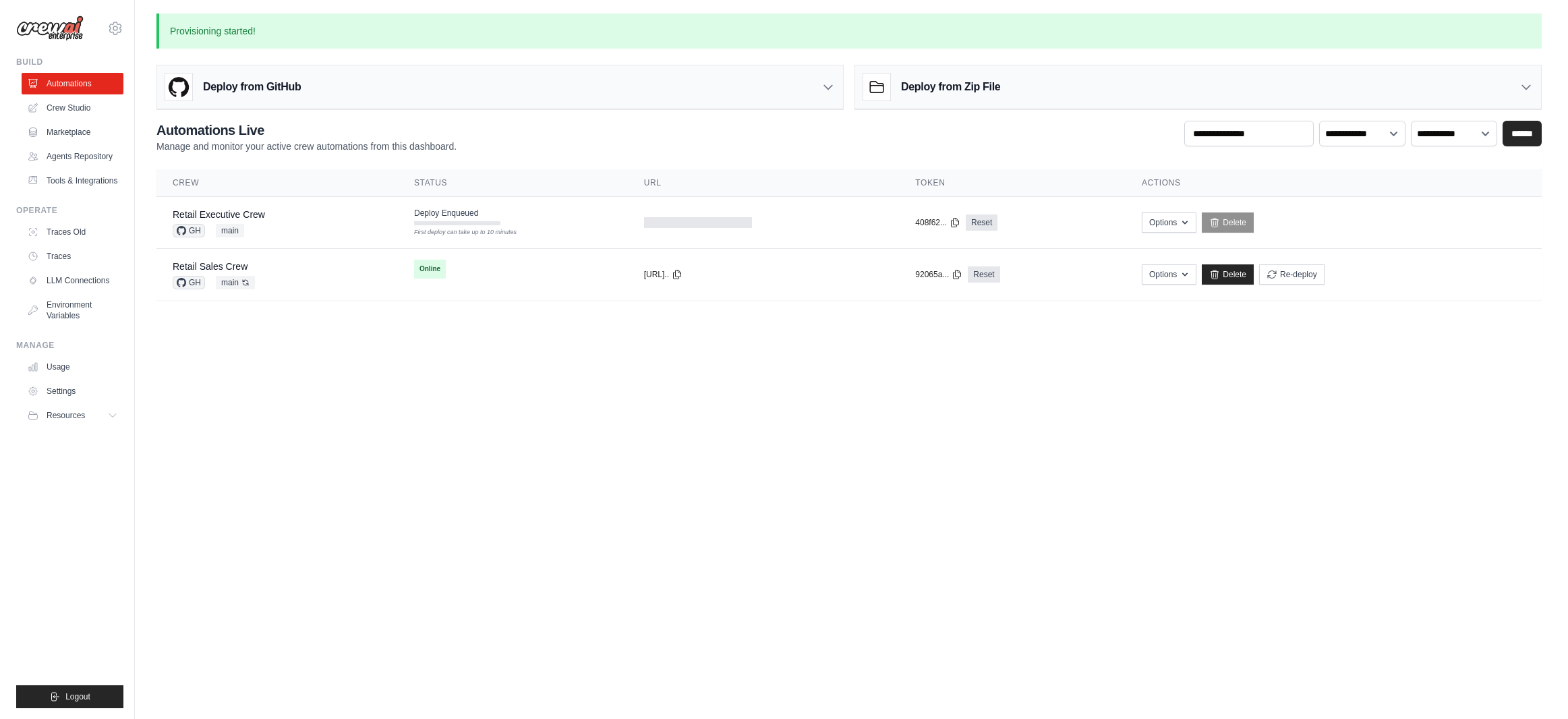
scroll to position [0, 0]
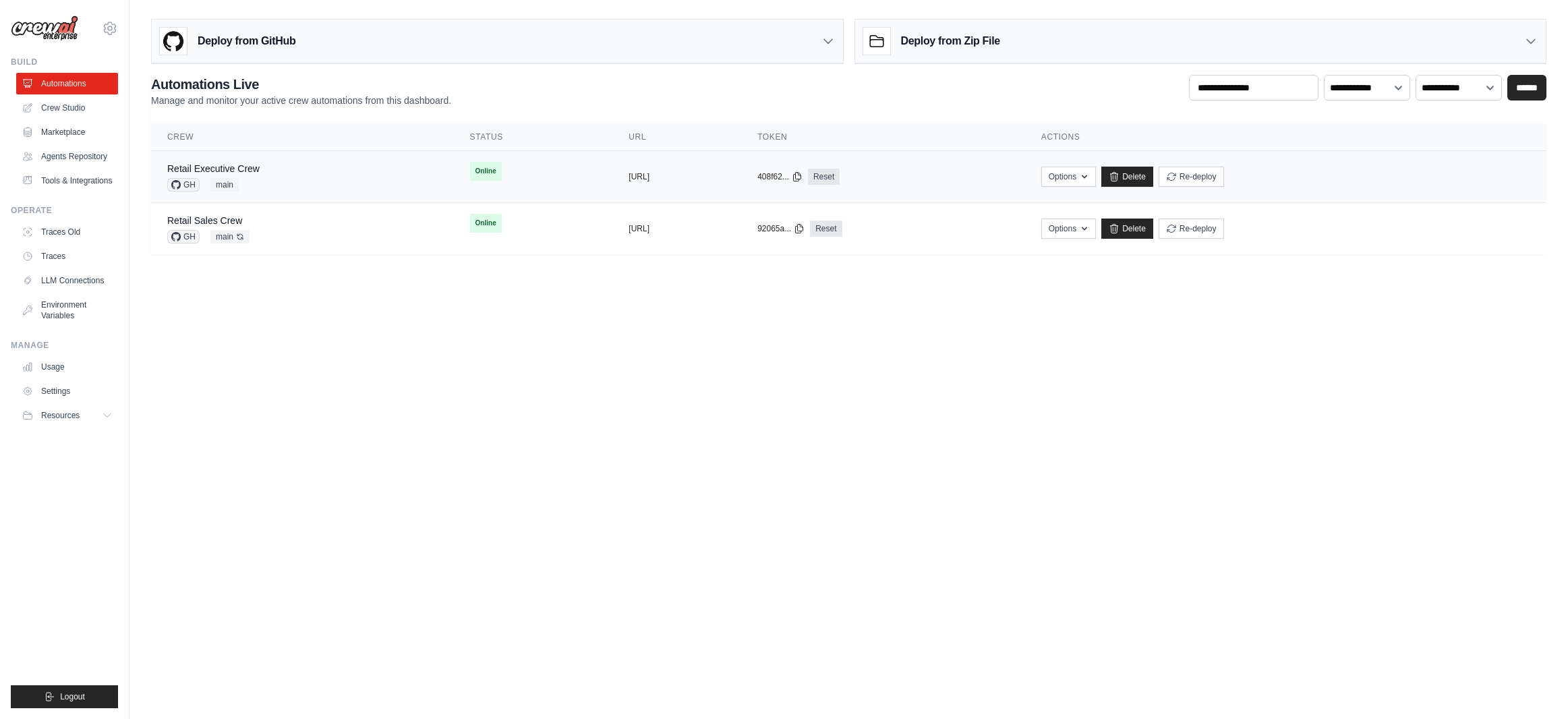
click at [272, 172] on div "Retail Executive Crew GH main" at bounding box center [303, 177] width 270 height 29
click at [250, 168] on link "Retail Executive Crew" at bounding box center [213, 168] width 93 height 10
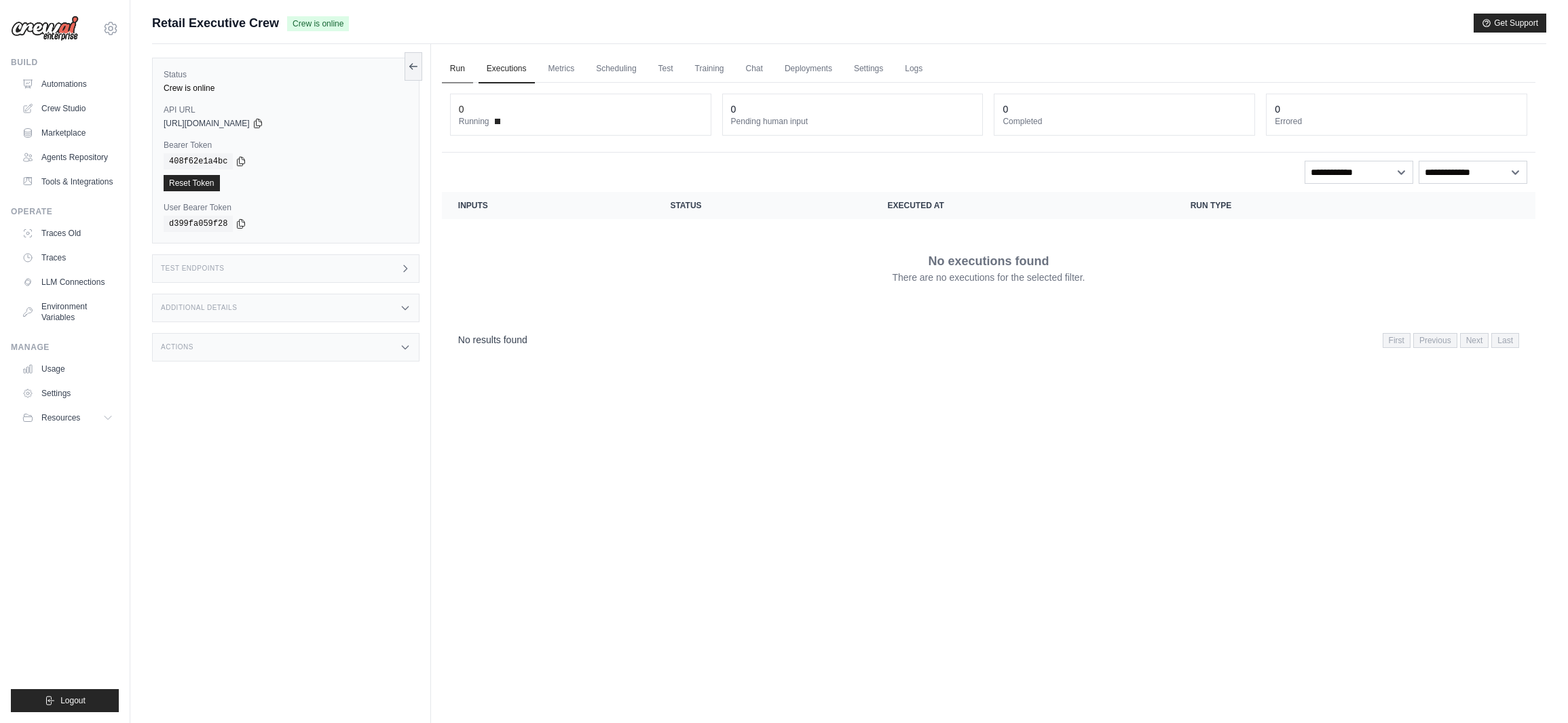
click at [465, 68] on link "Run" at bounding box center [458, 69] width 31 height 29
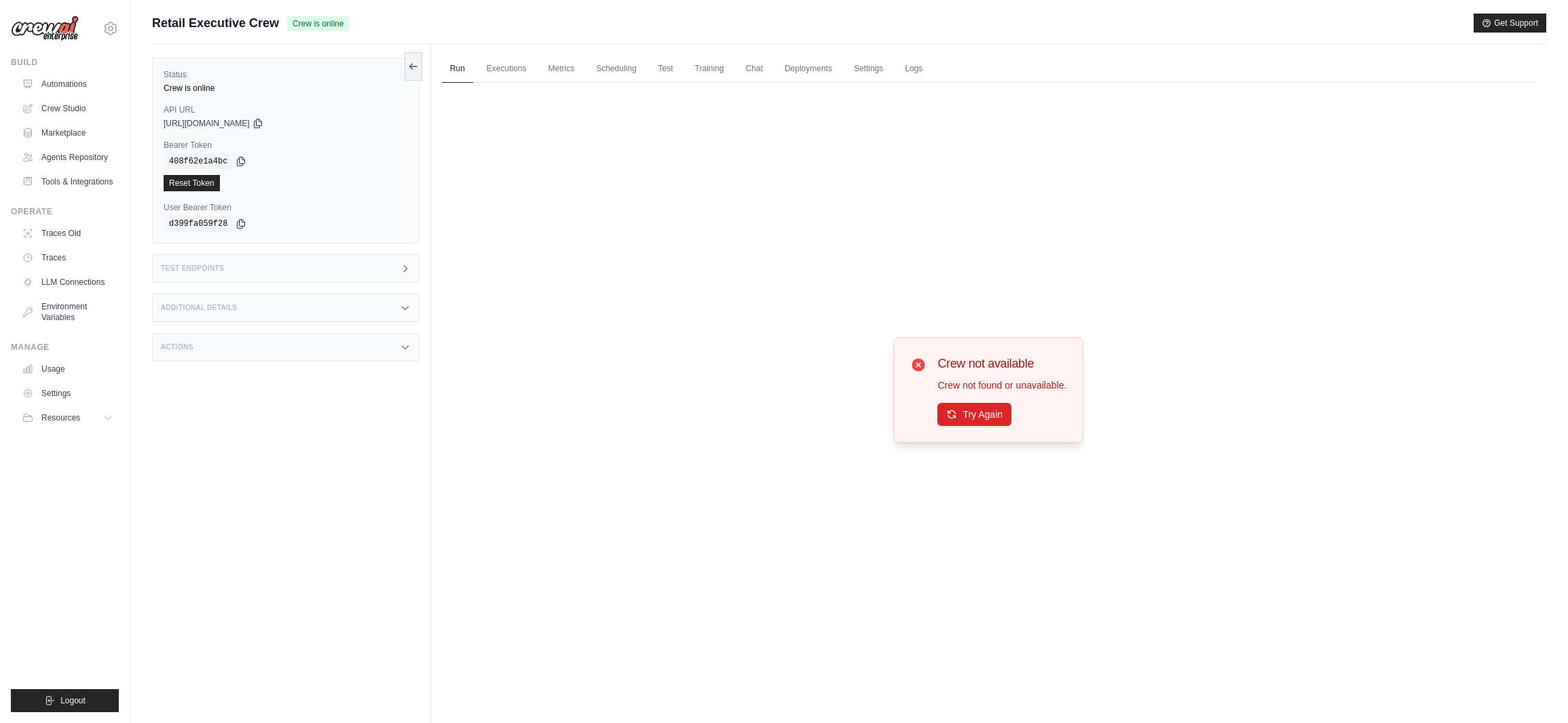
click at [920, 361] on icon at bounding box center [919, 365] width 13 height 13
click at [652, 177] on div "Crew not available Crew not found or unavailable. Try Again" at bounding box center [989, 390] width 1093 height 615
click at [79, 85] on link "Automations" at bounding box center [68, 84] width 102 height 22
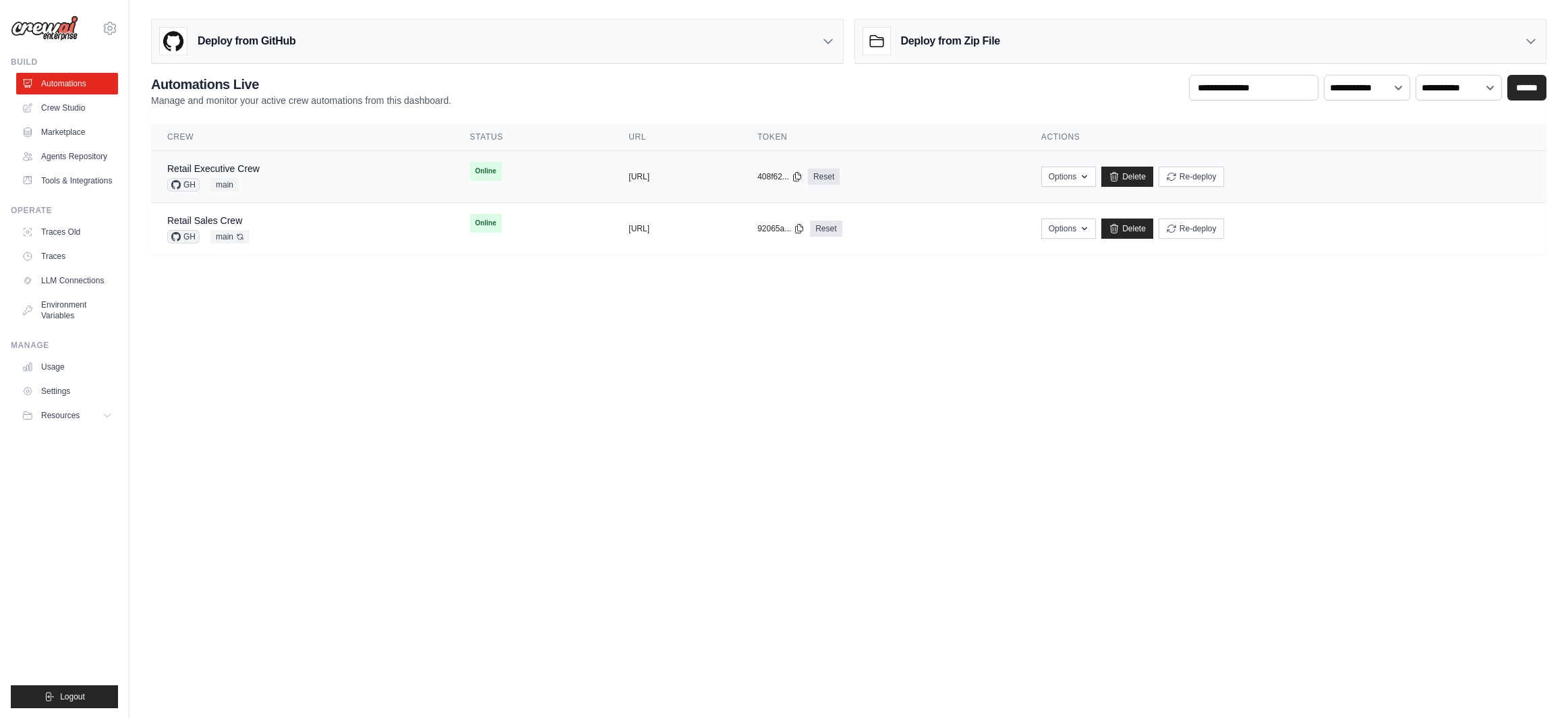
click at [260, 169] on div "Retail Executive Crew GH main" at bounding box center [303, 177] width 270 height 29
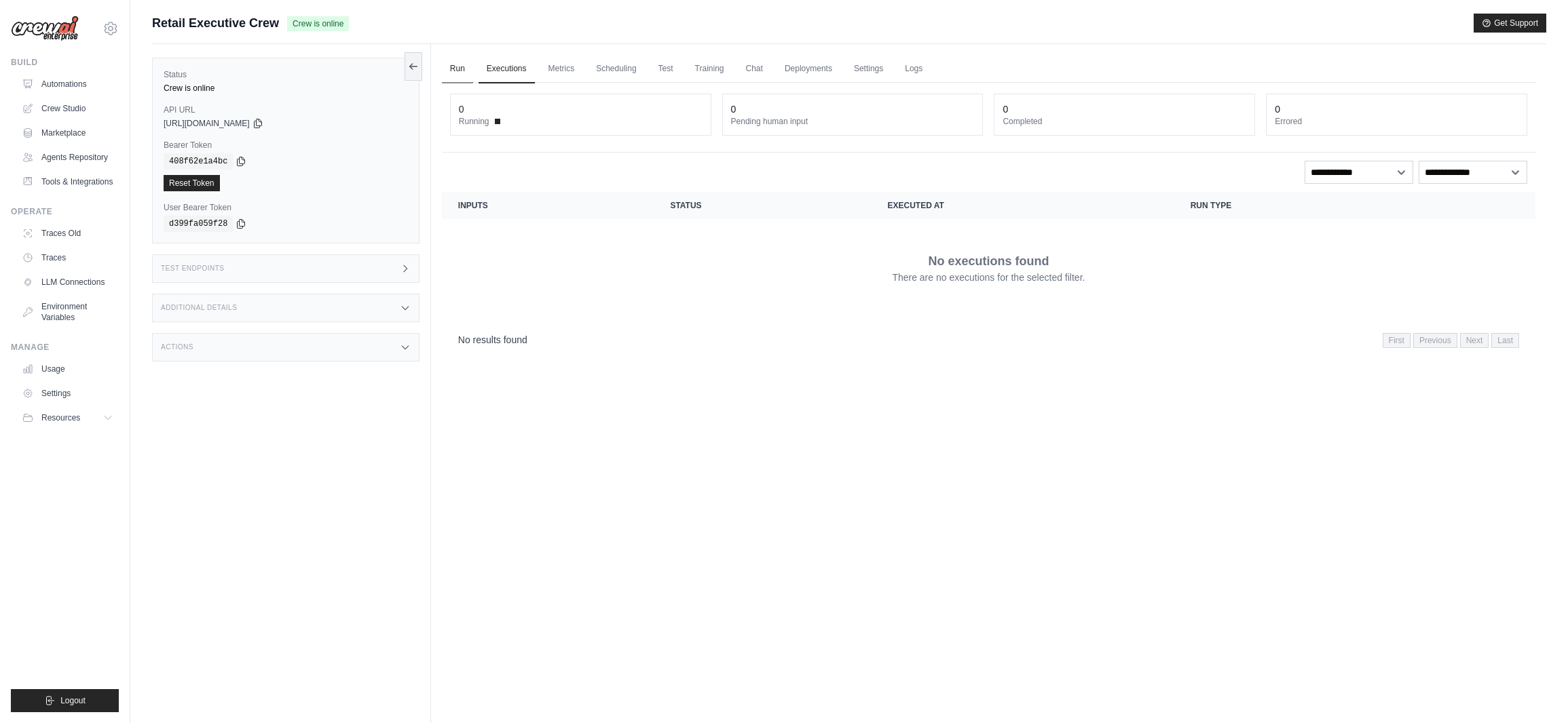
click at [455, 69] on link "Run" at bounding box center [458, 69] width 31 height 29
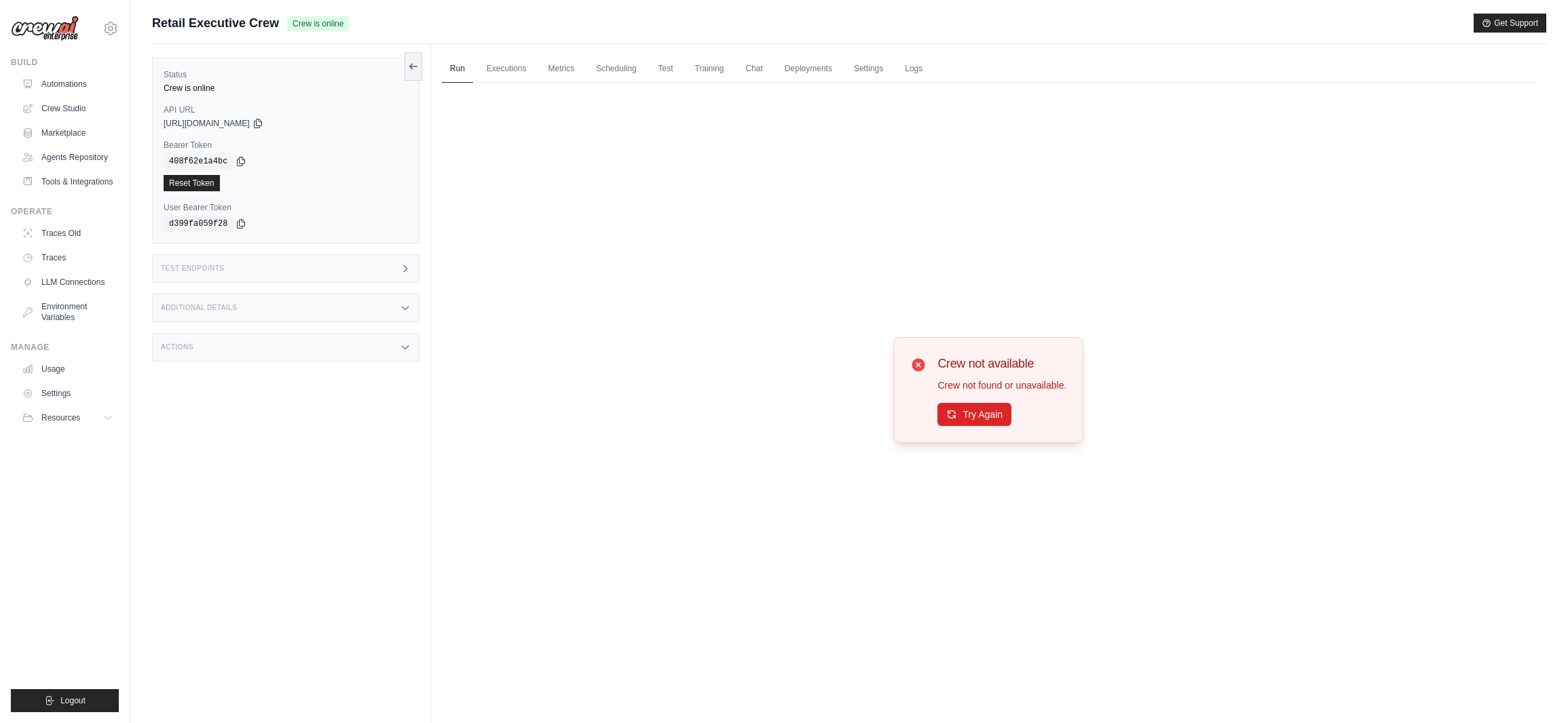
click at [516, 162] on div "Crew not available Crew not found or unavailable. Try Again" at bounding box center [989, 390] width 1093 height 615
click at [976, 421] on button "Try Again" at bounding box center [975, 413] width 74 height 23
click at [996, 418] on button "Try Again" at bounding box center [975, 413] width 74 height 23
click at [995, 416] on button "Try Again" at bounding box center [975, 413] width 74 height 23
click at [995, 408] on button "Try Again" at bounding box center [975, 413] width 74 height 23
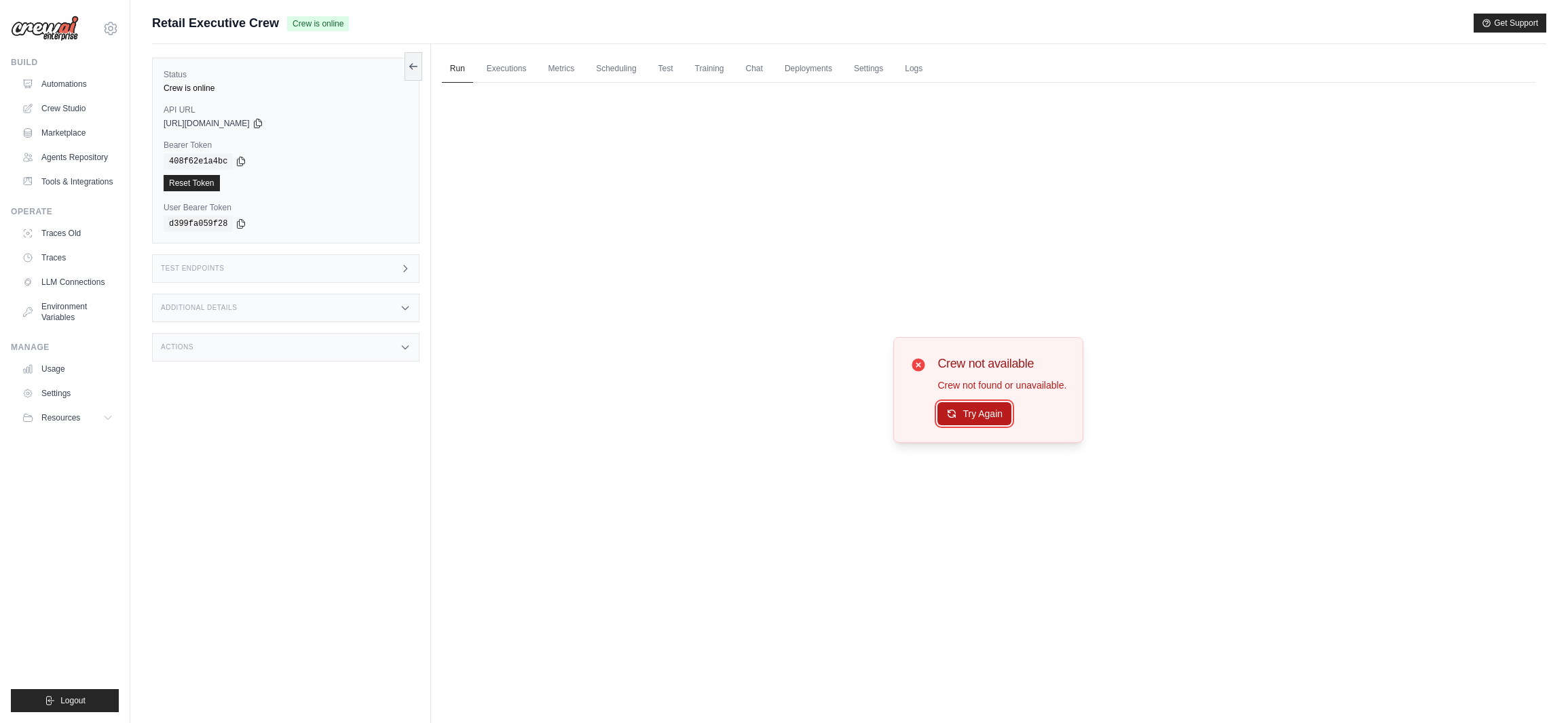
click at [980, 412] on button "Try Again" at bounding box center [975, 413] width 74 height 23
click at [980, 412] on button "Try Again" at bounding box center [975, 414] width 74 height 23
click at [623, 360] on div "Crew not available Crew not found or unavailable. Try Again" at bounding box center [989, 390] width 1093 height 615
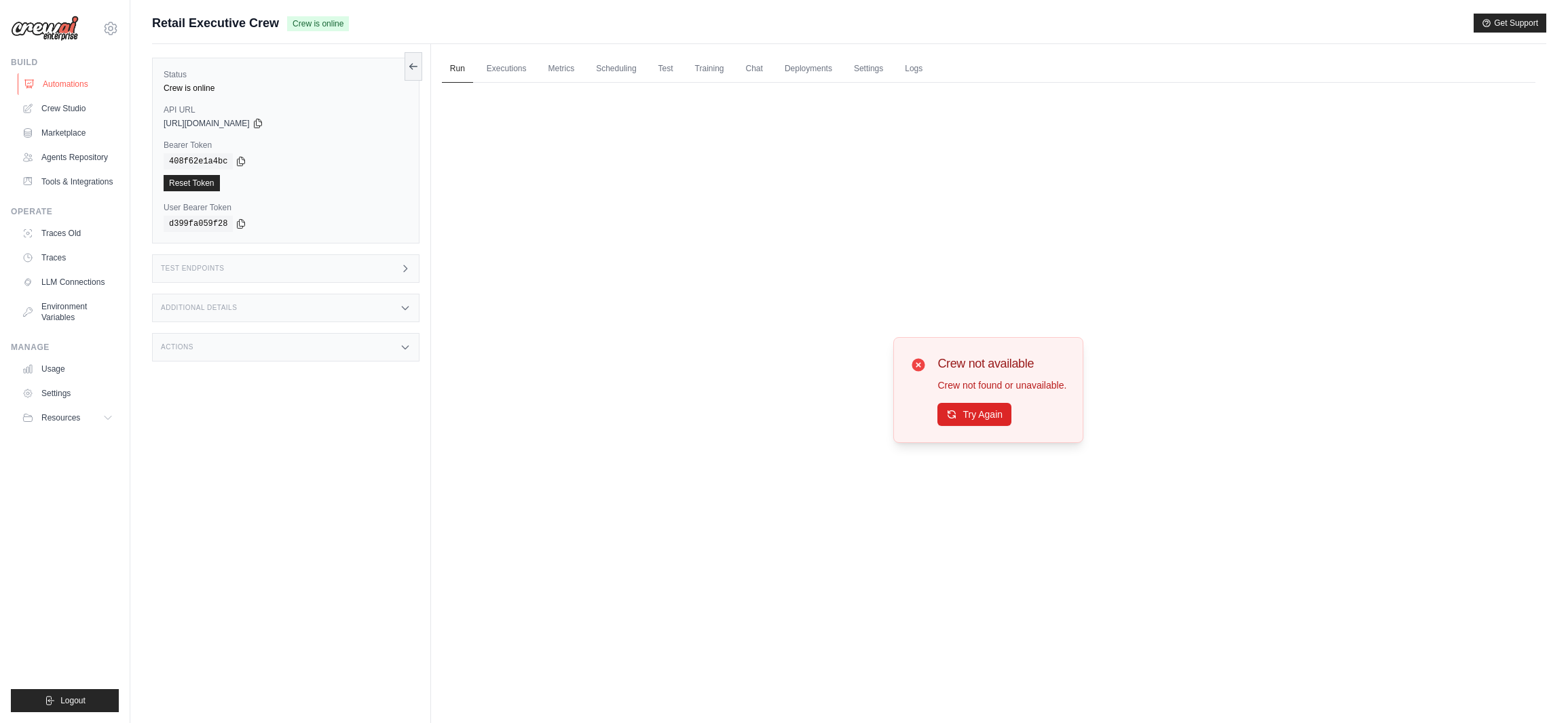
click at [59, 87] on link "Automations" at bounding box center [68, 84] width 102 height 22
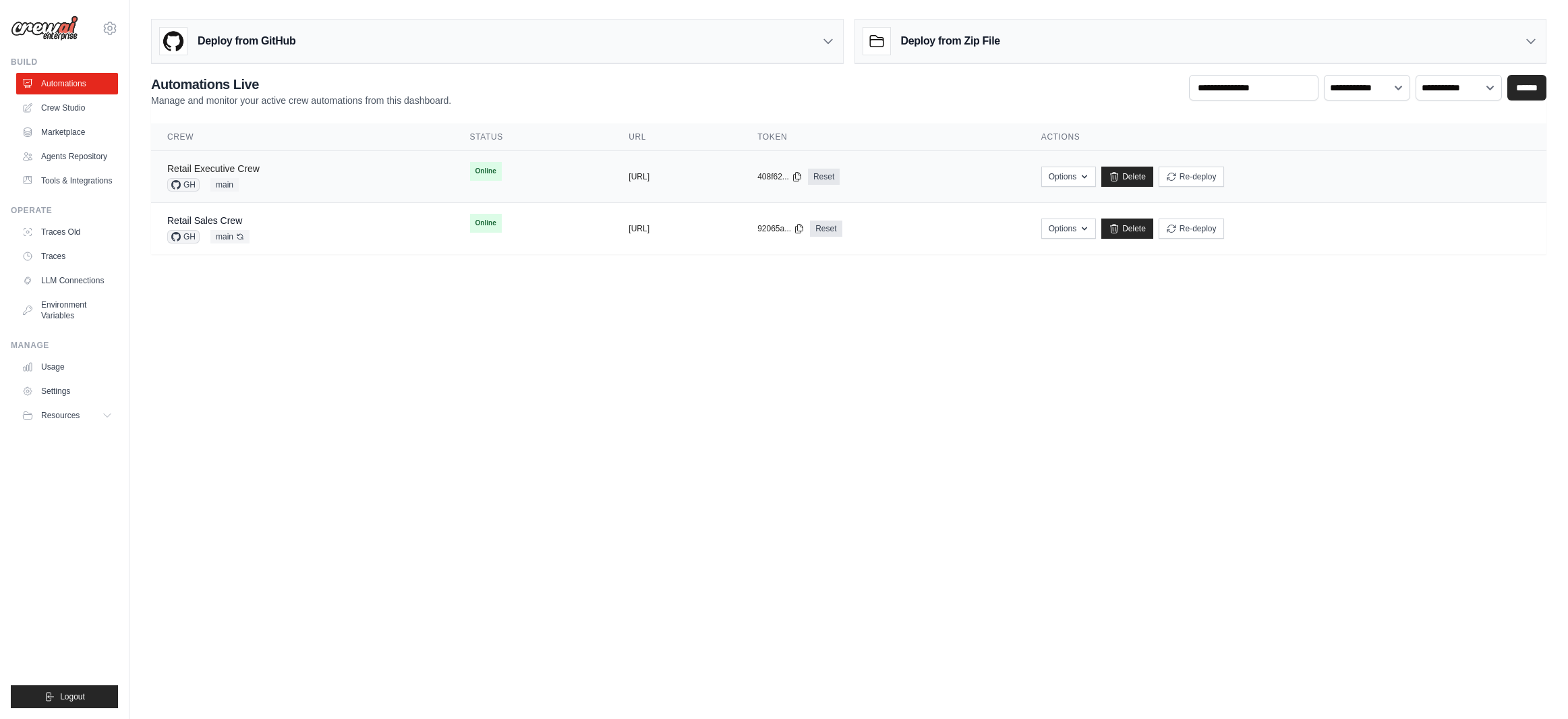
click at [255, 167] on link "Retail Executive Crew" at bounding box center [213, 168] width 93 height 10
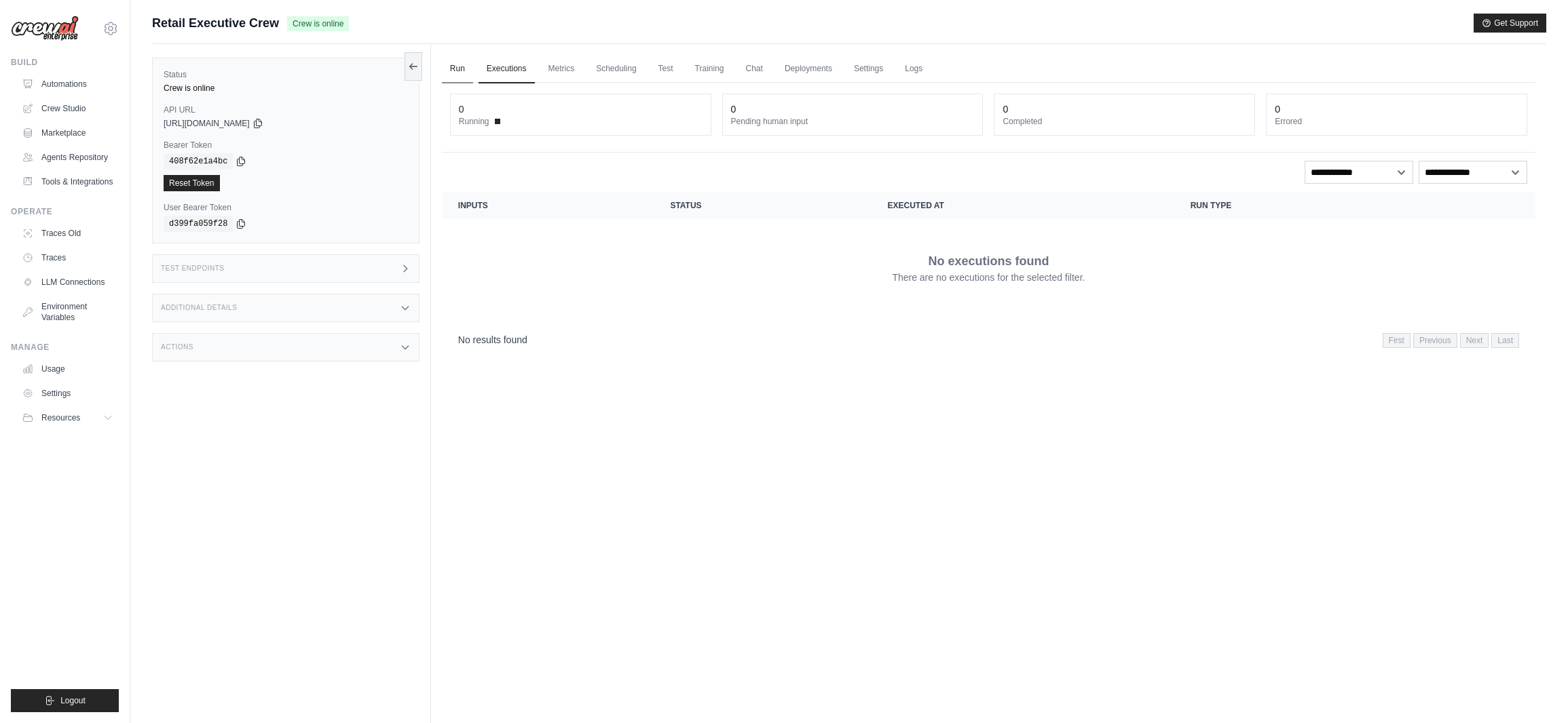
click at [457, 72] on link "Run" at bounding box center [458, 69] width 31 height 29
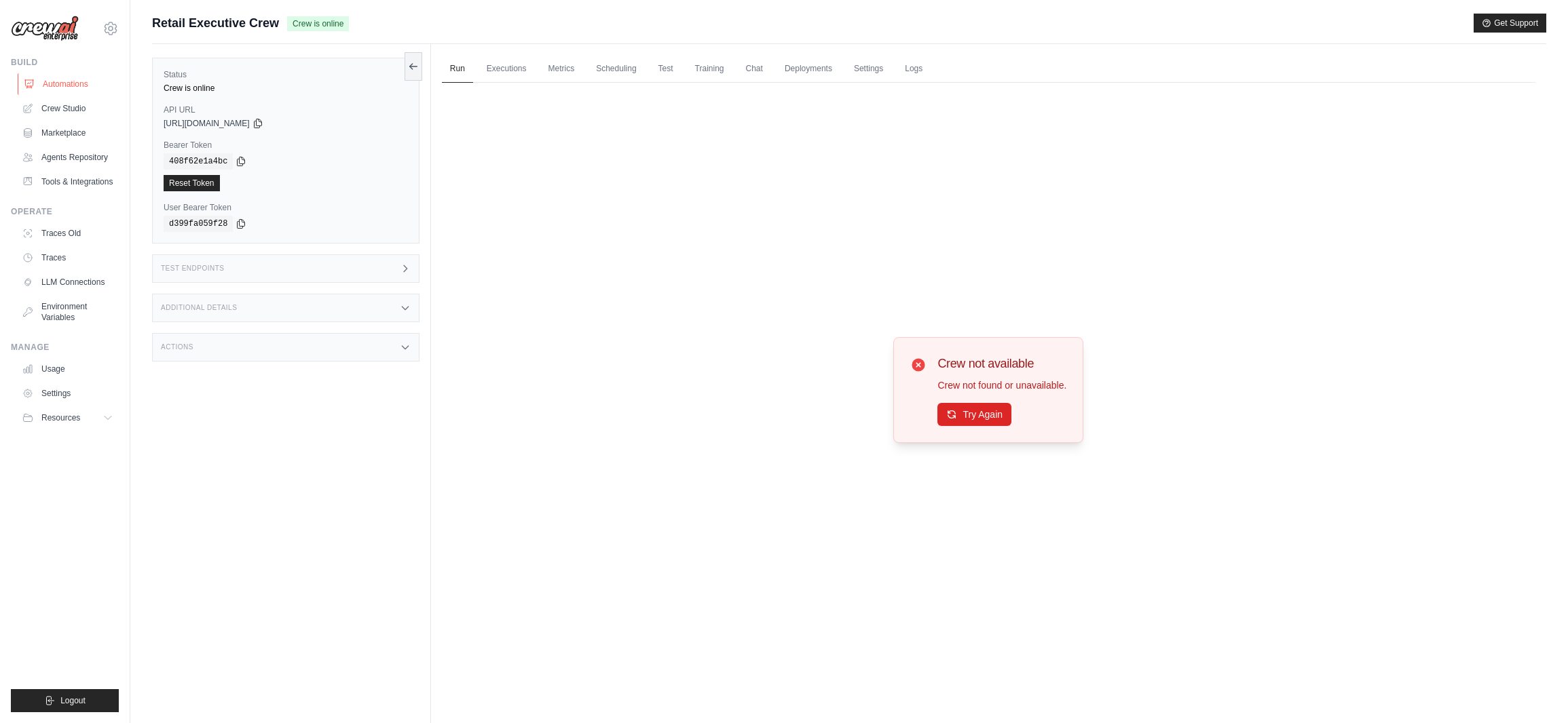
click at [73, 82] on link "Automations" at bounding box center [68, 84] width 102 height 22
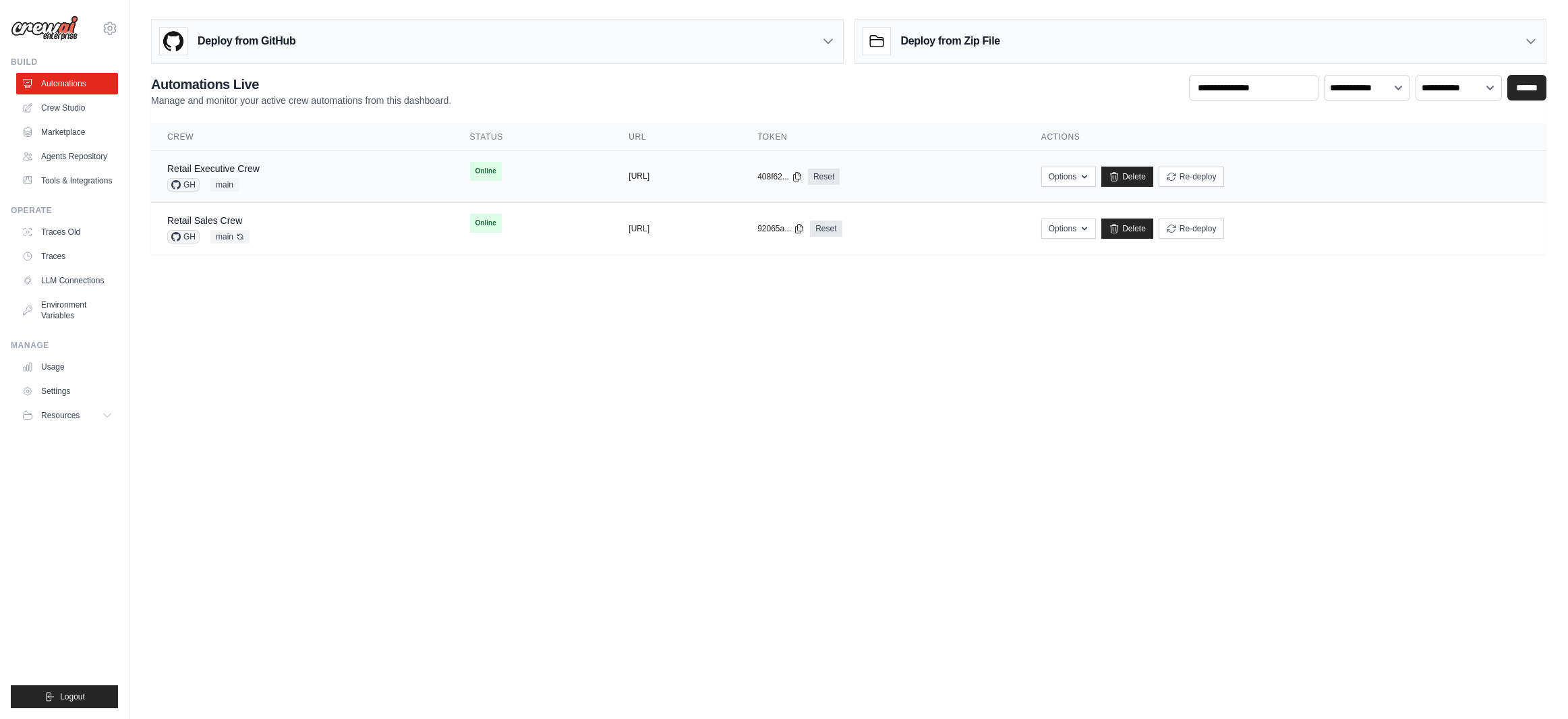
click at [632, 178] on button "[URL]" at bounding box center [639, 176] width 21 height 10
click at [470, 171] on span "Online" at bounding box center [485, 172] width 32 height 19
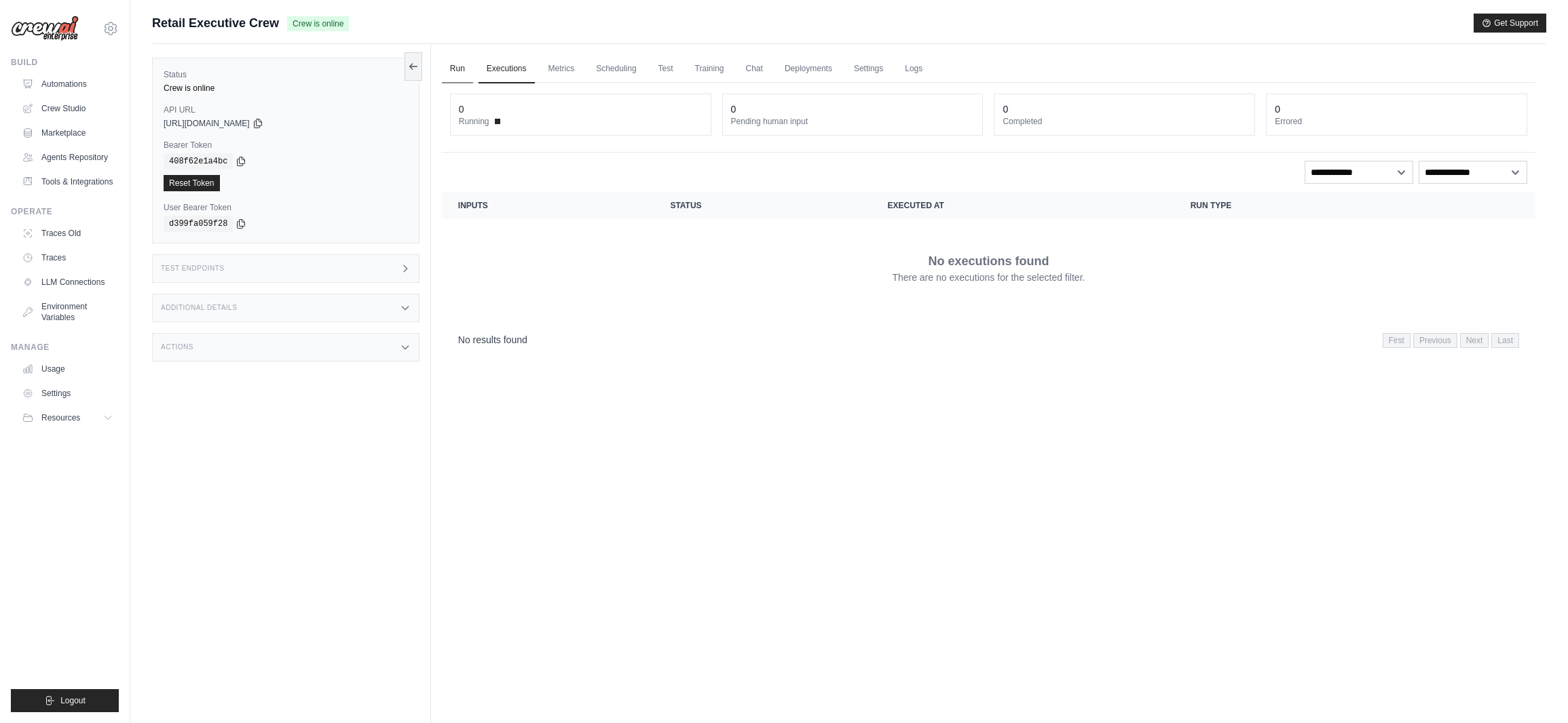
click at [457, 69] on link "Run" at bounding box center [458, 69] width 31 height 29
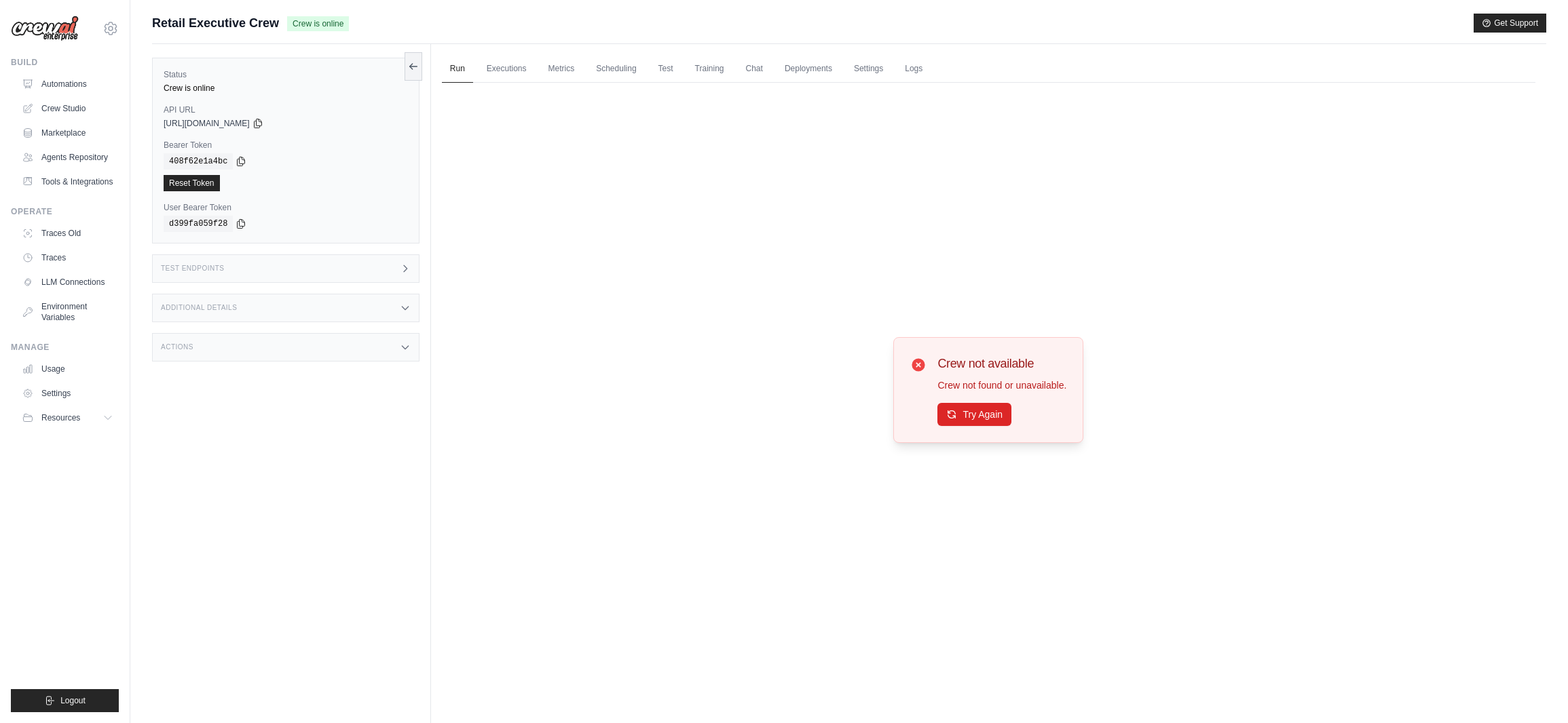
drag, startPoint x: 330, startPoint y: 22, endPoint x: 358, endPoint y: 23, distance: 28.0
click at [358, 23] on div "Retail Executive Crew Crew is online Get Support" at bounding box center [849, 24] width 1394 height 19
drag, startPoint x: 351, startPoint y: 23, endPoint x: 286, endPoint y: 21, distance: 65.0
click at [286, 21] on div "Retail Executive Crew Crew is online Get Support" at bounding box center [849, 24] width 1394 height 19
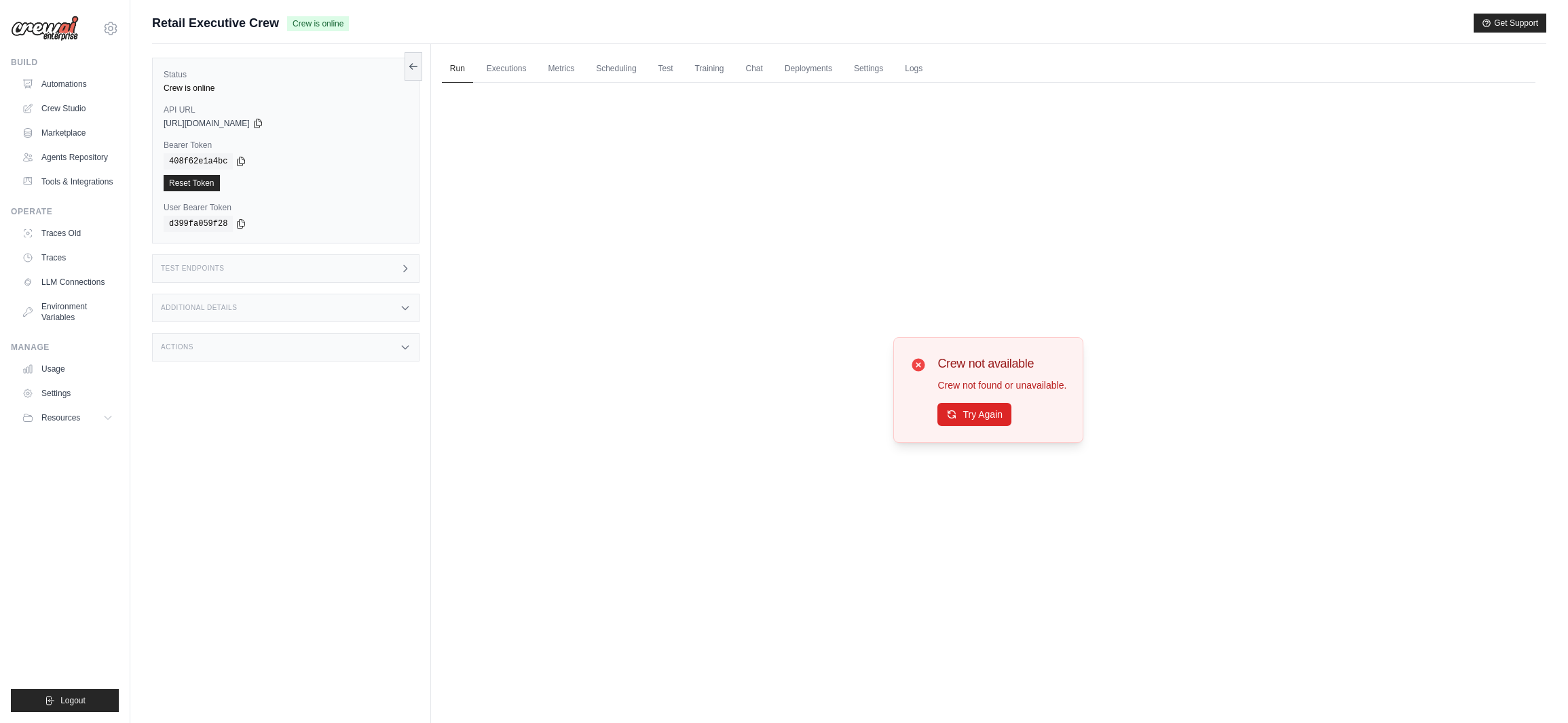
click at [289, 20] on span "Crew is online" at bounding box center [318, 24] width 62 height 15
drag, startPoint x: 288, startPoint y: 20, endPoint x: 356, endPoint y: 23, distance: 68.1
click at [356, 23] on div "Retail Executive Crew Crew is online Get Support" at bounding box center [849, 24] width 1394 height 19
drag, startPoint x: 358, startPoint y: 23, endPoint x: 297, endPoint y: 23, distance: 61.0
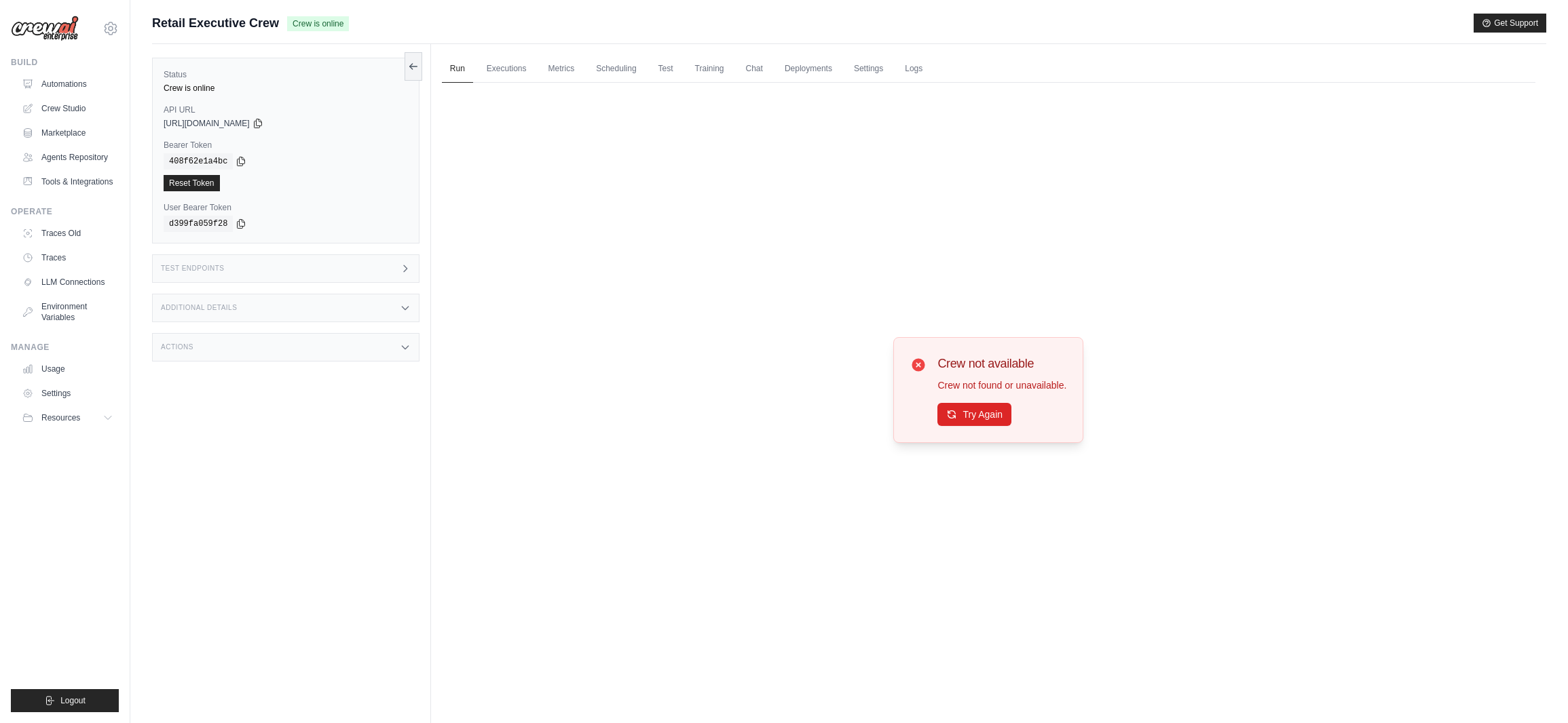
click at [297, 23] on div "Retail Executive Crew Crew is online Get Support" at bounding box center [849, 24] width 1394 height 19
click at [297, 23] on span "Crew is online" at bounding box center [318, 24] width 62 height 15
drag, startPoint x: 321, startPoint y: 23, endPoint x: 390, endPoint y: 24, distance: 69.0
click at [390, 24] on div "Retail Executive Crew Crew is online Get Support" at bounding box center [849, 24] width 1394 height 19
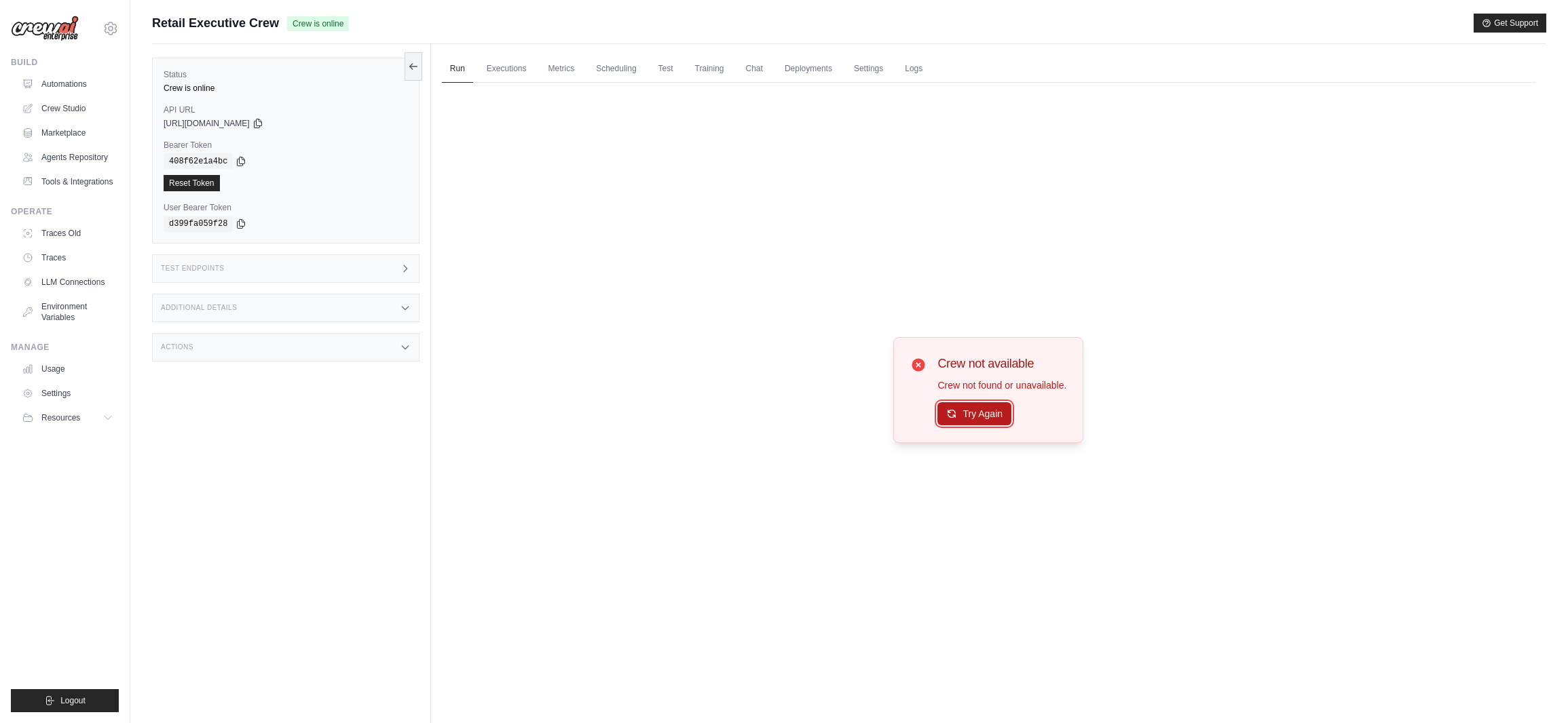
click at [954, 415] on icon at bounding box center [952, 414] width 8 height 8
click at [954, 415] on icon at bounding box center [952, 415] width 8 height 8
click at [59, 77] on link "Automations" at bounding box center [67, 84] width 102 height 22
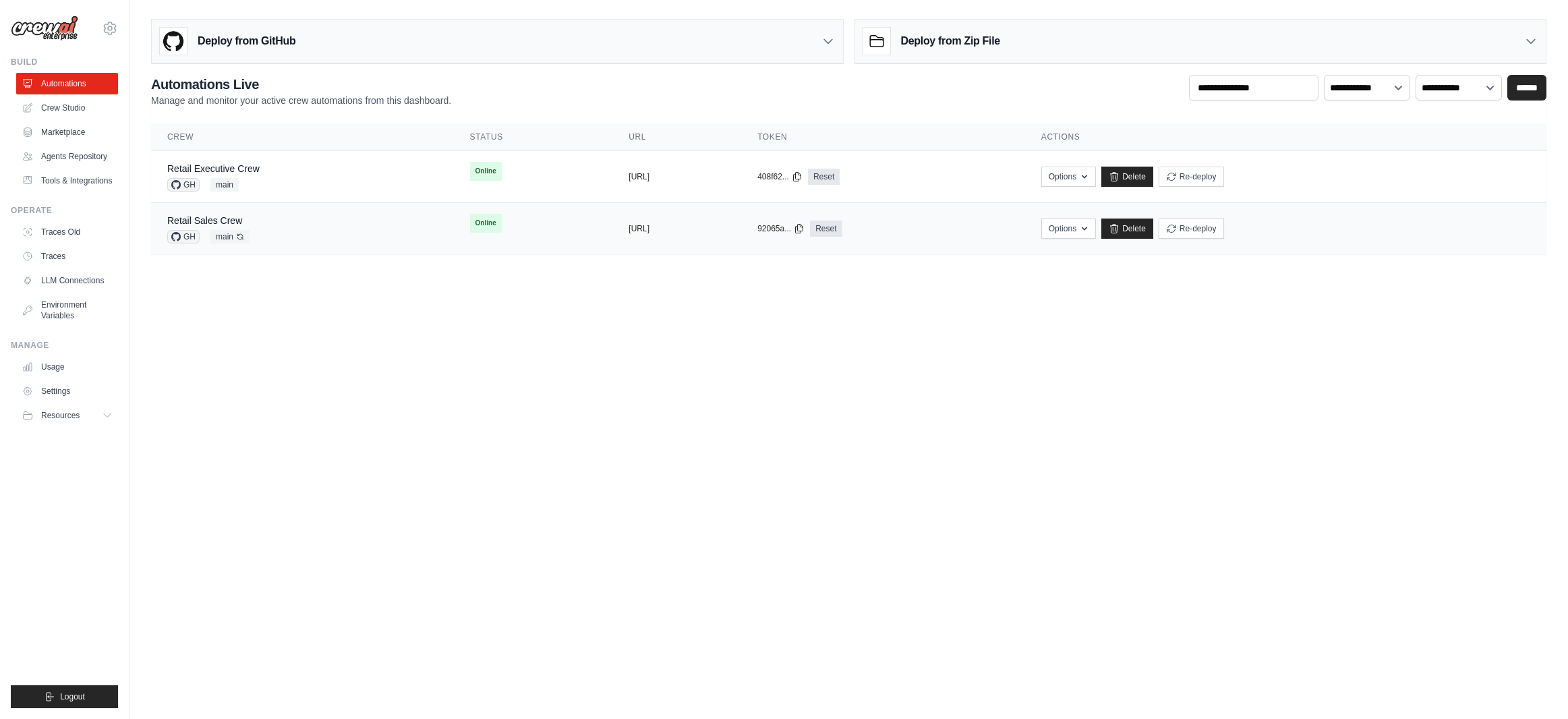
click at [318, 230] on div "Retail Sales Crew GH main Auto-deploy enabled" at bounding box center [303, 229] width 270 height 29
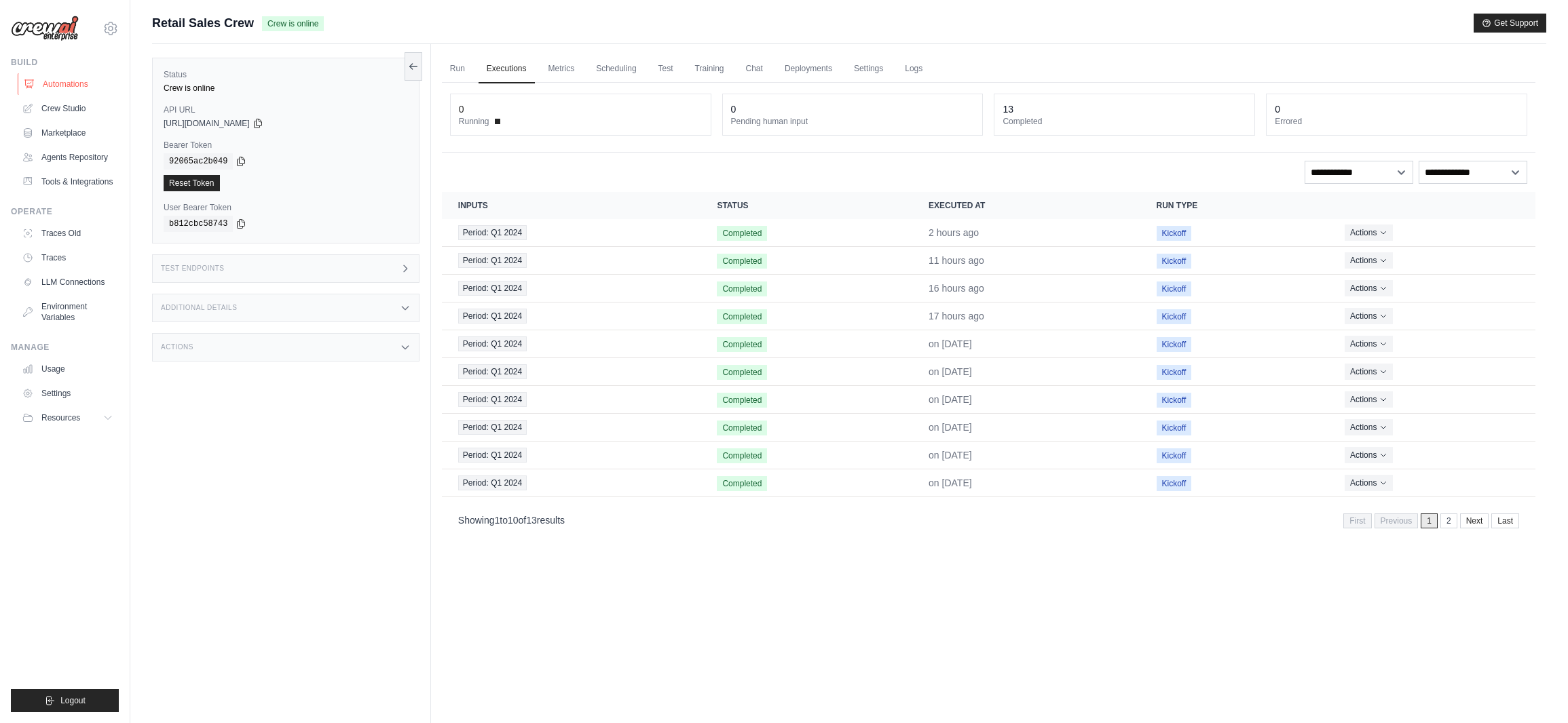
click at [61, 86] on link "Automations" at bounding box center [68, 84] width 102 height 22
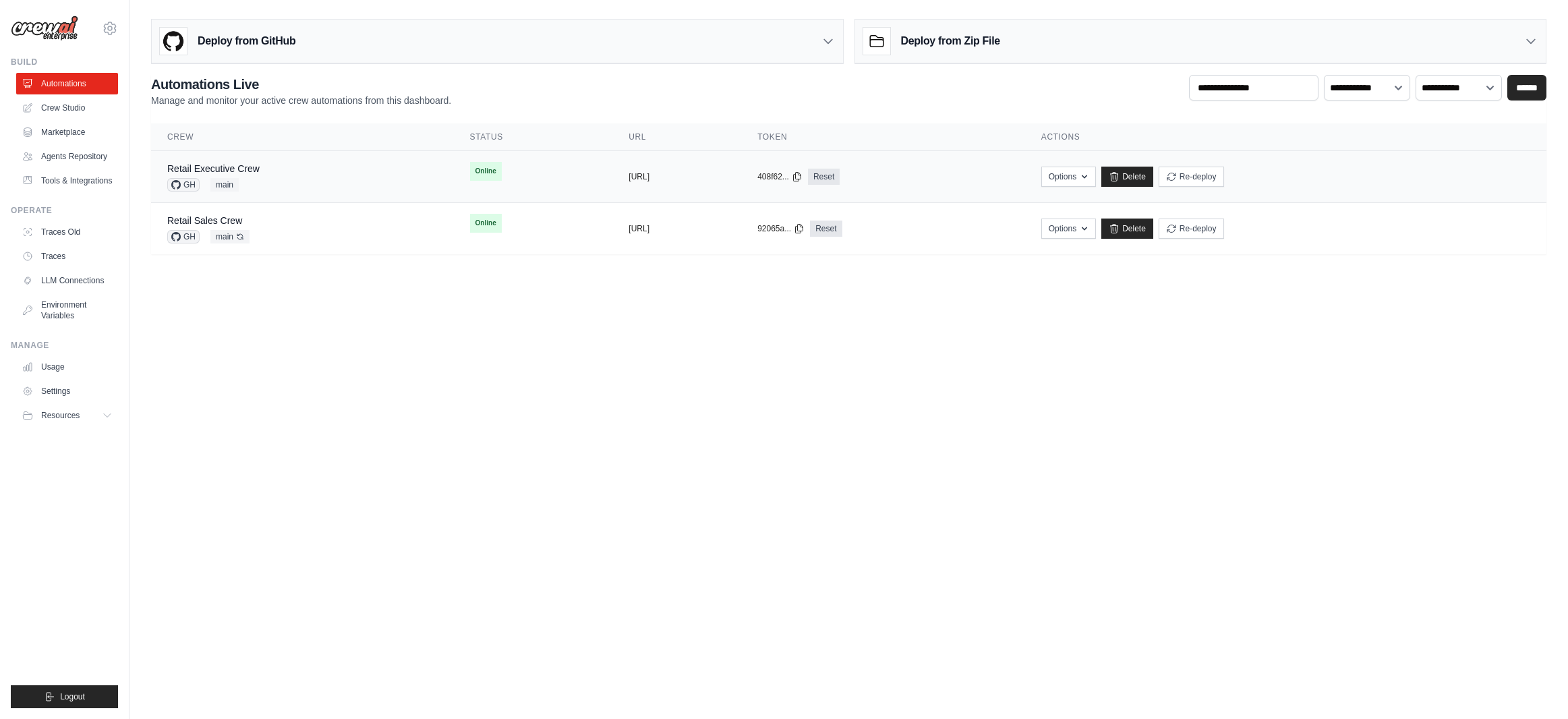
click at [302, 177] on div "Retail Executive Crew GH main" at bounding box center [303, 177] width 270 height 29
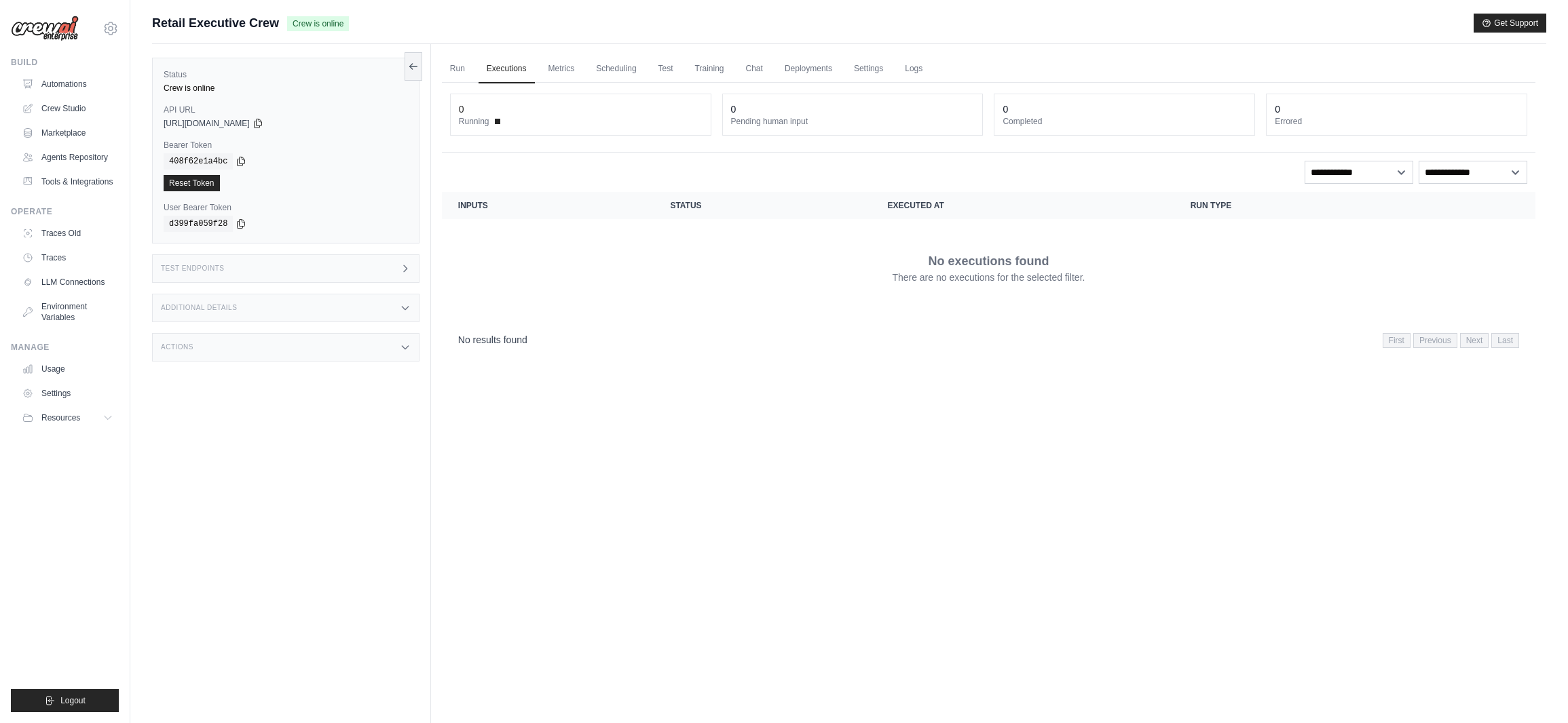
click at [459, 68] on link "Run" at bounding box center [458, 69] width 31 height 29
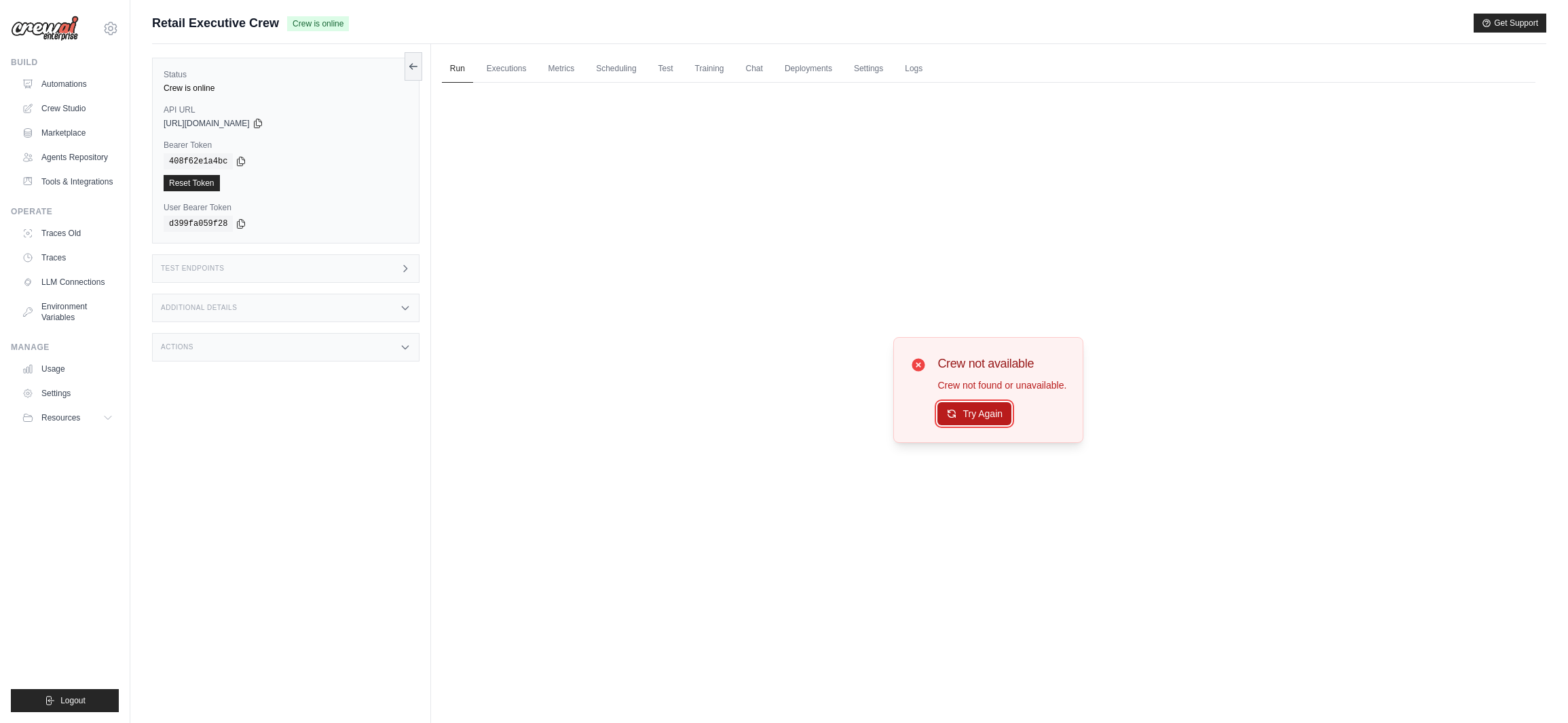
click at [1008, 408] on button "Try Again" at bounding box center [975, 413] width 74 height 23
click at [992, 412] on button "Try Again" at bounding box center [975, 413] width 74 height 23
click at [54, 83] on link "Automations" at bounding box center [68, 84] width 102 height 22
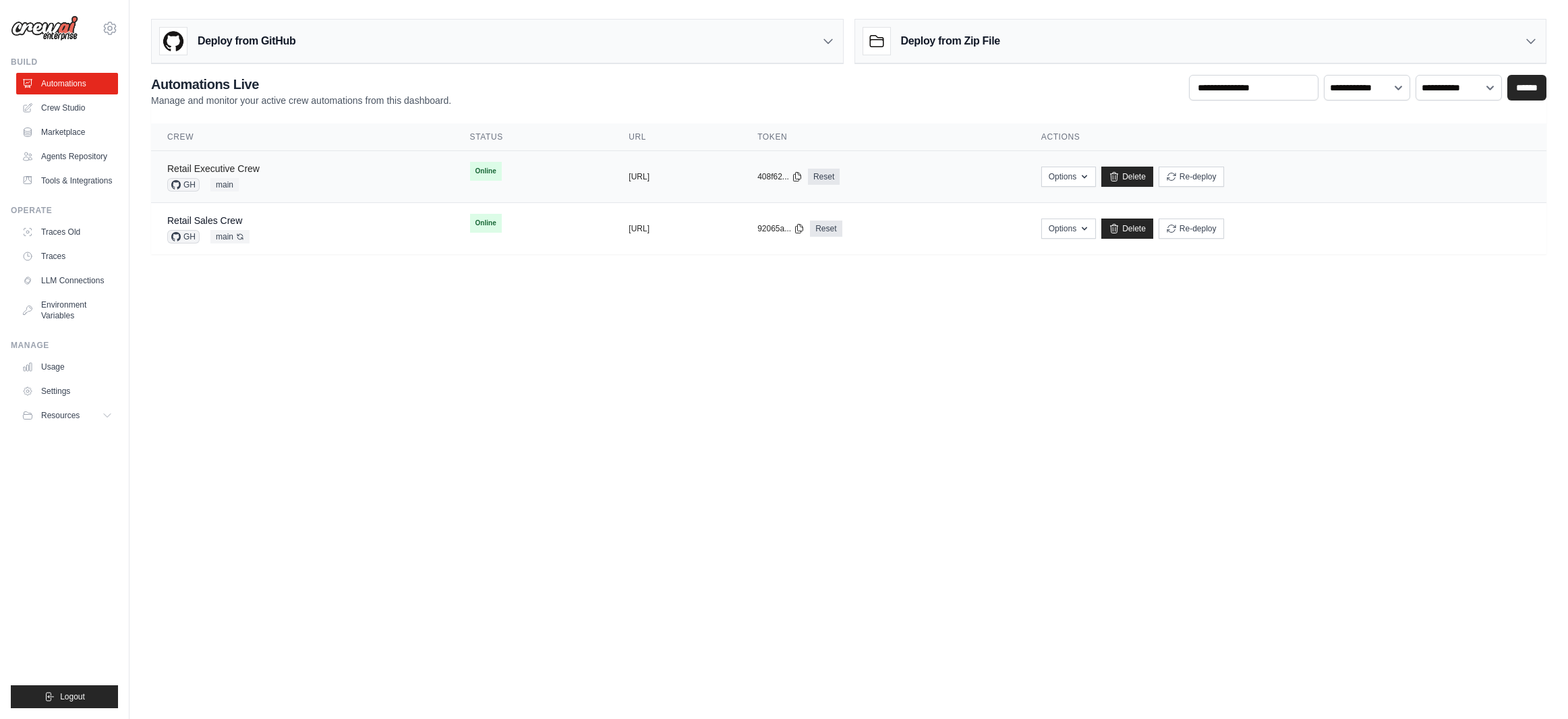
click at [245, 165] on link "Retail Executive Crew" at bounding box center [213, 168] width 93 height 10
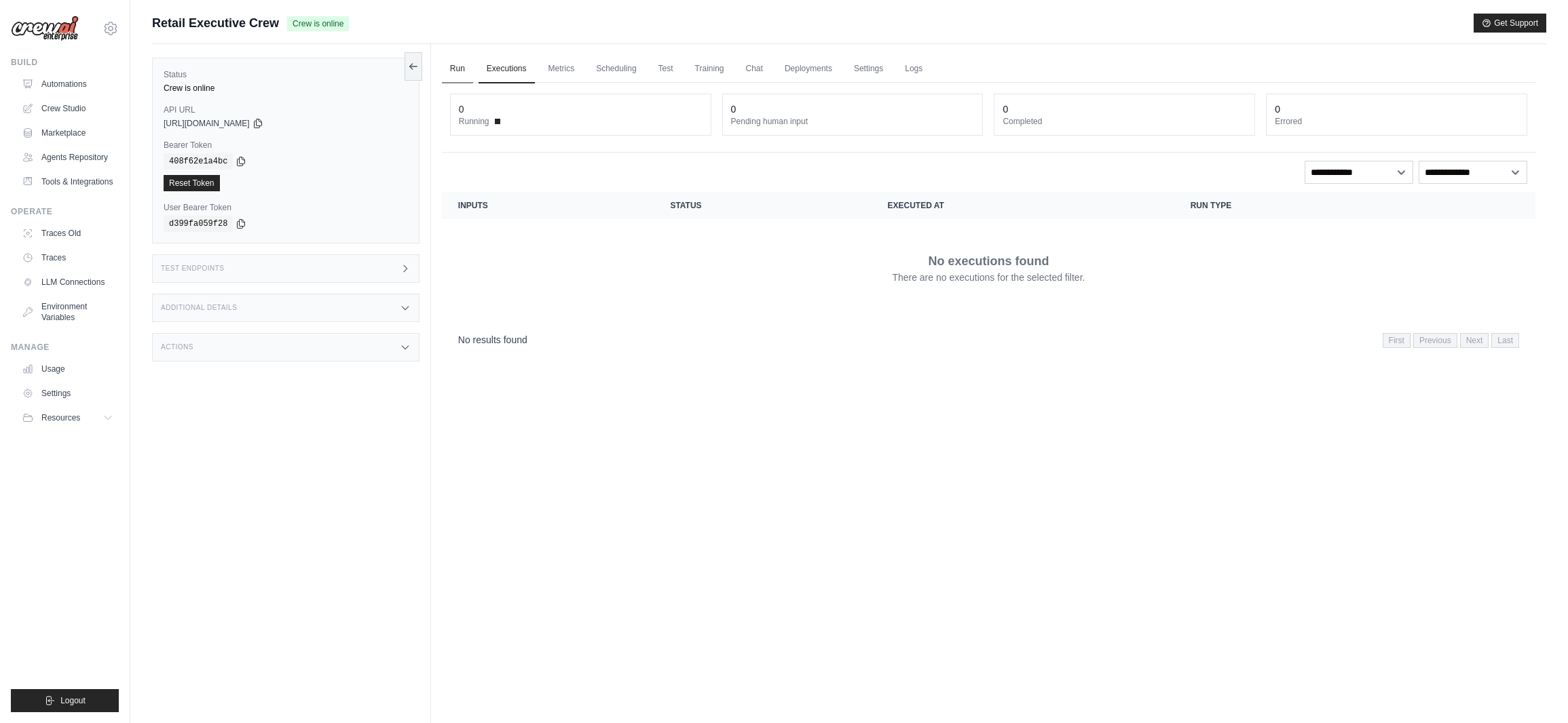
click at [457, 66] on link "Run" at bounding box center [458, 69] width 31 height 29
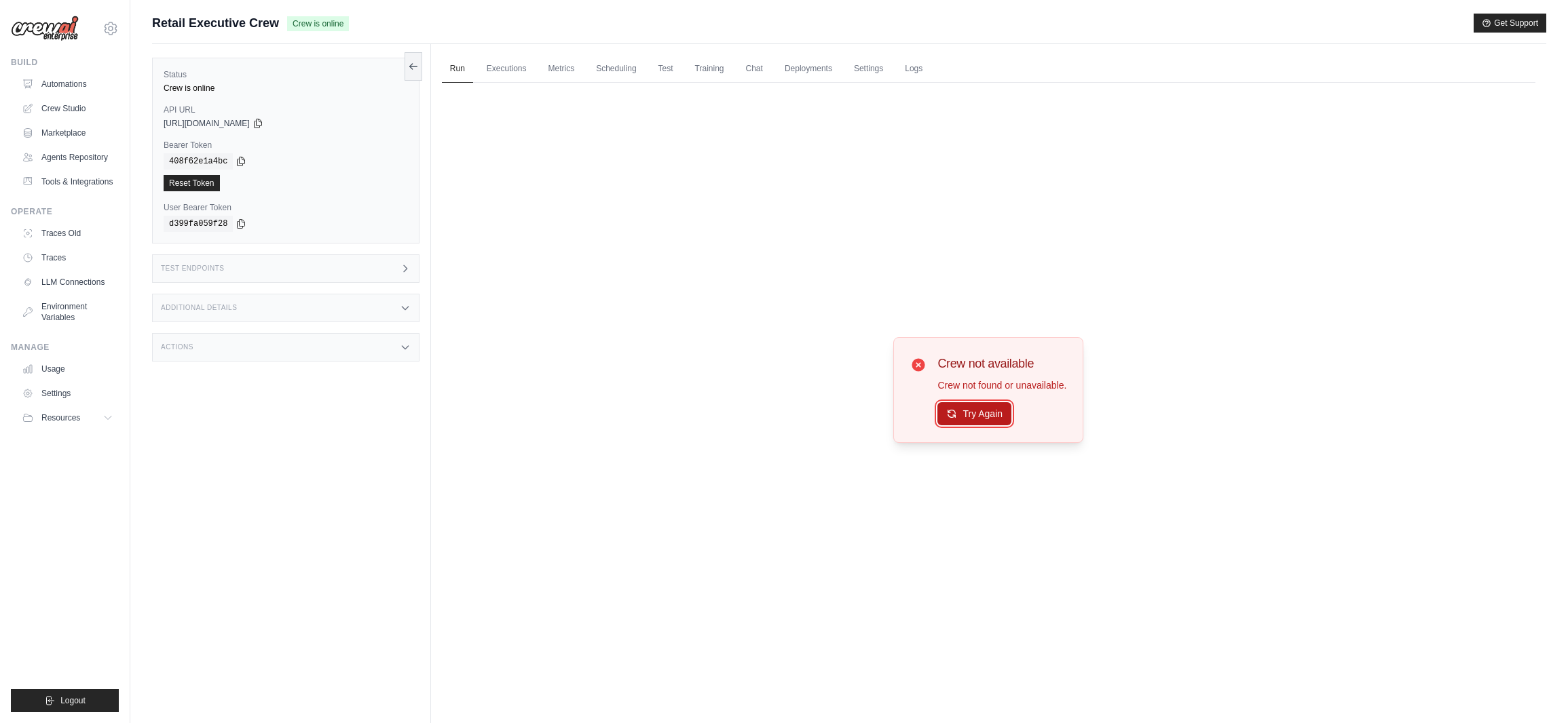
click at [948, 418] on icon at bounding box center [952, 413] width 10 height 10
click at [971, 424] on button "Try Again" at bounding box center [975, 413] width 74 height 23
click at [990, 416] on button "Try Again" at bounding box center [975, 413] width 74 height 23
click at [700, 393] on div "Crew not available Crew not found or unavailable. Try Again" at bounding box center [989, 390] width 1093 height 615
click at [82, 82] on link "Automations" at bounding box center [68, 84] width 102 height 22
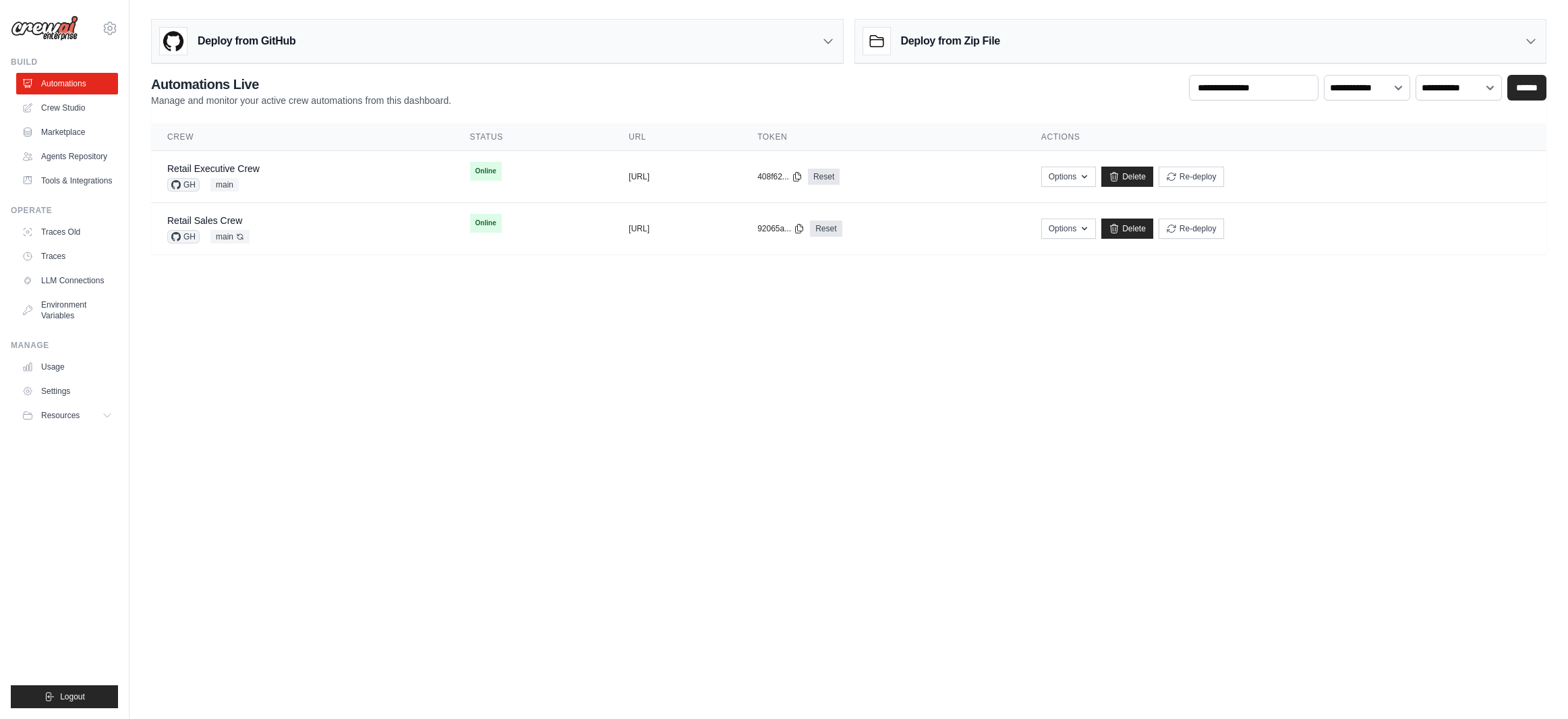
click at [836, 377] on body "arajwani@denodo.com Arif's Personal Organization Denodo Technologies" at bounding box center [784, 359] width 1568 height 719
click at [297, 180] on div "Retail Executive Crew GH main" at bounding box center [303, 177] width 270 height 29
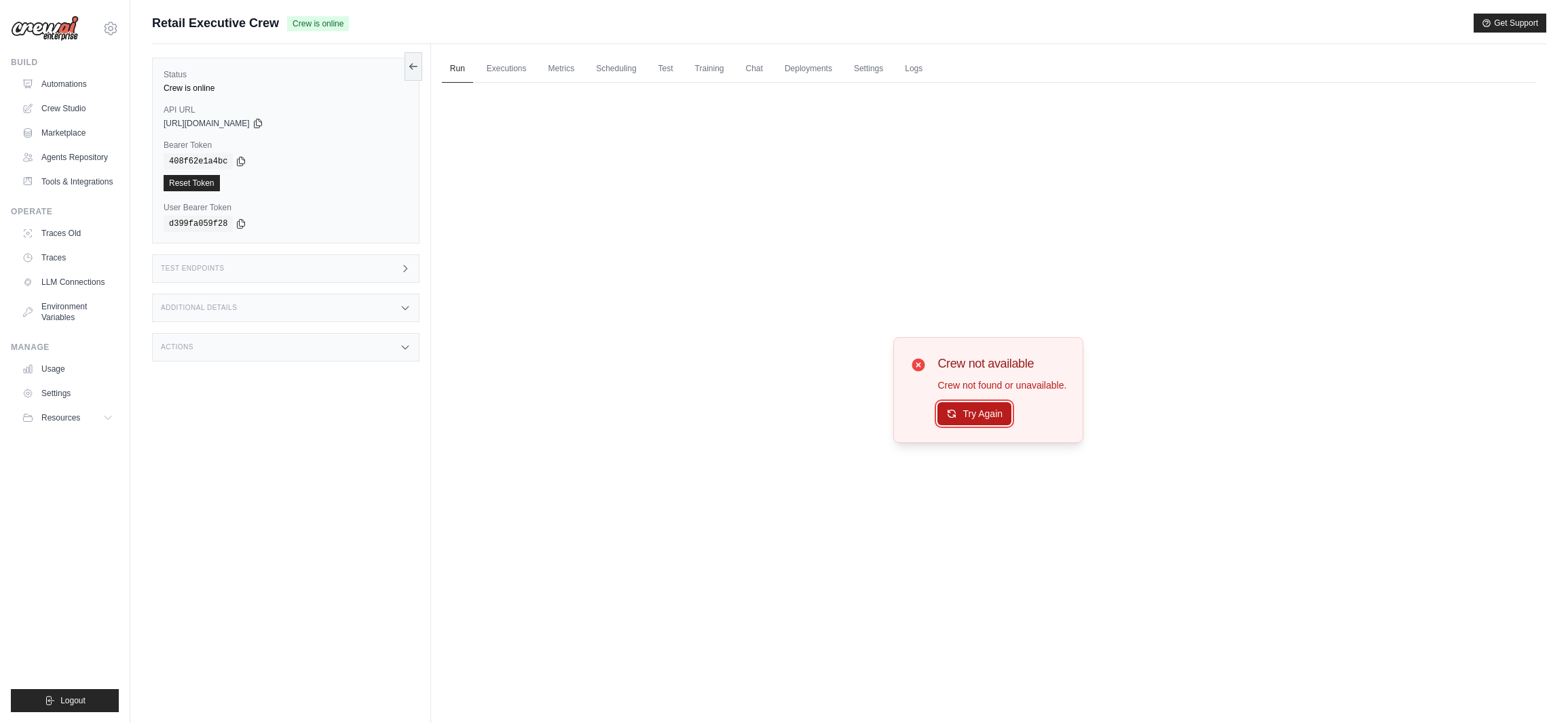
click at [986, 414] on button "Try Again" at bounding box center [975, 413] width 74 height 23
drag, startPoint x: 203, startPoint y: 93, endPoint x: 229, endPoint y: 92, distance: 26.0
click at [229, 92] on div "Crew is online" at bounding box center [286, 88] width 244 height 10
drag, startPoint x: 229, startPoint y: 90, endPoint x: 168, endPoint y: 88, distance: 61.0
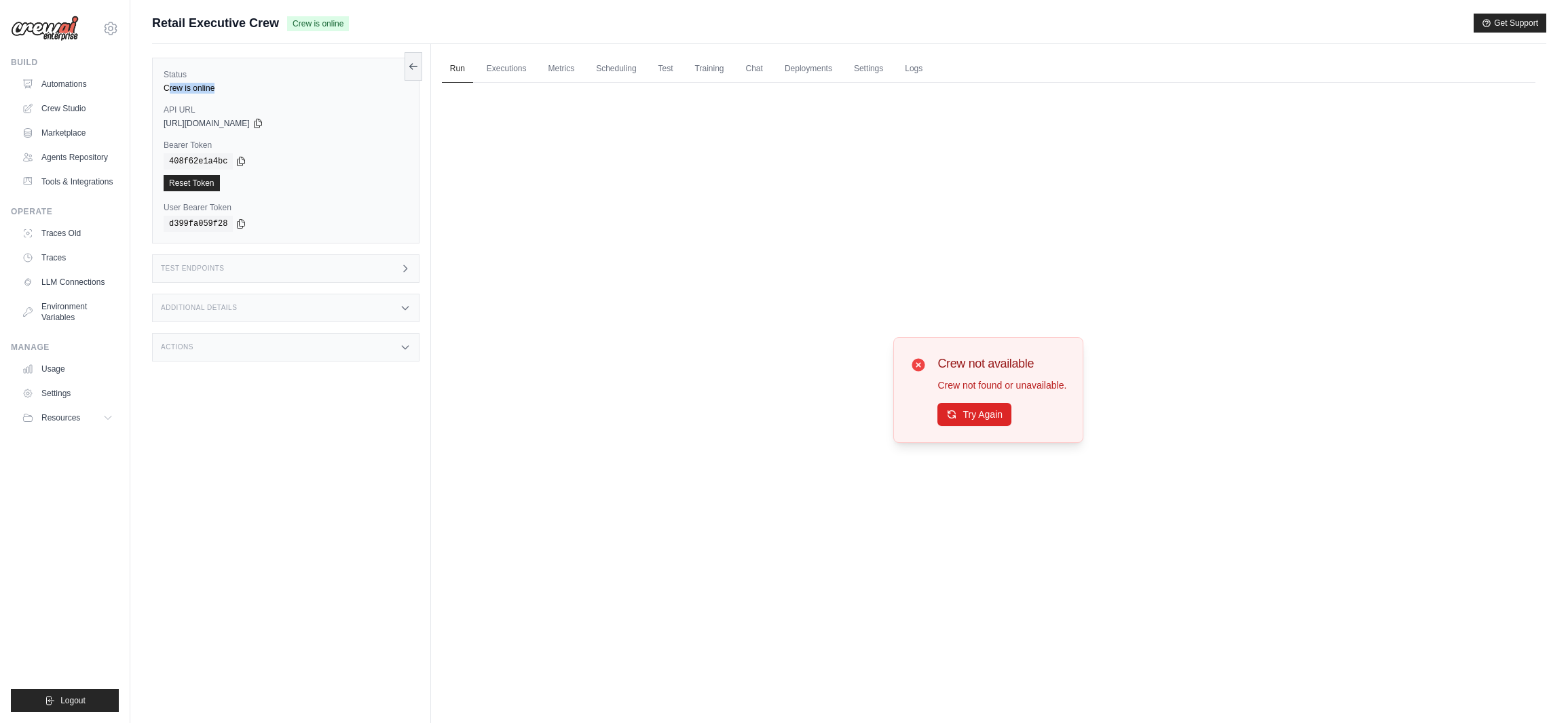
click at [168, 88] on div "Crew is online" at bounding box center [286, 88] width 244 height 10
drag, startPoint x: 216, startPoint y: 91, endPoint x: 254, endPoint y: 96, distance: 38.3
click at [254, 96] on div "Status Crew is online API URL copied https://retail-executive-crew-cb80c358-c39…" at bounding box center [285, 150] width 268 height 186
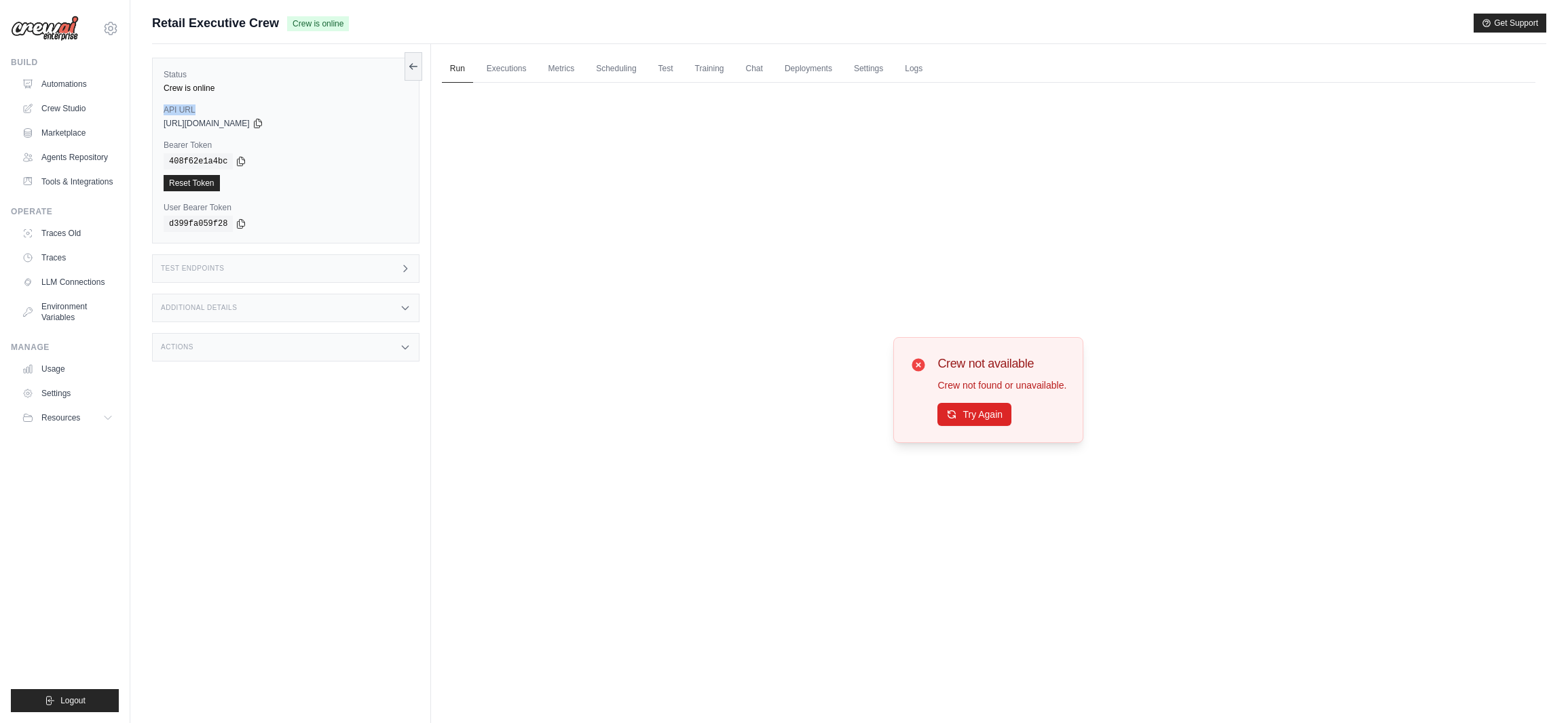
click at [159, 94] on div "Status Crew is online API URL copied https://retail-executive-crew-cb80c358-c39…" at bounding box center [285, 150] width 268 height 186
click at [170, 92] on div "Crew is online" at bounding box center [286, 88] width 244 height 10
drag, startPoint x: 170, startPoint y: 88, endPoint x: 260, endPoint y: 93, distance: 90.1
click at [260, 93] on div "Status Crew is online API URL copied https://retail-executive-crew-cb80c358-c39…" at bounding box center [285, 150] width 268 height 186
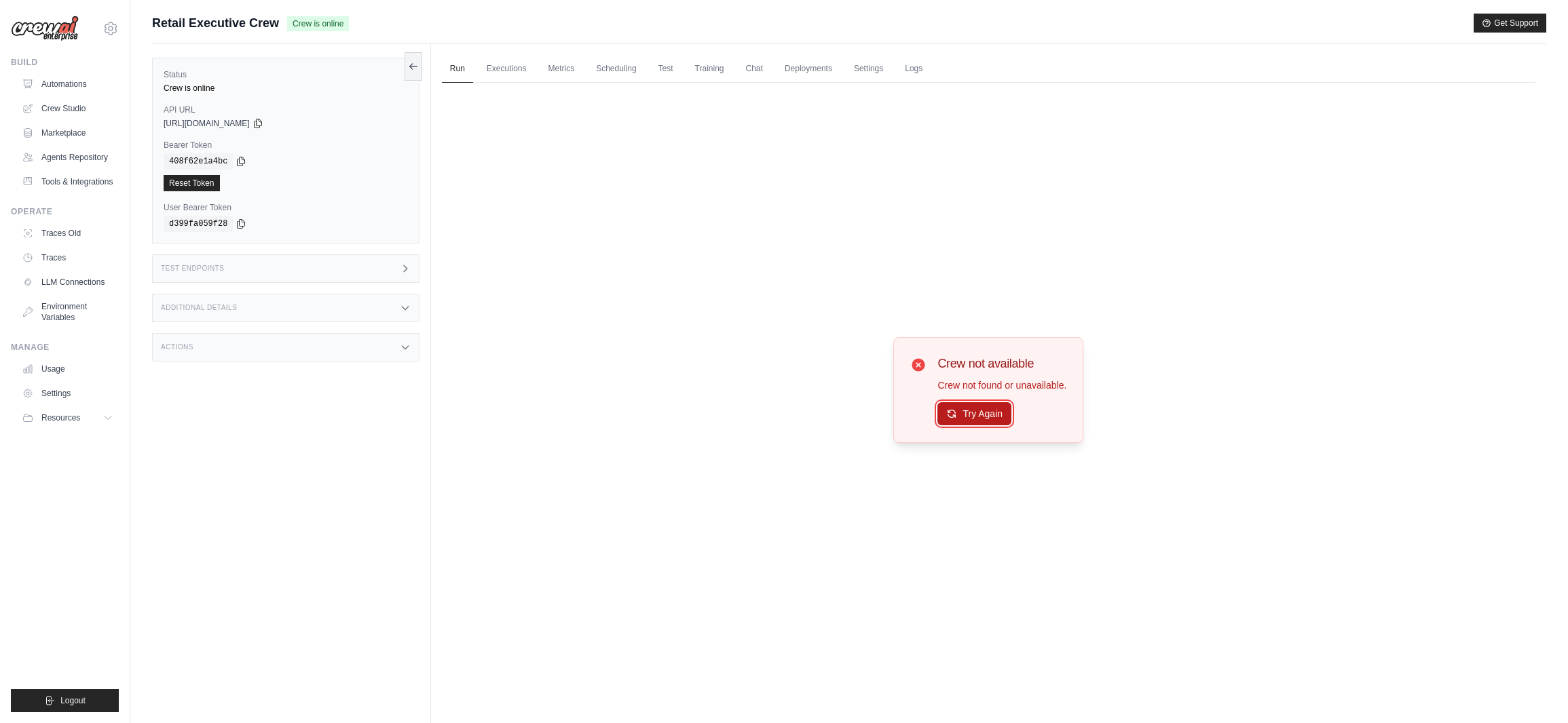
click at [996, 419] on button "Try Again" at bounding box center [975, 413] width 74 height 23
click at [1002, 418] on button "Try Again" at bounding box center [975, 414] width 74 height 23
click at [63, 84] on link "Automations" at bounding box center [68, 84] width 102 height 22
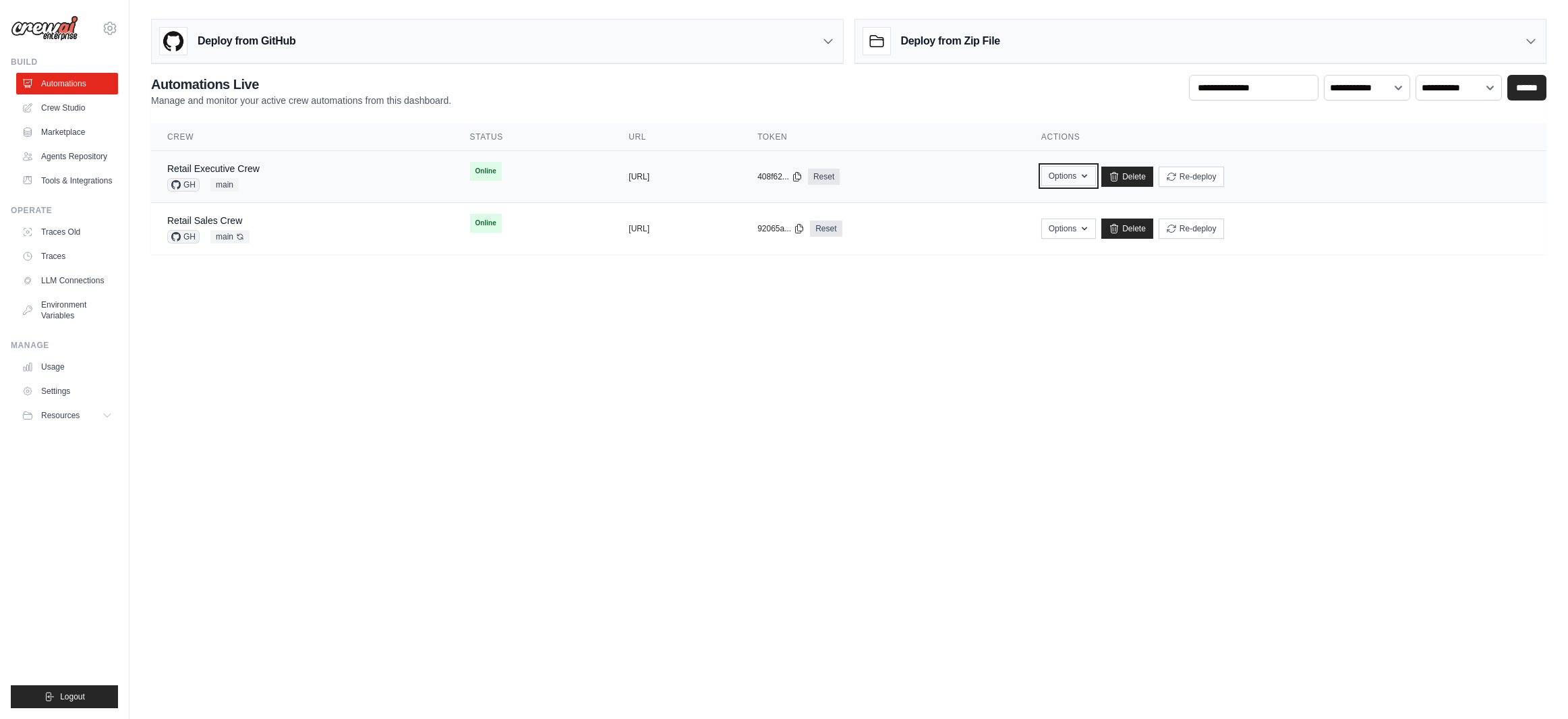
click at [1090, 175] on icon "button" at bounding box center [1084, 176] width 10 height 10
click at [1123, 115] on div "**********" at bounding box center [849, 164] width 1396 height 180
click at [1224, 180] on button "Re-deploy" at bounding box center [1191, 175] width 65 height 20
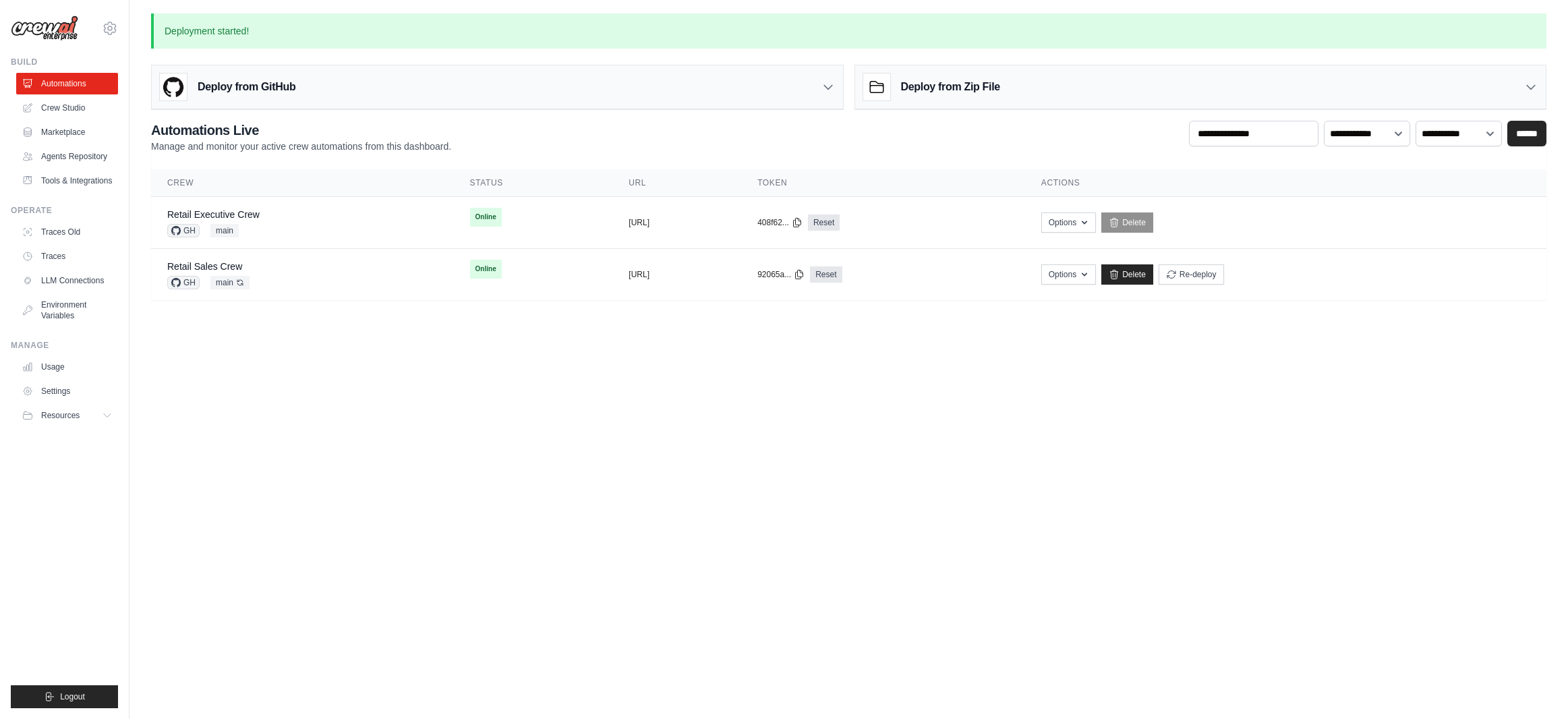
click at [628, 400] on body "[EMAIL_ADDRESS][DOMAIN_NAME] [PERSON_NAME]'s Personal Organization Denodo Techn…" at bounding box center [784, 359] width 1568 height 719
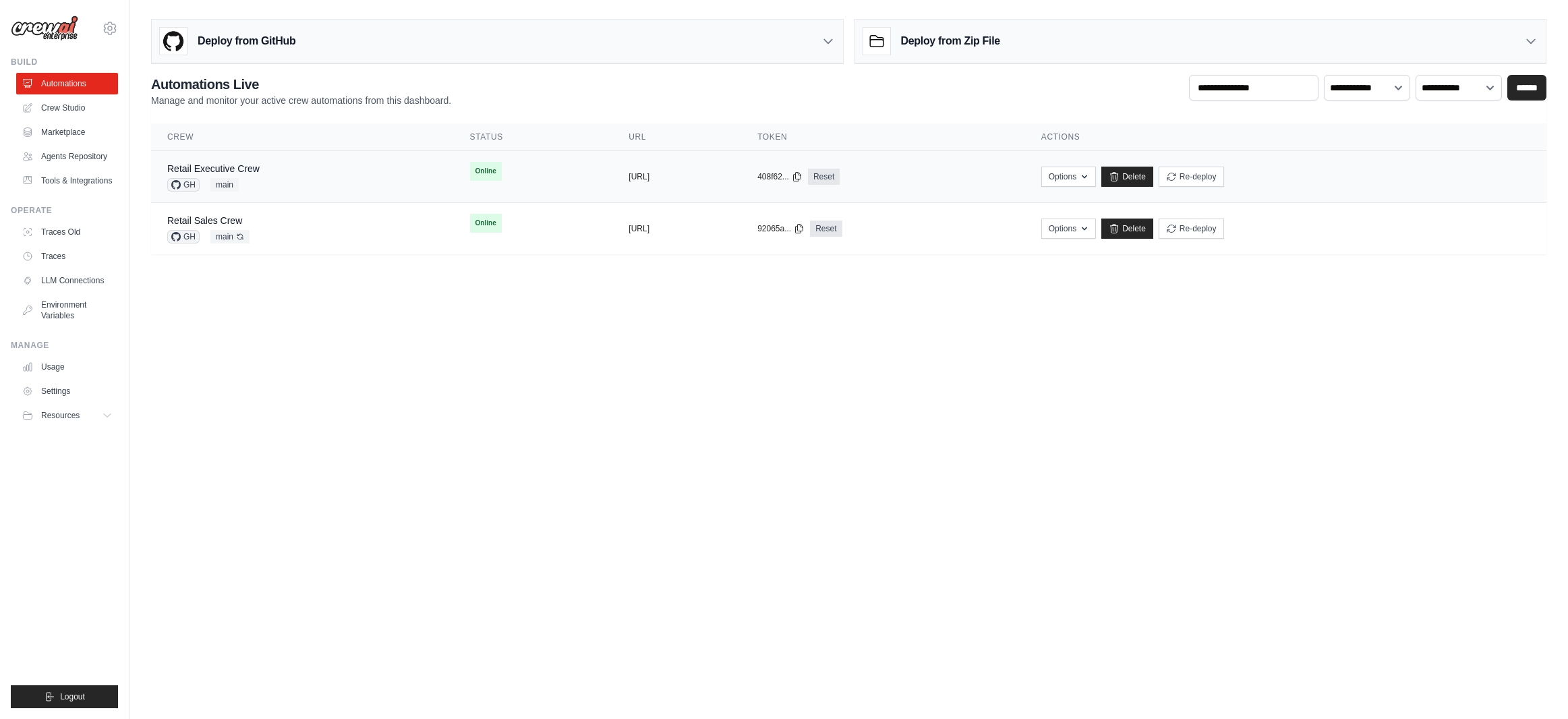
click at [256, 167] on link "Retail Executive Crew" at bounding box center [213, 168] width 93 height 10
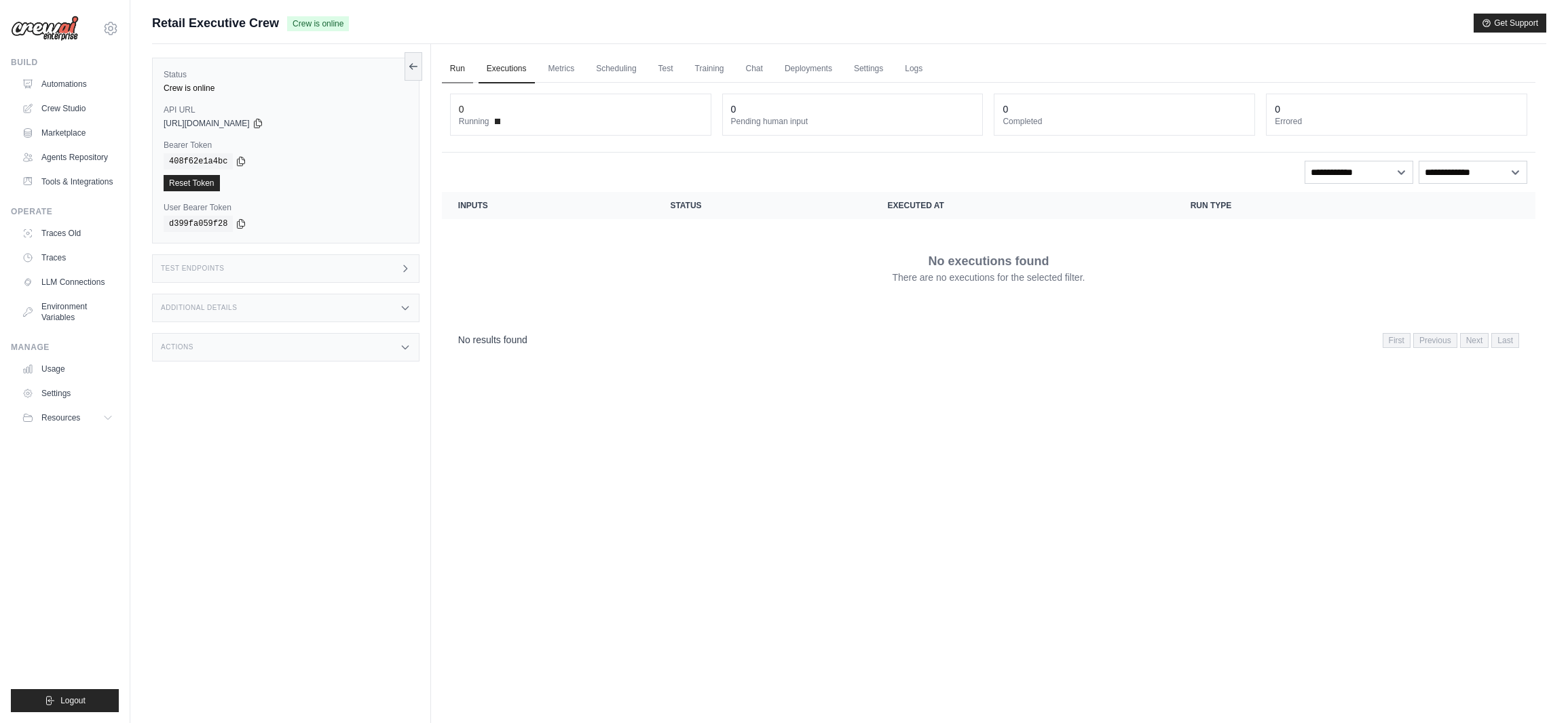
click at [451, 67] on link "Run" at bounding box center [458, 69] width 31 height 29
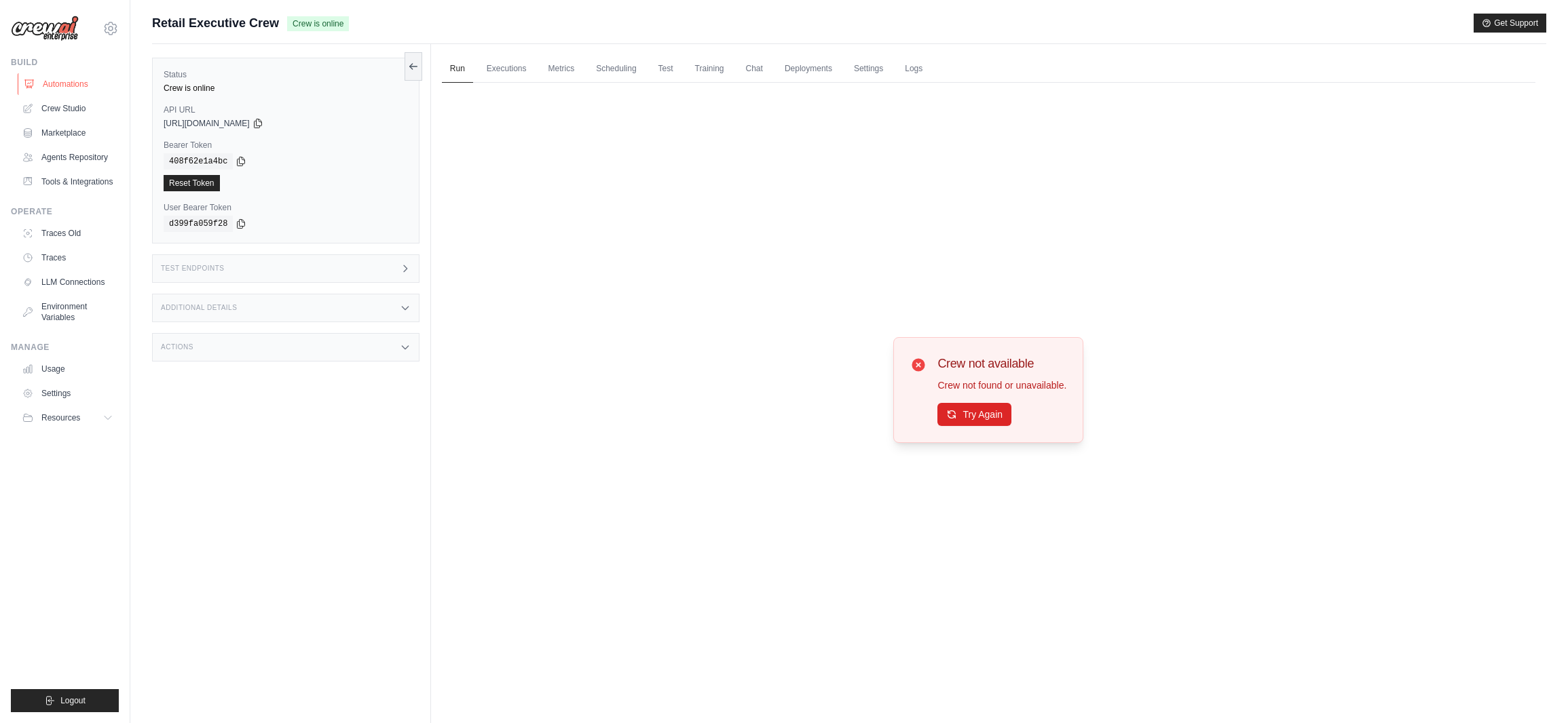
click at [63, 90] on link "Automations" at bounding box center [68, 84] width 102 height 22
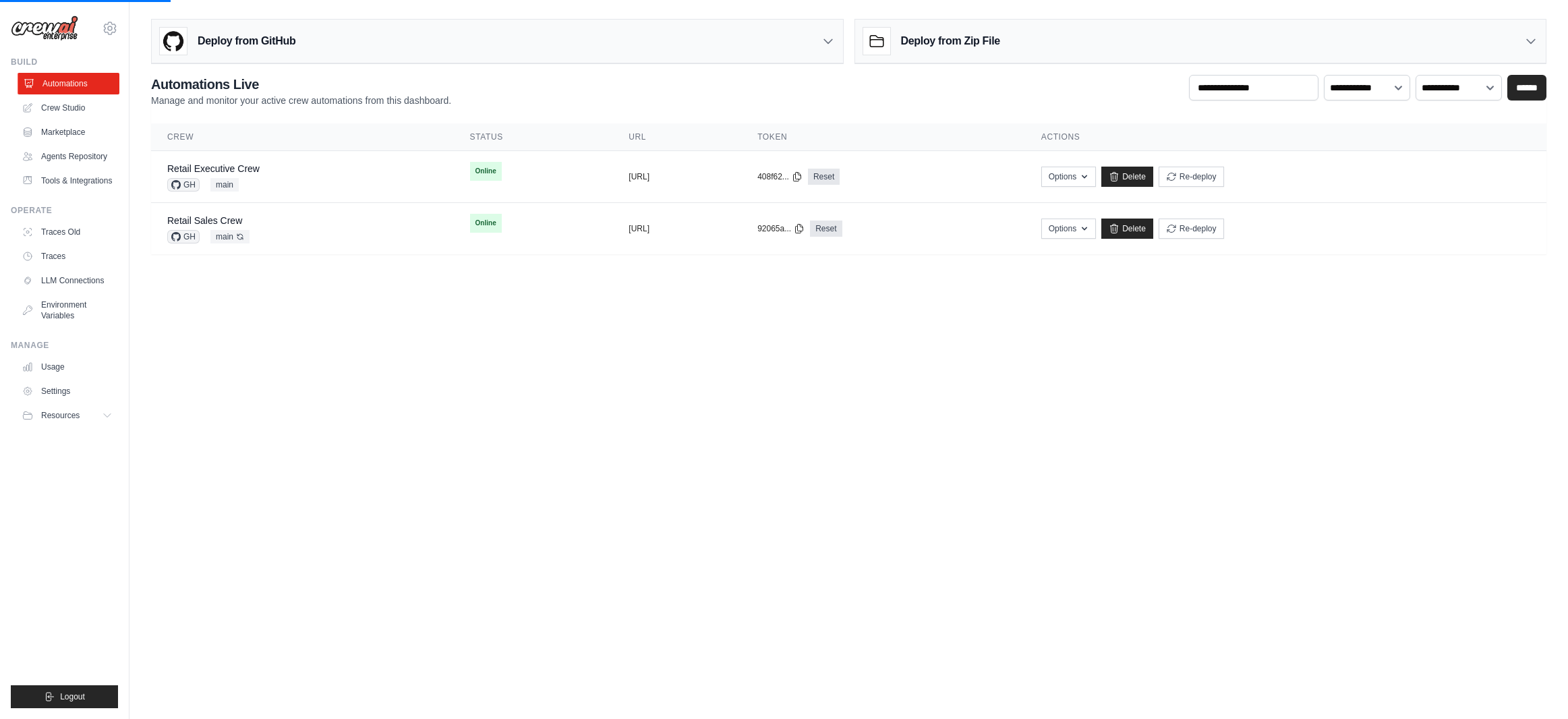
click at [63, 83] on link "Automations" at bounding box center [68, 83] width 101 height 22
click at [1120, 174] on icon at bounding box center [1114, 177] width 10 height 10
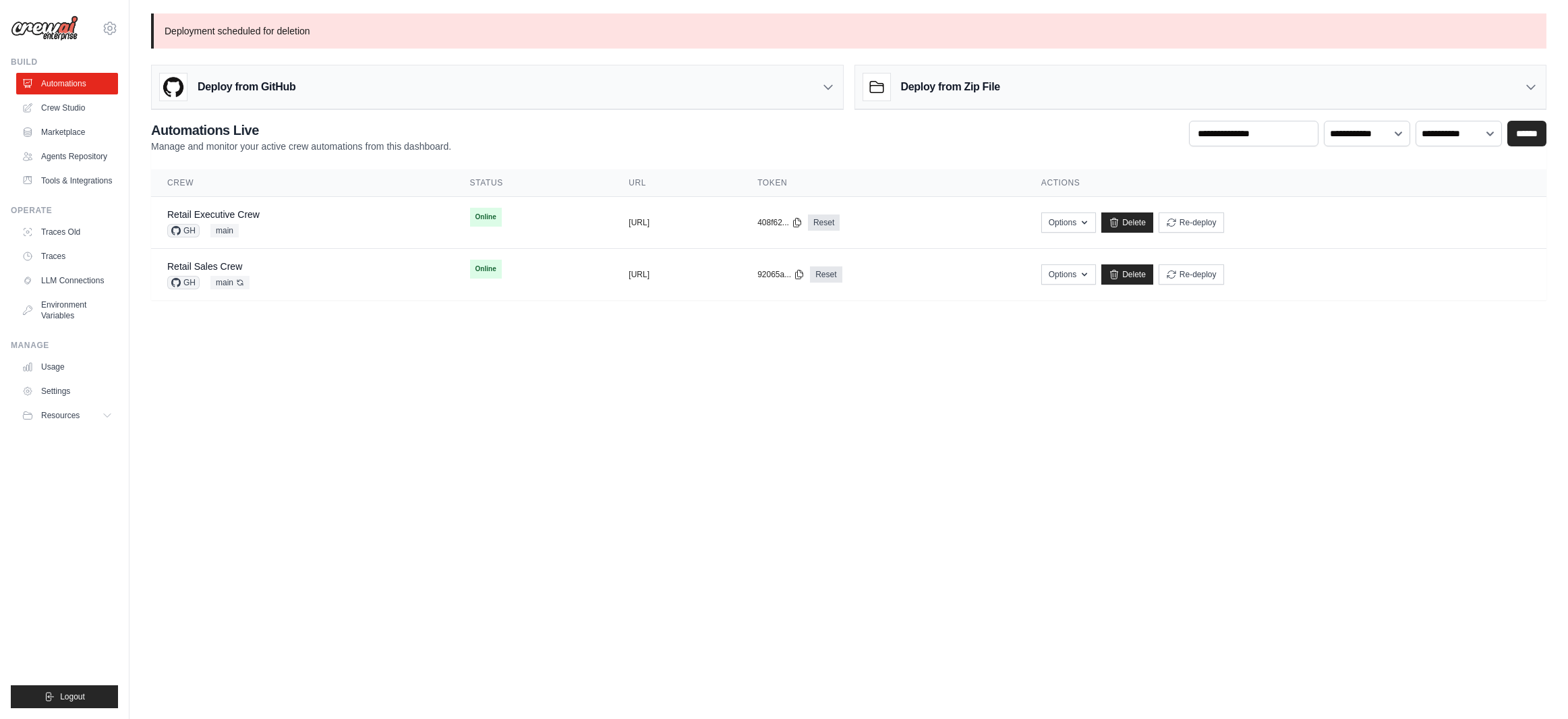
click at [342, 382] on body "[EMAIL_ADDRESS][DOMAIN_NAME] [PERSON_NAME]'s Personal Organization Denodo Techn…" at bounding box center [784, 359] width 1568 height 719
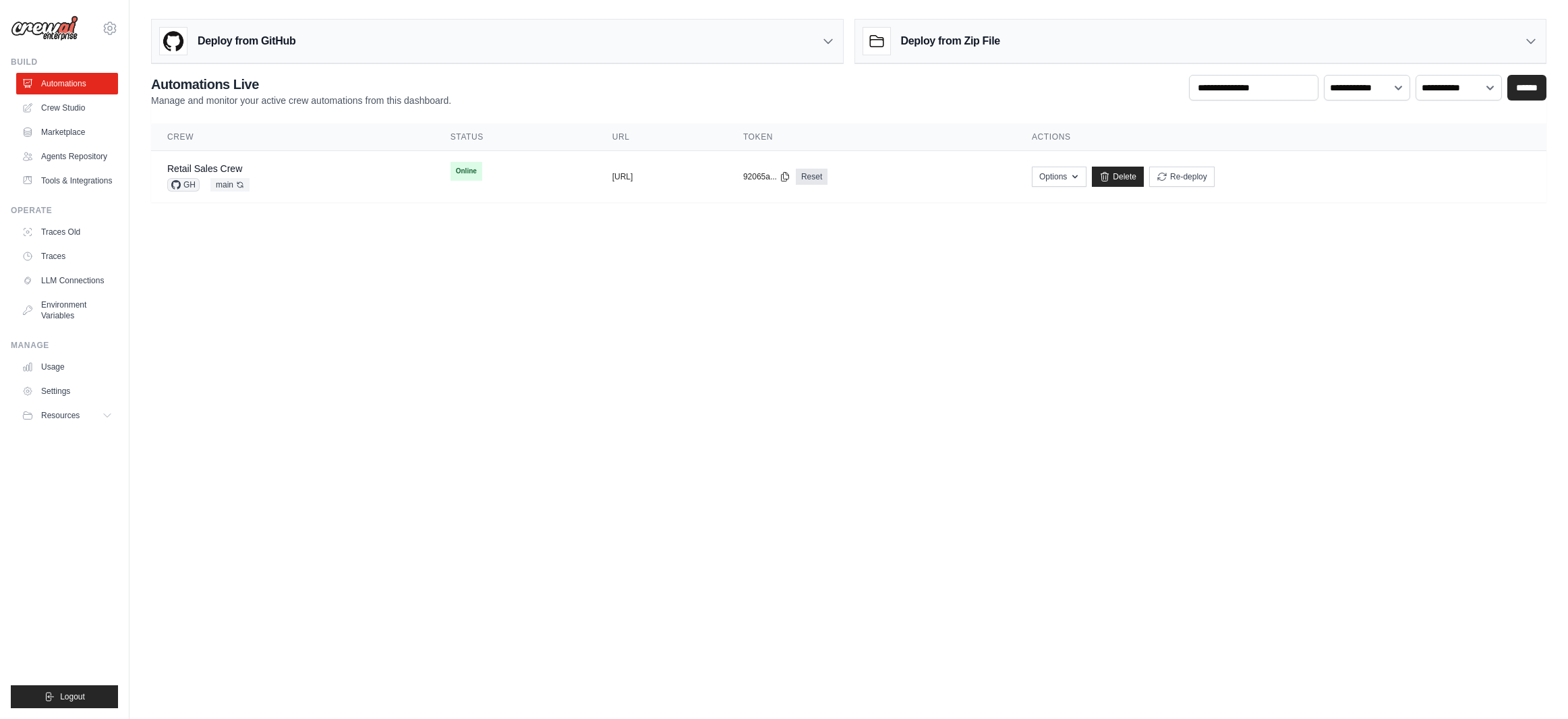
click at [757, 343] on body "arajwani@denodo.com Arif's Personal Organization Denodo Technologies" at bounding box center [784, 359] width 1568 height 719
click at [260, 40] on h3 "Deploy from GitHub" at bounding box center [246, 41] width 98 height 16
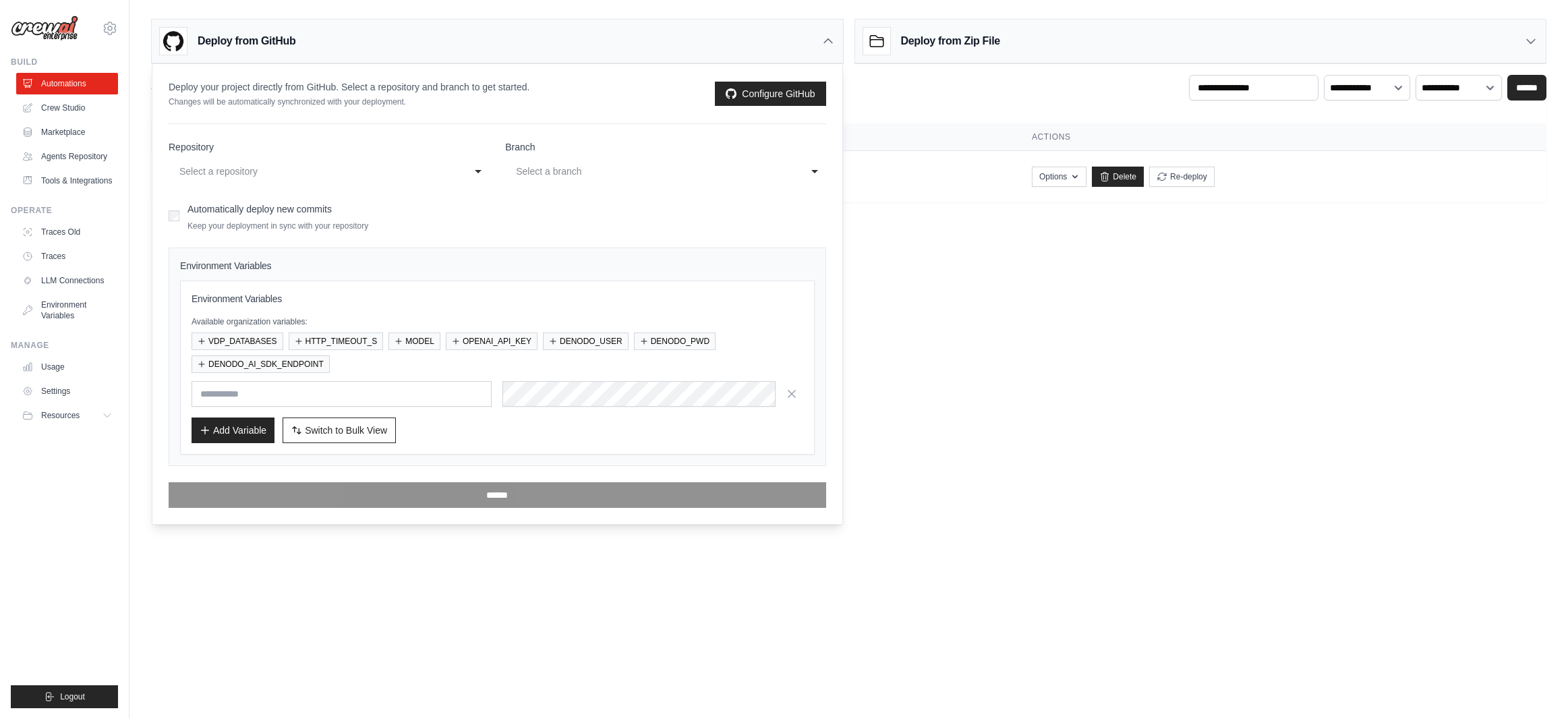
click at [472, 173] on div "**********" at bounding box center [329, 172] width 321 height 24
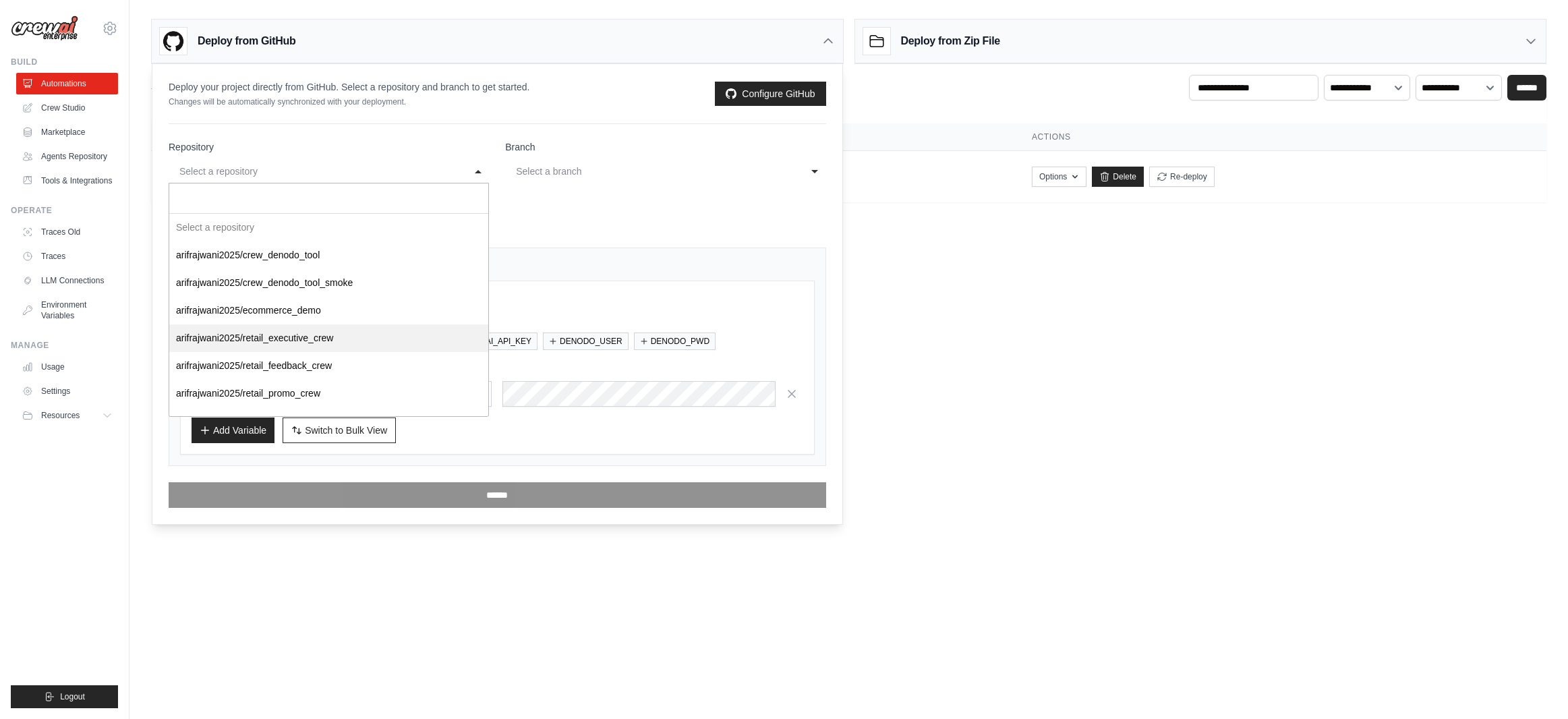
select select "**********"
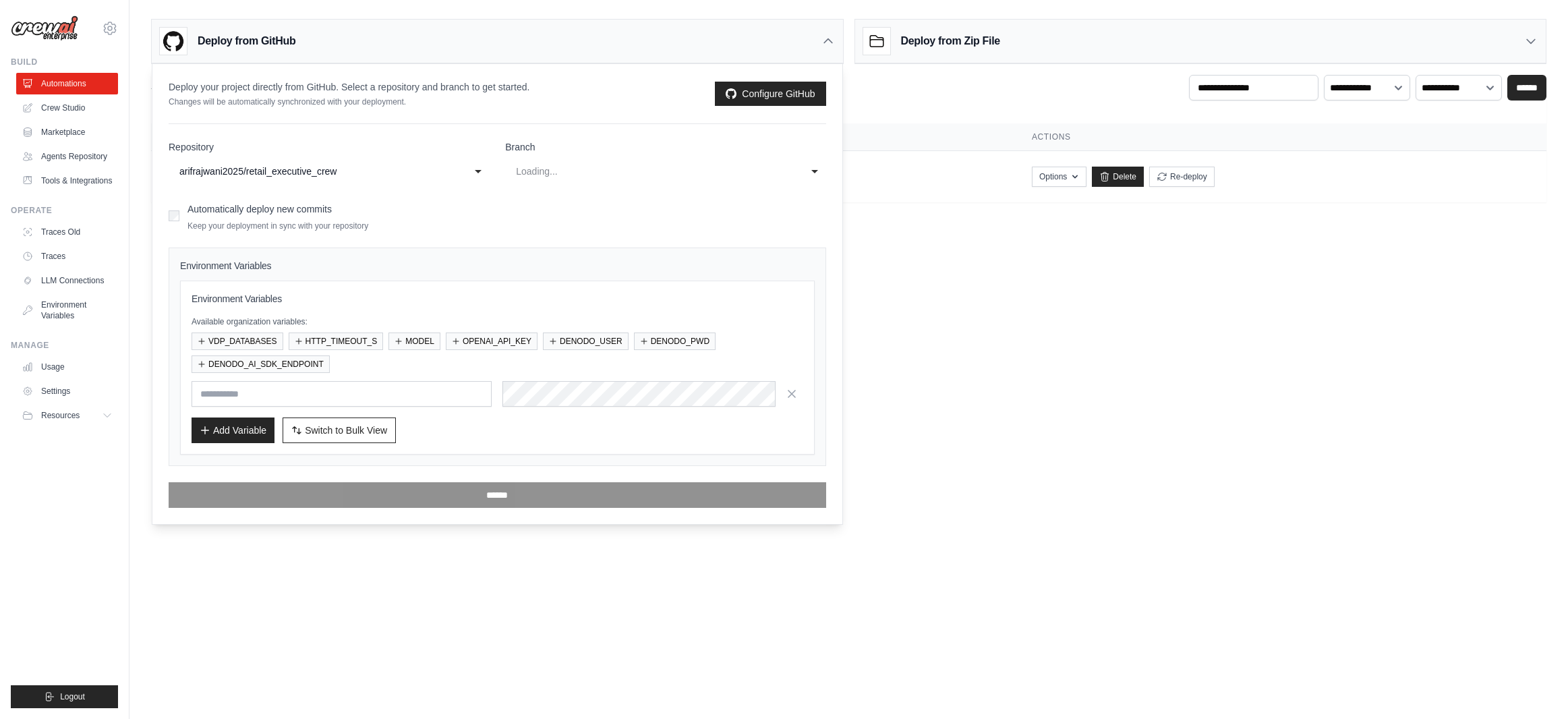
select select "****"
click at [272, 339] on button "VDP_DATABASES" at bounding box center [237, 341] width 92 height 17
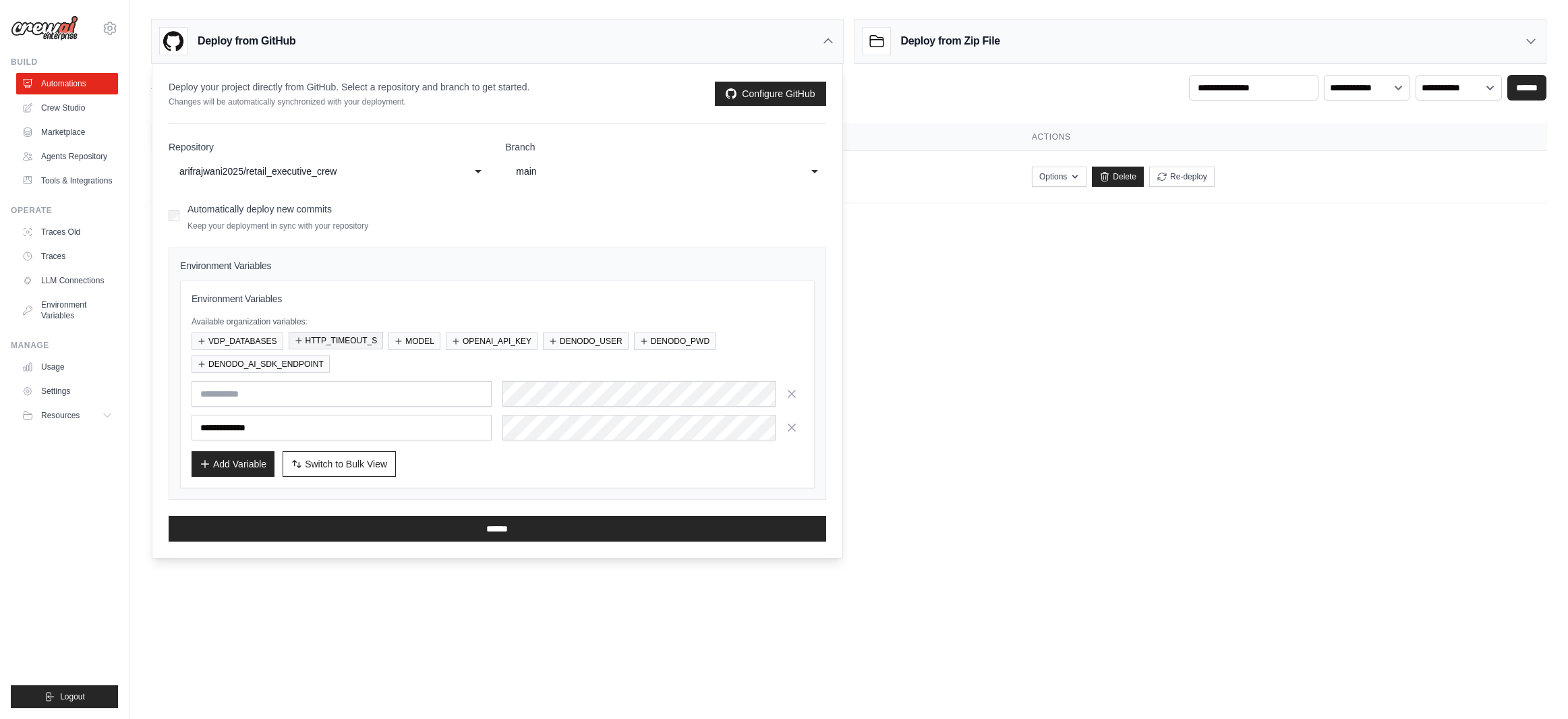
click at [342, 341] on button "HTTP_TIMEOUT_S" at bounding box center [336, 341] width 95 height 17
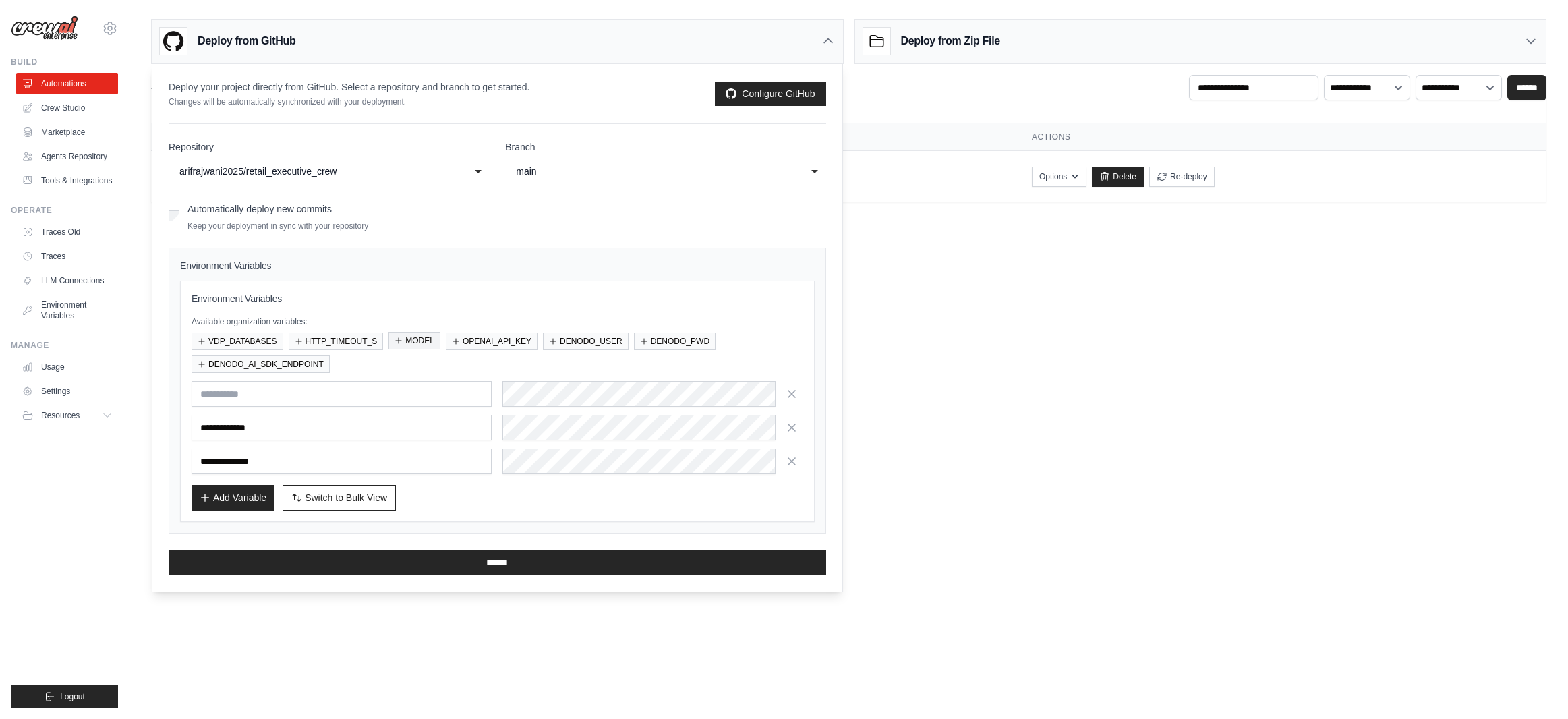
click at [418, 343] on button "MODEL" at bounding box center [414, 341] width 52 height 17
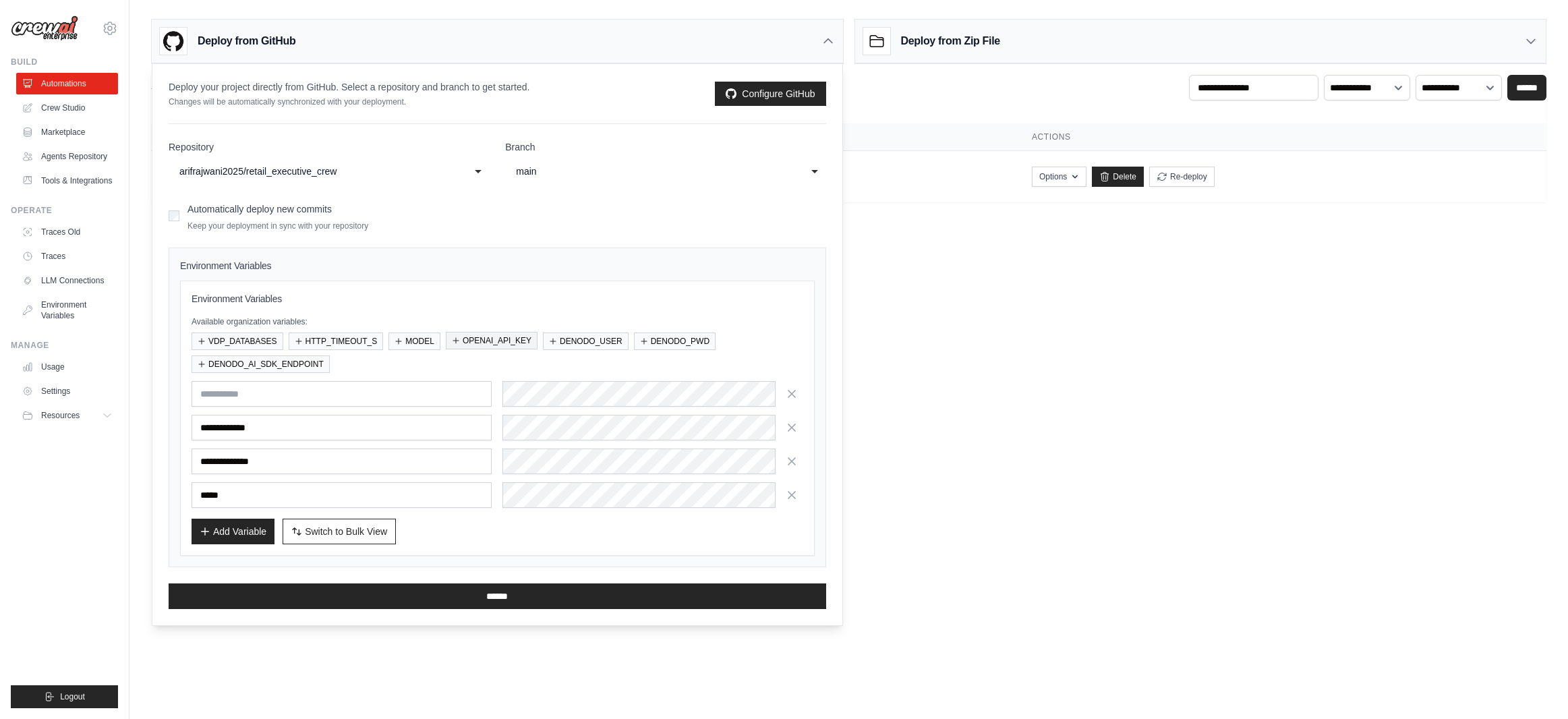
click at [484, 345] on button "OPENAI_API_KEY" at bounding box center [491, 341] width 92 height 17
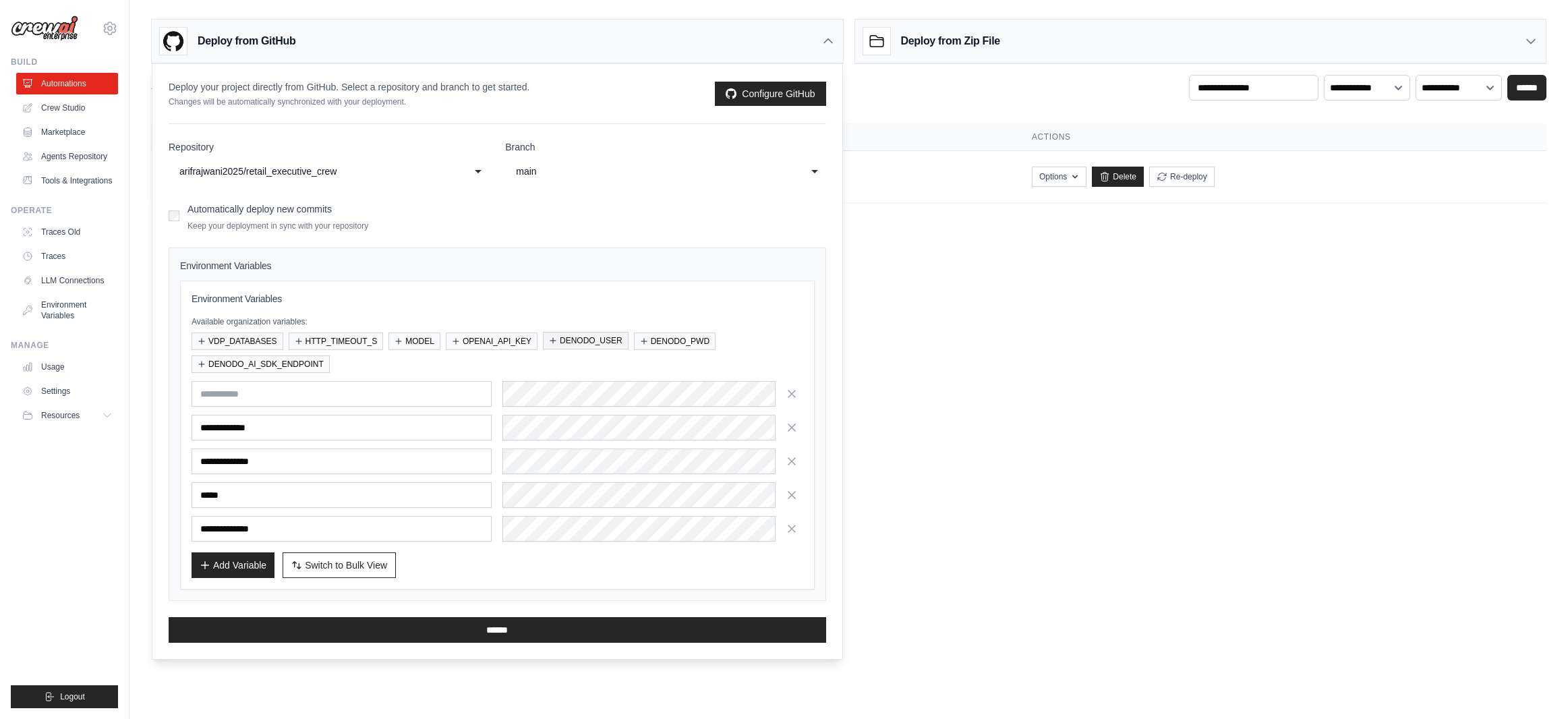
click at [577, 344] on button "DENODO_USER" at bounding box center [585, 341] width 86 height 17
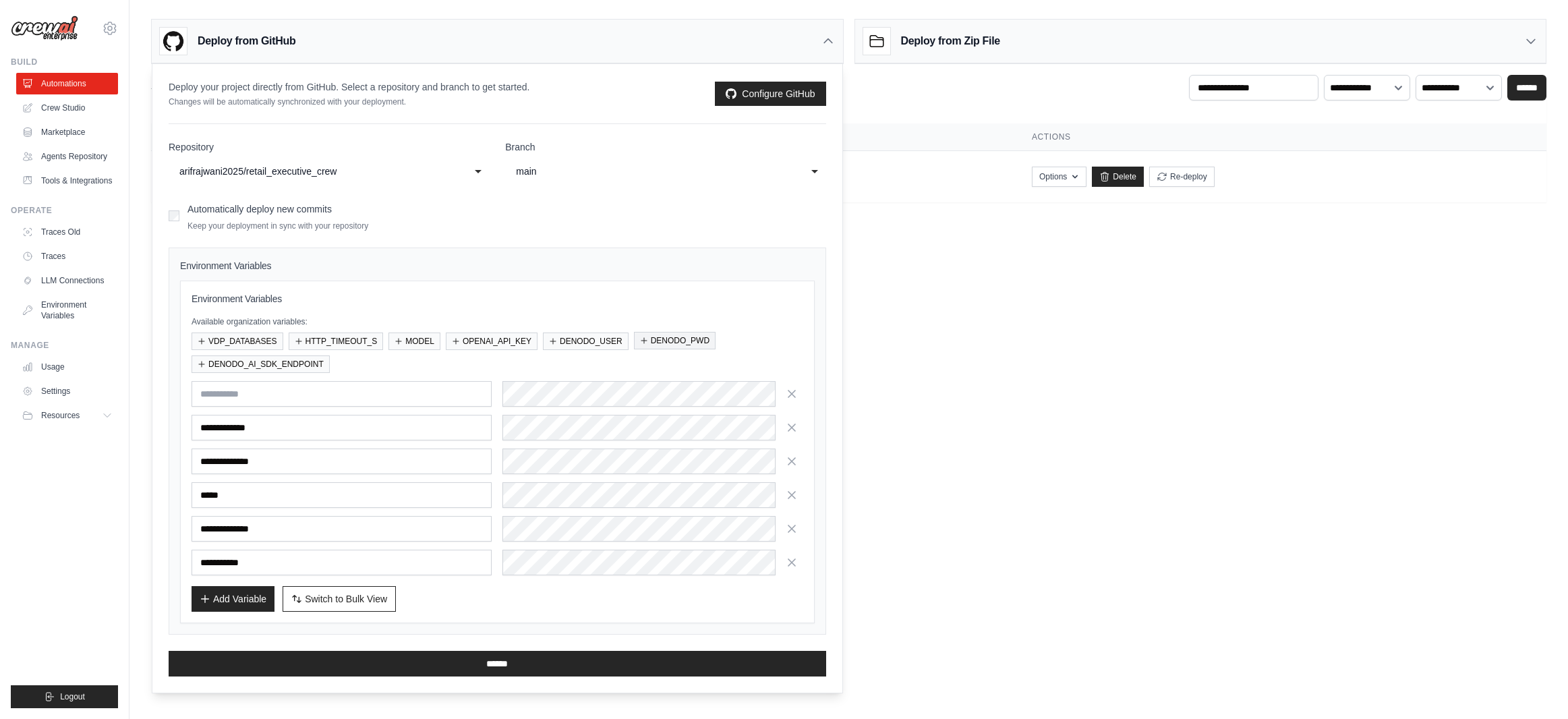
click at [663, 343] on button "DENODO_PWD" at bounding box center [674, 341] width 81 height 17
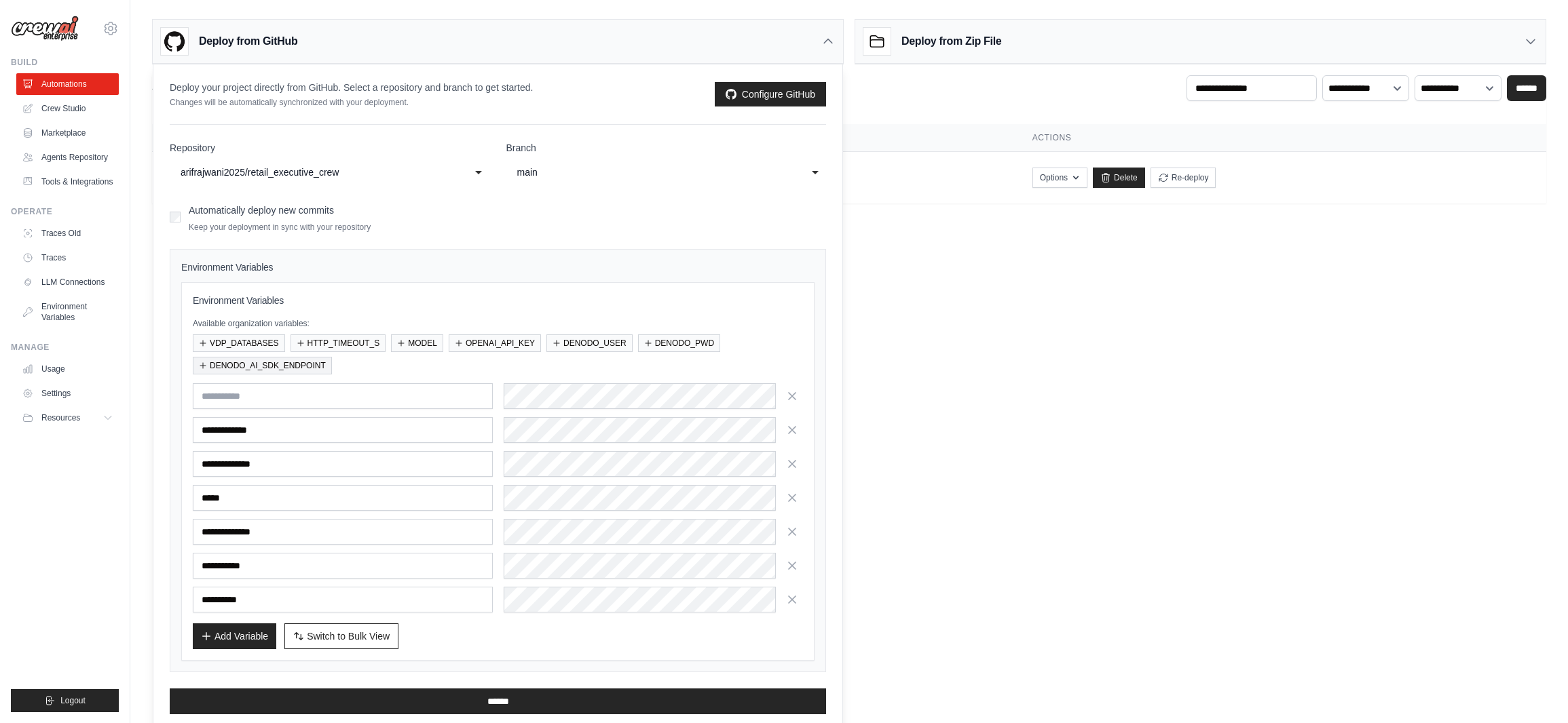
click at [308, 365] on button "DENODO_AI_SDK_ENDPOINT" at bounding box center [263, 365] width 140 height 17
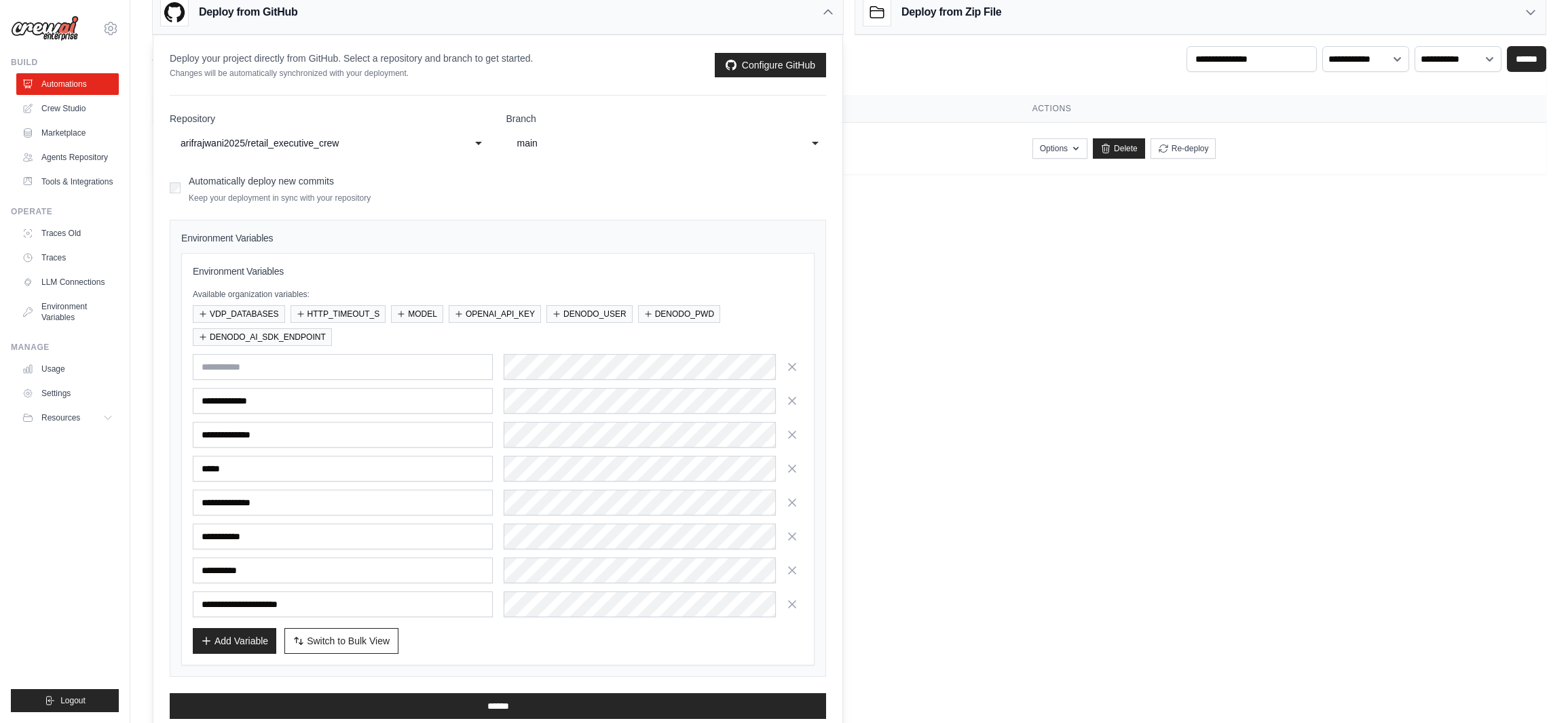
scroll to position [42, 0]
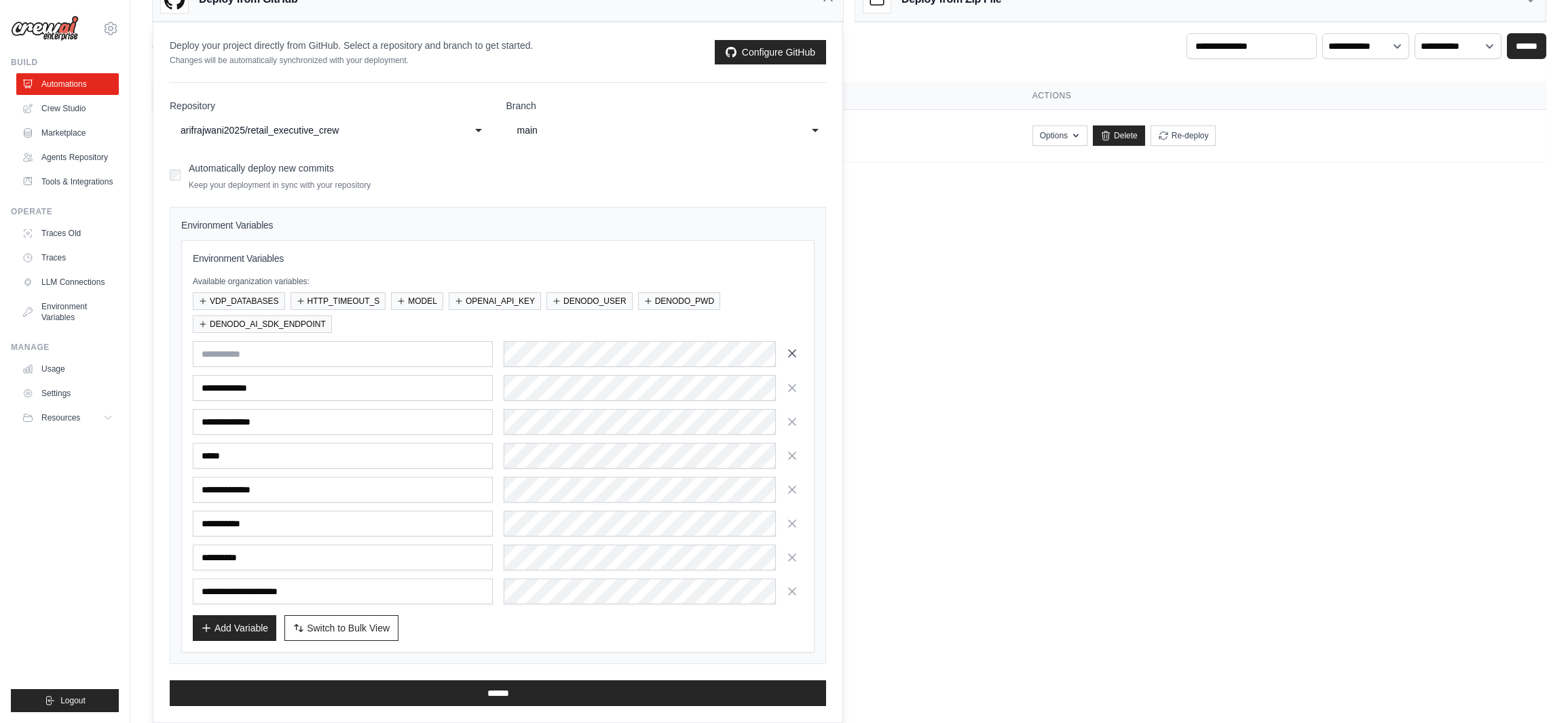
click at [797, 355] on icon "button" at bounding box center [792, 354] width 14 height 14
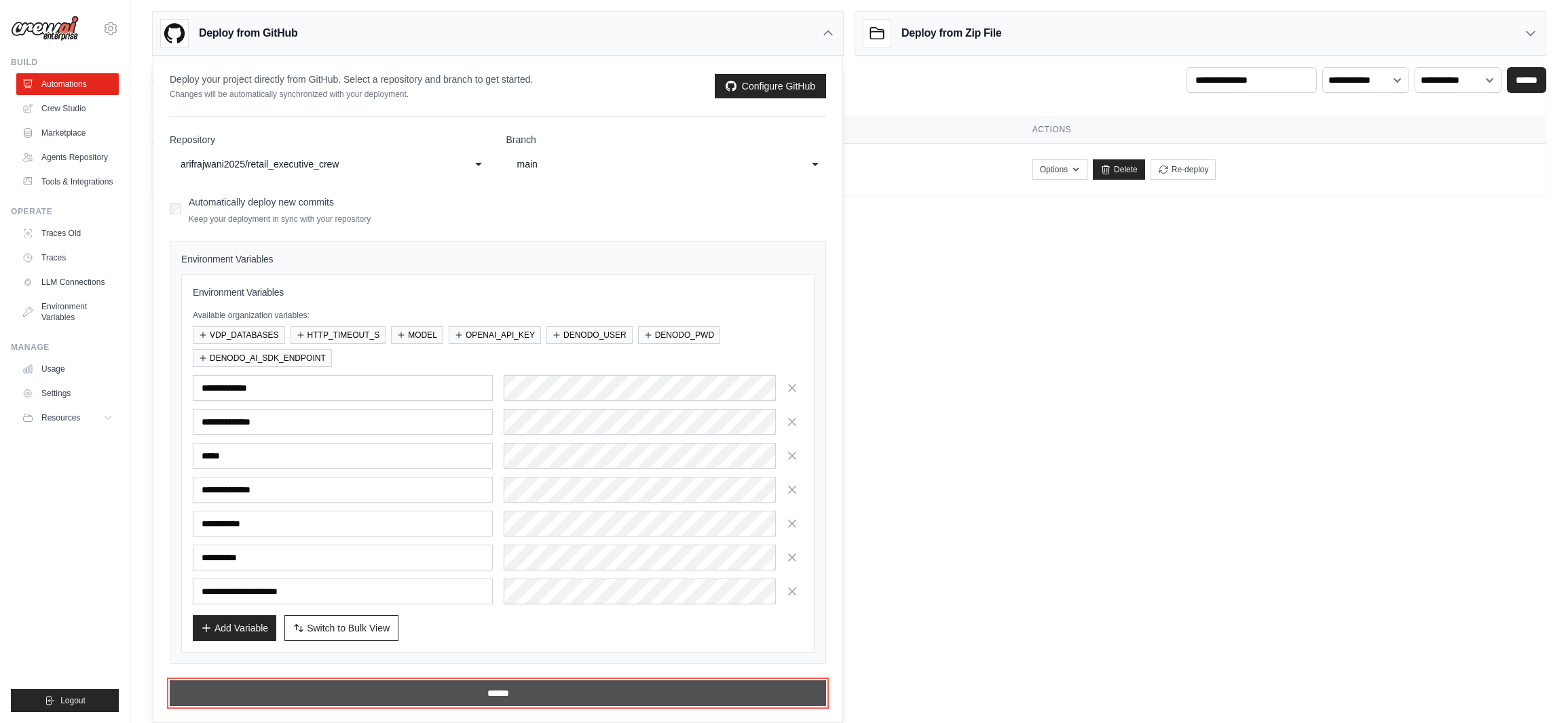
click at [509, 694] on input "******" at bounding box center [498, 693] width 656 height 26
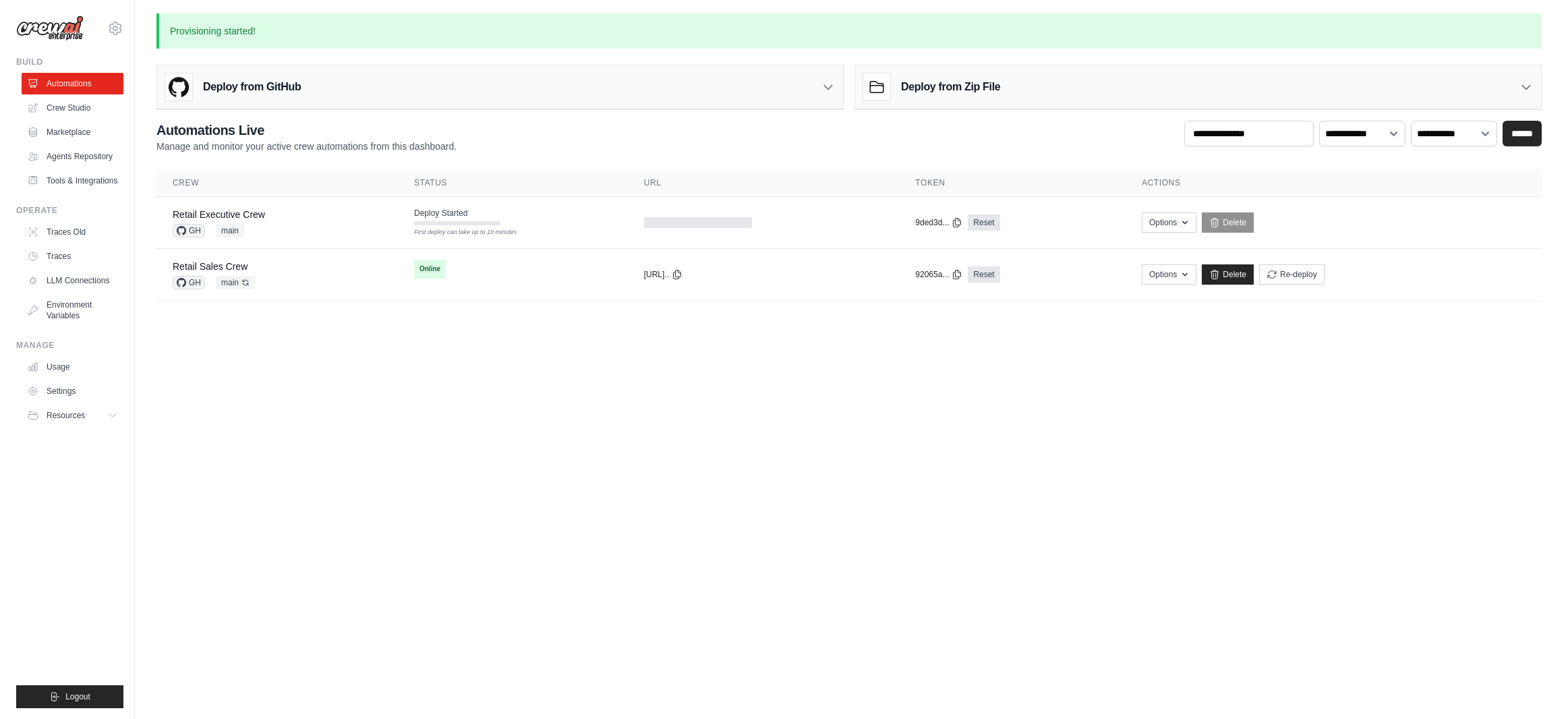
scroll to position [0, 0]
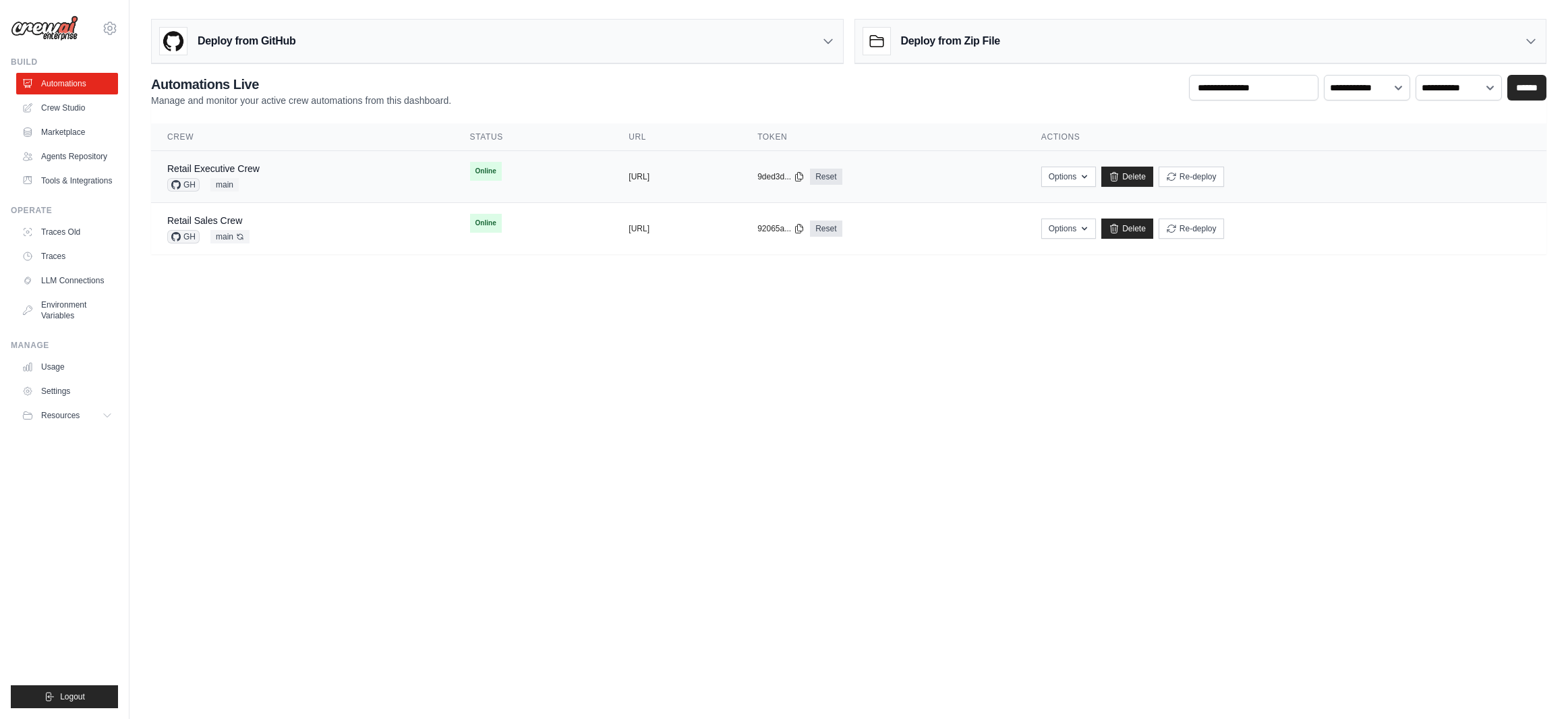
click at [340, 183] on div "Retail Executive Crew GH main" at bounding box center [303, 177] width 270 height 29
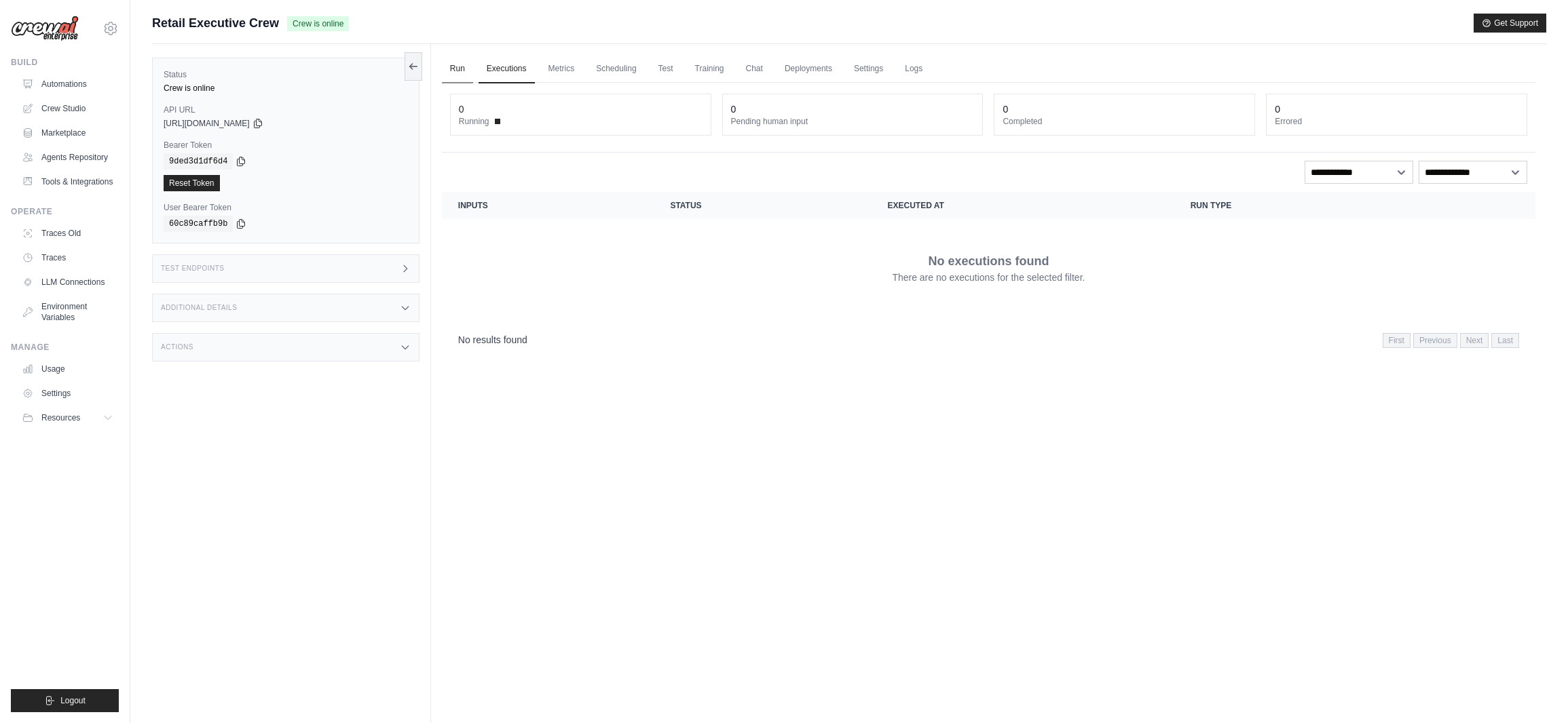
click at [462, 68] on link "Run" at bounding box center [458, 69] width 31 height 29
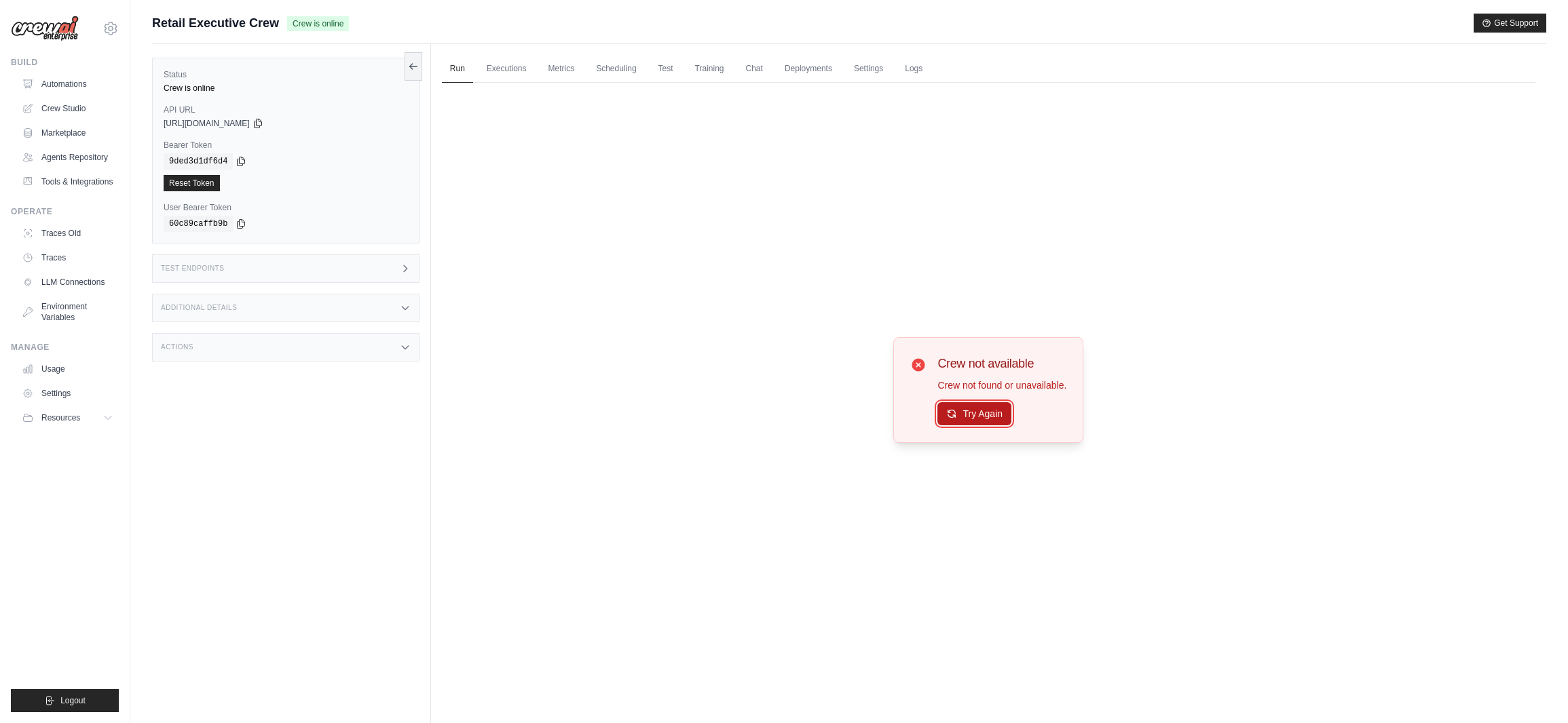
click at [977, 409] on button "Try Again" at bounding box center [975, 413] width 74 height 23
click at [978, 411] on button "Try Again" at bounding box center [975, 413] width 74 height 23
click at [63, 79] on link "Automations" at bounding box center [68, 84] width 102 height 22
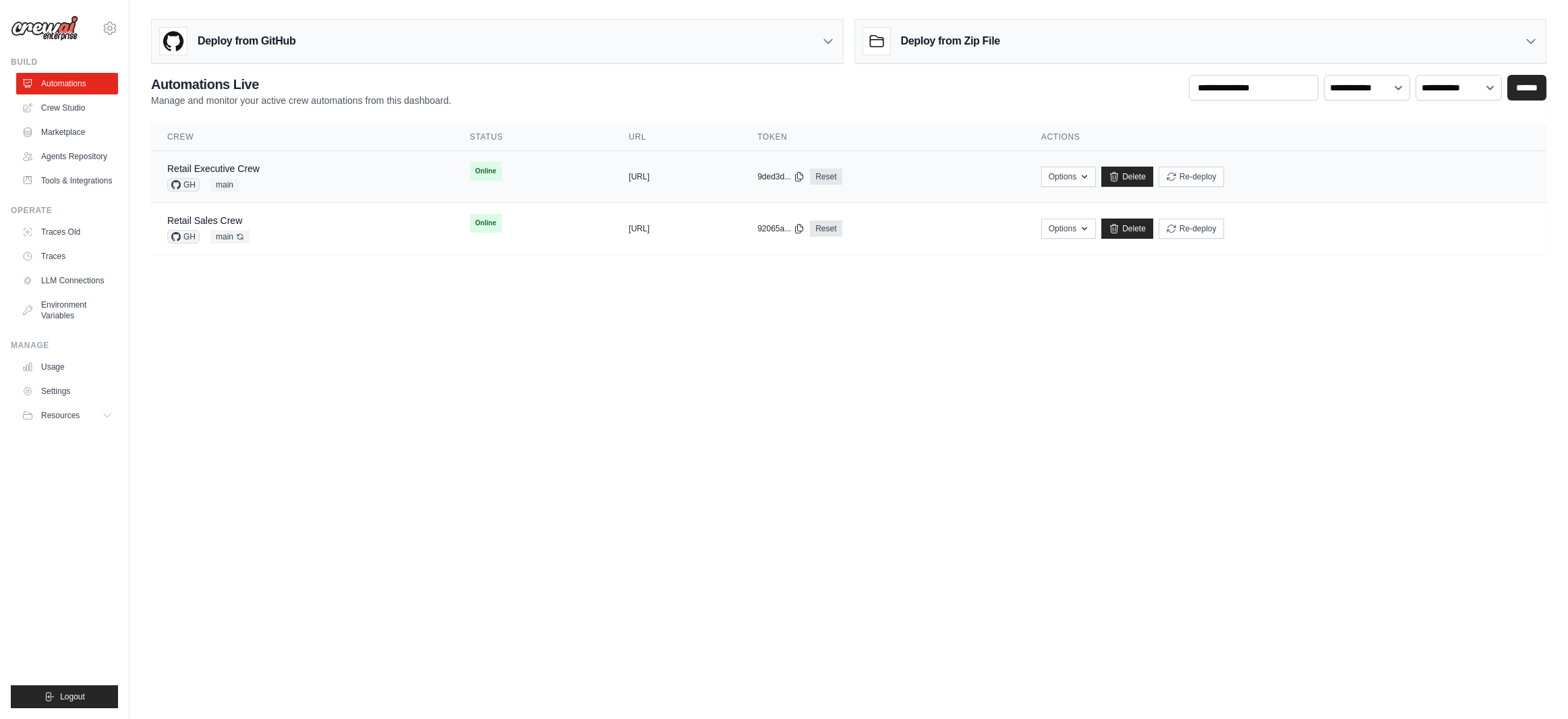
click at [263, 177] on div "Retail Executive Crew GH main" at bounding box center [303, 177] width 270 height 29
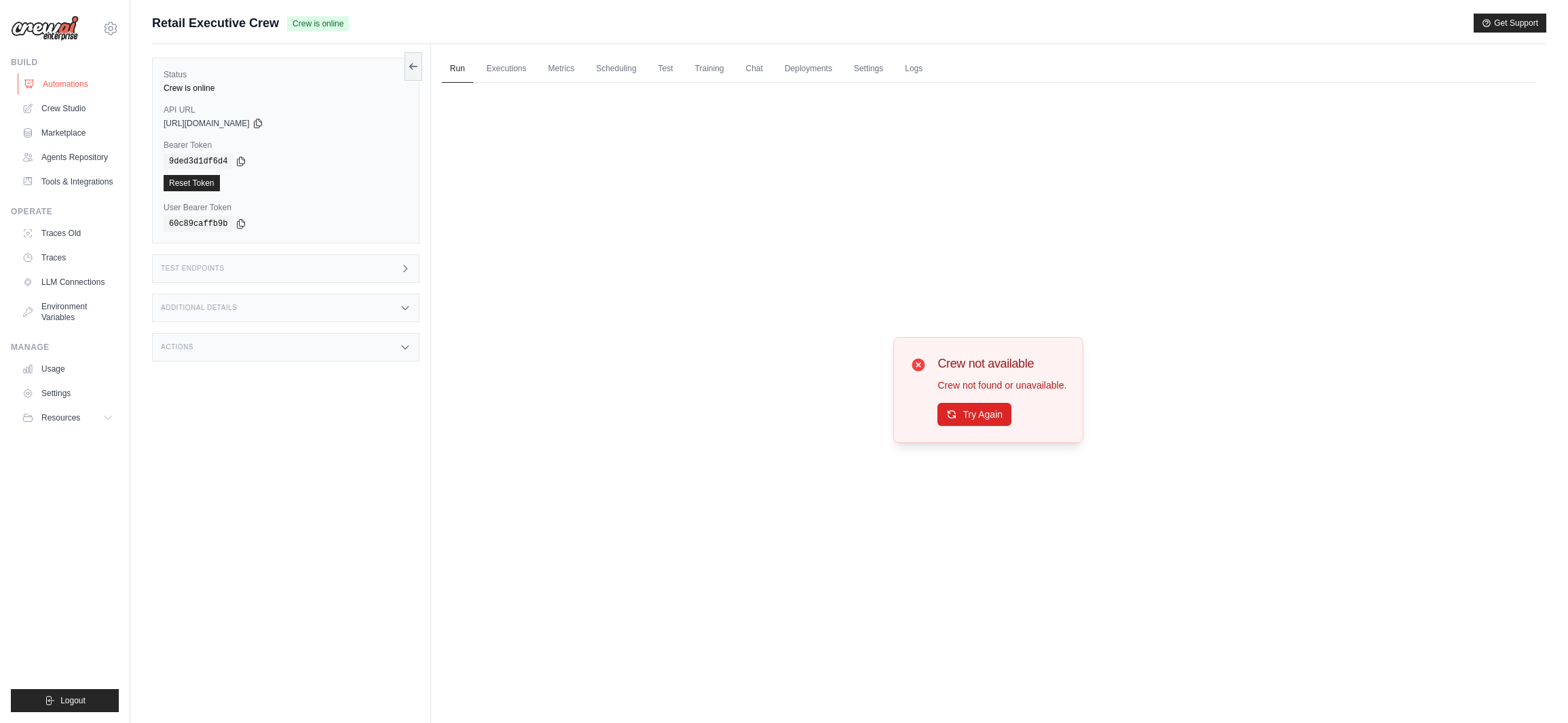
click at [69, 81] on link "Automations" at bounding box center [68, 84] width 102 height 22
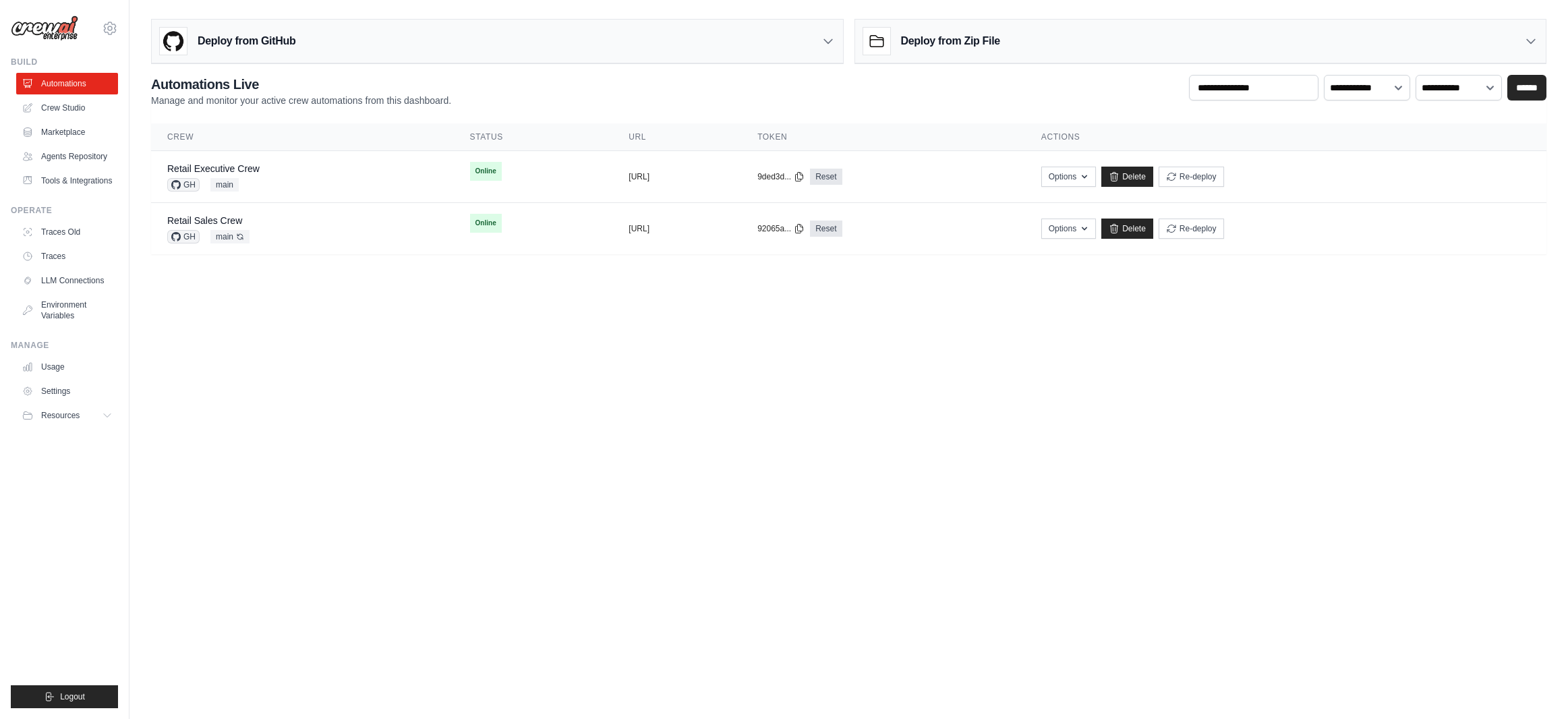
click at [1069, 462] on body "[EMAIL_ADDRESS][DOMAIN_NAME] [PERSON_NAME]'s Personal Organization Denodo Techn…" at bounding box center [784, 359] width 1568 height 719
click at [296, 169] on div "Retail Executive Crew GH main" at bounding box center [303, 177] width 270 height 29
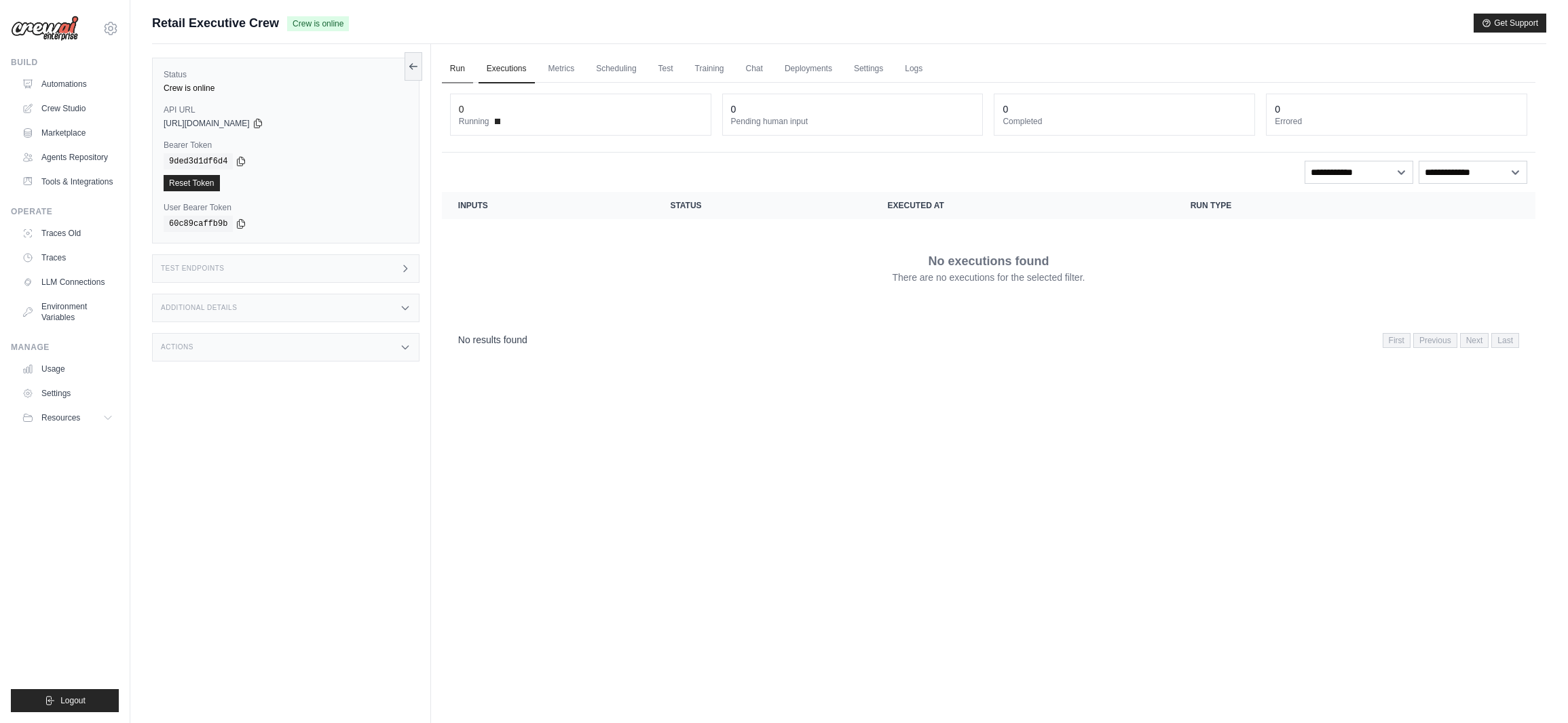
click at [463, 69] on link "Run" at bounding box center [458, 69] width 31 height 29
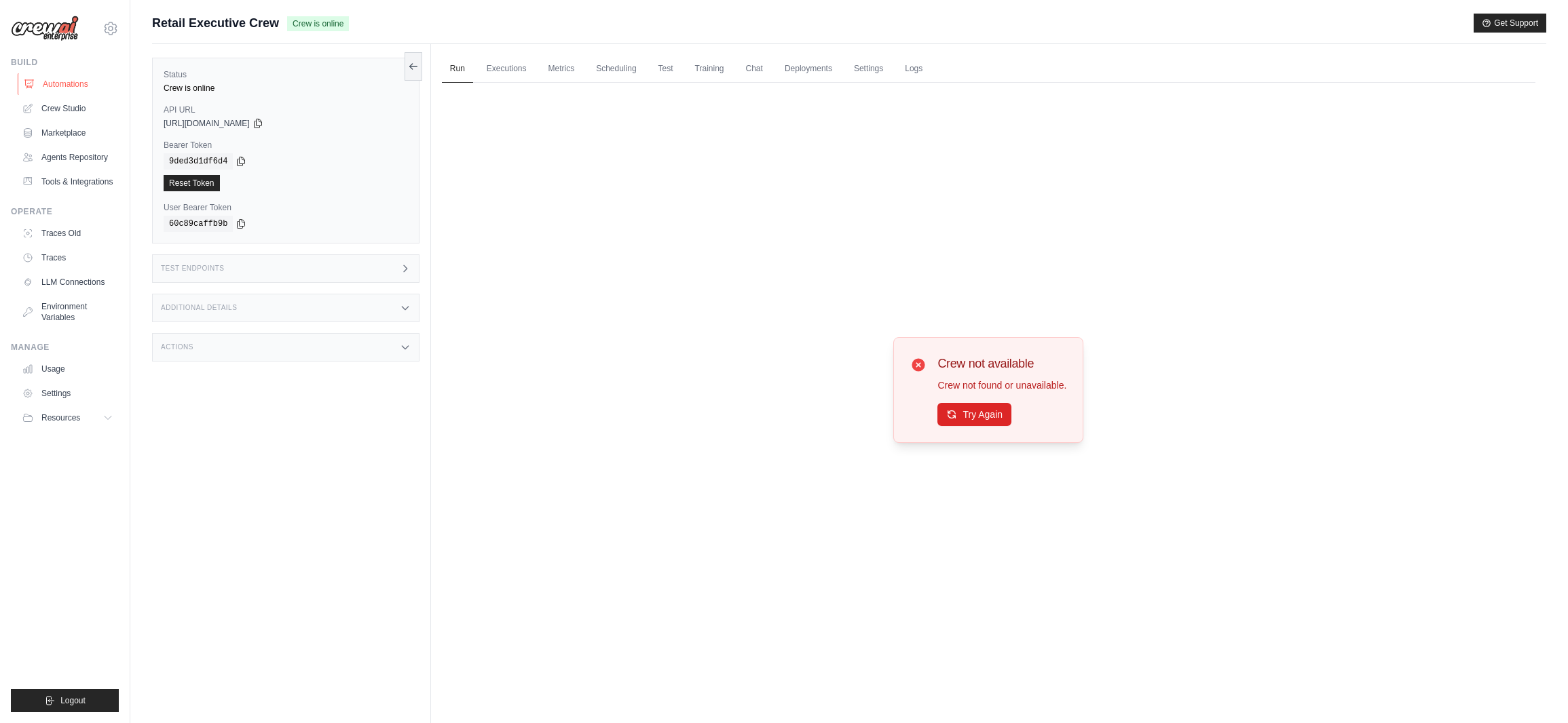
click at [75, 81] on link "Automations" at bounding box center [68, 84] width 102 height 22
